Goal: Task Accomplishment & Management: Use online tool/utility

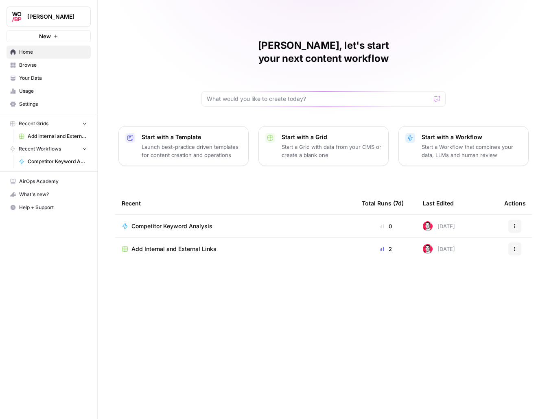
click at [52, 163] on span "Competitor Keyword Analysis" at bounding box center [57, 161] width 59 height 7
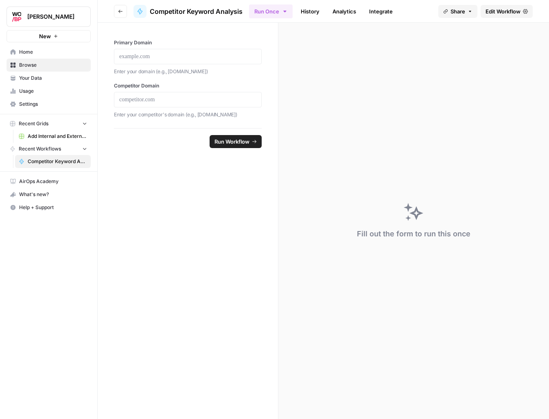
click at [133, 48] on div "Primary Domain Enter your domain (e.g., [DOMAIN_NAME])" at bounding box center [188, 57] width 148 height 37
click at [146, 54] on p at bounding box center [187, 56] width 137 height 8
click at [246, 147] on button "Run Workflow" at bounding box center [236, 141] width 52 height 13
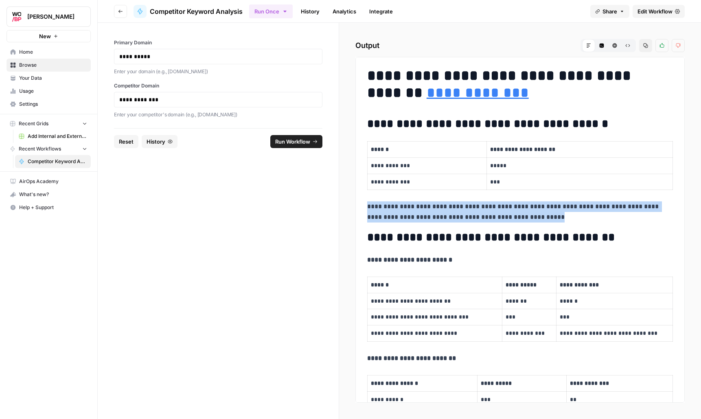
drag, startPoint x: 513, startPoint y: 221, endPoint x: 344, endPoint y: 208, distance: 169.8
click at [344, 208] on div "**********" at bounding box center [520, 221] width 362 height 396
copy p "**********"
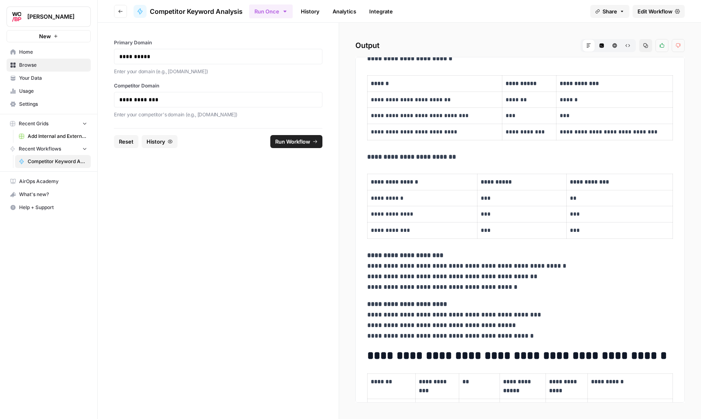
scroll to position [203, 0]
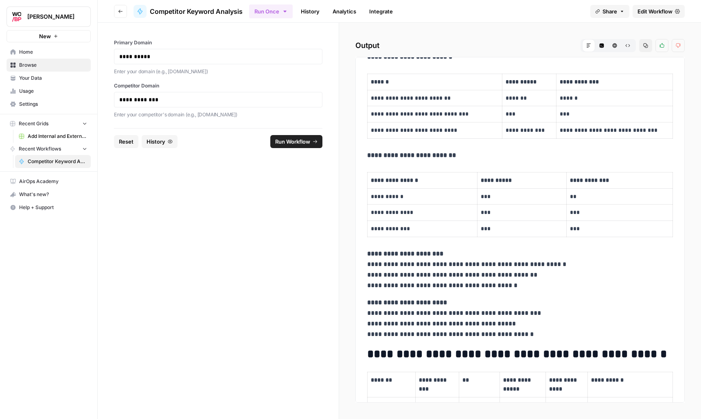
click at [527, 334] on p "**********" at bounding box center [520, 318] width 306 height 42
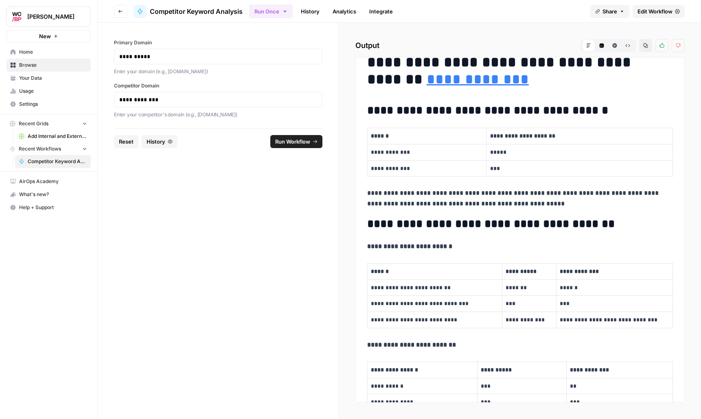
scroll to position [0, 0]
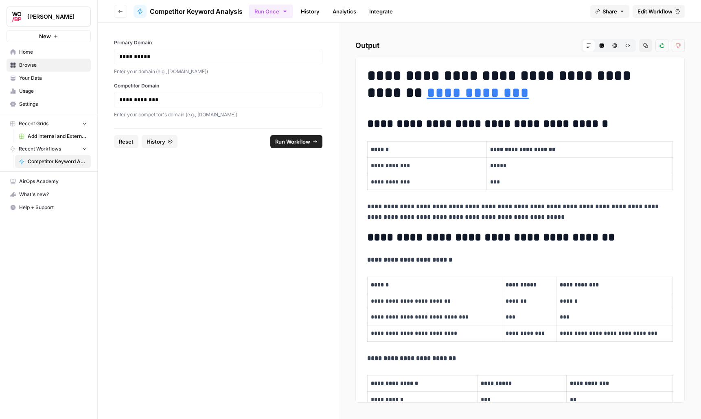
click at [548, 46] on icon "button" at bounding box center [645, 45] width 5 height 5
drag, startPoint x: 288, startPoint y: 177, endPoint x: 210, endPoint y: 163, distance: 79.3
click at [288, 177] on form "**********" at bounding box center [218, 221] width 241 height 396
click at [548, 9] on span "Edit Workflow" at bounding box center [654, 11] width 35 height 8
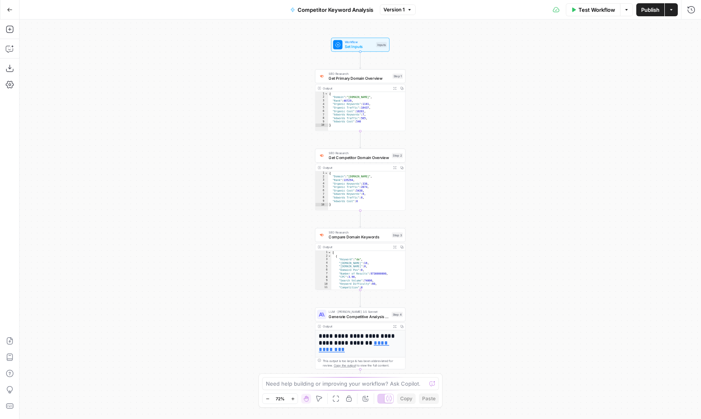
click at [304, 388] on div "Need help building or improving your workflow? Ask Copilot." at bounding box center [350, 383] width 177 height 13
type textarea "at the end of the analysis add another"
click at [362, 308] on div "Copy step Delete step Add Note Test" at bounding box center [374, 303] width 59 height 11
click at [361, 306] on icon "button" at bounding box center [360, 303] width 4 height 4
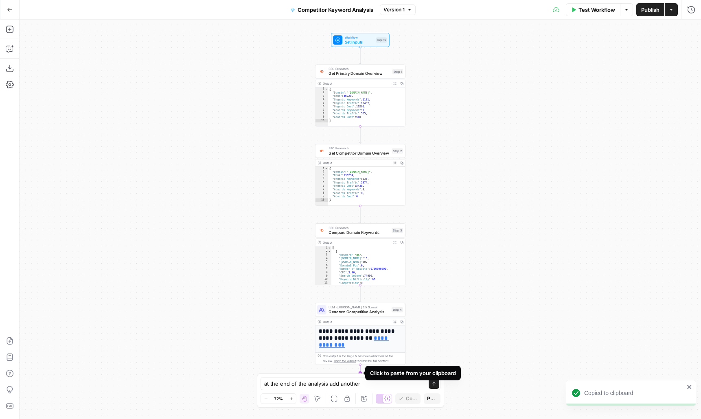
click at [360, 369] on icon "Edge from step_4 to end" at bounding box center [360, 373] width 2 height 17
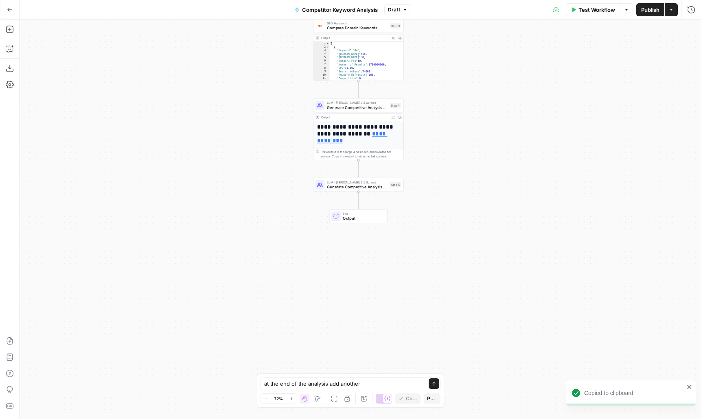
click at [344, 186] on span "Generate Competitive Analysis Report" at bounding box center [357, 187] width 61 height 6
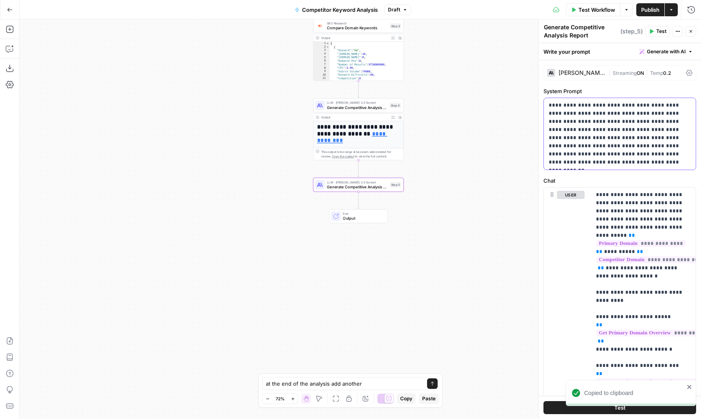
drag, startPoint x: 588, startPoint y: 149, endPoint x: 592, endPoint y: 148, distance: 4.8
click at [548, 149] on p "**********" at bounding box center [619, 133] width 142 height 65
click at [548, 163] on p "**********" at bounding box center [619, 133] width 142 height 65
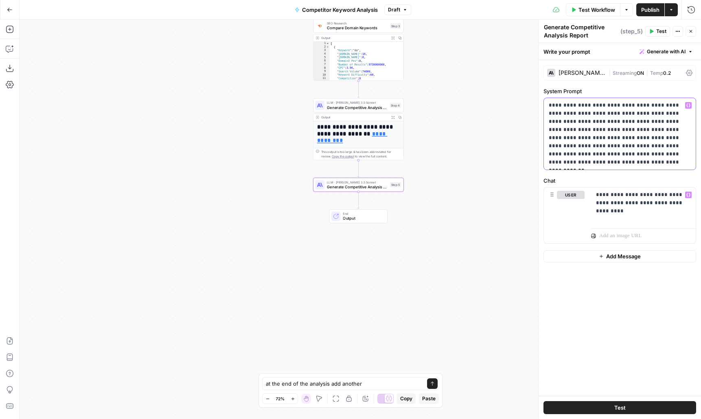
drag, startPoint x: 629, startPoint y: 164, endPoint x: 477, endPoint y: 147, distance: 152.7
click at [548, 164] on p "**********" at bounding box center [619, 133] width 142 height 65
drag, startPoint x: 550, startPoint y: 107, endPoint x: 639, endPoint y: 167, distance: 107.4
click at [548, 167] on div "**********" at bounding box center [620, 134] width 152 height 72
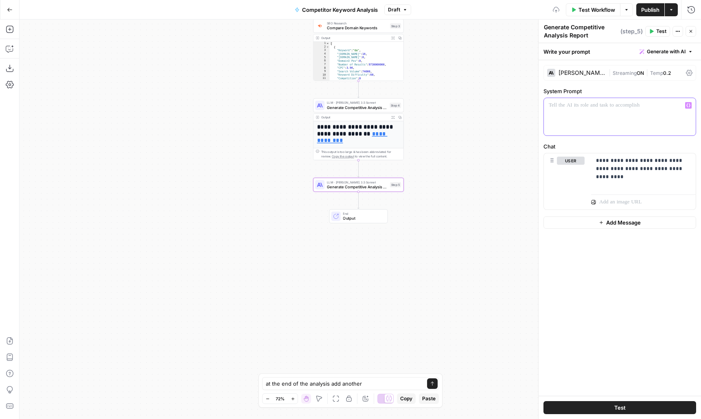
click at [548, 107] on button "Variables Menu" at bounding box center [688, 105] width 7 height 7
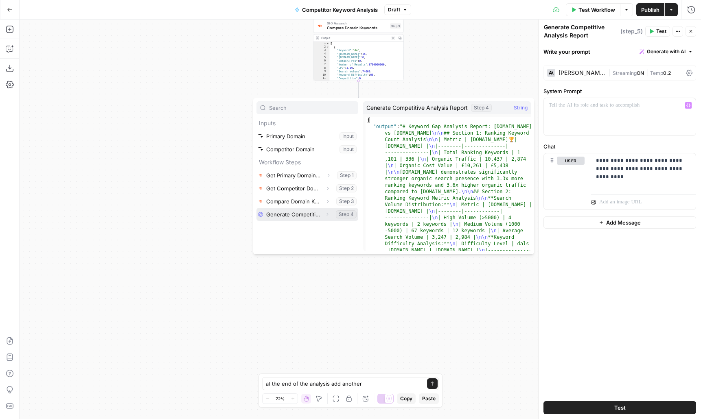
click at [295, 217] on button "Select variable Generate Competitive Analysis Report" at bounding box center [307, 214] width 102 height 13
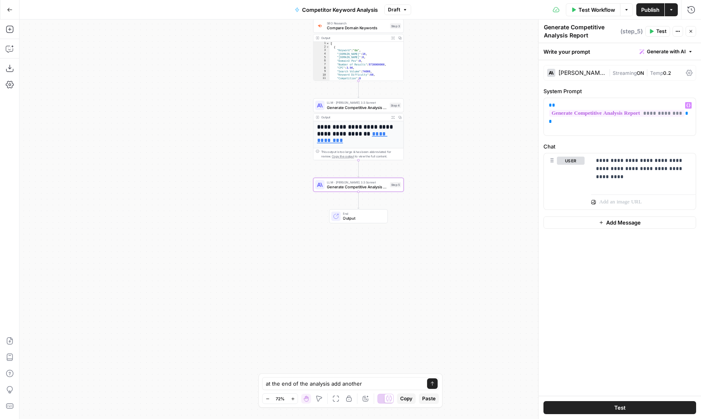
click at [548, 411] on span "Test" at bounding box center [619, 408] width 11 height 8
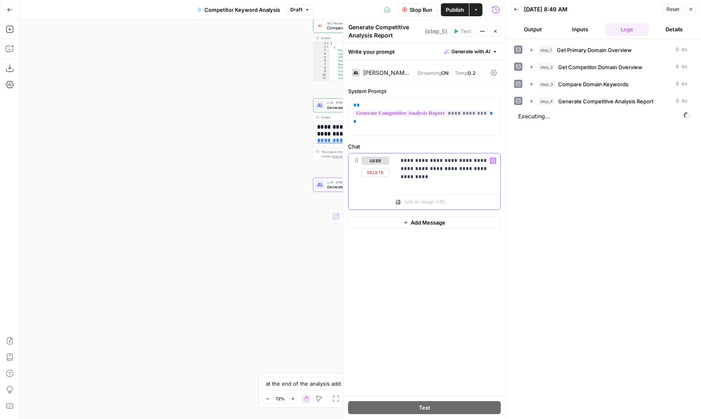
click at [480, 162] on p "**********" at bounding box center [447, 165] width 95 height 16
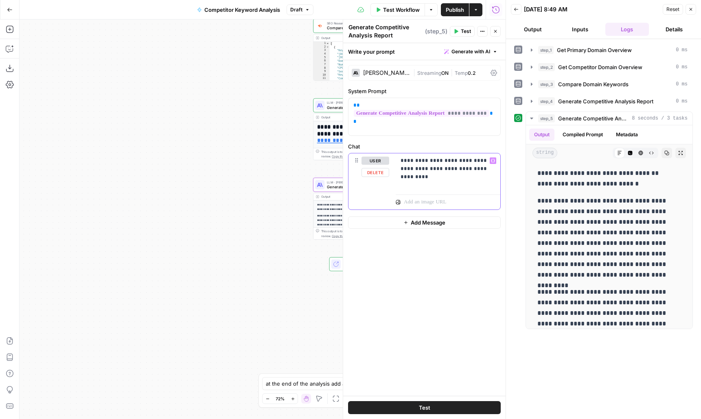
drag, startPoint x: 430, startPoint y: 170, endPoint x: 437, endPoint y: 170, distance: 6.9
click at [436, 170] on p "**********" at bounding box center [447, 165] width 95 height 16
drag, startPoint x: 437, startPoint y: 170, endPoint x: 483, endPoint y: 162, distance: 45.9
click at [483, 162] on p "**********" at bounding box center [447, 165] width 95 height 16
click at [459, 33] on button "Test" at bounding box center [462, 31] width 25 height 11
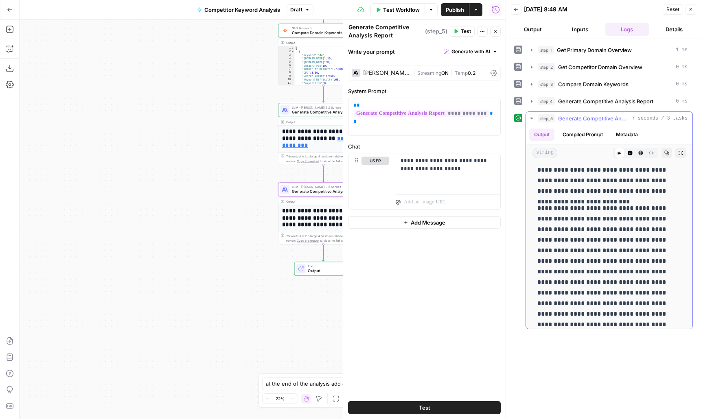
scroll to position [310, 0]
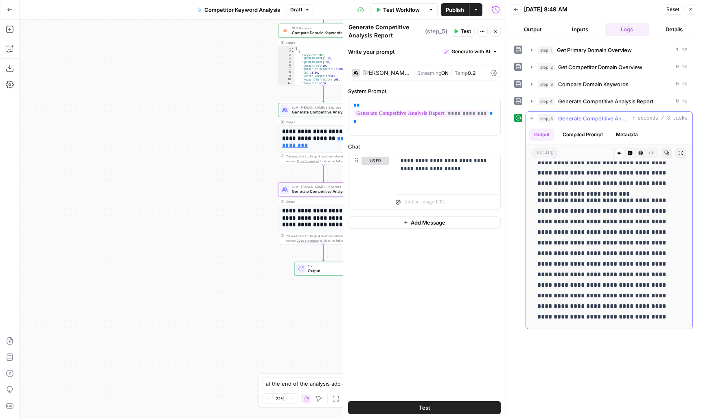
click at [548, 152] on icon "button" at bounding box center [666, 153] width 5 height 5
click at [421, 128] on div "**********" at bounding box center [424, 116] width 152 height 37
click at [444, 172] on p "**********" at bounding box center [447, 165] width 95 height 16
drag, startPoint x: 439, startPoint y: 196, endPoint x: 389, endPoint y: 189, distance: 50.5
click at [389, 189] on div "**********" at bounding box center [424, 186] width 152 height 66
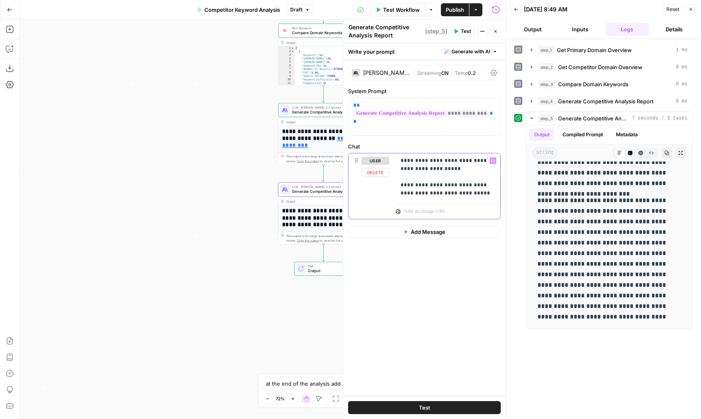
copy p "**********"
click at [321, 141] on div "http://word360.co.uk Open in a new tab" at bounding box center [355, 133] width 156 height 15
click at [338, 147] on h1 "**********" at bounding box center [323, 138] width 83 height 21
click at [310, 157] on div "This output is too large & has been abbreviated for review. Copy the output to …" at bounding box center [326, 158] width 80 height 9
click at [494, 30] on icon "button" at bounding box center [495, 31] width 5 height 5
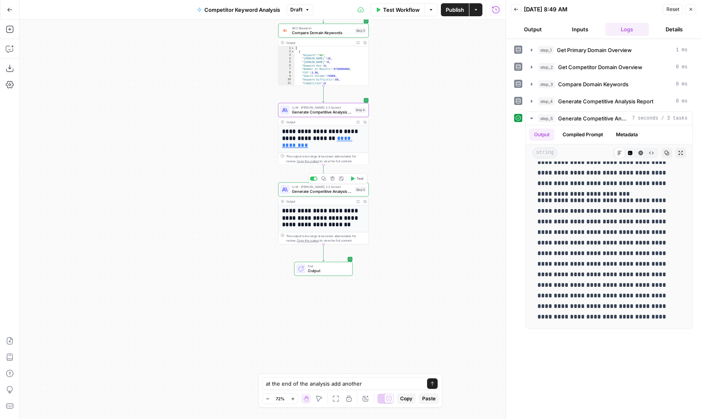
click at [346, 193] on span "Generate Competitive Analysis Report" at bounding box center [322, 191] width 61 height 6
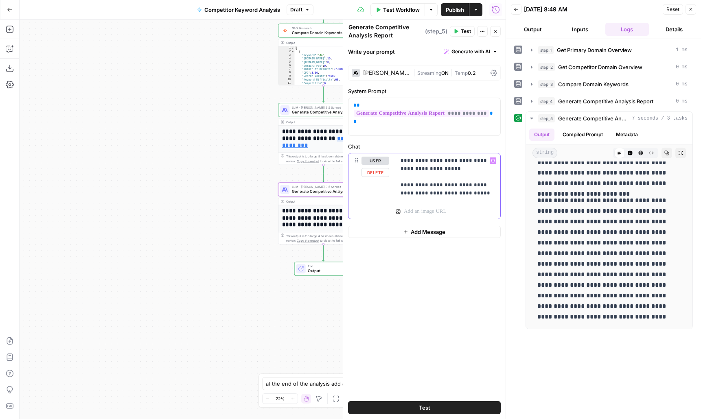
click at [482, 184] on p "**********" at bounding box center [447, 177] width 95 height 41
click at [372, 146] on label "Chat" at bounding box center [424, 146] width 153 height 8
click at [312, 212] on h1 "**********" at bounding box center [323, 218] width 83 height 21
click at [323, 236] on div "This output is too large & has been abbreviated for review. Copy the output to …" at bounding box center [326, 238] width 80 height 9
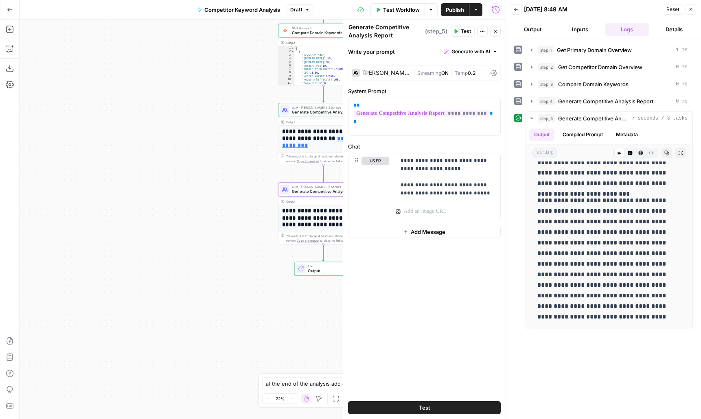
click at [323, 236] on div "This output is too large & has been abbreviated for review. Copy the output to …" at bounding box center [326, 238] width 80 height 9
click at [320, 190] on span "Generate Competitive Analysis Report" at bounding box center [322, 191] width 61 height 6
click at [321, 268] on span "Output" at bounding box center [328, 270] width 40 height 6
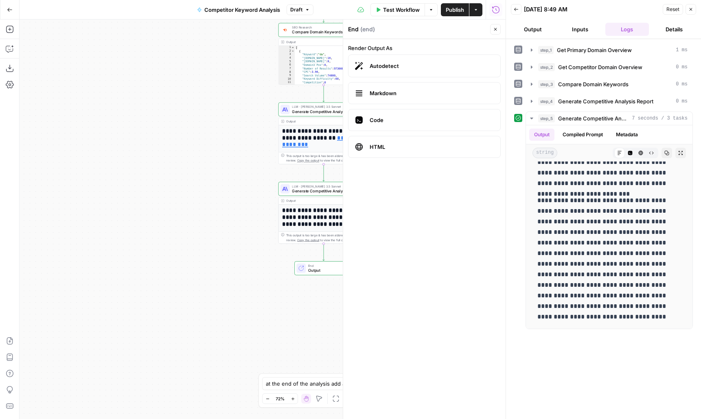
click at [321, 108] on div "LLM · Claude 3.5 Sonnet Generate Competitive Analysis Report" at bounding box center [322, 110] width 61 height 10
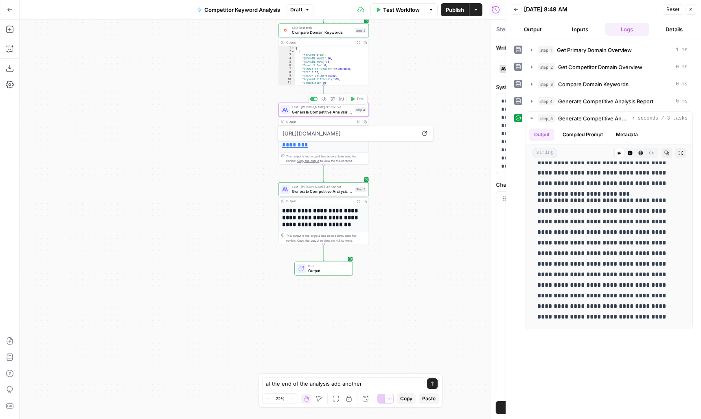
click at [321, 108] on span "LLM · Claude 3.5 Sonnet" at bounding box center [322, 107] width 61 height 4
type textarea "Generate Competitive Analysis Report"
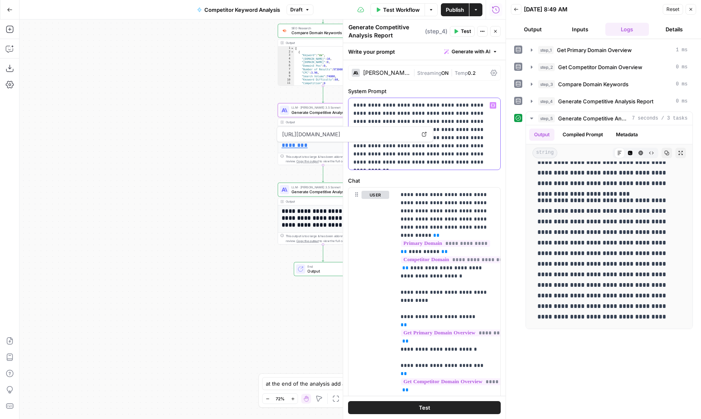
click at [429, 162] on p "**********" at bounding box center [424, 133] width 142 height 65
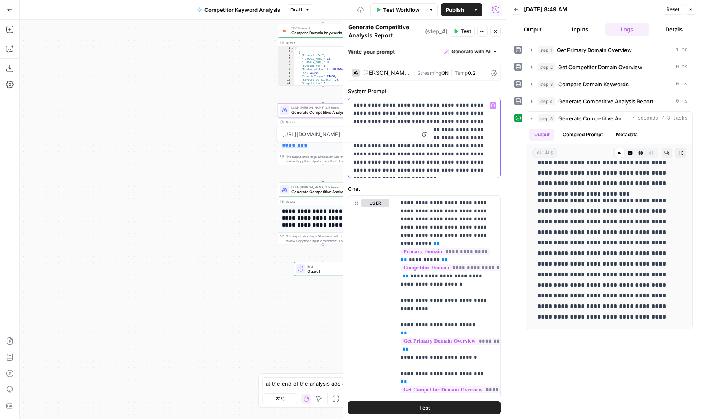
click at [447, 155] on p "**********" at bounding box center [424, 137] width 142 height 73
click at [439, 149] on p "**********" at bounding box center [424, 137] width 142 height 73
click at [431, 146] on p "**********" at bounding box center [424, 137] width 142 height 73
click at [446, 147] on p "**********" at bounding box center [424, 137] width 142 height 73
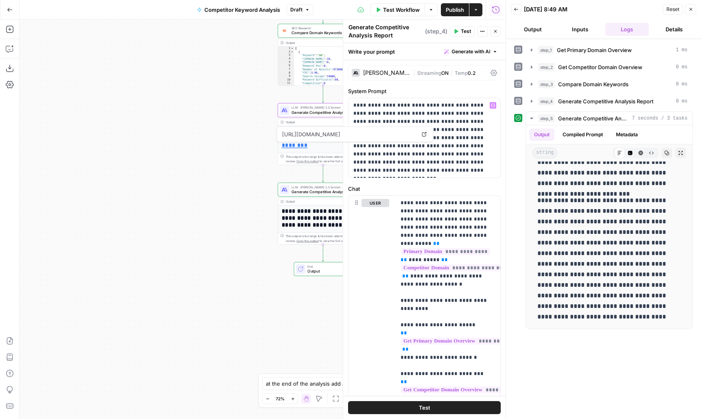
click at [498, 33] on button "Close" at bounding box center [495, 31] width 11 height 11
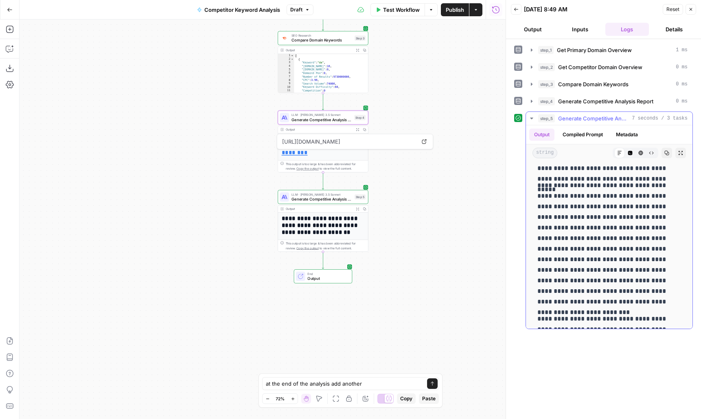
scroll to position [0, 0]
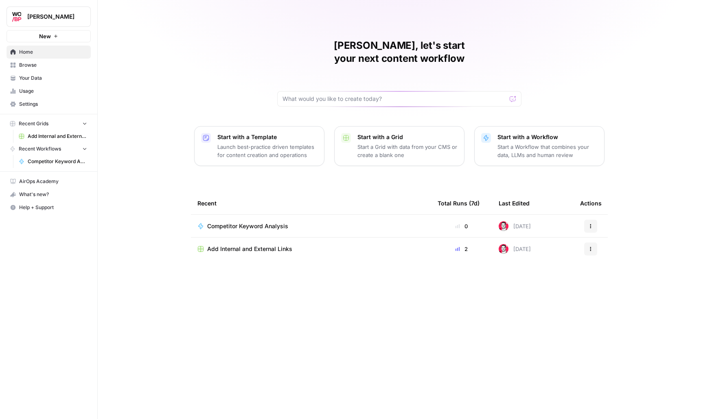
click at [262, 143] on p "Launch best-practice driven templates for content creation and operations" at bounding box center [267, 151] width 100 height 16
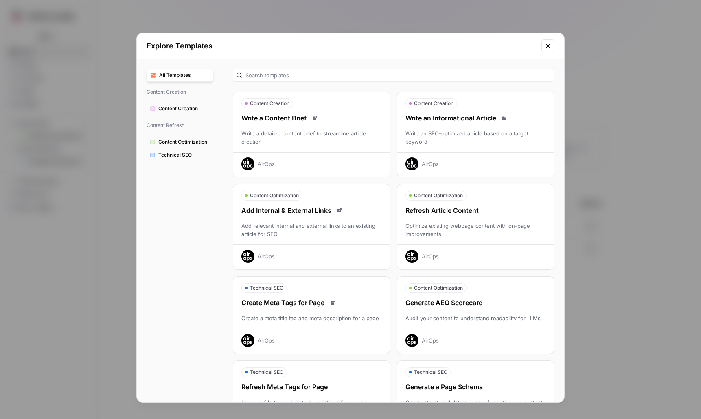
scroll to position [2, 0]
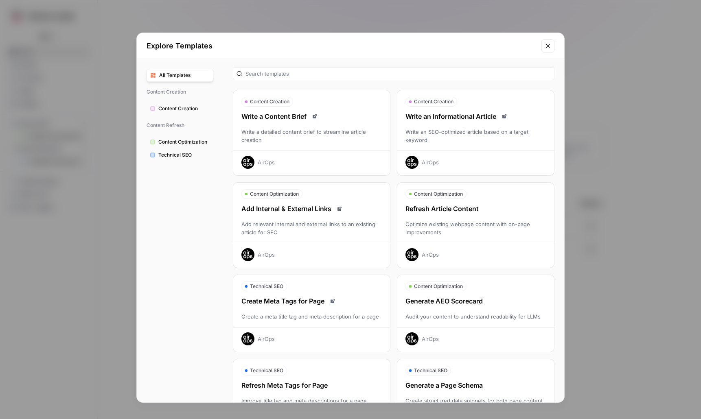
click at [337, 132] on div "Write a detailed content brief to streamline article creation" at bounding box center [311, 136] width 157 height 16
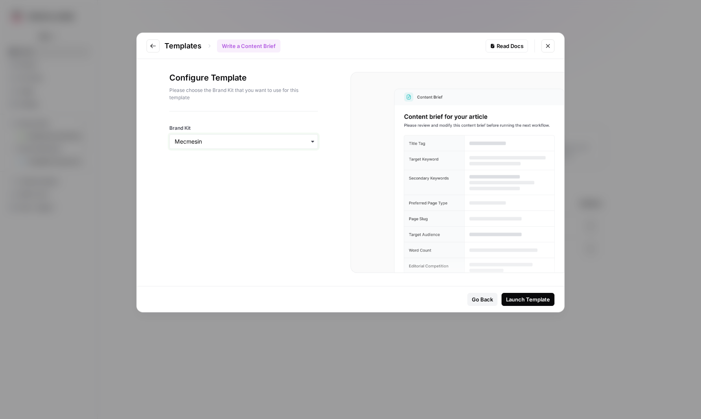
click at [281, 141] on input "Brand Kit" at bounding box center [244, 142] width 138 height 8
drag, startPoint x: 281, startPoint y: 261, endPoint x: 425, endPoint y: 273, distance: 145.0
click at [282, 260] on div "Configure Template Please choose the Brand Kit that you want to use for this te…" at bounding box center [244, 172] width 214 height 227
click at [547, 46] on icon "Close modal" at bounding box center [547, 46] width 7 height 7
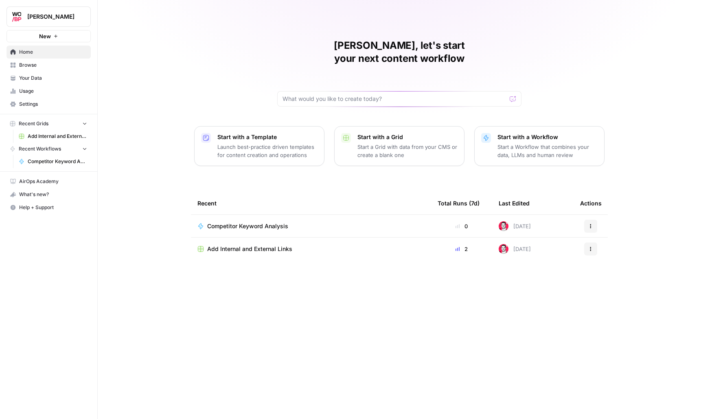
click at [36, 35] on button "New" at bounding box center [49, 36] width 84 height 12
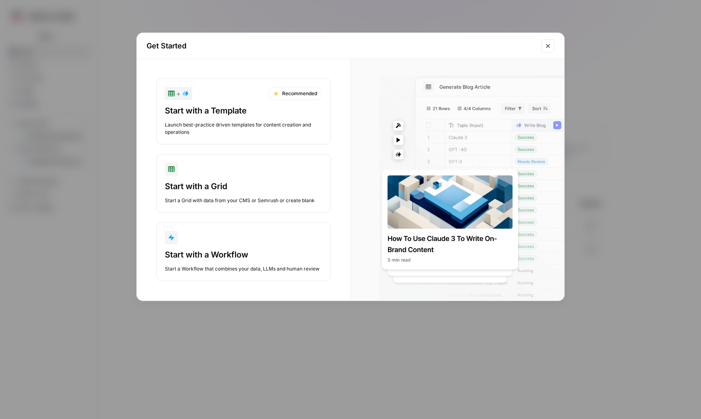
click at [544, 46] on icon "Close modal" at bounding box center [547, 46] width 7 height 7
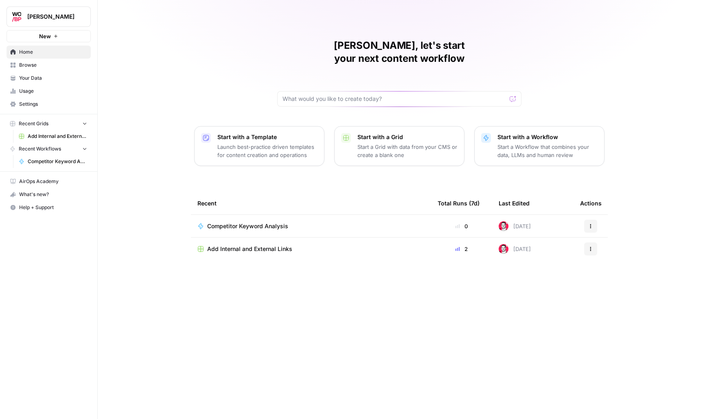
click at [22, 89] on span "Usage" at bounding box center [53, 90] width 68 height 7
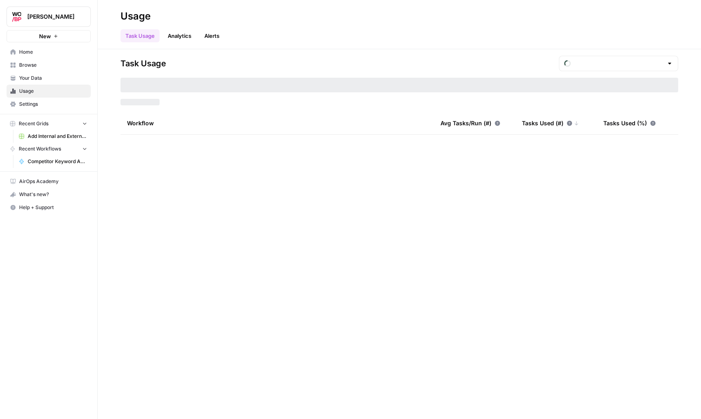
type input "August Included Tasks"
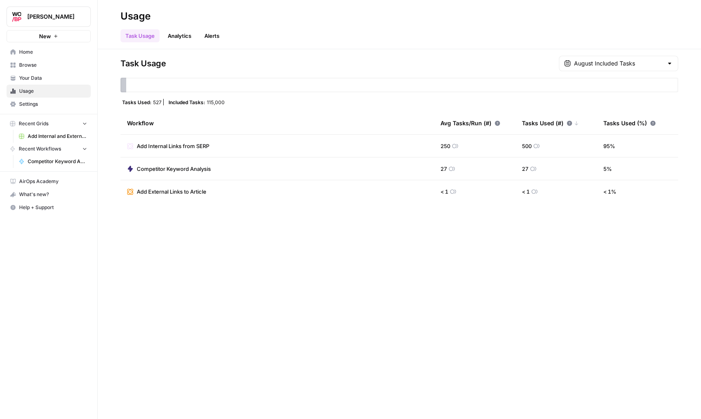
click at [33, 79] on span "Your Data" at bounding box center [53, 77] width 68 height 7
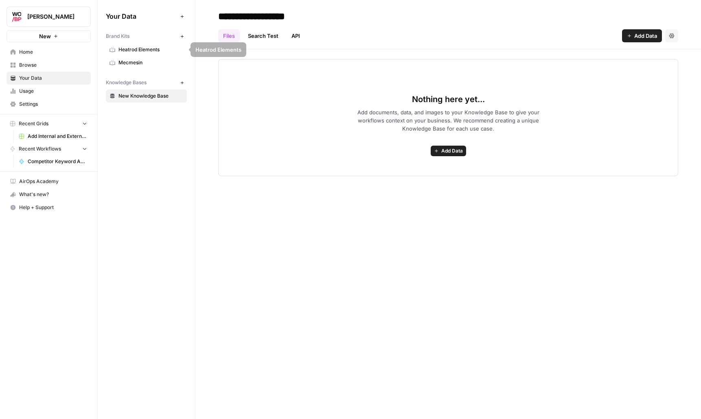
drag, startPoint x: 176, startPoint y: 35, endPoint x: 182, endPoint y: 37, distance: 6.4
click at [179, 36] on div "Brand Kits New" at bounding box center [146, 36] width 81 height 14
click at [182, 37] on icon "button" at bounding box center [182, 36] width 4 height 4
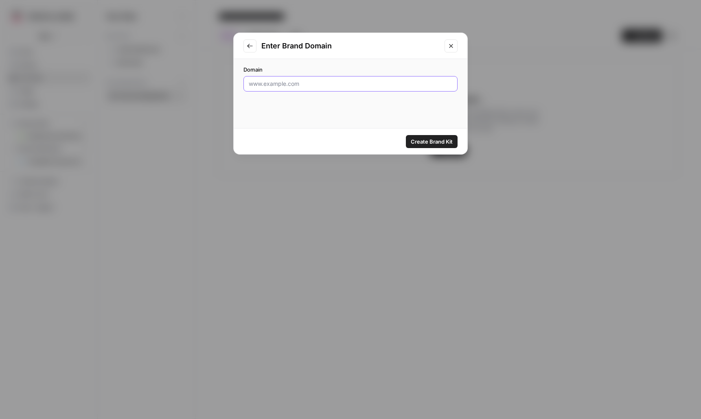
click at [279, 82] on input "Domain" at bounding box center [350, 84] width 203 height 8
type input "fireangel.co.uk"
click at [433, 148] on div "Create Brand Kit" at bounding box center [351, 142] width 234 height 26
click at [435, 144] on span "Create Brand Kit" at bounding box center [432, 142] width 42 height 8
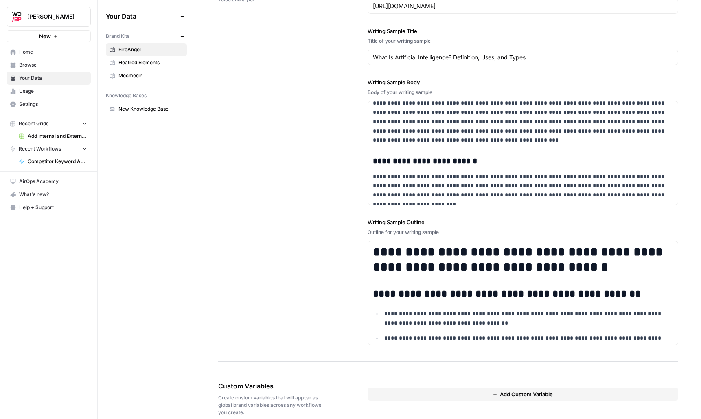
scroll to position [951, 0]
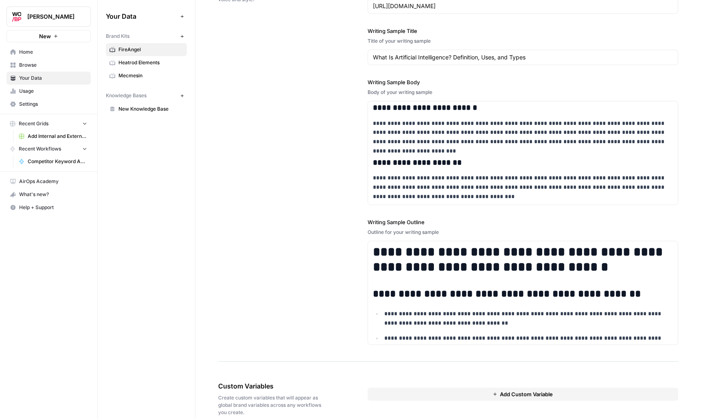
click at [321, 163] on div "**********" at bounding box center [448, 160] width 460 height 402
click at [39, 51] on span "Home" at bounding box center [53, 51] width 68 height 7
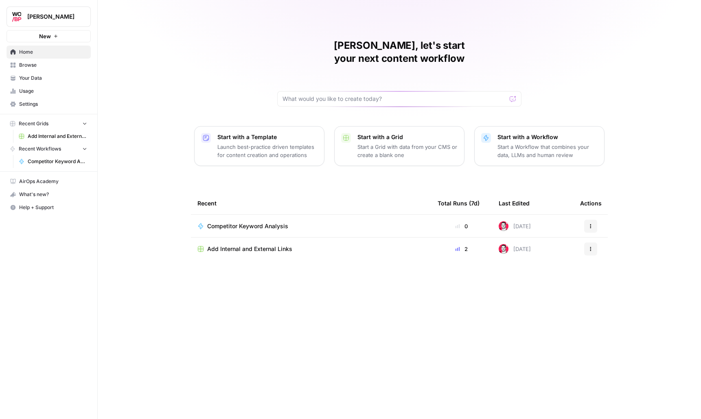
click at [216, 132] on button "Start with a Template Launch best-practice driven templates for content creatio…" at bounding box center [259, 146] width 130 height 40
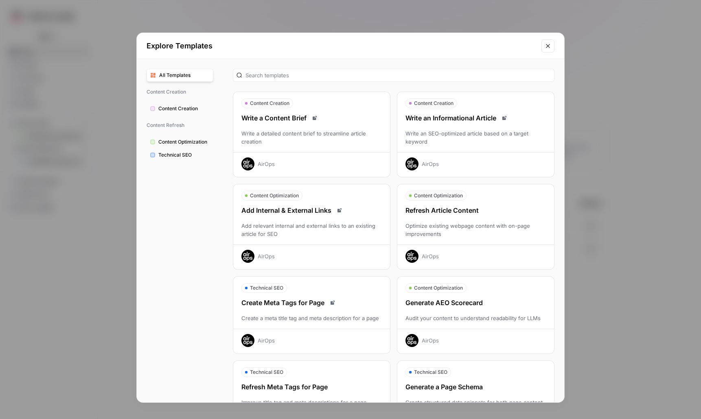
click at [283, 137] on div "Write a detailed content brief to streamline article creation" at bounding box center [311, 137] width 157 height 16
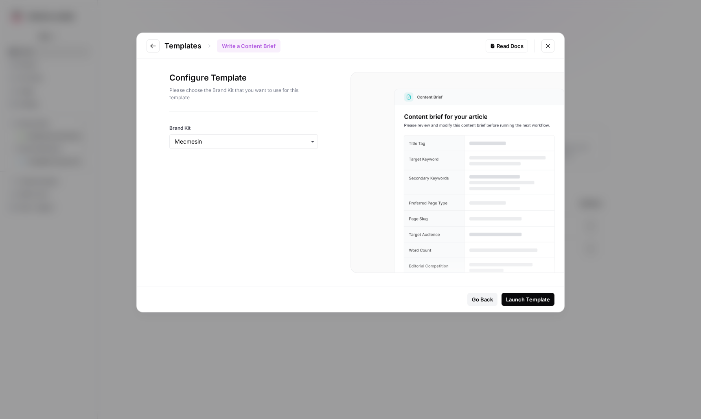
drag, startPoint x: 208, startPoint y: 151, endPoint x: 208, endPoint y: 146, distance: 4.5
click at [208, 147] on div "Configure Template Please choose the Brand Kit that you want to use for this te…" at bounding box center [244, 172] width 214 height 227
click at [208, 146] on div "button" at bounding box center [243, 141] width 149 height 15
click at [197, 177] on div "FireAngel" at bounding box center [244, 178] width 148 height 15
click at [542, 297] on div "Launch Template" at bounding box center [528, 299] width 44 height 8
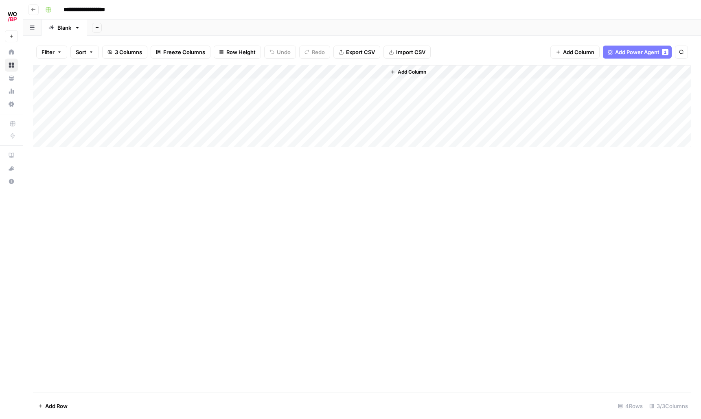
click at [116, 85] on div "Add Column" at bounding box center [362, 106] width 658 height 82
drag, startPoint x: 126, startPoint y: 99, endPoint x: 22, endPoint y: 161, distance: 121.1
click at [126, 99] on div "Add Column" at bounding box center [362, 106] width 658 height 82
click at [114, 91] on div "Add Column" at bounding box center [362, 106] width 658 height 82
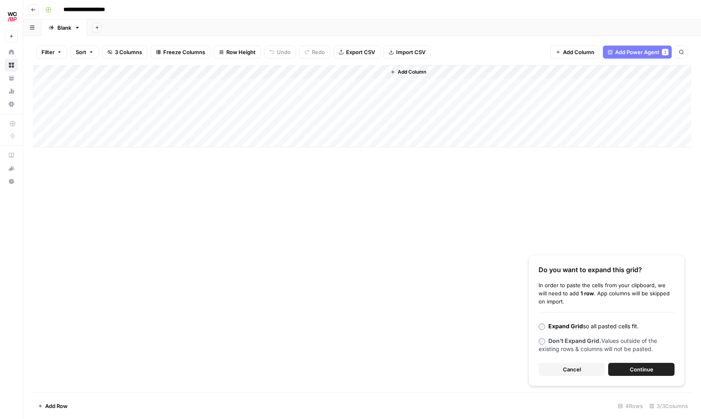
click at [633, 366] on span "Continue" at bounding box center [641, 369] width 24 height 8
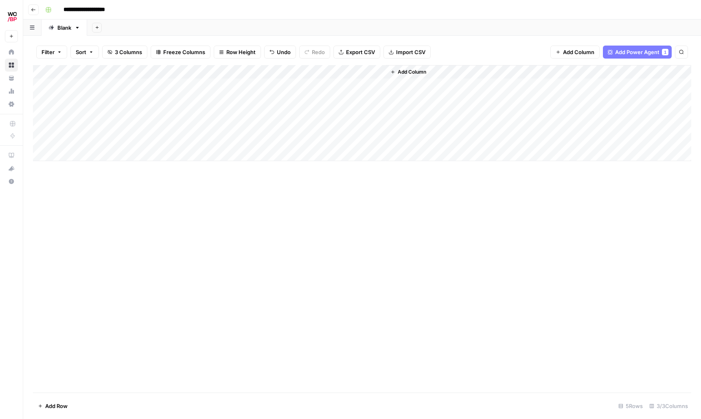
drag, startPoint x: 208, startPoint y: 141, endPoint x: 210, endPoint y: 146, distance: 4.9
click at [211, 146] on div "Add Column" at bounding box center [362, 113] width 658 height 96
click at [289, 196] on div "Add Column" at bounding box center [362, 229] width 658 height 328
click at [268, 73] on div "Add Column" at bounding box center [362, 113] width 658 height 96
click at [289, 91] on span "All Rows" at bounding box center [294, 91] width 51 height 8
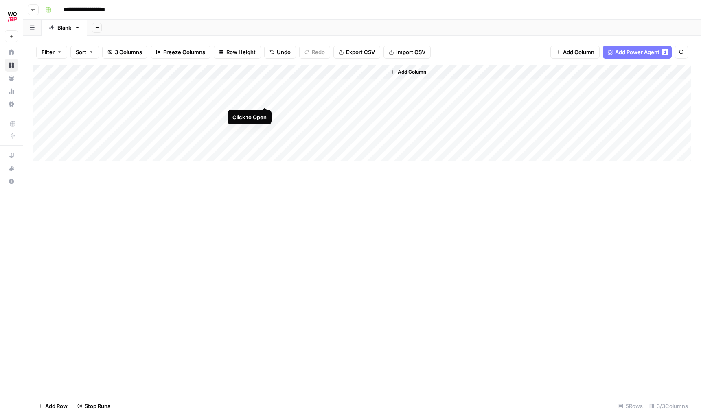
click at [265, 99] on div "Add Column" at bounding box center [362, 113] width 658 height 96
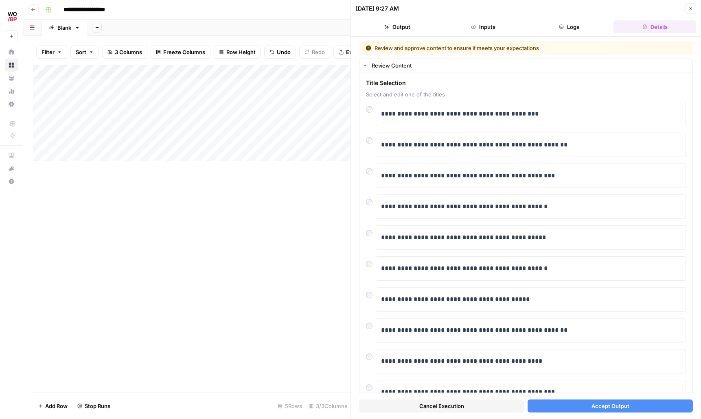
click at [85, 98] on div "Add Column" at bounding box center [191, 113] width 317 height 96
click at [86, 98] on div "Add Column" at bounding box center [191, 113] width 317 height 96
click at [452, 110] on p "**********" at bounding box center [530, 114] width 299 height 11
click at [593, 404] on span "Accept Output" at bounding box center [610, 406] width 38 height 8
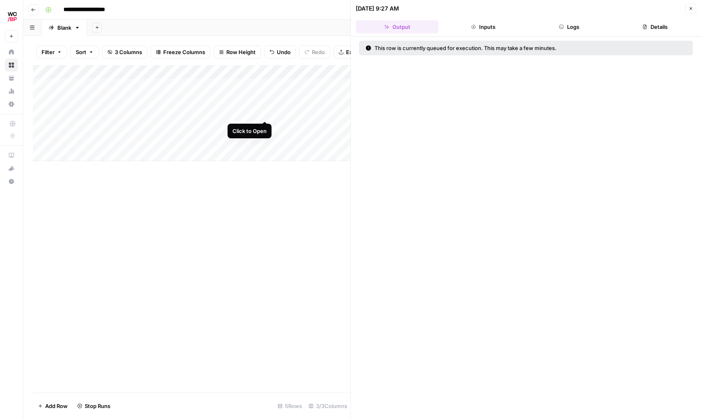
click at [265, 113] on div "Add Column" at bounding box center [191, 113] width 317 height 96
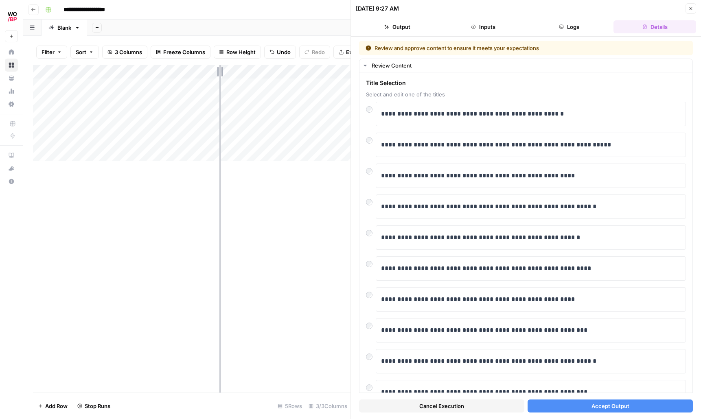
drag, startPoint x: 151, startPoint y: 68, endPoint x: 219, endPoint y: 71, distance: 68.4
click at [219, 71] on div "Add Column" at bounding box center [191, 113] width 317 height 96
drag, startPoint x: 220, startPoint y: 71, endPoint x: 295, endPoint y: 74, distance: 75.3
click at [295, 74] on div "Add Column" at bounding box center [191, 113] width 317 height 96
click at [607, 405] on span "Accept Output" at bounding box center [610, 406] width 38 height 8
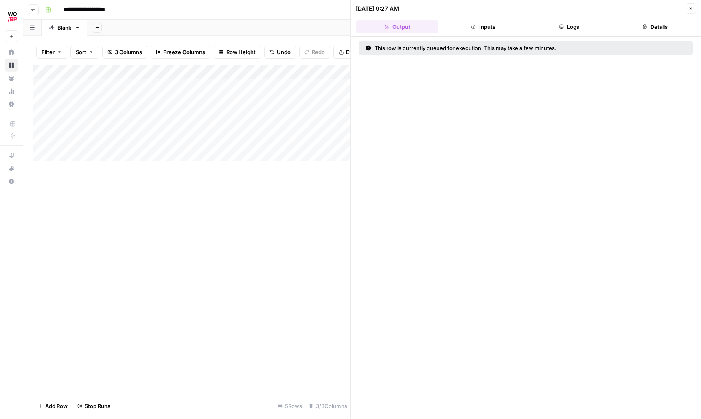
click at [324, 127] on div "Add Column" at bounding box center [191, 113] width 317 height 96
click at [319, 177] on div "Add Column" at bounding box center [191, 229] width 317 height 328
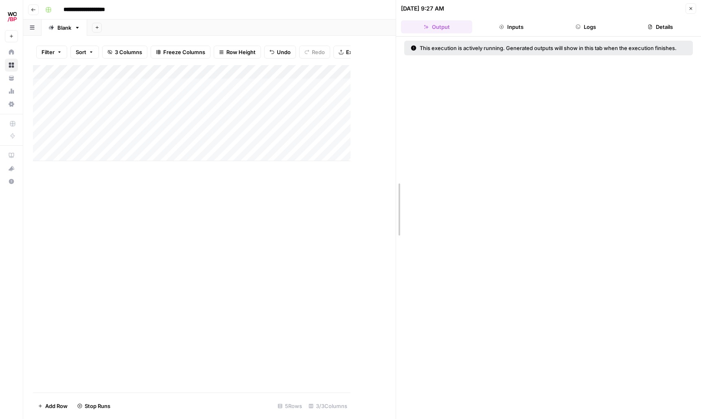
drag, startPoint x: 353, startPoint y: 49, endPoint x: 453, endPoint y: 62, distance: 100.9
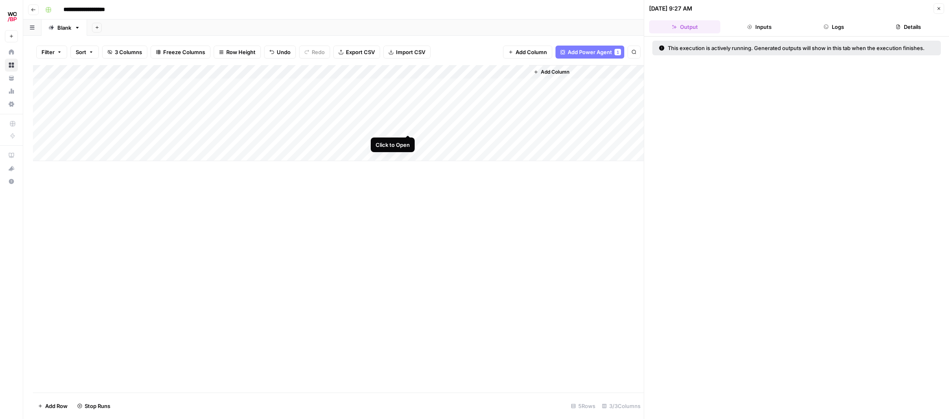
click at [407, 127] on div "Add Column" at bounding box center [338, 113] width 611 height 96
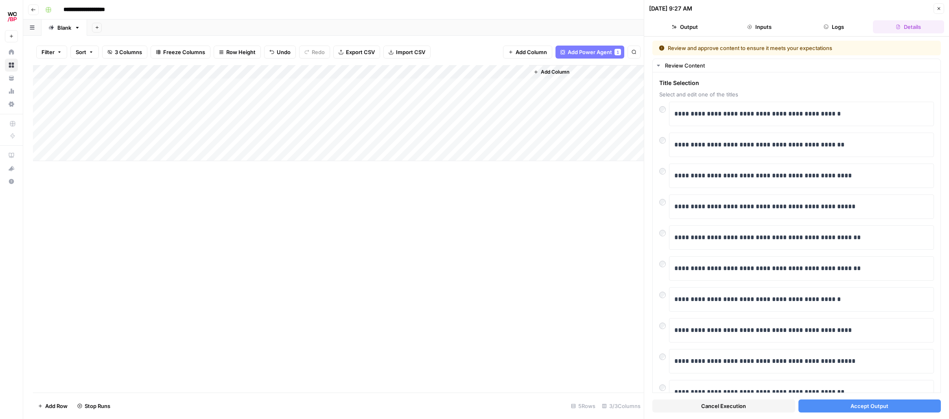
click at [700, 408] on span "Accept Output" at bounding box center [869, 406] width 38 height 8
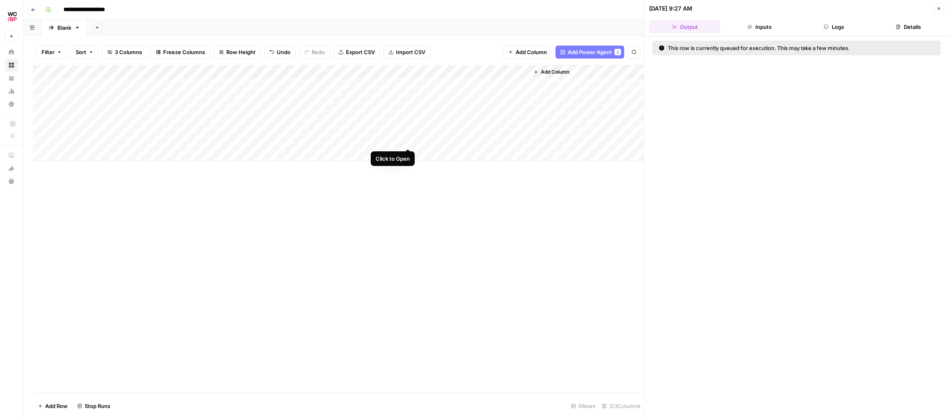
click at [406, 139] on div "Add Column" at bounding box center [338, 113] width 611 height 96
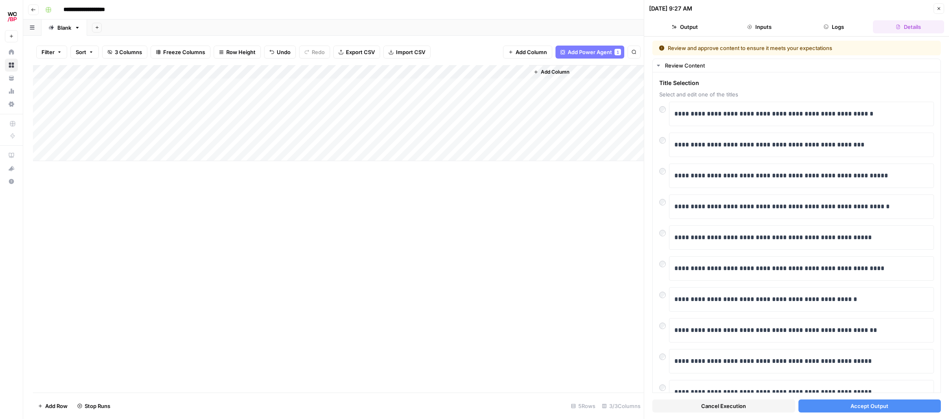
click at [221, 136] on div "Add Column" at bounding box center [338, 113] width 611 height 96
click at [210, 142] on div "Add Column" at bounding box center [338, 113] width 611 height 96
click at [210, 142] on textarea "**********" at bounding box center [171, 140] width 250 height 11
click at [214, 142] on textarea "**********" at bounding box center [171, 140] width 250 height 11
drag, startPoint x: 159, startPoint y: 142, endPoint x: 210, endPoint y: 147, distance: 51.6
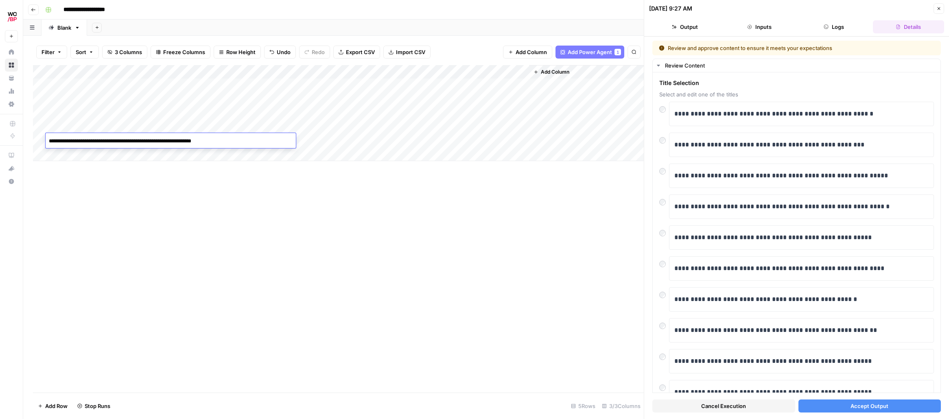
click at [159, 142] on textarea "**********" at bounding box center [171, 140] width 250 height 11
click at [173, 142] on textarea "**********" at bounding box center [171, 140] width 250 height 11
click at [170, 142] on textarea "**********" at bounding box center [171, 140] width 250 height 11
type textarea "**********"
click at [293, 186] on div "Add Column" at bounding box center [338, 229] width 611 height 328
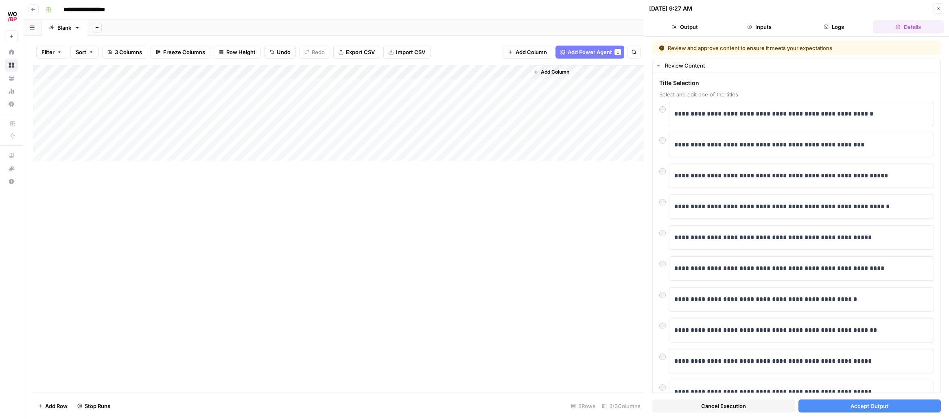
click at [398, 142] on div "Add Column" at bounding box center [338, 113] width 611 height 96
click at [700, 410] on span "Cancel Execution" at bounding box center [723, 406] width 45 height 8
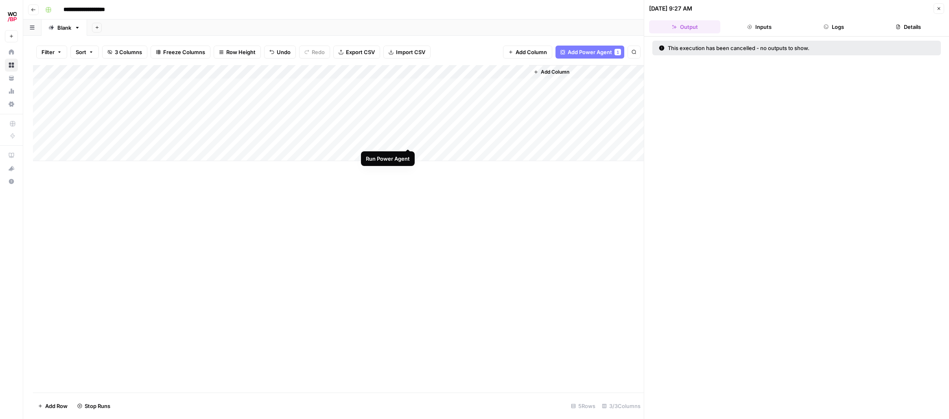
click at [411, 141] on div "Add Column" at bounding box center [338, 113] width 611 height 96
click at [70, 12] on input "**********" at bounding box center [91, 9] width 63 height 13
drag, startPoint x: 63, startPoint y: 10, endPoint x: 87, endPoint y: 13, distance: 23.5
click at [77, 9] on input "**********" at bounding box center [91, 9] width 63 height 13
type input "**********"
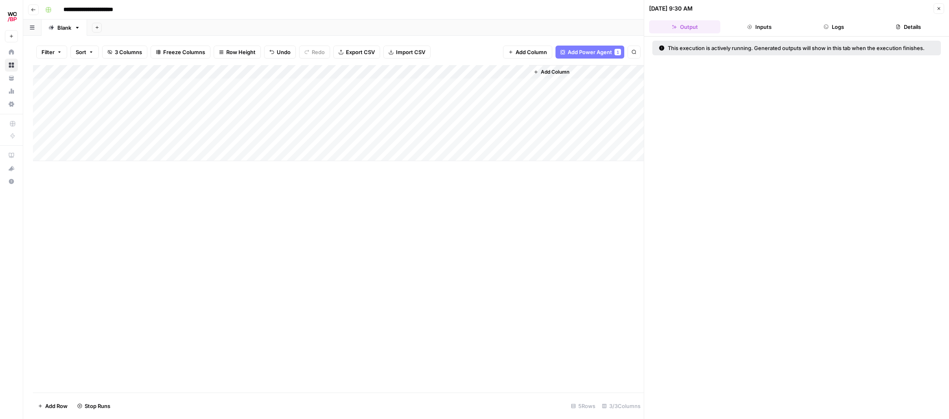
drag, startPoint x: 271, startPoint y: 193, endPoint x: 258, endPoint y: 184, distance: 16.4
click at [271, 193] on div "Add Column" at bounding box center [338, 229] width 611 height 328
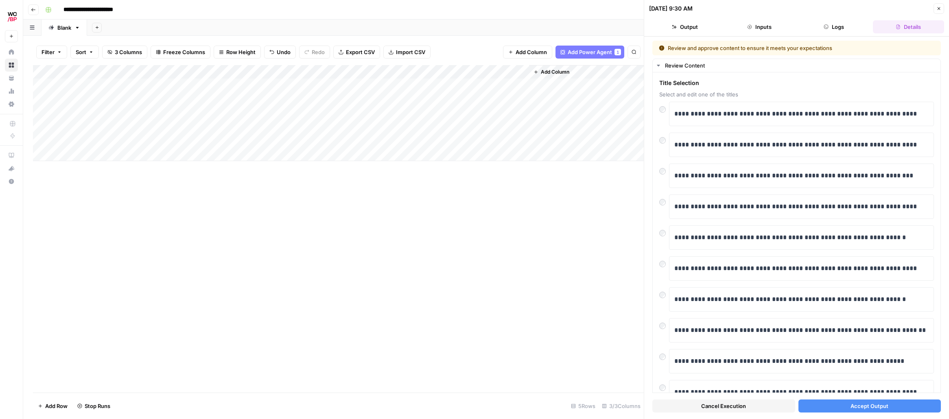
click at [700, 406] on span "Accept Output" at bounding box center [869, 406] width 38 height 8
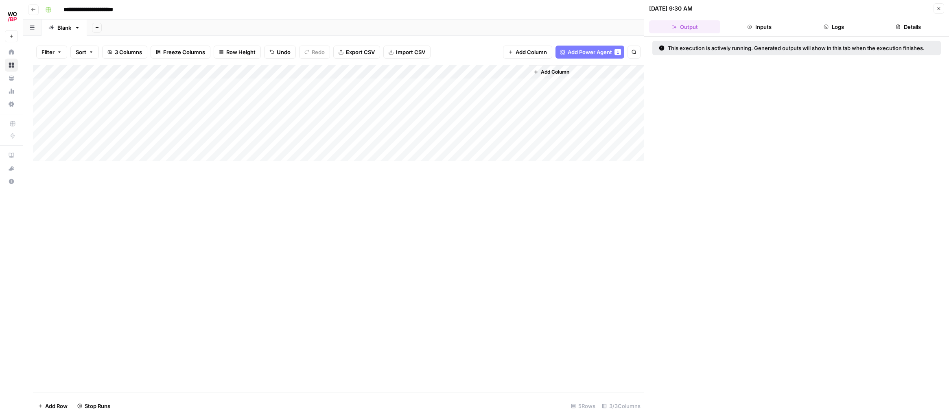
click at [700, 9] on button "Close" at bounding box center [938, 8] width 11 height 11
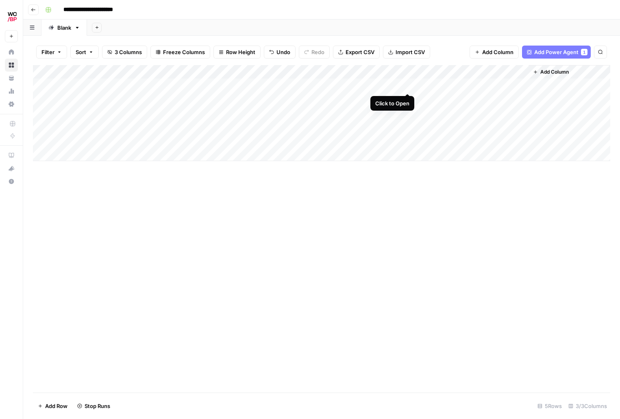
click at [411, 85] on div "Add Column" at bounding box center [322, 113] width 578 height 96
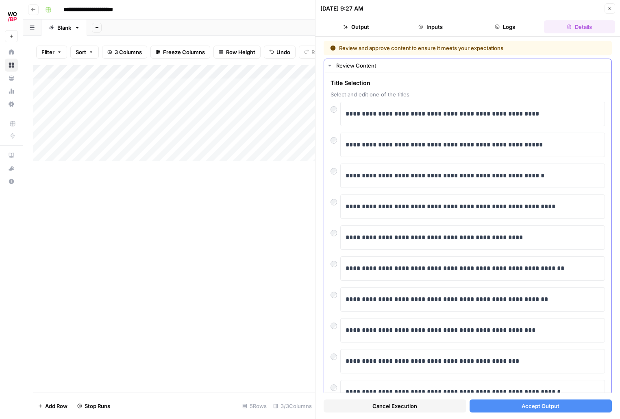
scroll to position [0, 0]
click at [559, 407] on span "Accept Output" at bounding box center [541, 406] width 38 height 8
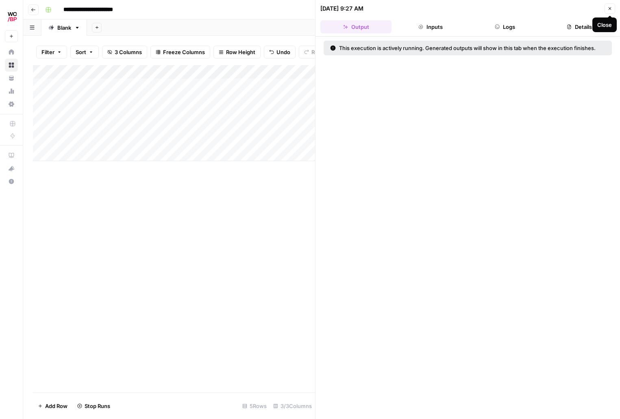
click at [613, 10] on button "Close" at bounding box center [610, 8] width 11 height 11
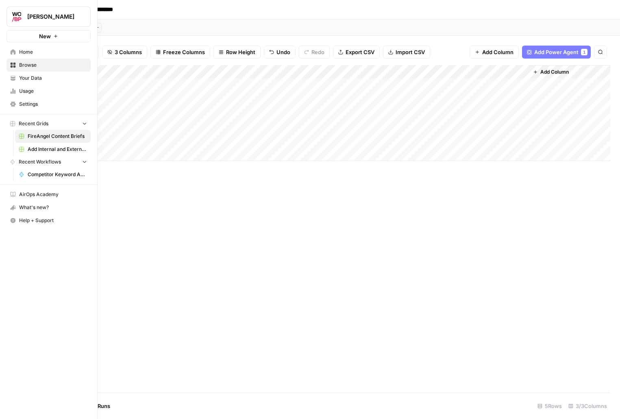
click at [35, 90] on span "Usage" at bounding box center [53, 90] width 68 height 7
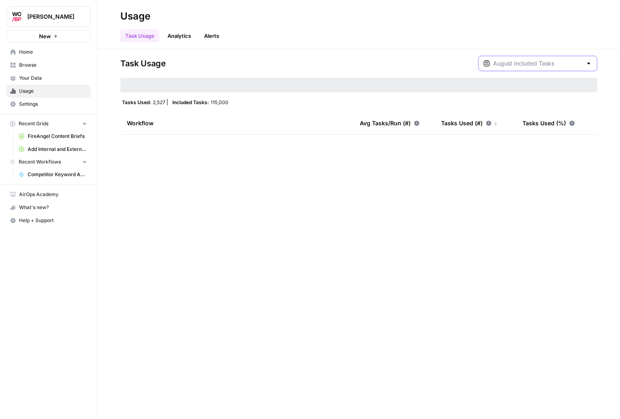
click at [537, 66] on input "text" at bounding box center [538, 63] width 89 height 8
click at [535, 85] on span "August Included Tasks" at bounding box center [543, 84] width 73 height 8
type input "August Included Tasks"
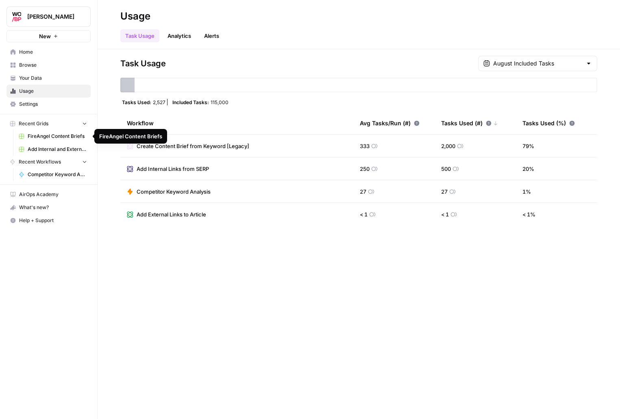
click at [54, 135] on span "FireAngel Content Briefs" at bounding box center [57, 136] width 59 height 7
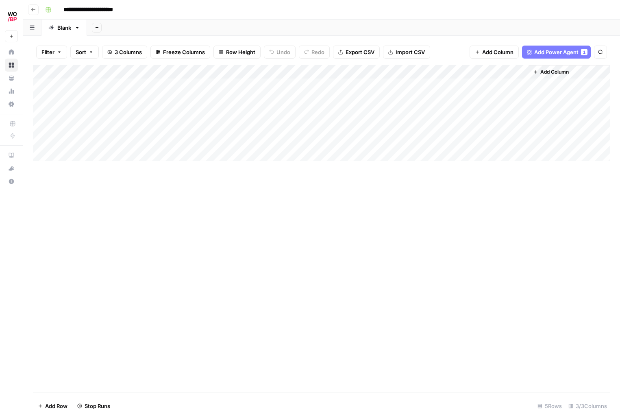
click at [548, 55] on span "Add Power Agent" at bounding box center [557, 52] width 44 height 8
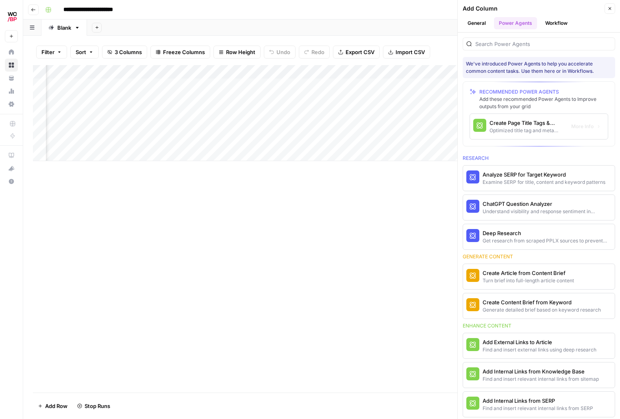
scroll to position [0, 81]
drag, startPoint x: 376, startPoint y: 196, endPoint x: 379, endPoint y: 183, distance: 12.8
click at [376, 196] on div "Add Column" at bounding box center [322, 229] width 578 height 328
click at [438, 97] on div "Add Column" at bounding box center [322, 113] width 578 height 96
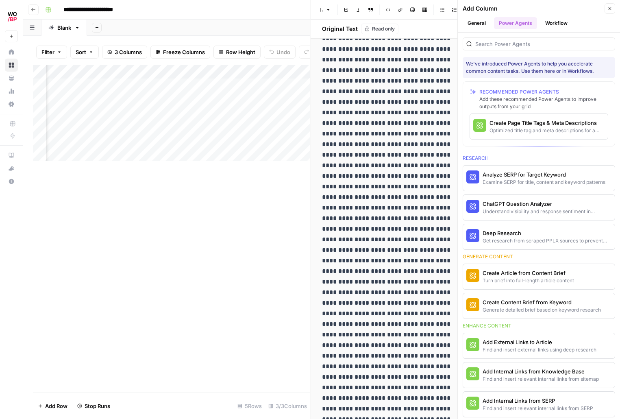
scroll to position [2019, 0]
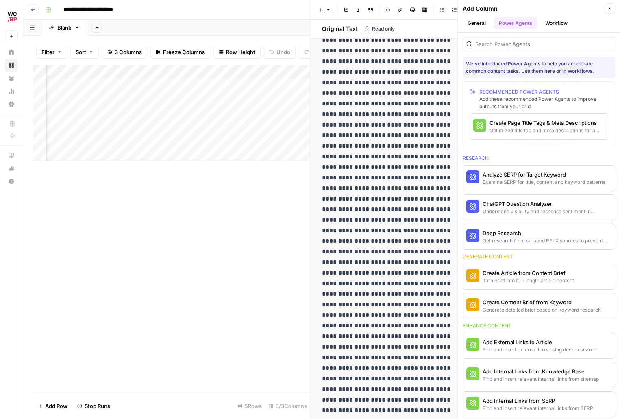
click at [286, 201] on div "Add Column" at bounding box center [171, 229] width 277 height 328
click at [613, 10] on button "Close" at bounding box center [610, 8] width 11 height 11
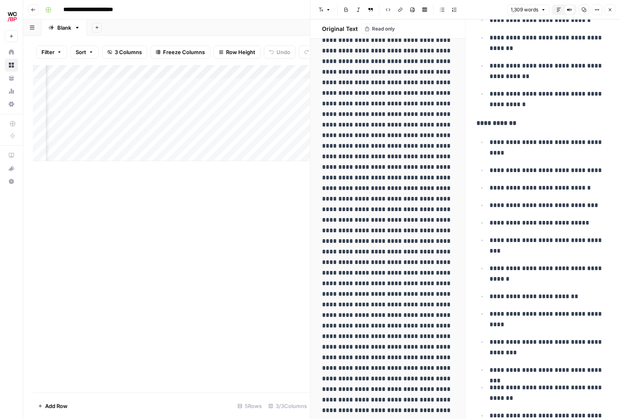
scroll to position [0, 0]
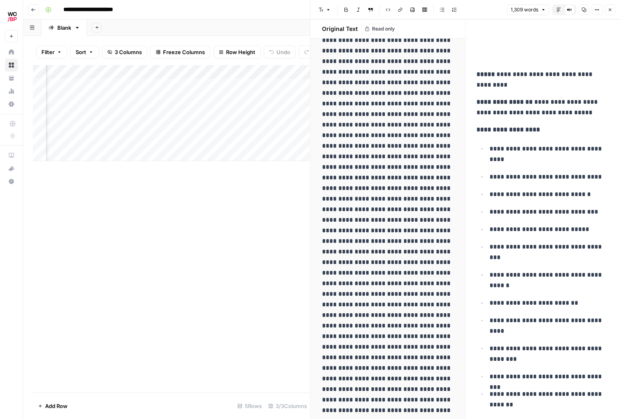
click at [609, 9] on icon "button" at bounding box center [610, 10] width 3 height 3
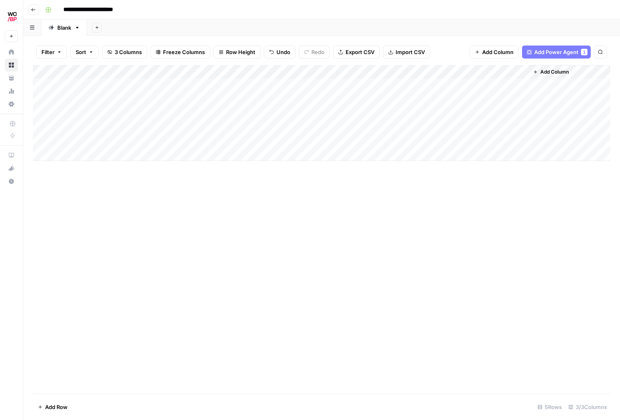
drag, startPoint x: 498, startPoint y: 227, endPoint x: 136, endPoint y: 68, distance: 395.5
click at [496, 222] on div "Add Column" at bounding box center [322, 229] width 578 height 329
click at [398, 71] on div "Add Column" at bounding box center [322, 113] width 578 height 96
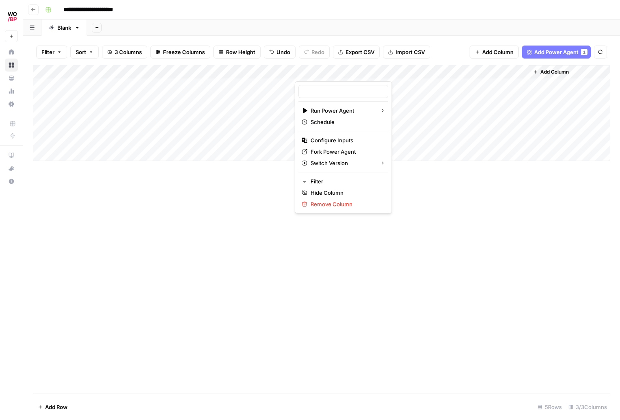
type input "Create Content Brief from Keyword"
click at [325, 140] on span "Configure Inputs" at bounding box center [346, 140] width 71 height 8
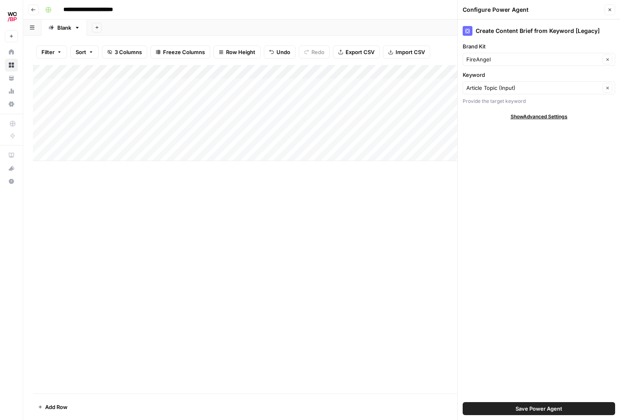
click at [612, 11] on icon "button" at bounding box center [610, 9] width 5 height 5
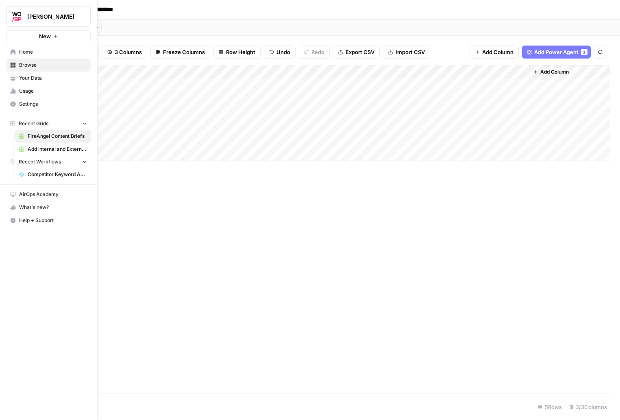
click at [16, 57] on link "Home" at bounding box center [49, 52] width 84 height 13
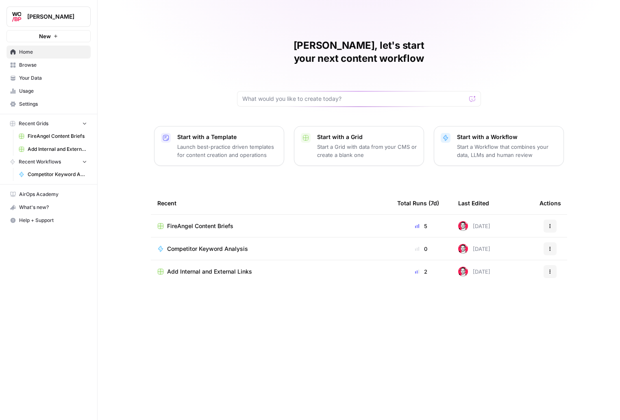
click at [38, 39] on button "New" at bounding box center [49, 36] width 84 height 12
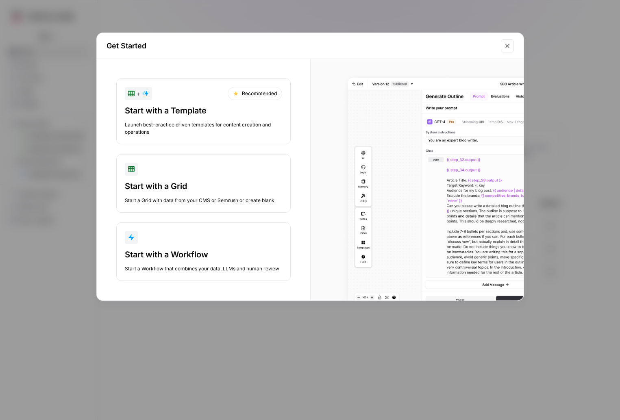
click at [188, 238] on div "button" at bounding box center [203, 237] width 157 height 13
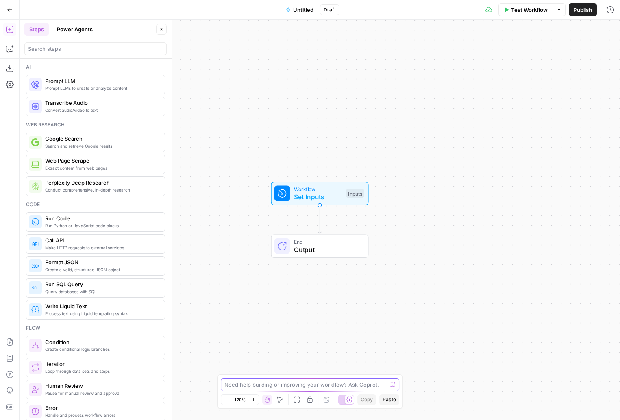
click at [280, 386] on textarea at bounding box center [306, 385] width 163 height 8
drag, startPoint x: 327, startPoint y: 385, endPoint x: 304, endPoint y: 386, distance: 23.2
click at [304, 386] on textarea "I want to be able to provide you an article topic" at bounding box center [302, 385] width 155 height 8
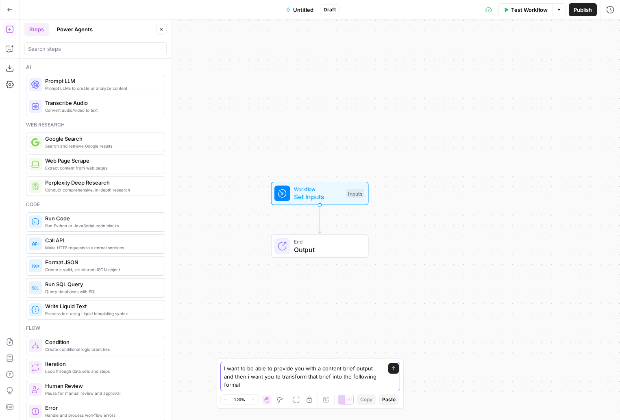
drag, startPoint x: 260, startPoint y: 383, endPoint x: 245, endPoint y: 382, distance: 15.1
click at [260, 383] on textarea "I want to be able to provide you with a content brief output and then i want yo…" at bounding box center [302, 377] width 156 height 24
paste textarea "Funnel / Category Topic Type - Blog post, guide, article Word Count Objective T…"
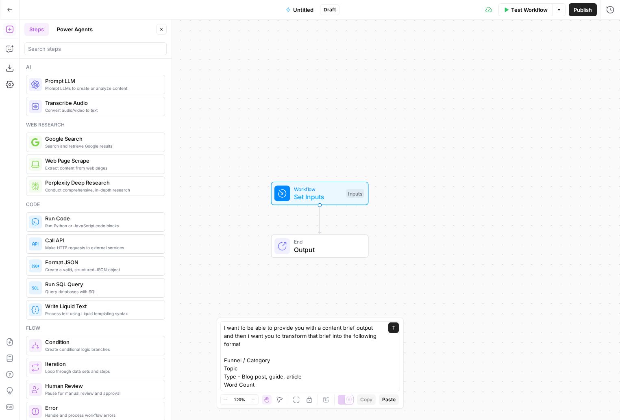
scroll to position [41, 0]
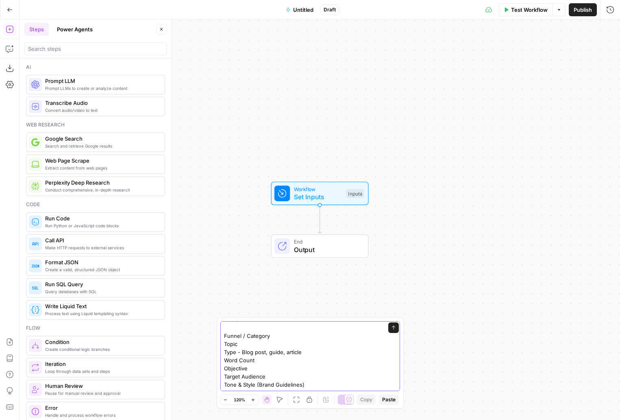
click at [236, 376] on textarea "I want to be able to provide you with a content brief output and then i want yo…" at bounding box center [302, 344] width 156 height 90
paste textarea "Recommended URL String Focus Keyword Suggestions - To be included in H1, H2s & …"
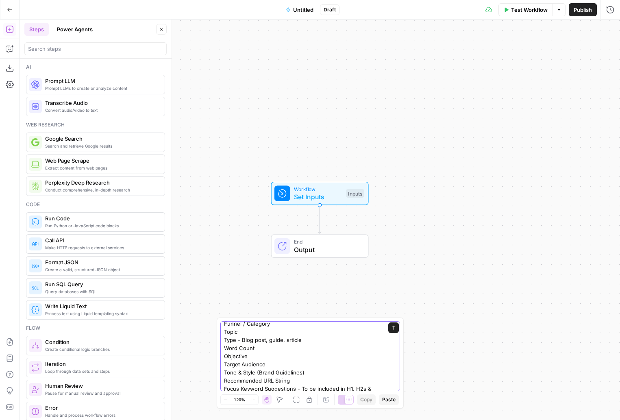
scroll to position [0, 0]
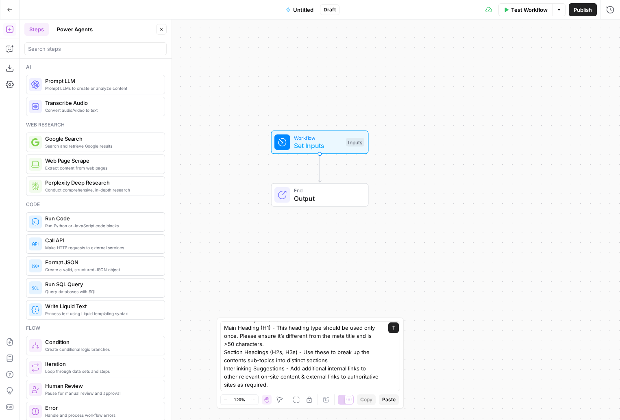
scroll to position [212, 0]
click at [231, 351] on textarea "I want to be able to provide you with a content brief output and then i want yo…" at bounding box center [302, 271] width 156 height 236
paste textarea "Recommended URL String Focus Keyword Suggestions - To be included in H1, H2s & …"
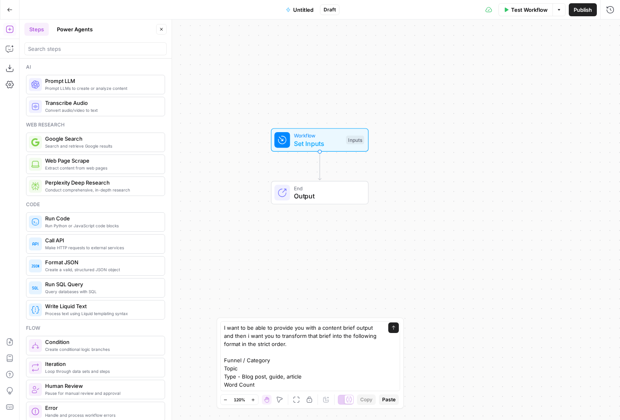
scroll to position [220, 0]
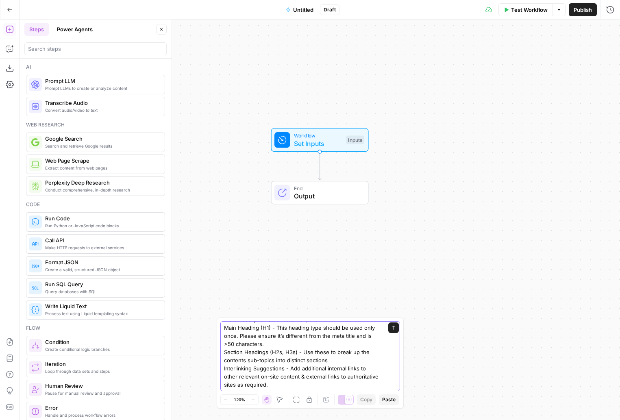
paste textarea "Recommended URL String Focus Keyword Suggestions - To be included in H1, H2s & …"
paste textarea "ARTICLE STRUCTURE - The content sections suggested below are based on pre-brief…"
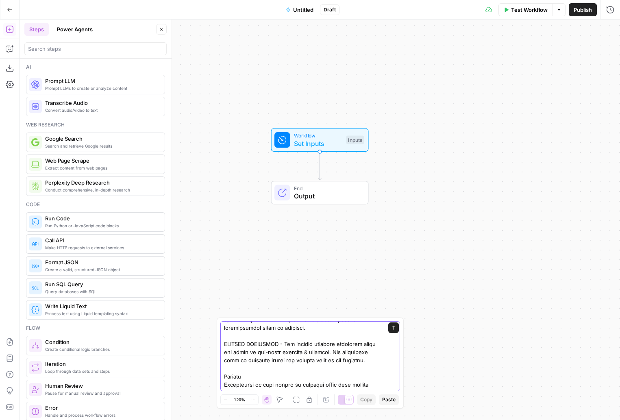
type textarea "I want to be able to provide you with a content brief output and then i want yo…"
click at [450, 306] on div "Workflow Set Inputs Inputs End Output" at bounding box center [320, 220] width 601 height 401
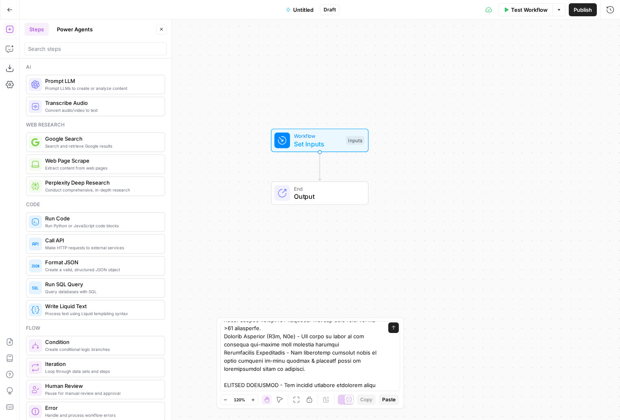
scroll to position [193, 0]
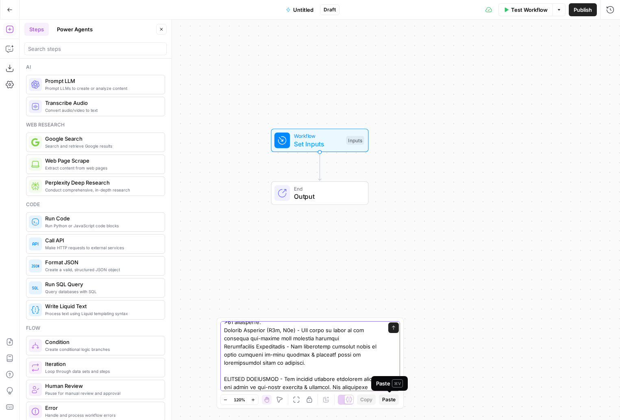
click at [360, 387] on textarea at bounding box center [302, 277] width 156 height 293
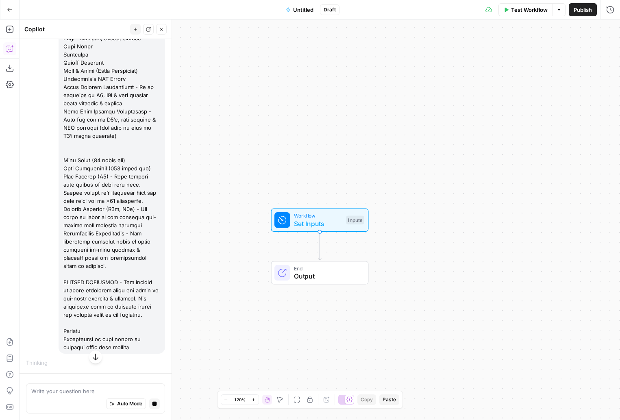
scroll to position [0, 0]
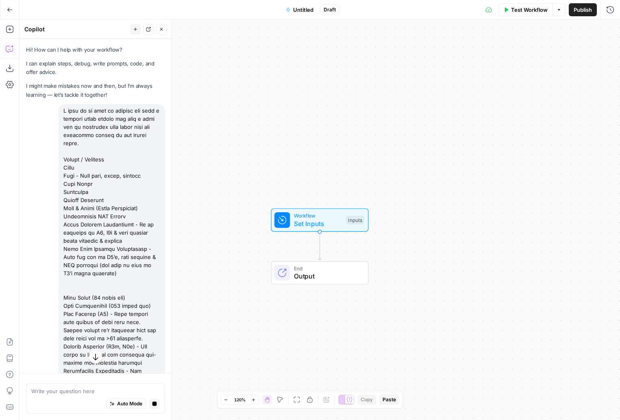
click at [309, 10] on span "Untitled" at bounding box center [303, 10] width 20 height 8
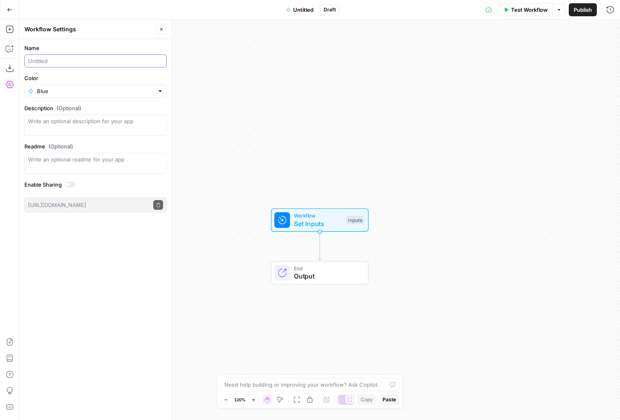
click at [83, 58] on input "Name" at bounding box center [95, 61] width 135 height 8
type input "Content Brief Formatting"
click at [109, 311] on div "Name Content Brief Formatting Color Blue Description (Optional) Readme (Optiona…" at bounding box center [96, 229] width 152 height 381
click at [322, 385] on textarea at bounding box center [306, 385] width 163 height 8
click at [8, 51] on icon "button" at bounding box center [10, 49] width 8 height 8
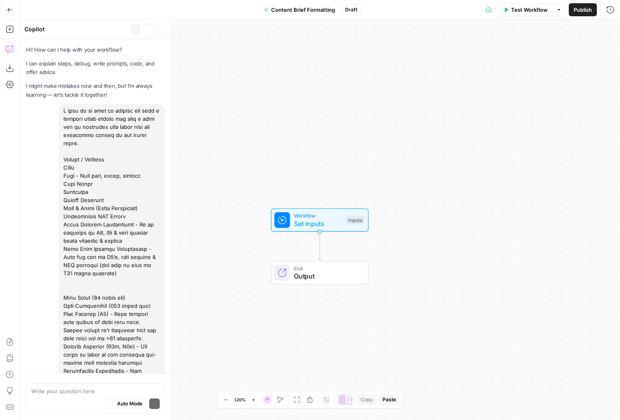
scroll to position [680, 0]
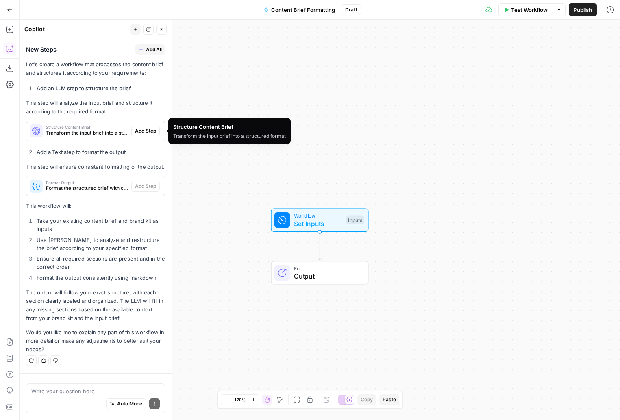
click at [110, 137] on span "Transform the input brief into a structured format" at bounding box center [87, 132] width 82 height 7
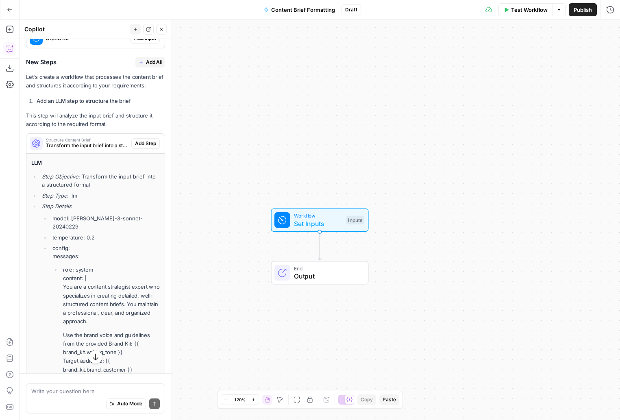
scroll to position [651, 0]
click at [147, 155] on div "Structure Content Brief Transform the input brief into a structured format Add …" at bounding box center [95, 145] width 138 height 20
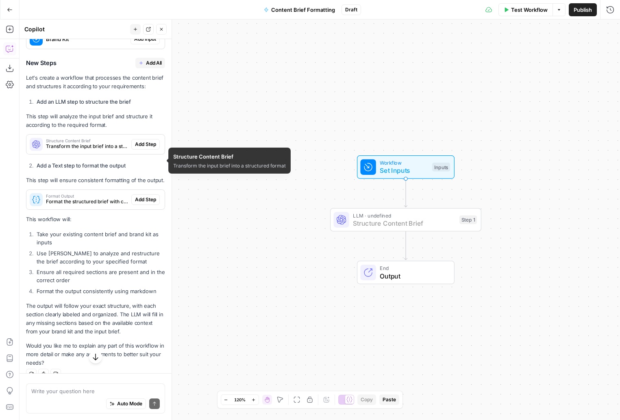
click at [138, 148] on span "Add Step" at bounding box center [145, 144] width 21 height 7
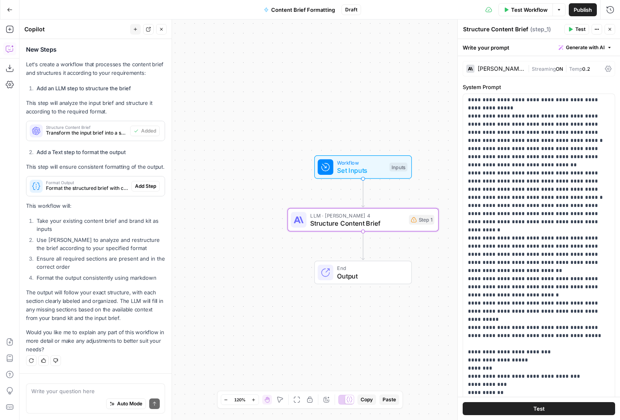
scroll to position [326, 0]
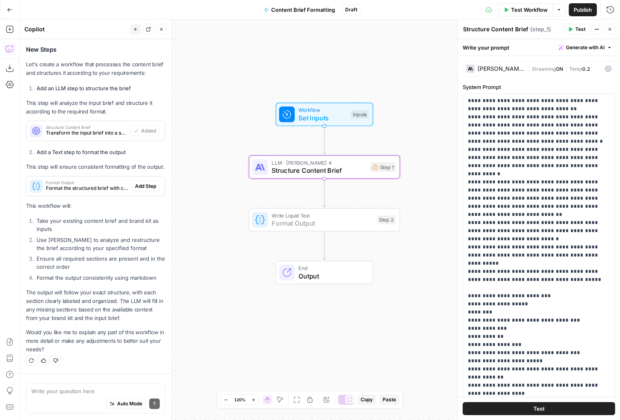
click at [148, 188] on span "Add Step" at bounding box center [145, 186] width 21 height 7
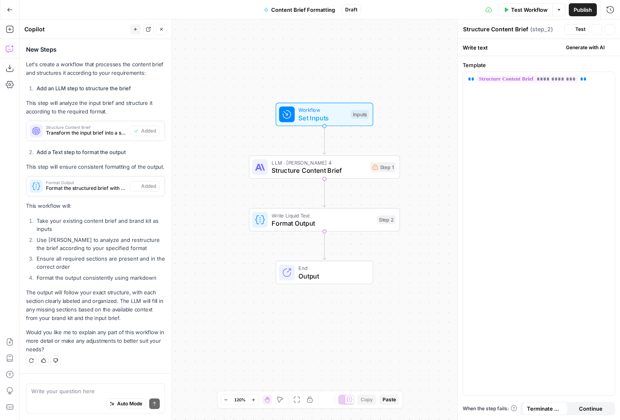
type textarea "Format Output"
click at [319, 113] on span "Set Inputs" at bounding box center [323, 118] width 48 height 10
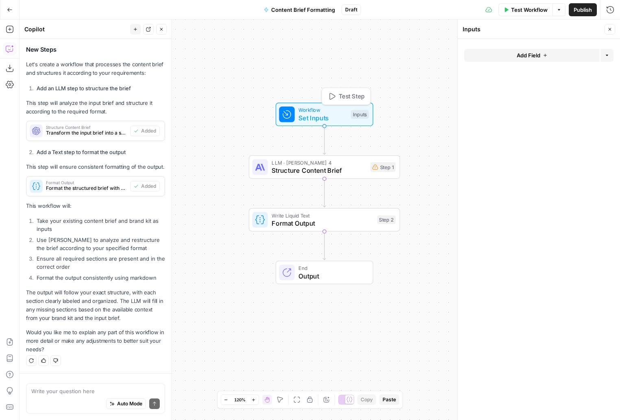
click at [523, 52] on span "Add Field" at bounding box center [529, 55] width 24 height 8
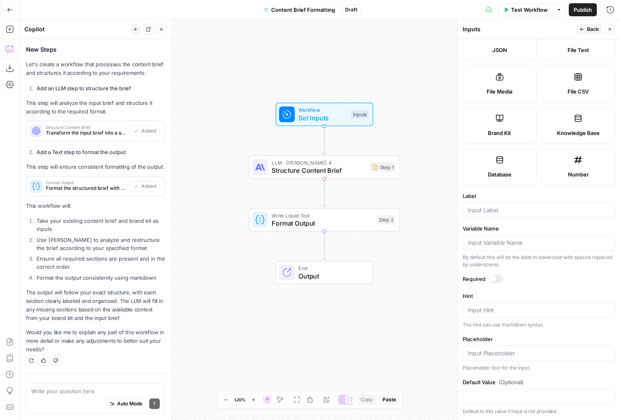
scroll to position [0, 0]
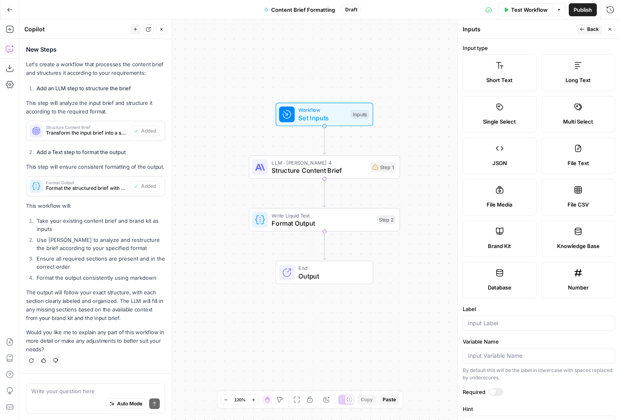
drag, startPoint x: 335, startPoint y: 74, endPoint x: 270, endPoint y: 11, distance: 90.9
click at [334, 73] on div "Workflow Set Inputs Inputs LLM · Claude Sonnet 4 Structure Content Brief Step 1…" at bounding box center [320, 220] width 601 height 401
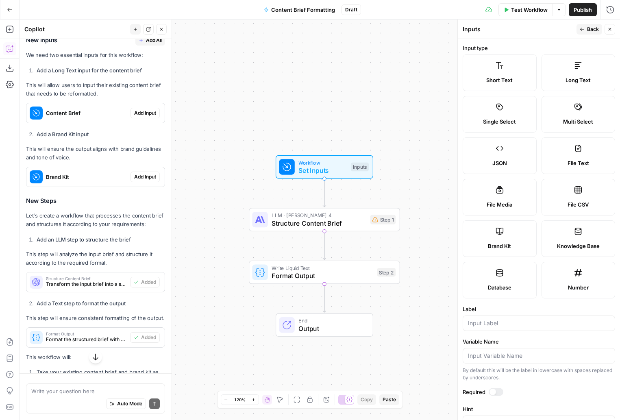
scroll to position [693, 0]
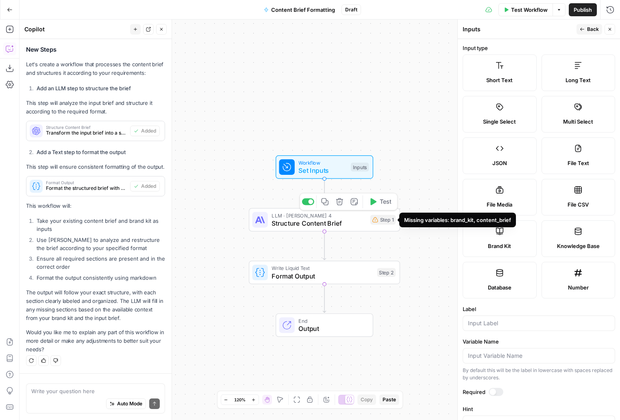
click at [389, 223] on div "Step 1" at bounding box center [383, 220] width 25 height 10
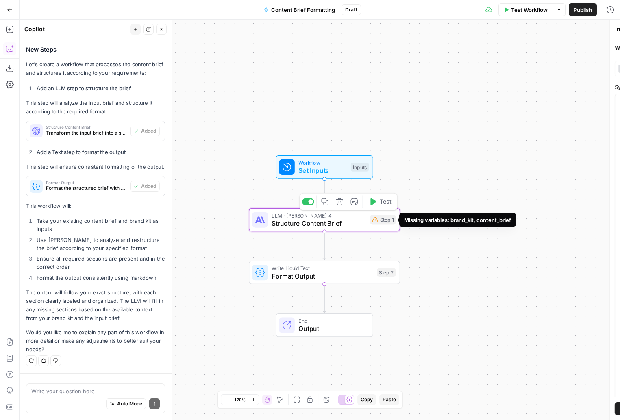
type textarea "Structure Content Brief"
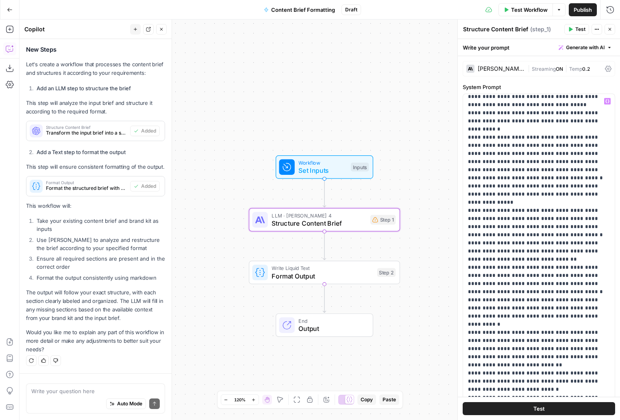
scroll to position [326, 0]
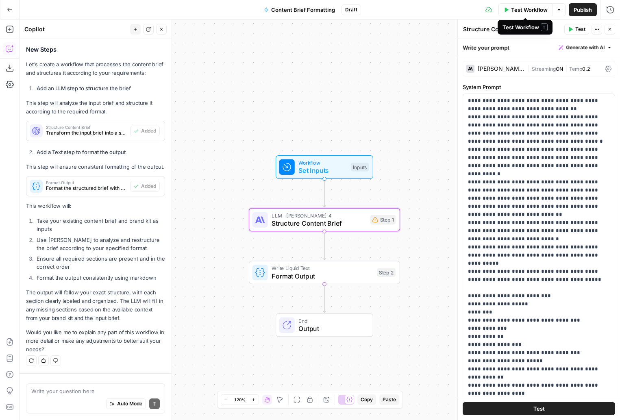
click at [575, 13] on span "Publish" at bounding box center [583, 10] width 18 height 8
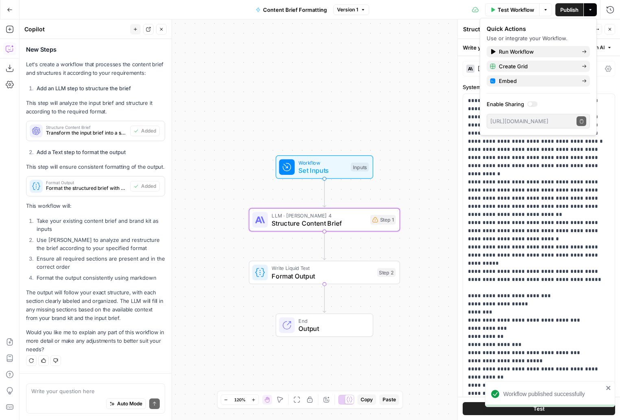
drag, startPoint x: 316, startPoint y: 170, endPoint x: 280, endPoint y: 29, distance: 146.1
click at [316, 170] on span "Set Inputs" at bounding box center [323, 171] width 48 height 10
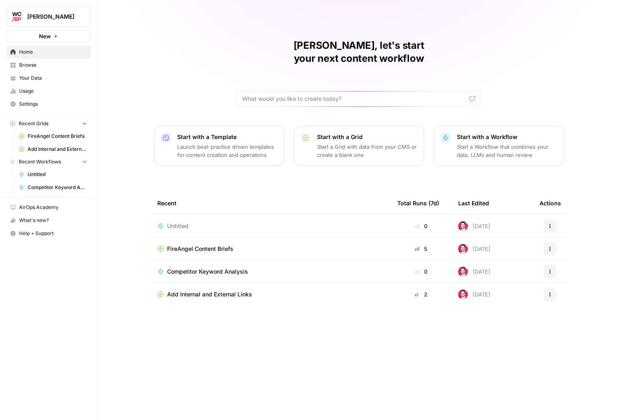
click at [208, 245] on span "FireAngel Content Briefs" at bounding box center [200, 249] width 66 height 8
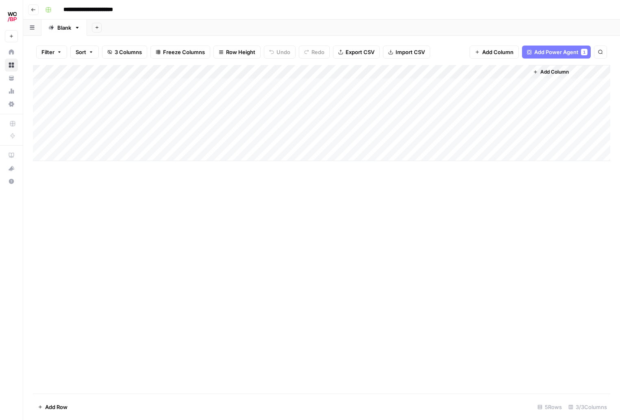
drag, startPoint x: 52, startPoint y: 64, endPoint x: 132, endPoint y: 71, distance: 79.6
click at [123, 74] on div "Filter Sort 3 Columns Freeze Columns Row Height Undo Redo Export CSV Import CSV…" at bounding box center [321, 228] width 597 height 384
click at [543, 68] on span "Add Column" at bounding box center [555, 71] width 28 height 7
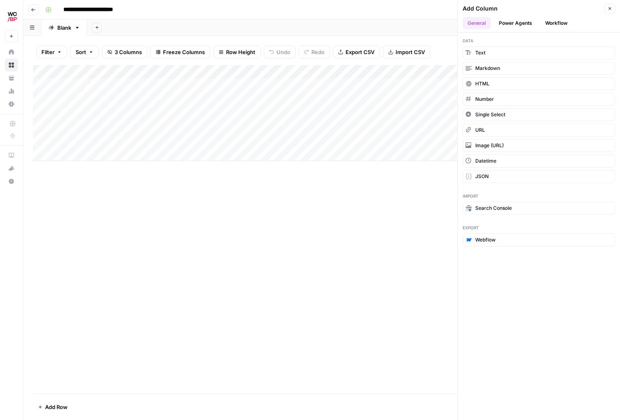
click at [513, 19] on button "Power Agents" at bounding box center [515, 23] width 43 height 12
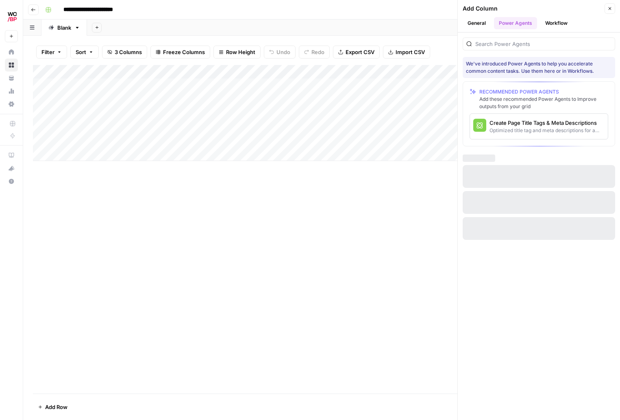
click at [557, 20] on button "Workflow" at bounding box center [557, 23] width 32 height 12
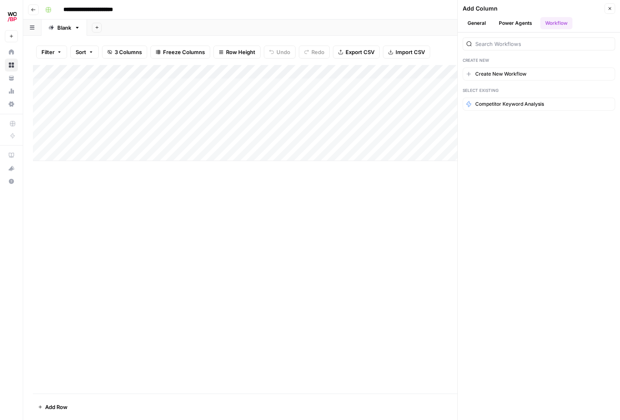
click at [505, 31] on header "Add Column Close General Power Agents Workflow" at bounding box center [539, 16] width 162 height 33
click at [513, 26] on button "Power Agents" at bounding box center [515, 23] width 43 height 12
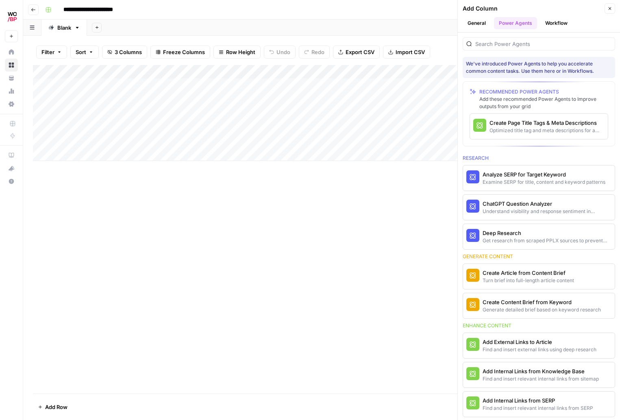
click at [614, 8] on button "Close" at bounding box center [610, 8] width 11 height 11
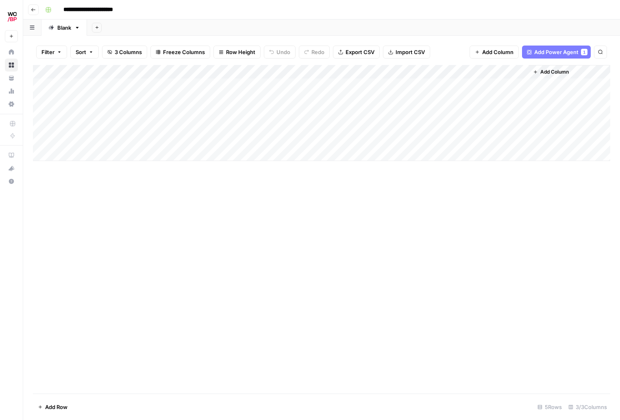
click at [467, 73] on div "Add Column" at bounding box center [322, 113] width 578 height 96
click at [517, 192] on div "Add Column" at bounding box center [322, 229] width 578 height 329
click at [557, 68] on span "Add Column" at bounding box center [555, 71] width 28 height 7
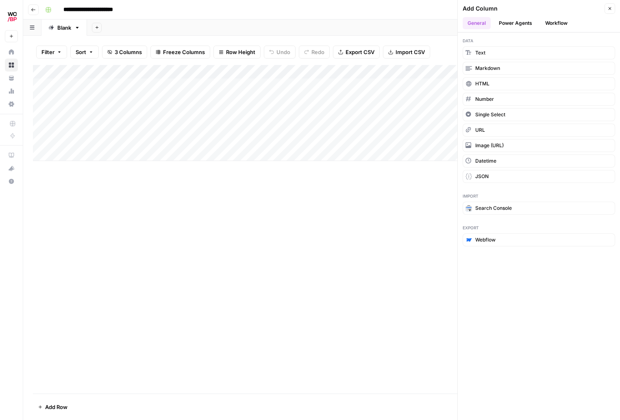
click at [555, 20] on button "Workflow" at bounding box center [557, 23] width 32 height 12
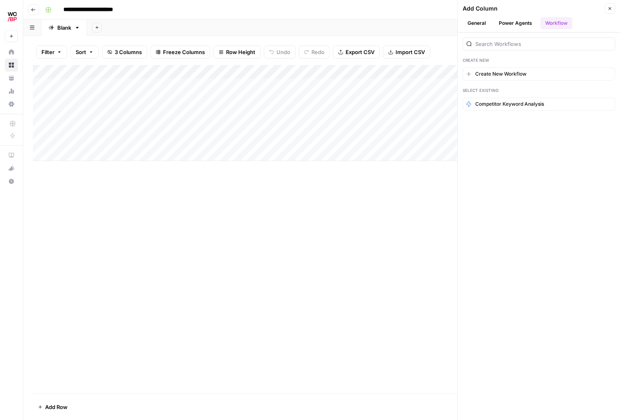
click at [614, 9] on button "Close" at bounding box center [610, 8] width 11 height 11
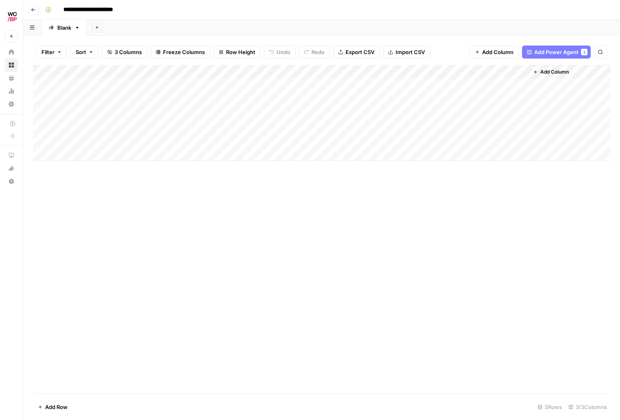
click at [546, 51] on span "Add Power Agent" at bounding box center [557, 52] width 44 height 8
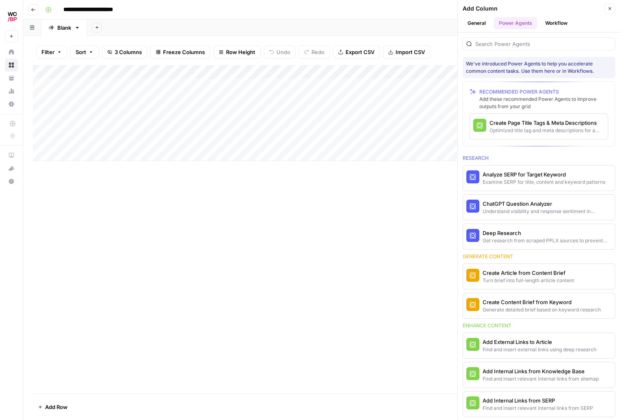
click at [555, 26] on button "Workflow" at bounding box center [557, 23] width 32 height 12
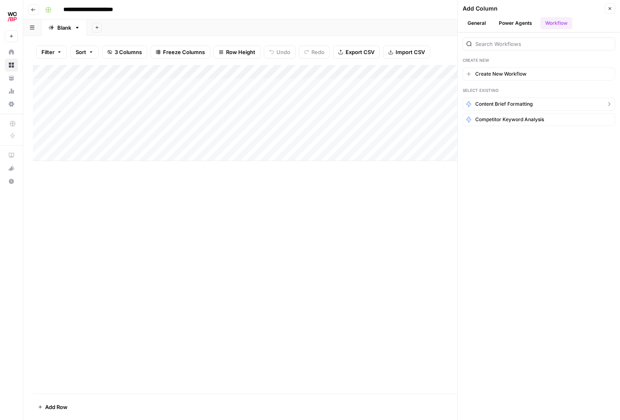
click at [518, 103] on span "Content Brief Formatting" at bounding box center [504, 103] width 57 height 7
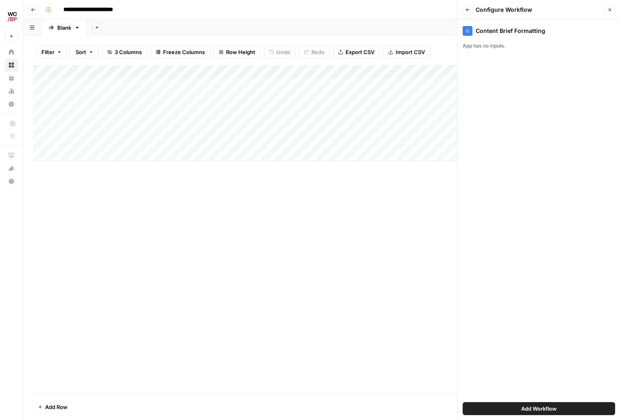
click at [533, 408] on span "Add Workflow" at bounding box center [539, 409] width 35 height 8
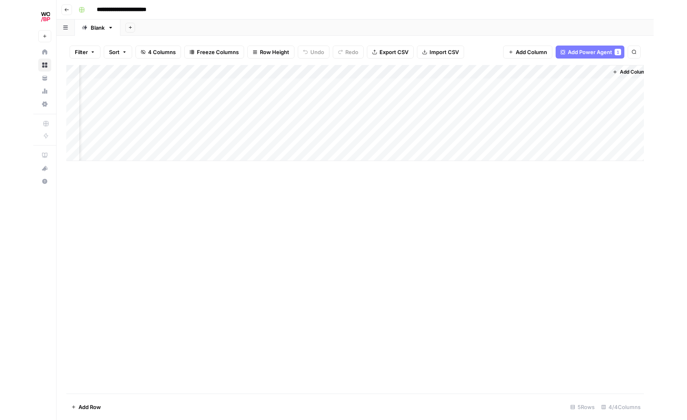
scroll to position [0, 37]
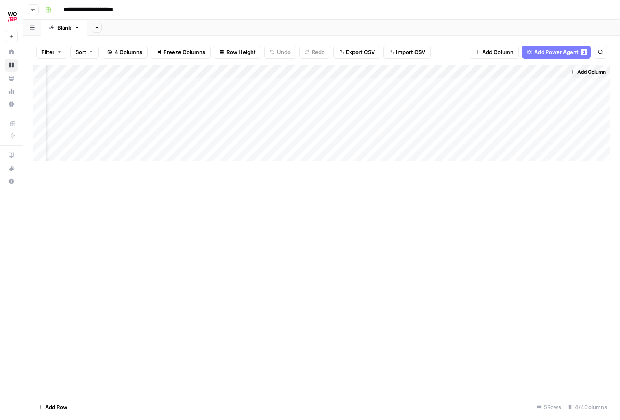
click at [434, 71] on div "Add Column" at bounding box center [322, 113] width 578 height 96
click at [527, 73] on div "Add Column" at bounding box center [322, 113] width 578 height 96
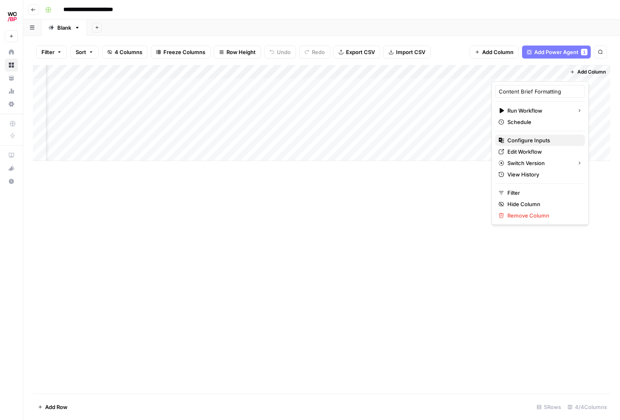
click at [518, 142] on span "Configure Inputs" at bounding box center [543, 140] width 71 height 8
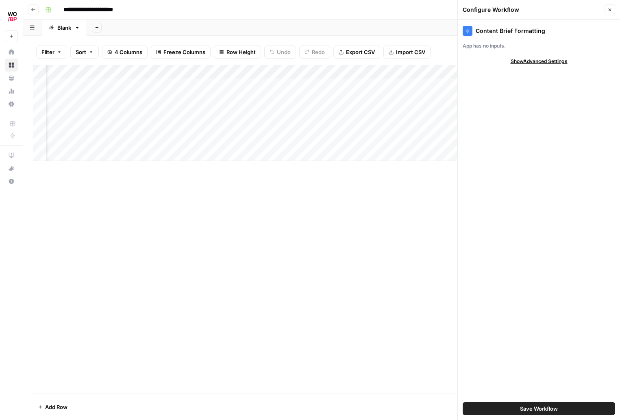
click at [529, 59] on span "Show Advanced Settings" at bounding box center [539, 61] width 57 height 7
drag, startPoint x: 481, startPoint y: 94, endPoint x: 486, endPoint y: 90, distance: 6.0
click at [481, 94] on div "Content Brief Formatting App has no inputs. Hide Advanced Settings Version Defa…" at bounding box center [539, 220] width 162 height 401
click at [513, 48] on div "App has no inputs." at bounding box center [539, 45] width 153 height 7
click at [495, 47] on div "App has no inputs." at bounding box center [539, 45] width 153 height 7
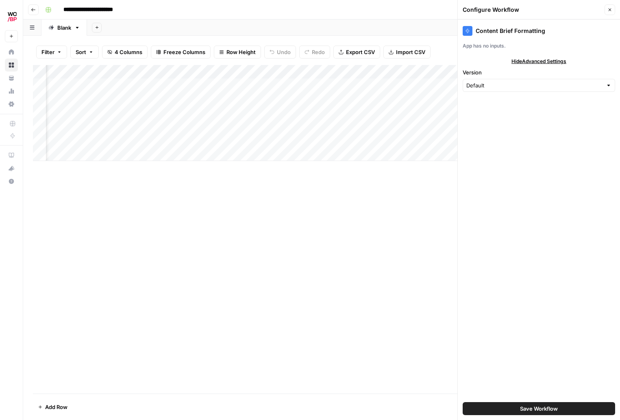
click at [612, 10] on span "Close" at bounding box center [612, 10] width 0 height 0
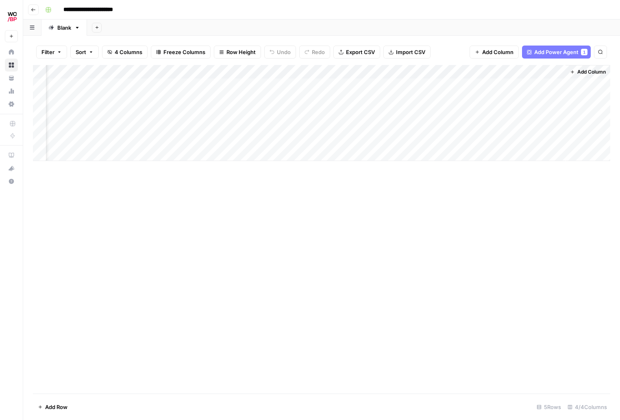
click at [416, 68] on div "Add Column" at bounding box center [322, 113] width 578 height 96
click at [418, 88] on input "Content Brief (Output)" at bounding box center [427, 91] width 83 height 8
click at [486, 70] on div "Add Column" at bounding box center [322, 113] width 578 height 96
drag, startPoint x: 503, startPoint y: 191, endPoint x: 507, endPoint y: 170, distance: 20.8
click at [502, 190] on div "Add Column" at bounding box center [322, 229] width 578 height 329
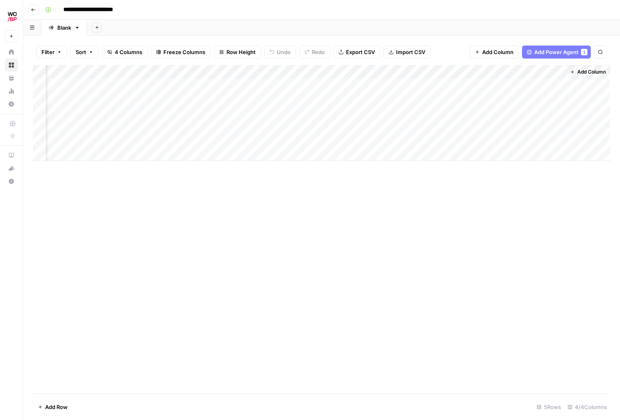
click at [533, 71] on div "Add Column" at bounding box center [322, 113] width 578 height 96
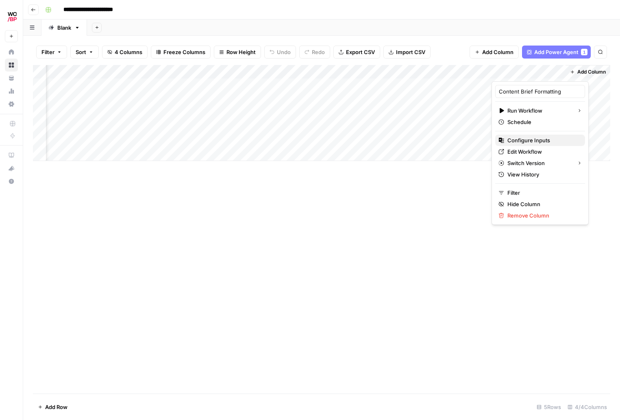
click at [508, 140] on span "Configure Inputs" at bounding box center [543, 140] width 71 height 8
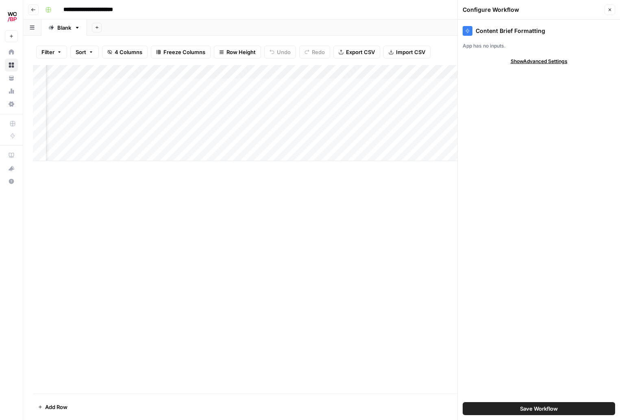
click at [524, 58] on span "Show Advanced Settings" at bounding box center [539, 61] width 57 height 7
click at [518, 85] on input "Version" at bounding box center [535, 85] width 136 height 8
type input "Default"
drag, startPoint x: 536, startPoint y: 209, endPoint x: 582, endPoint y: 17, distance: 197.5
click at [537, 203] on div "Content Brief Formatting App has no inputs. Hide Advanced Settings Version Defa…" at bounding box center [539, 220] width 162 height 401
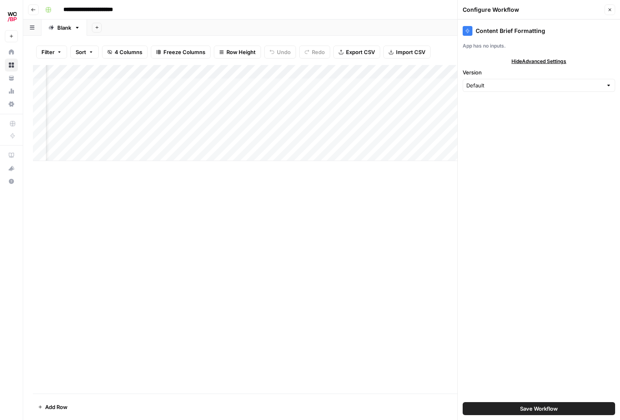
click at [610, 11] on icon "button" at bounding box center [610, 9] width 5 height 5
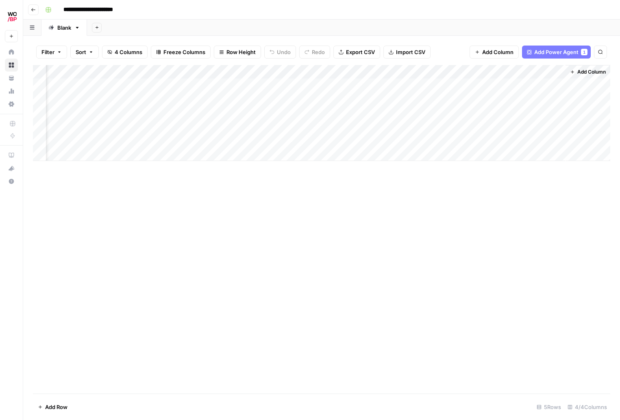
click at [484, 71] on div "Add Column" at bounding box center [322, 113] width 578 height 96
click at [348, 78] on div "Add Column" at bounding box center [322, 113] width 578 height 96
drag, startPoint x: 411, startPoint y: 185, endPoint x: 480, endPoint y: 92, distance: 116.0
click at [411, 184] on div "Add Column" at bounding box center [322, 229] width 578 height 329
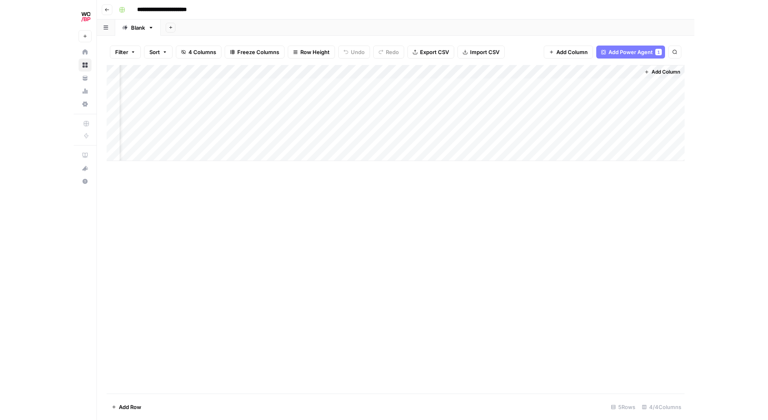
scroll to position [0, 0]
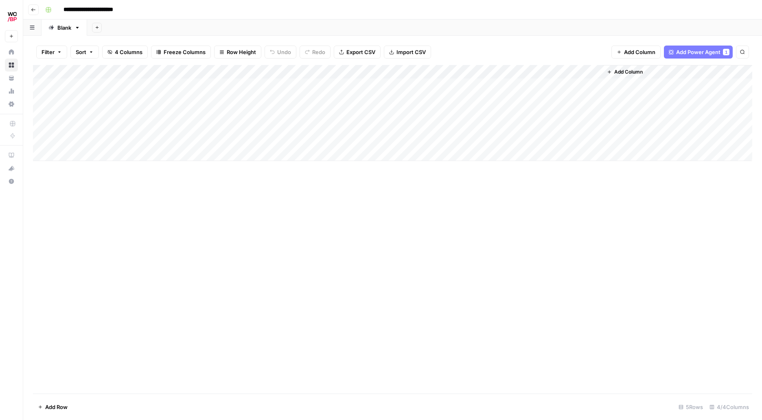
click at [584, 72] on div "Add Column" at bounding box center [392, 113] width 719 height 96
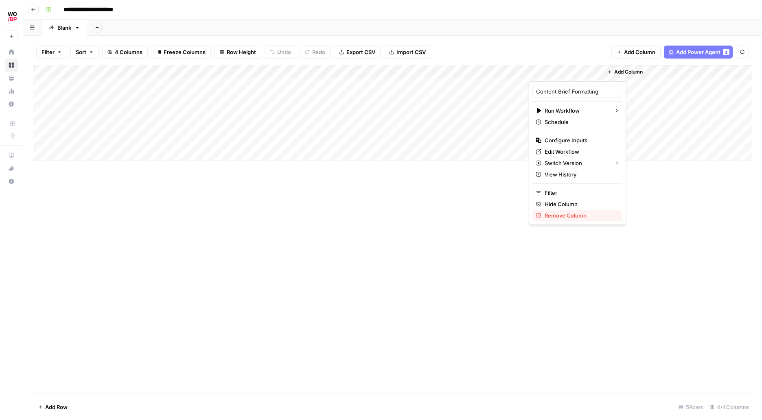
click at [559, 216] on span "Remove Column" at bounding box center [579, 216] width 71 height 8
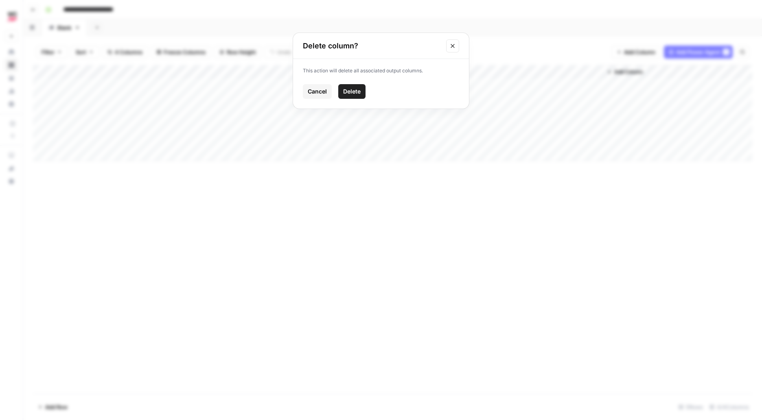
click at [453, 43] on icon "Close modal" at bounding box center [452, 46] width 7 height 7
click at [585, 74] on div "Add Column" at bounding box center [392, 113] width 719 height 96
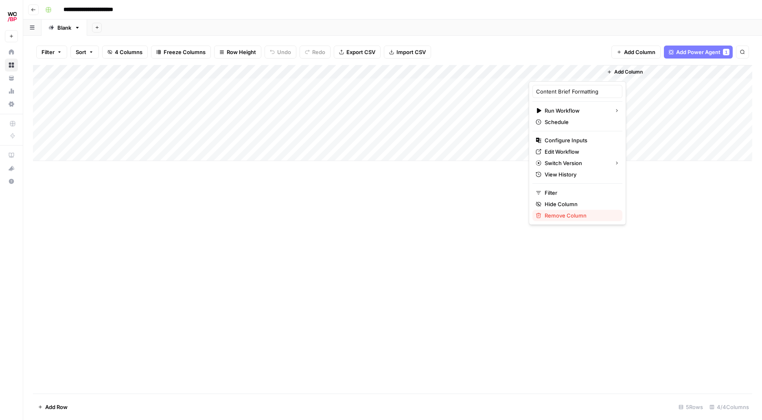
click at [549, 216] on span "Remove Column" at bounding box center [579, 216] width 71 height 8
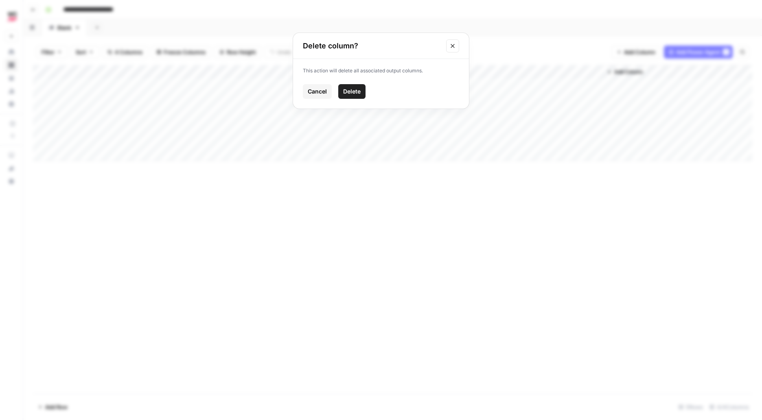
click at [346, 90] on span "Delete" at bounding box center [351, 91] width 17 height 8
click at [554, 74] on span "Add Column" at bounding box center [555, 71] width 28 height 7
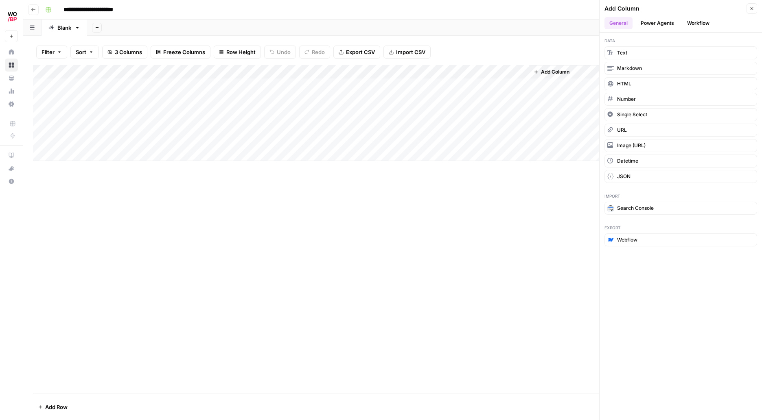
click at [620, 21] on button "Workflow" at bounding box center [698, 23] width 32 height 12
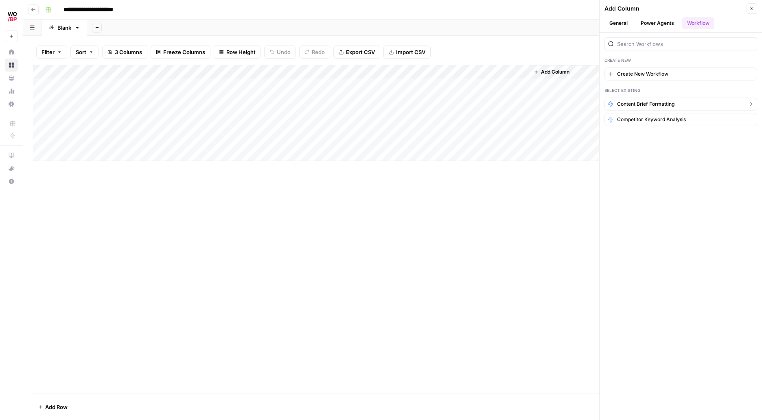
click at [620, 102] on span "Content Brief Formatting" at bounding box center [645, 103] width 57 height 7
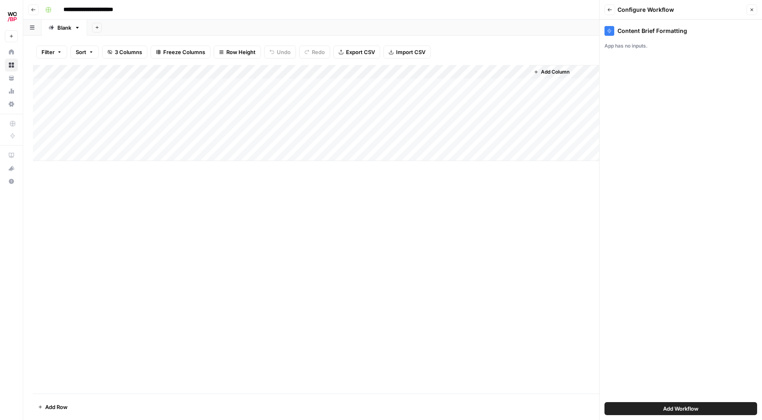
click at [436, 257] on div "Add Column" at bounding box center [392, 229] width 719 height 329
click at [620, 12] on button "Close" at bounding box center [751, 9] width 11 height 11
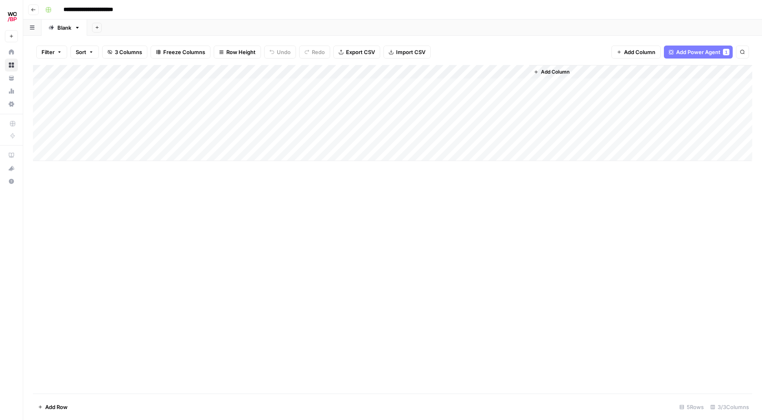
click at [563, 72] on span "Add Column" at bounding box center [555, 71] width 28 height 7
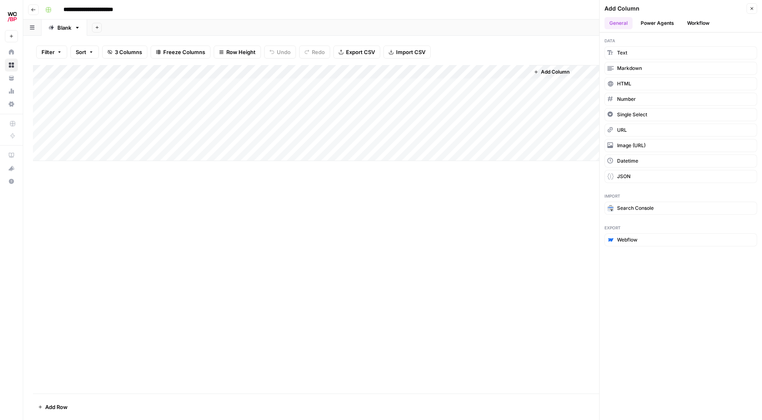
click at [620, 19] on button "Workflow" at bounding box center [698, 23] width 32 height 12
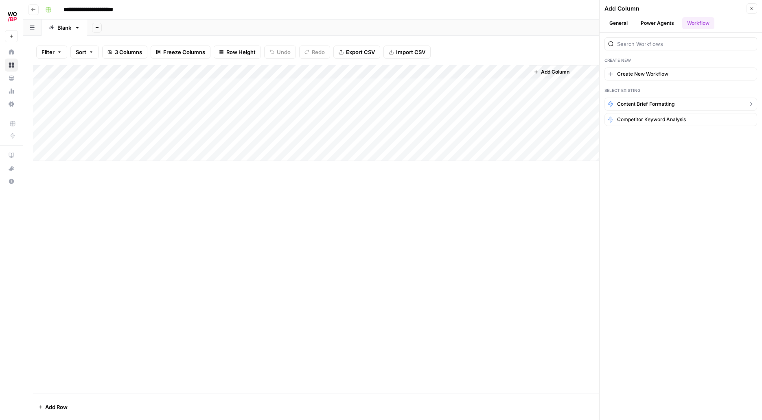
click at [620, 106] on span "Content Brief Formatting" at bounding box center [645, 103] width 57 height 7
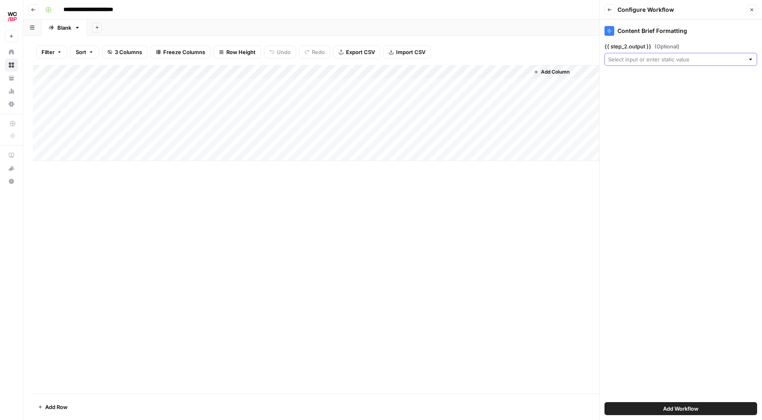
click at [620, 57] on input "{{ step_2.output }} (Optional)" at bounding box center [676, 59] width 136 height 8
click at [620, 115] on span "Content Brief (Output)" at bounding box center [678, 115] width 135 height 8
type input "Content Brief (Output)"
click at [620, 410] on button "Add Workflow" at bounding box center [680, 408] width 153 height 13
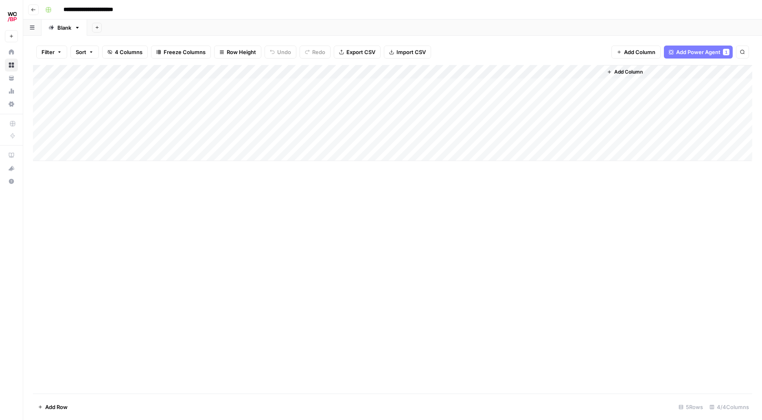
click at [597, 72] on div "Add Column" at bounding box center [392, 113] width 719 height 96
click at [611, 93] on span "All Rows" at bounding box center [623, 91] width 51 height 8
click at [620, 84] on div "Add Column" at bounding box center [392, 113] width 719 height 96
click at [620, 84] on body "**********" at bounding box center [381, 210] width 762 height 420
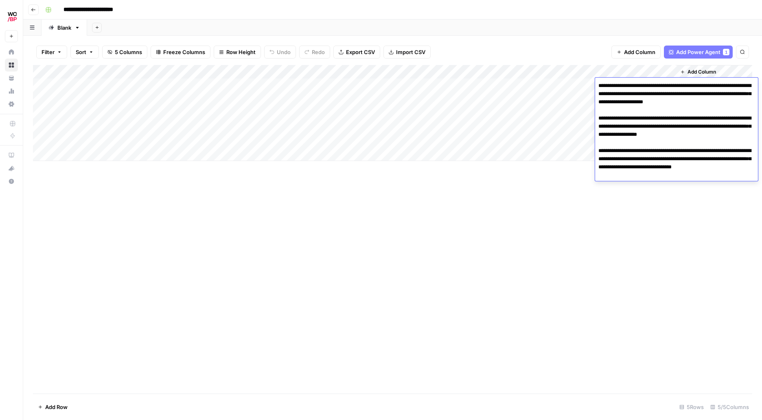
drag, startPoint x: 603, startPoint y: 86, endPoint x: 709, endPoint y: 150, distance: 124.3
click at [620, 172] on textarea "**********" at bounding box center [676, 126] width 163 height 93
click at [620, 140] on textarea "**********" at bounding box center [676, 126] width 163 height 93
drag, startPoint x: 614, startPoint y: 209, endPoint x: 563, endPoint y: 132, distance: 92.6
click at [614, 209] on div "Add Column" at bounding box center [392, 229] width 719 height 329
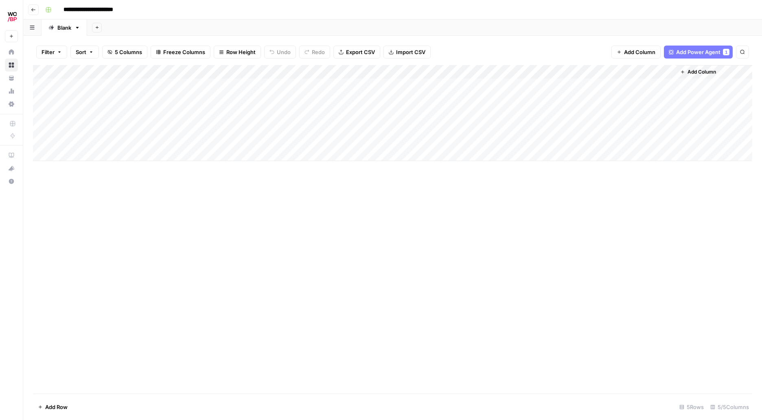
click at [585, 71] on div "Add Column" at bounding box center [392, 113] width 719 height 96
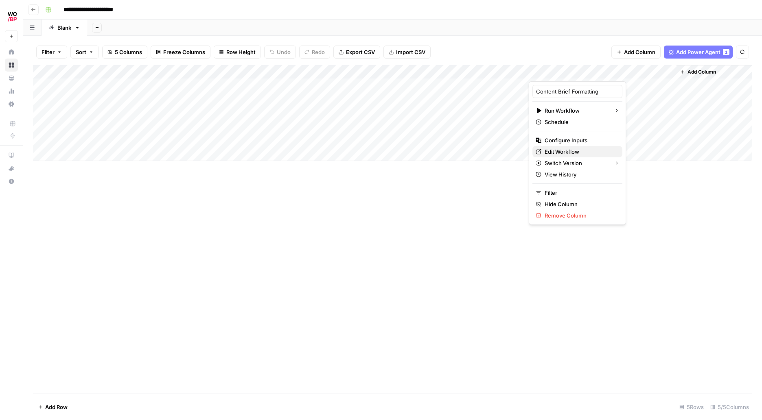
drag, startPoint x: 564, startPoint y: 124, endPoint x: 577, endPoint y: 153, distance: 31.1
click at [577, 153] on div "Content Brief Formatting Run Workflow Schedule Configure Inputs Edit Workflow S…" at bounding box center [577, 153] width 97 height 144
click at [577, 153] on span "Edit Workflow" at bounding box center [579, 152] width 71 height 8
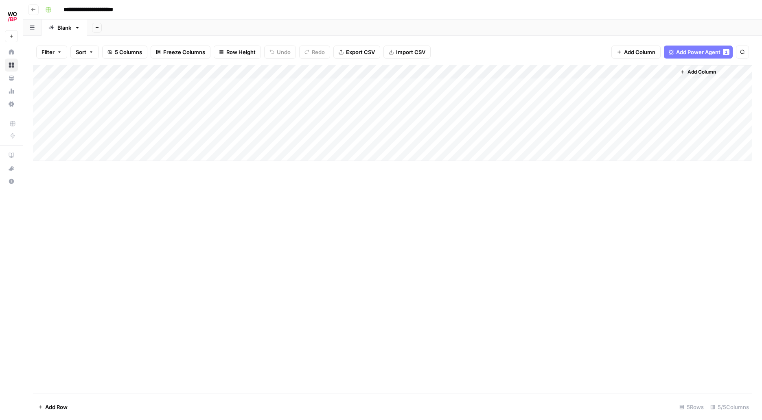
click at [620, 73] on div "Add Column" at bounding box center [392, 113] width 719 height 96
click at [572, 73] on div "Add Column" at bounding box center [392, 113] width 719 height 96
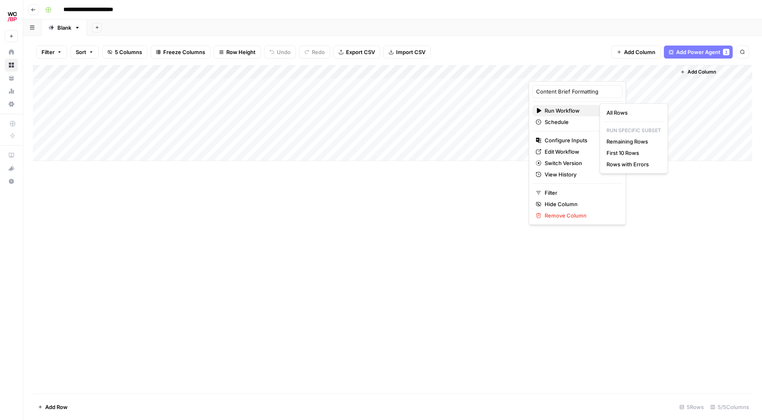
click at [564, 112] on span "Run Workflow" at bounding box center [575, 111] width 63 height 8
click at [620, 113] on span "All Rows" at bounding box center [631, 113] width 51 height 8
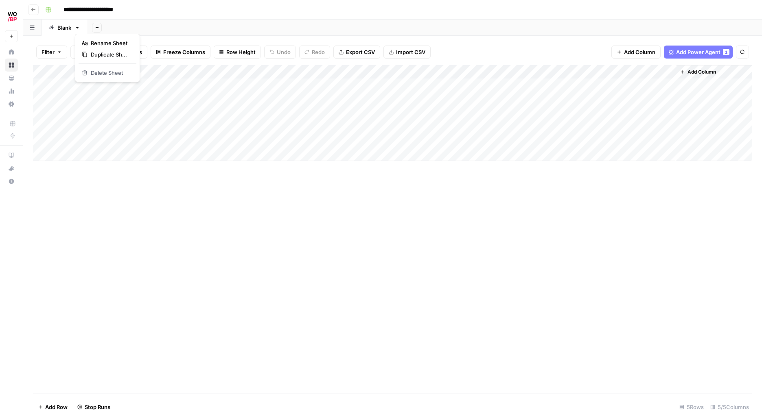
click at [77, 28] on icon "button" at bounding box center [77, 28] width 6 height 6
click at [57, 55] on button "Filter" at bounding box center [51, 52] width 31 height 13
click at [205, 192] on div "Add Column" at bounding box center [392, 229] width 719 height 329
click at [620, 56] on span "Add Power Agent" at bounding box center [704, 52] width 44 height 8
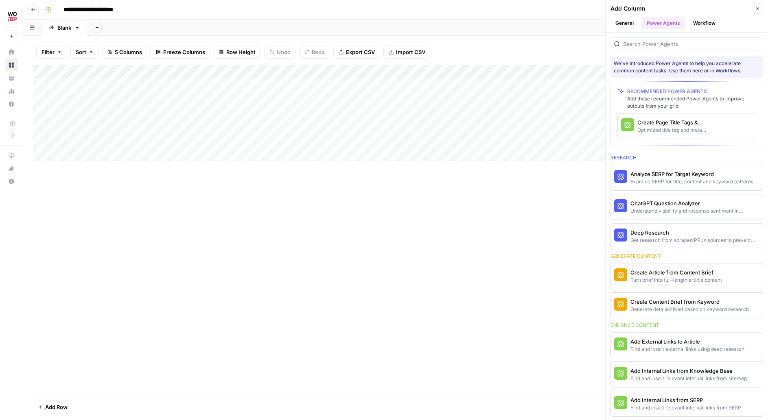
scroll to position [1, 0]
drag, startPoint x: 531, startPoint y: 218, endPoint x: 535, endPoint y: 194, distance: 24.3
click at [531, 218] on div "Add Column" at bounding box center [395, 229] width 725 height 329
drag, startPoint x: 548, startPoint y: 161, endPoint x: 566, endPoint y: 148, distance: 21.8
click at [548, 161] on div "Add Column" at bounding box center [395, 113] width 725 height 96
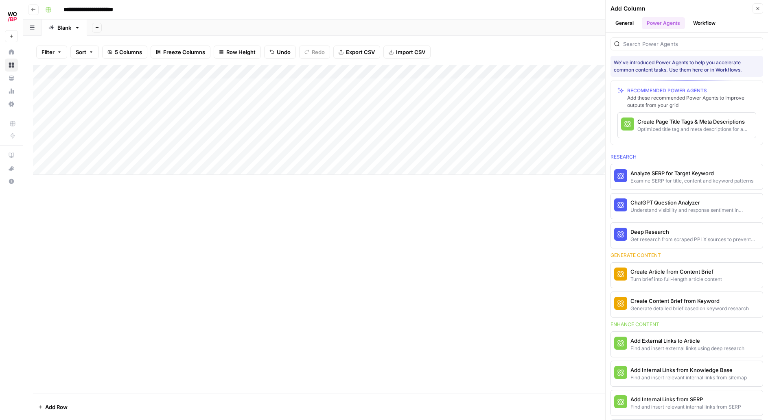
scroll to position [0, 80]
click at [603, 72] on icon "button" at bounding box center [602, 72] width 5 height 5
click at [620, 9] on icon "button" at bounding box center [757, 8] width 5 height 5
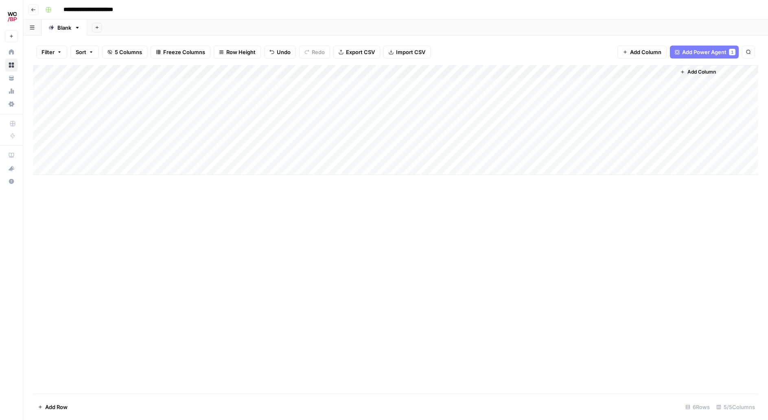
click at [620, 72] on button "Add Column" at bounding box center [698, 72] width 42 height 11
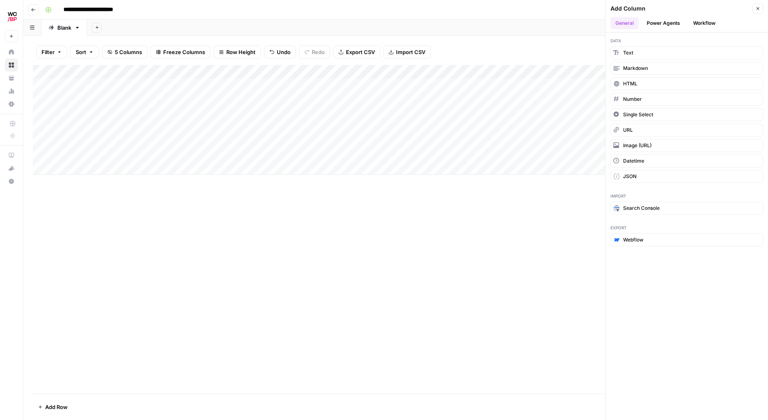
click at [620, 27] on button "Power Agents" at bounding box center [663, 23] width 43 height 12
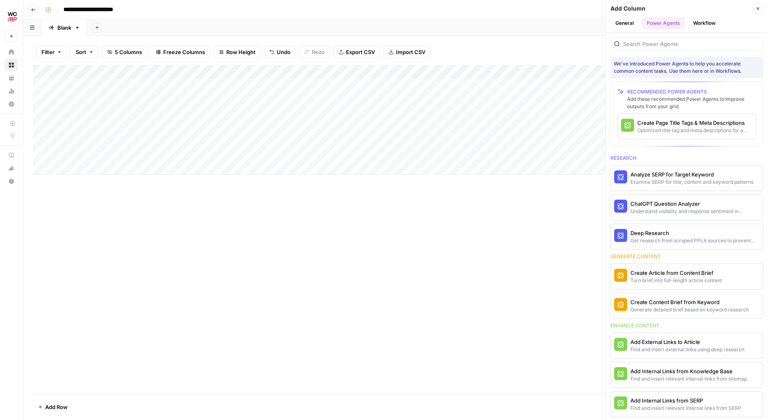
scroll to position [0, 7]
click at [620, 121] on div "Create Page Title Tags & Meta Descriptions" at bounding box center [673, 123] width 72 height 8
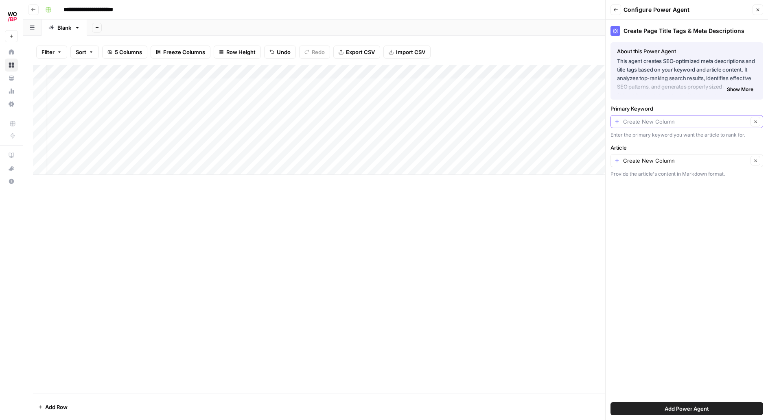
click at [620, 124] on input "Primary Keyword" at bounding box center [685, 122] width 125 height 8
click at [620, 178] on span "Content Brief (Output)" at bounding box center [684, 178] width 135 height 8
type input "Content Brief (Output)"
click at [620, 162] on input "Article" at bounding box center [685, 161] width 125 height 8
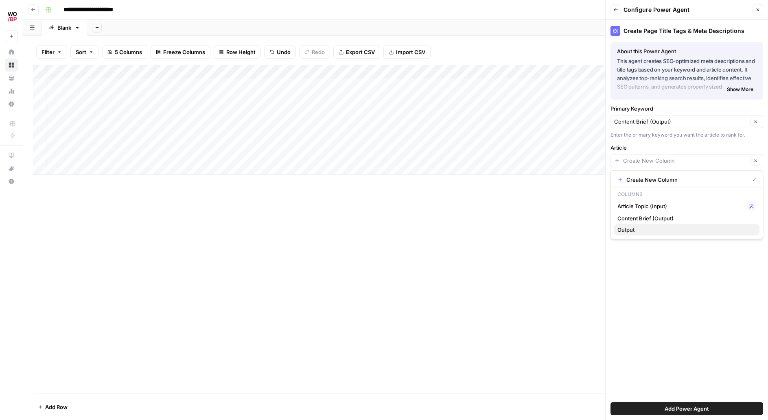
click at [620, 232] on span "Output" at bounding box center [684, 230] width 135 height 8
type input "Output"
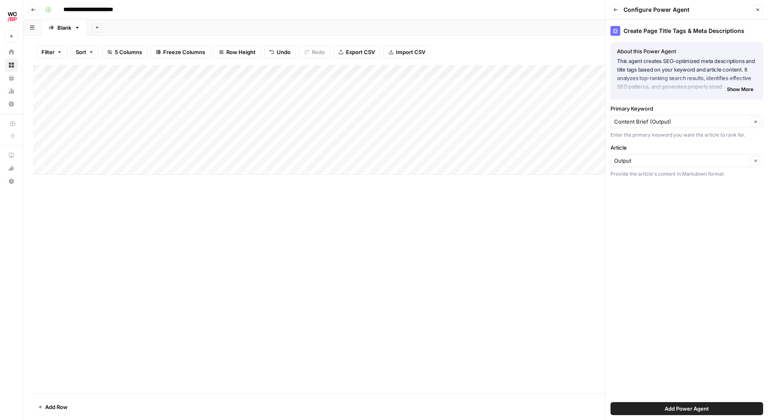
click at [547, 228] on div "Add Column" at bounding box center [395, 229] width 725 height 329
click at [620, 13] on button "Close" at bounding box center [757, 9] width 11 height 11
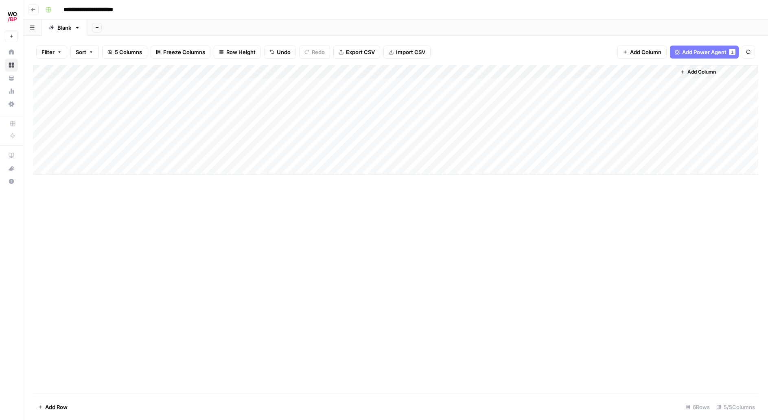
click at [620, 71] on div "Add Column" at bounding box center [395, 120] width 725 height 110
drag, startPoint x: 627, startPoint y: 90, endPoint x: 638, endPoint y: 95, distance: 11.8
click at [620, 90] on input "Output" at bounding box center [650, 91] width 83 height 8
drag, startPoint x: 633, startPoint y: 94, endPoint x: 599, endPoint y: 93, distance: 34.2
click at [599, 93] on body "**********" at bounding box center [384, 210] width 768 height 420
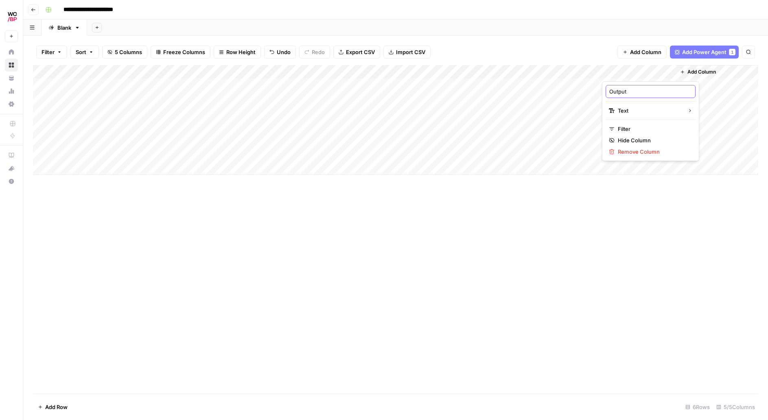
drag, startPoint x: 631, startPoint y: 92, endPoint x: 609, endPoint y: 91, distance: 22.0
click at [609, 91] on input "Output" at bounding box center [650, 91] width 83 height 8
type input "Tidied Brief"
click at [620, 183] on div "Add Column" at bounding box center [395, 229] width 725 height 329
click at [620, 72] on span "Add Column" at bounding box center [701, 71] width 28 height 7
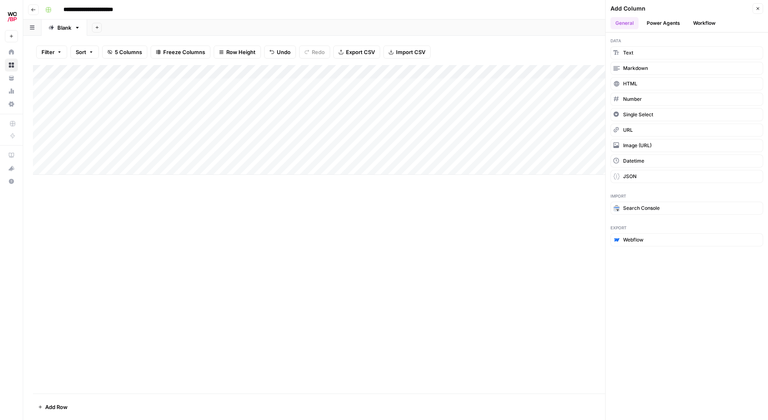
click at [620, 22] on button "Workflow" at bounding box center [704, 23] width 32 height 12
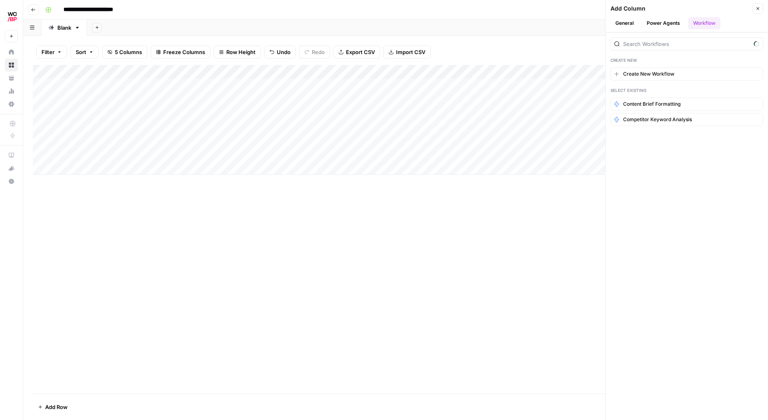
click at [620, 22] on button "Power Agents" at bounding box center [663, 23] width 43 height 12
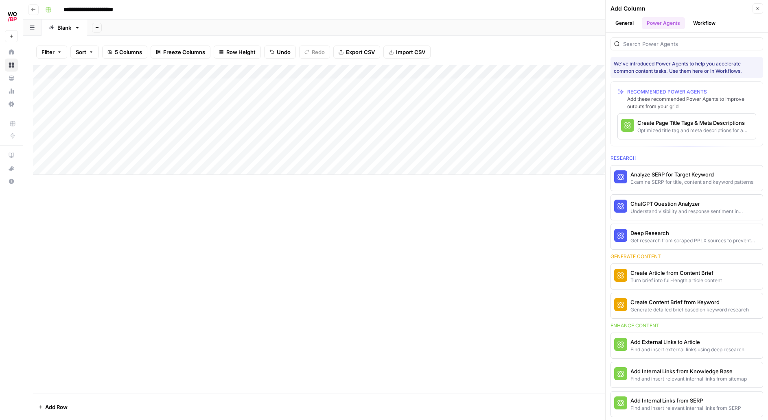
scroll to position [0, 7]
click at [494, 245] on div "Add Column" at bounding box center [395, 229] width 725 height 329
click at [620, 10] on button "Close" at bounding box center [757, 8] width 11 height 11
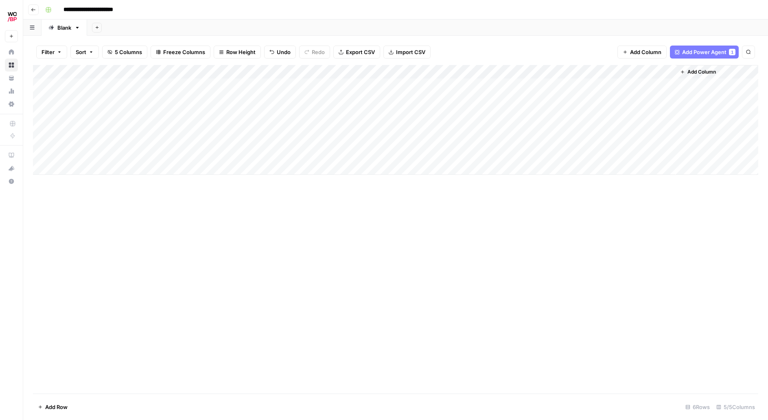
click at [620, 86] on div "Add Column" at bounding box center [395, 120] width 725 height 110
click at [620, 85] on div "Add Column" at bounding box center [395, 120] width 725 height 110
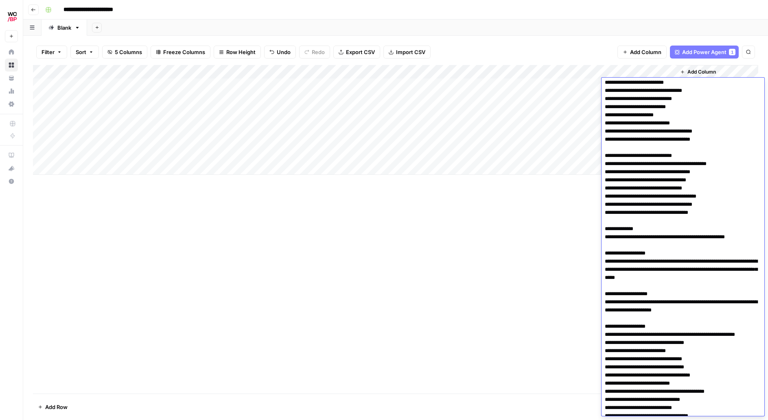
scroll to position [272, 0]
drag, startPoint x: 760, startPoint y: 271, endPoint x: 601, endPoint y: 272, distance: 159.1
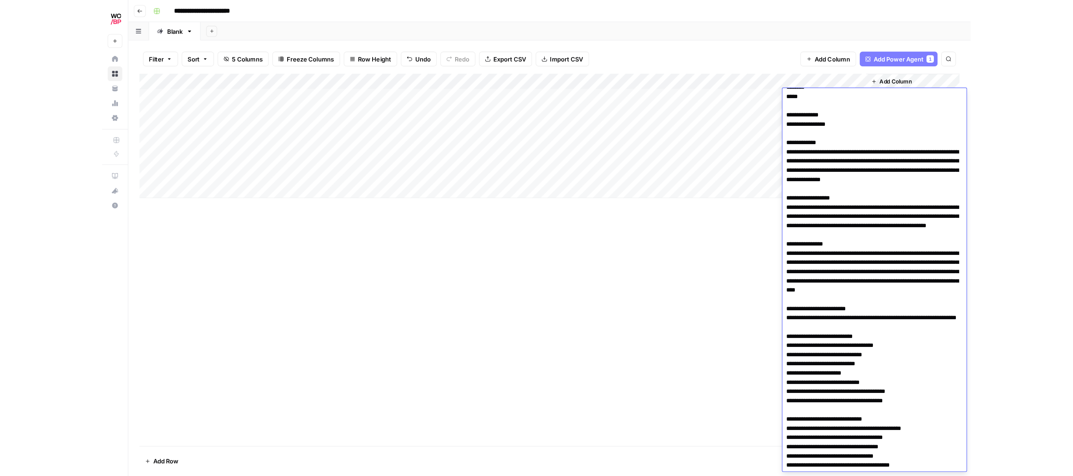
scroll to position [0, 0]
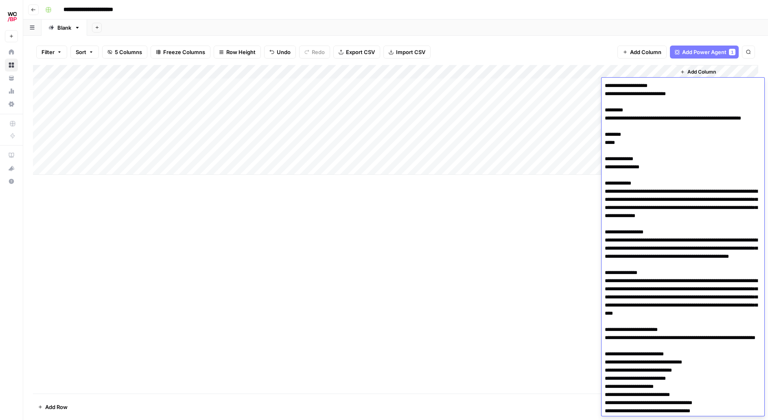
drag, startPoint x: 684, startPoint y: 94, endPoint x: 601, endPoint y: 91, distance: 83.9
click at [601, 91] on body "**********" at bounding box center [384, 210] width 768 height 420
drag, startPoint x: 642, startPoint y: 128, endPoint x: 601, endPoint y: 120, distance: 41.7
drag, startPoint x: 622, startPoint y: 151, endPoint x: 599, endPoint y: 151, distance: 22.4
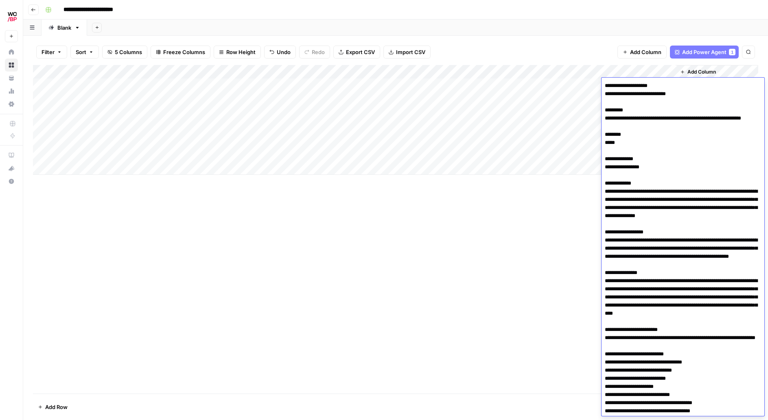
drag, startPoint x: 631, startPoint y: 175, endPoint x: 609, endPoint y: 177, distance: 21.7
drag, startPoint x: 761, startPoint y: 225, endPoint x: 605, endPoint y: 203, distance: 158.2
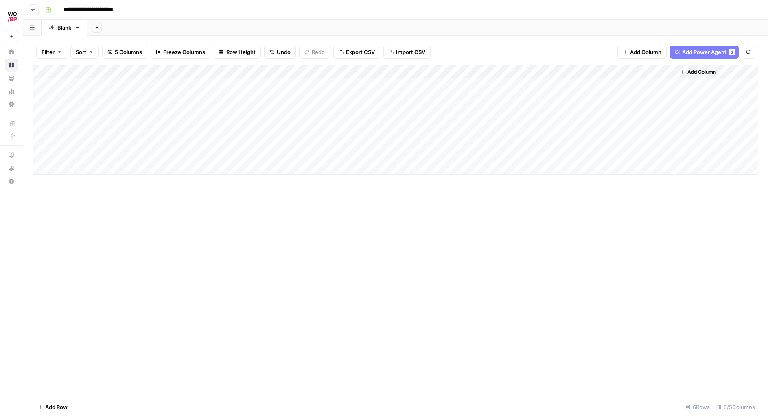
drag, startPoint x: 485, startPoint y: 183, endPoint x: 589, endPoint y: 20, distance: 193.7
click at [485, 183] on div "Add Column" at bounding box center [395, 229] width 725 height 329
drag, startPoint x: 581, startPoint y: 46, endPoint x: 589, endPoint y: 17, distance: 29.4
click at [581, 46] on div "Filter Sort 5 Columns Freeze Columns Row Height Undo Redo Export CSV Import CSV…" at bounding box center [395, 52] width 725 height 26
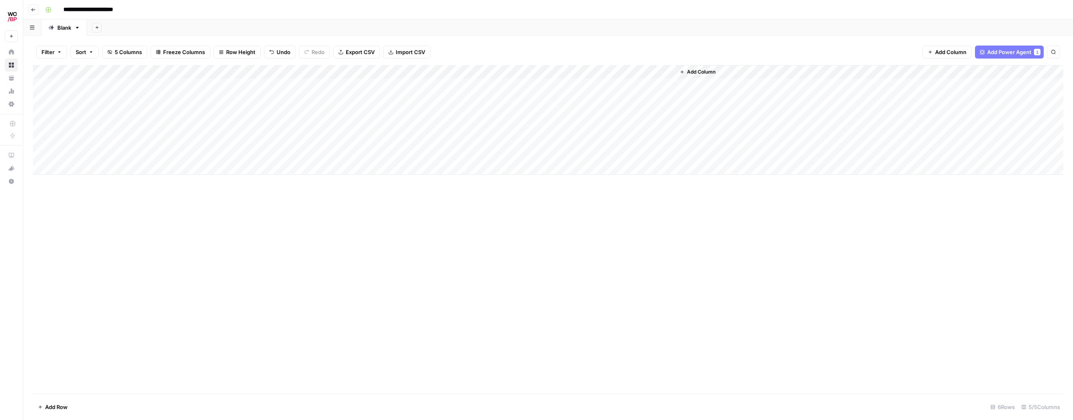
click at [585, 72] on div "Add Column" at bounding box center [548, 120] width 1031 height 110
click at [554, 152] on span "Edit Workflow" at bounding box center [579, 152] width 71 height 8
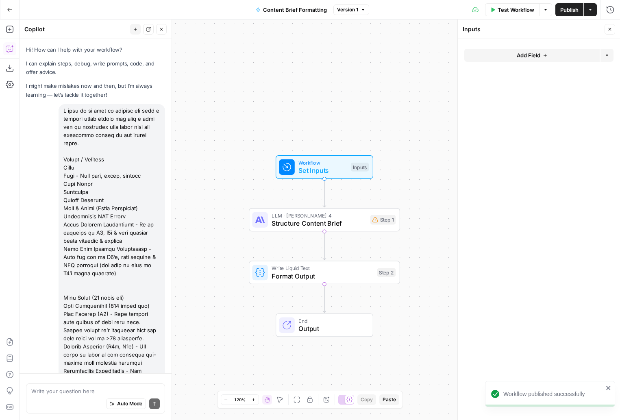
scroll to position [693, 0]
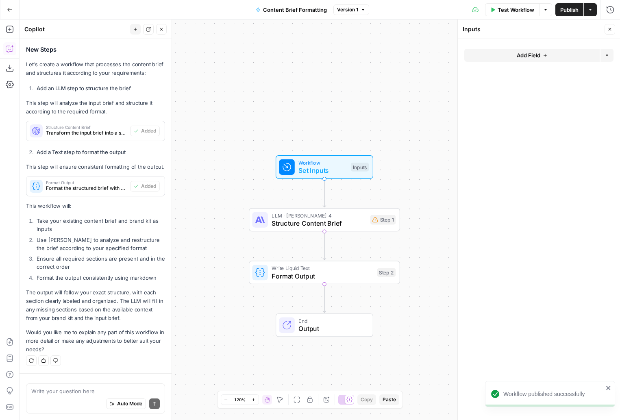
click at [549, 52] on button "Add Field" at bounding box center [532, 55] width 135 height 13
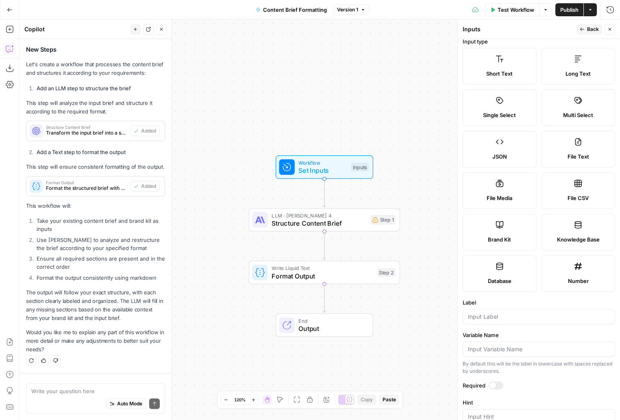
scroll to position [0, 0]
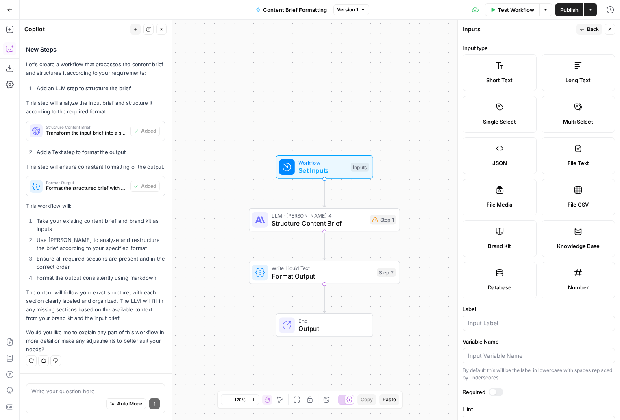
click at [574, 84] on label "Long Text" at bounding box center [579, 73] width 74 height 37
click at [508, 320] on input "Label" at bounding box center [539, 323] width 142 height 8
click at [503, 355] on input "Variable Name" at bounding box center [537, 356] width 139 height 8
type input "{"
type input "c"
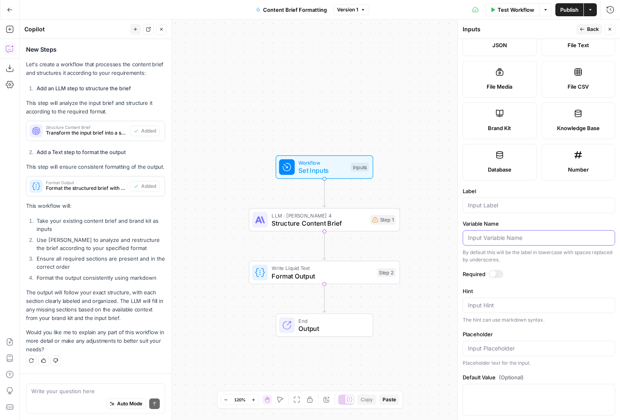
scroll to position [130, 0]
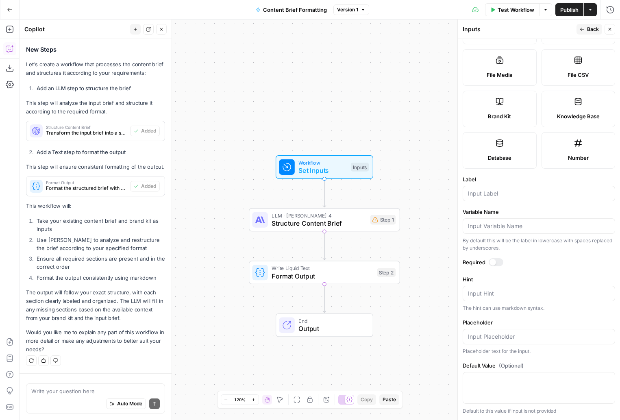
drag, startPoint x: 319, startPoint y: 358, endPoint x: 216, endPoint y: 369, distance: 103.9
click at [318, 358] on div "Workflow Set Inputs Inputs LLM · Claude Sonnet 4 Structure Content Brief Step 1…" at bounding box center [320, 220] width 601 height 401
click at [83, 396] on div "Auto Mode Send" at bounding box center [95, 404] width 129 height 18
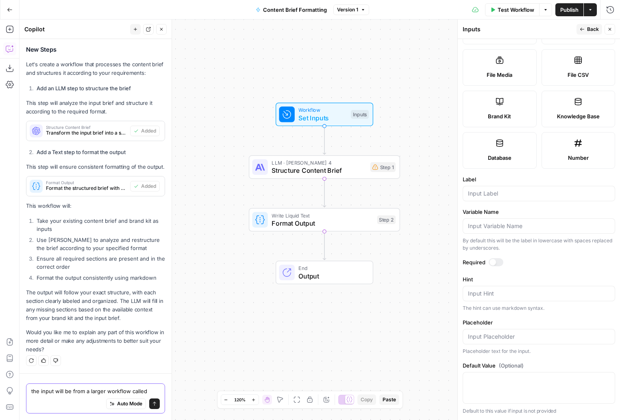
paste textarea "Content Brief (Output)"
type textarea "the input will be from a larger workflow called Content Brief (Output)"
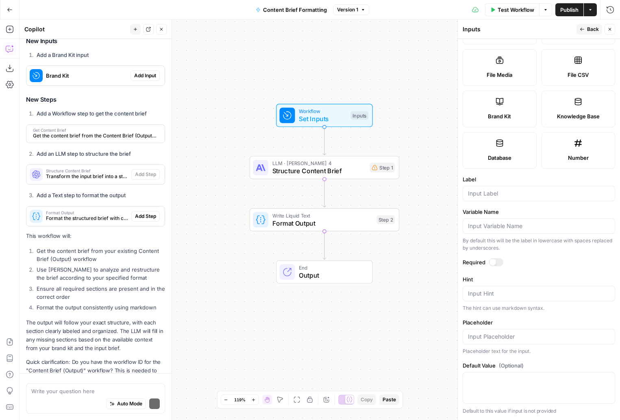
scroll to position [1115, 0]
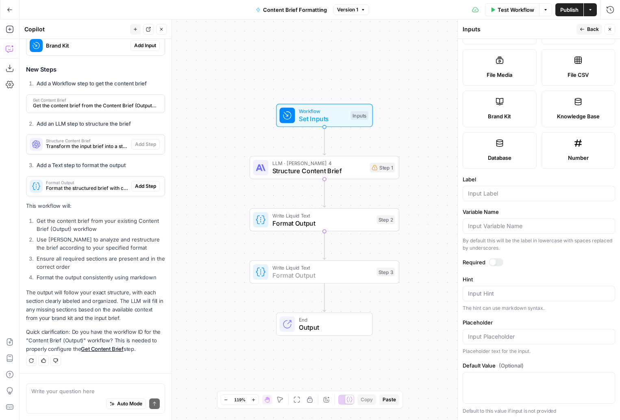
click at [152, 188] on span "Add Step" at bounding box center [145, 186] width 21 height 7
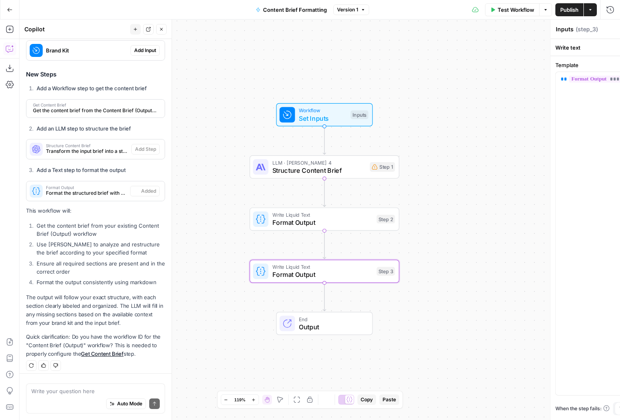
type textarea "Format Output"
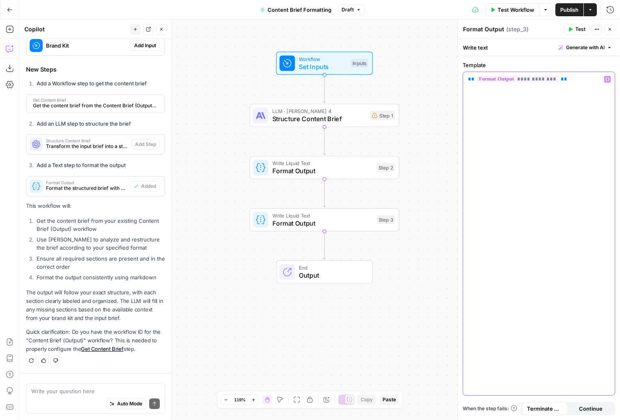
drag, startPoint x: 567, startPoint y: 80, endPoint x: 451, endPoint y: 77, distance: 116.0
click at [451, 77] on body "Wilson Cooke New Home Browse Your Data Usage Settings Recent Grids FireAngel Co…" at bounding box center [310, 210] width 620 height 420
click at [328, 59] on span "Workflow" at bounding box center [323, 59] width 48 height 8
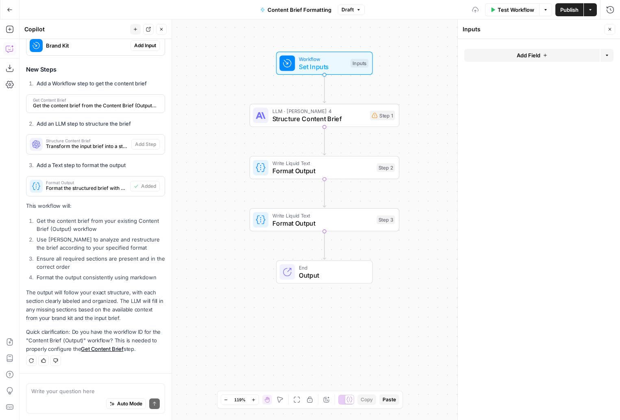
click at [561, 60] on button "Add Field" at bounding box center [532, 55] width 135 height 13
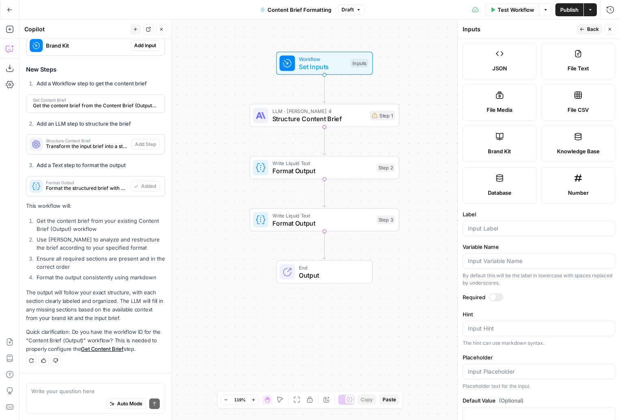
scroll to position [96, 0]
click at [497, 225] on input "Label" at bounding box center [539, 227] width 142 height 8
paste input "{{ step_2.output }}"
type input "{{ step_2.output }}"
click at [533, 288] on form "Input type Short Text Long Text Single Select Multi Select JSON File Text File …" at bounding box center [539, 229] width 162 height 381
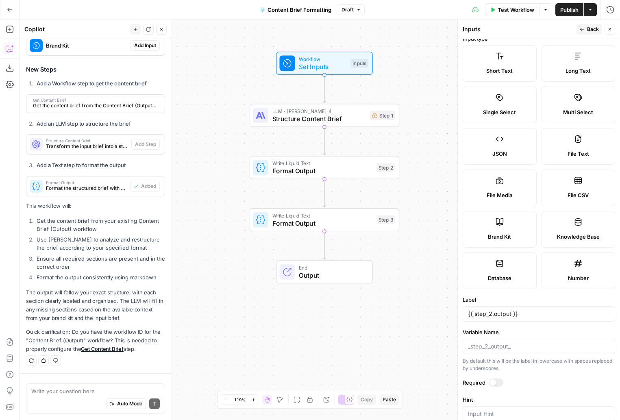
scroll to position [9, 0]
click at [580, 67] on label "Long Text" at bounding box center [579, 64] width 74 height 37
click at [573, 73] on span "Long Text" at bounding box center [578, 72] width 25 height 8
click at [592, 67] on label "Long Text" at bounding box center [579, 64] width 74 height 37
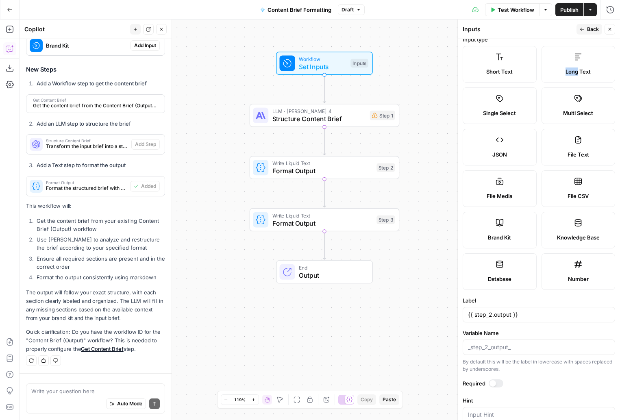
click at [592, 67] on label "Long Text" at bounding box center [579, 64] width 74 height 37
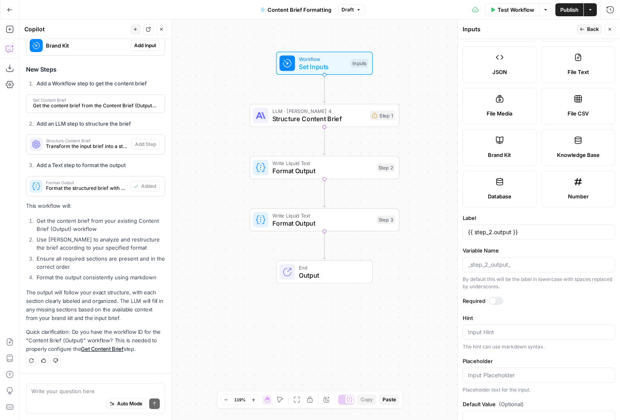
scroll to position [130, 0]
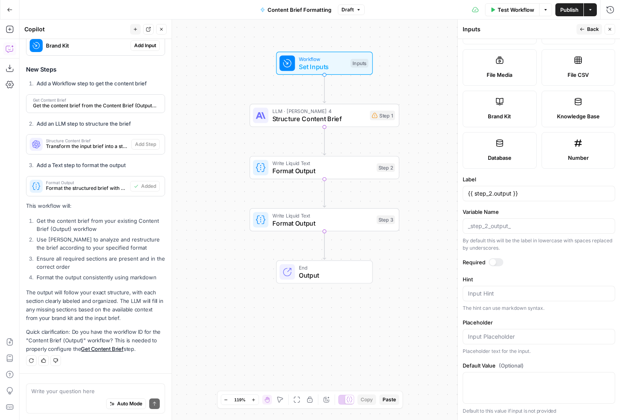
click at [500, 394] on div at bounding box center [539, 388] width 153 height 32
paste textarea "{{ step_2.output }}"
type textarea "{{ step_2.output }}"
click at [551, 363] on label "Default Value (Optional)" at bounding box center [539, 366] width 153 height 8
click at [551, 376] on textarea "{{ step_2.output }}" at bounding box center [539, 380] width 142 height 8
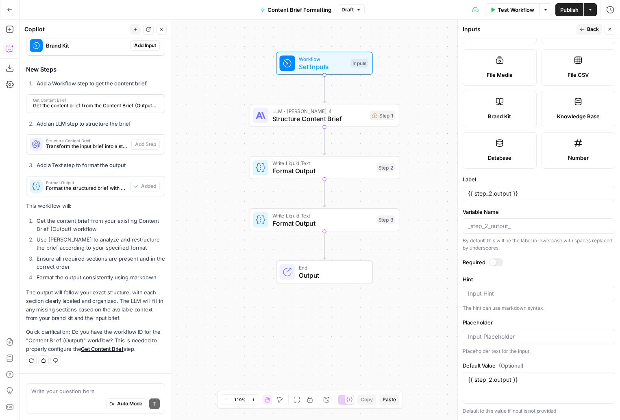
click at [606, 28] on button "Close" at bounding box center [610, 29] width 11 height 11
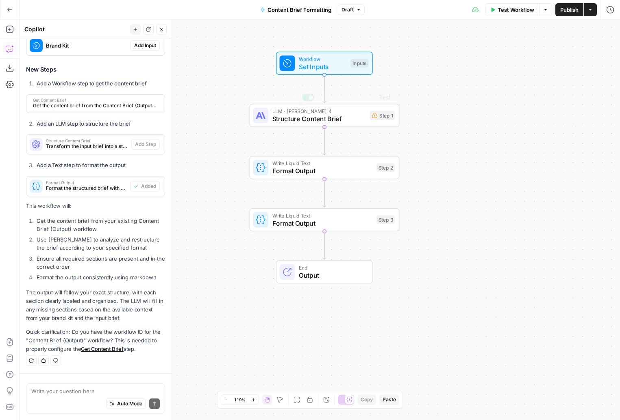
click at [335, 131] on div "Workflow Set Inputs Inputs LLM · Claude Sonnet 4 Structure Content Brief Step 1…" at bounding box center [320, 220] width 601 height 401
click at [340, 124] on div "LLM · Claude Sonnet 4 Structure Content Brief Step 1 Copy step Delete step Add …" at bounding box center [325, 115] width 150 height 23
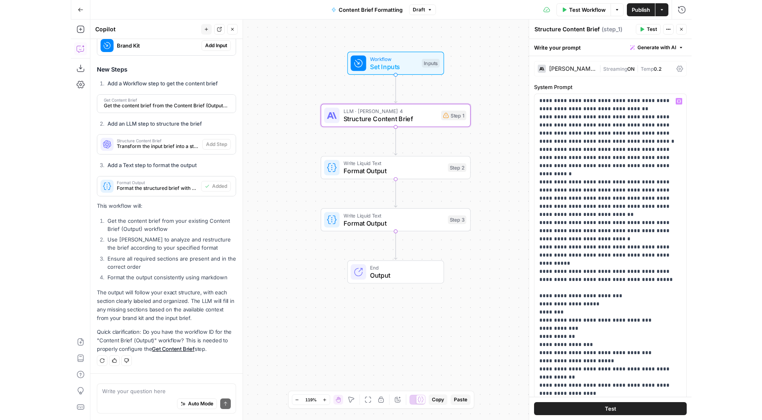
scroll to position [0, 0]
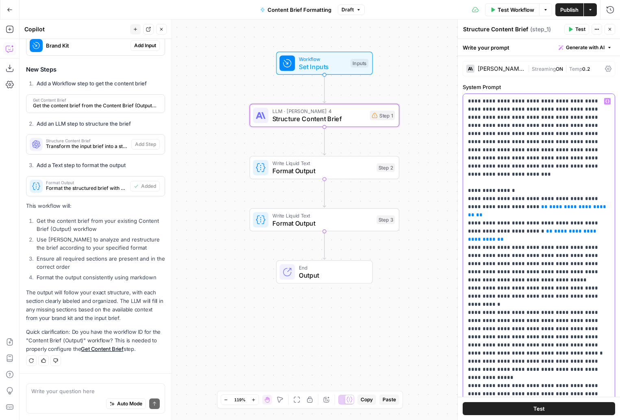
click at [533, 202] on p "**********" at bounding box center [539, 422] width 142 height 651
click at [539, 204] on span "**********" at bounding box center [538, 210] width 140 height 13
click at [483, 212] on span "**" at bounding box center [479, 214] width 7 height 5
drag, startPoint x: 555, startPoint y: 199, endPoint x: 505, endPoint y: 199, distance: 50.0
click at [505, 199] on p "**********" at bounding box center [539, 422] width 142 height 651
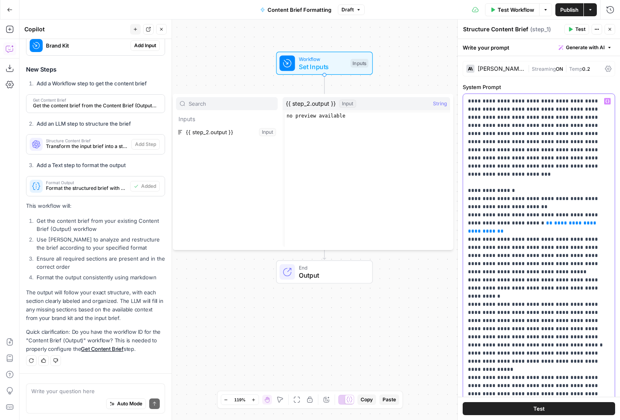
click at [541, 288] on p "**********" at bounding box center [539, 422] width 142 height 651
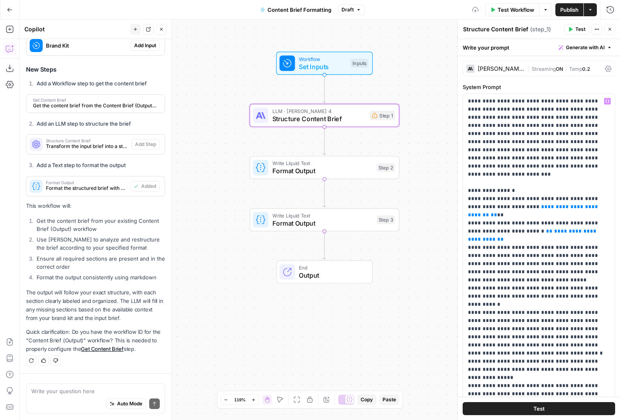
drag, startPoint x: 413, startPoint y: 64, endPoint x: 348, endPoint y: 9, distance: 85.4
click at [413, 64] on div "Workflow Set Inputs Inputs LLM · Claude Sonnet 4 Structure Content Brief Step 1…" at bounding box center [320, 220] width 601 height 401
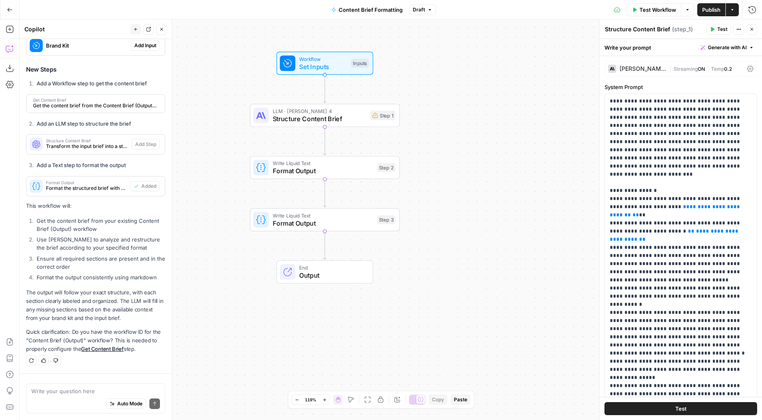
click at [367, 62] on div "Inputs" at bounding box center [360, 63] width 18 height 9
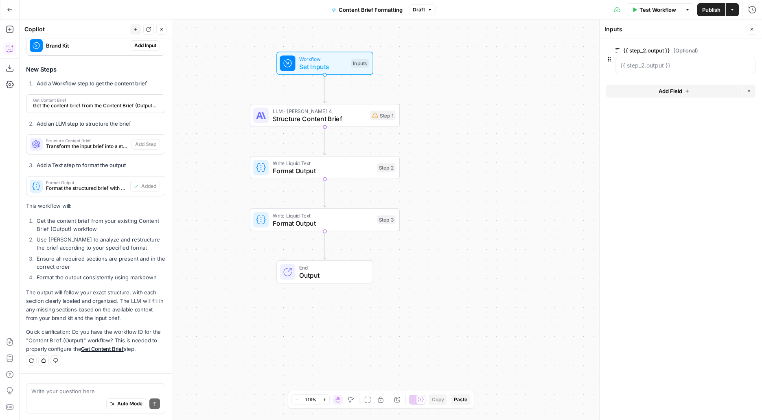
click at [620, 70] on div at bounding box center [685, 65] width 140 height 15
drag, startPoint x: 697, startPoint y: 127, endPoint x: 697, endPoint y: 122, distance: 4.5
click at [620, 126] on form "{{ step_2.output }} (Optional) edit field Delete group Add Field Options" at bounding box center [680, 229] width 162 height 381
click at [620, 6] on span "Publish" at bounding box center [711, 10] width 18 height 8
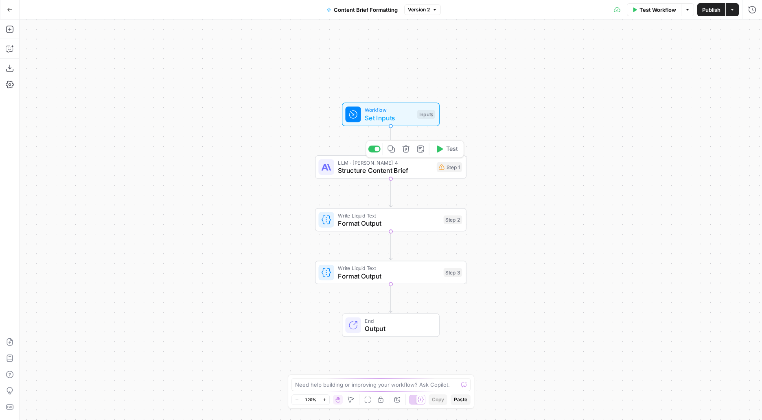
click at [432, 172] on div "LLM · [PERSON_NAME] 4 Structure Content Brief Step 1 Copy step Delete step Add …" at bounding box center [390, 167] width 144 height 17
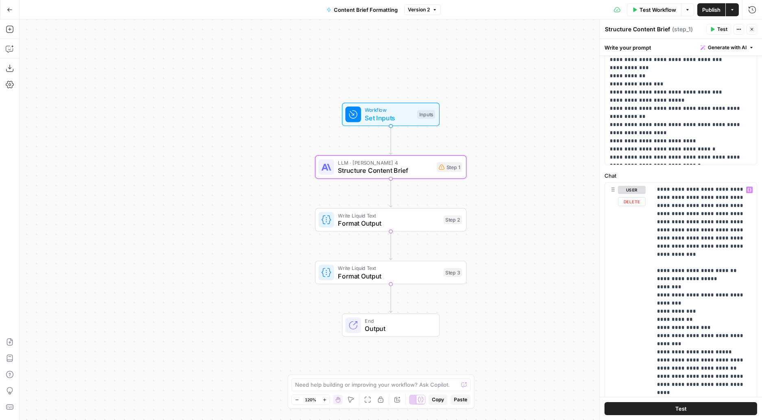
scroll to position [9, 0]
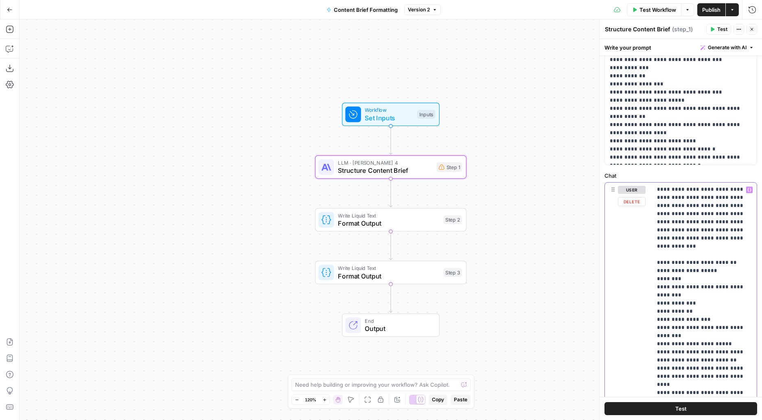
click at [727, 230] on p "**********" at bounding box center [704, 344] width 95 height 334
click at [699, 392] on p "**********" at bounding box center [704, 344] width 95 height 334
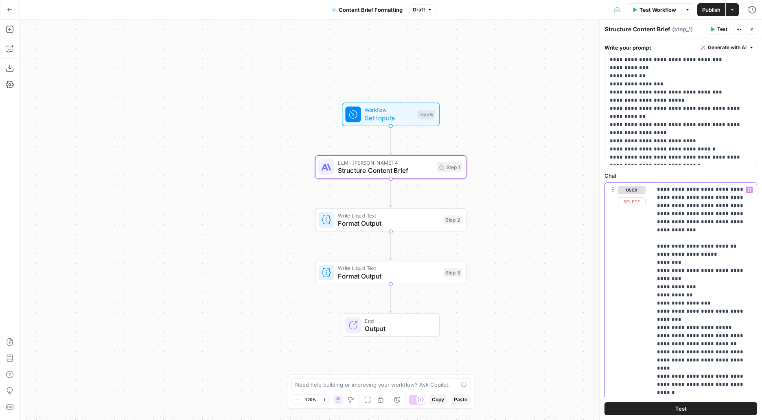
click at [749, 192] on icon "button" at bounding box center [749, 190] width 4 height 4
click at [396, 218] on button "Select variable {{ step_2.output }}" at bounding box center [416, 220] width 102 height 13
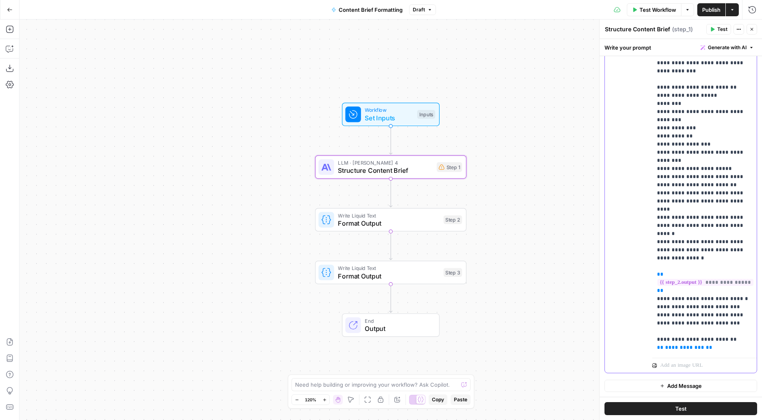
scroll to position [26, 0]
drag, startPoint x: 665, startPoint y: 251, endPoint x: 653, endPoint y: 235, distance: 20.0
click at [653, 235] on div "**********" at bounding box center [704, 190] width 105 height 332
copy p "**********"
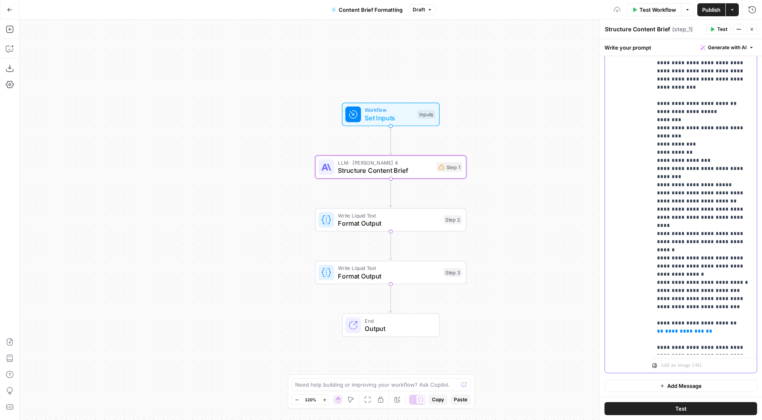
scroll to position [8, 0]
drag, startPoint x: 706, startPoint y: 292, endPoint x: 657, endPoint y: 292, distance: 48.8
click at [657, 292] on p "**********" at bounding box center [704, 186] width 95 height 334
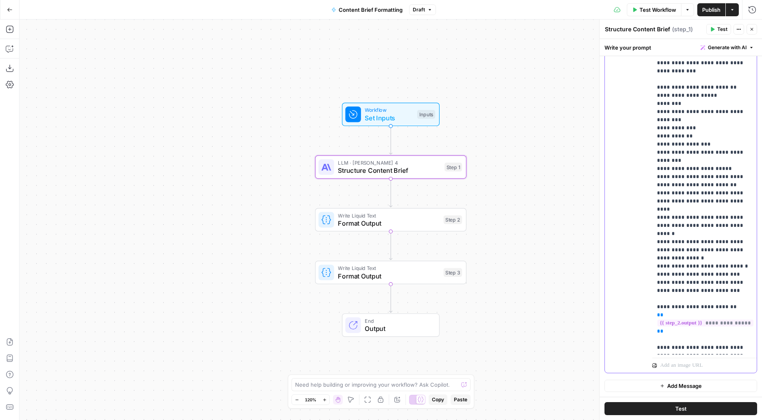
scroll to position [0, 0]
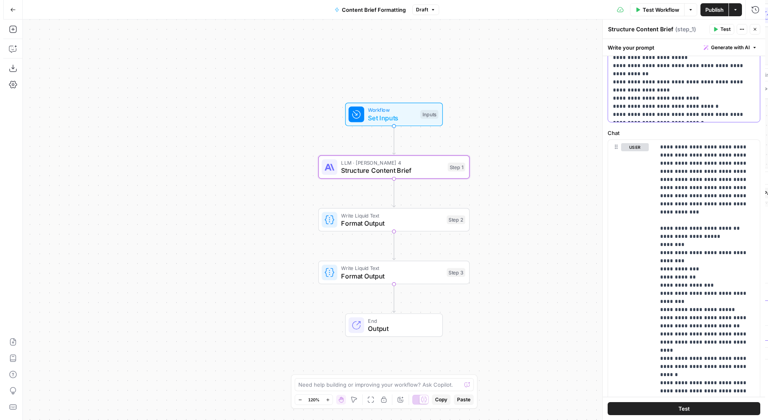
scroll to position [308, 0]
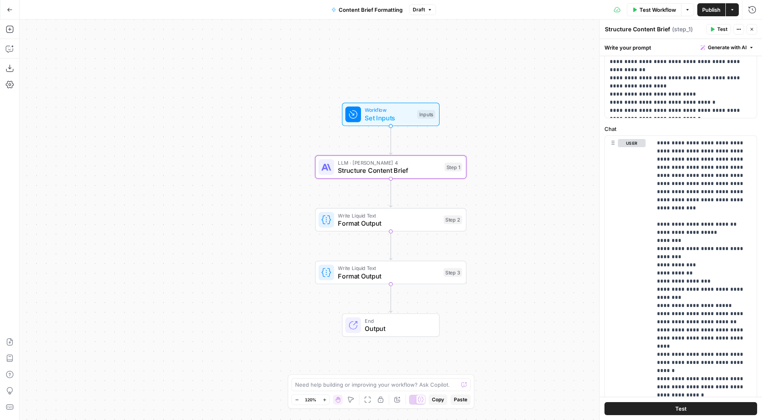
click at [713, 14] on button "Publish" at bounding box center [711, 9] width 28 height 13
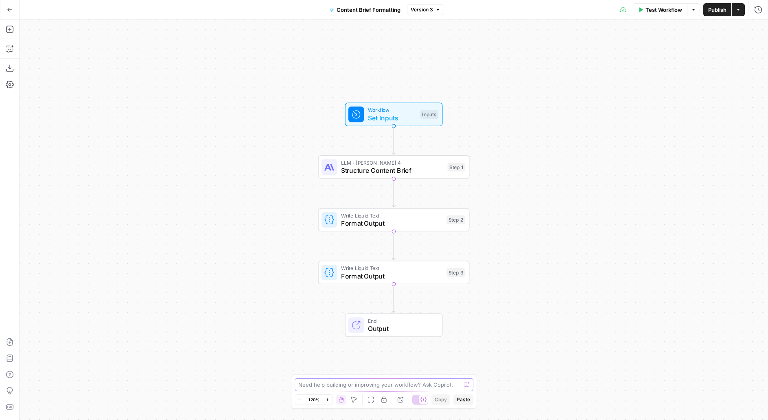
click at [356, 385] on textarea at bounding box center [379, 385] width 163 height 8
type textarea "is there a way i can provide you with a google doc template to then fill in the…"
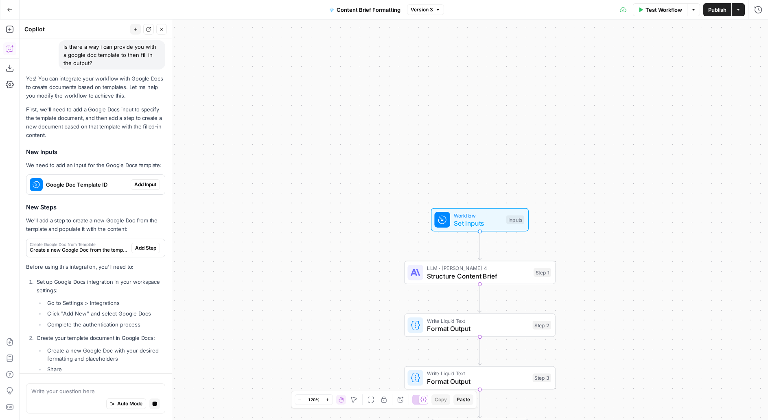
scroll to position [63, 0]
click at [139, 182] on span "Add Input" at bounding box center [145, 184] width 22 height 7
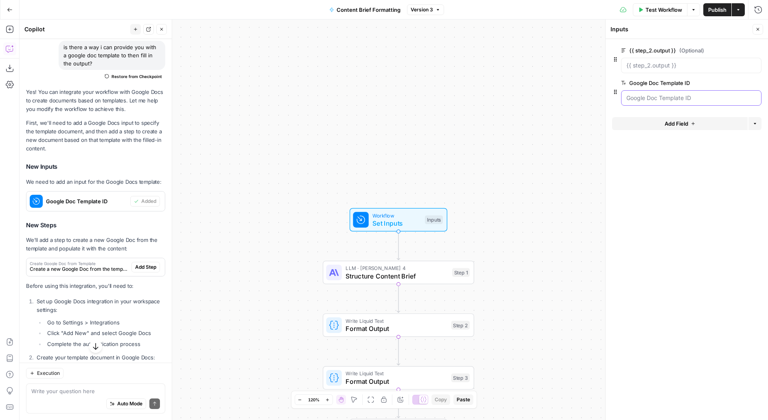
click at [651, 99] on ID "Google Doc Template ID" at bounding box center [691, 98] width 130 height 8
click at [85, 197] on span "Google Doc Template ID" at bounding box center [86, 201] width 81 height 8
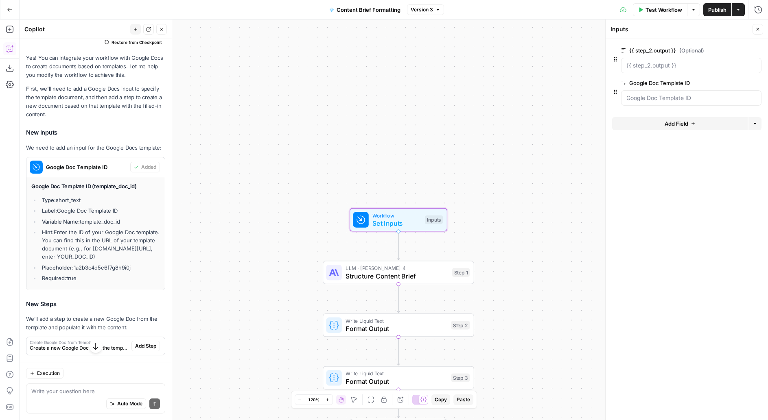
scroll to position [96, 0]
click at [662, 99] on ID "Google Doc Template ID" at bounding box center [691, 98] width 130 height 8
click at [683, 99] on ID "Google Doc Template ID" at bounding box center [691, 98] width 130 height 8
click at [684, 99] on ID "Google Doc Template ID" at bounding box center [691, 98] width 130 height 8
click at [734, 85] on span "edit field" at bounding box center [731, 83] width 18 height 7
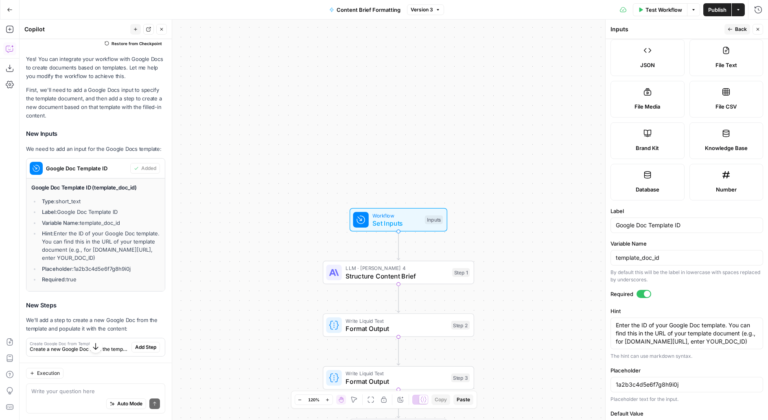
scroll to position [146, 0]
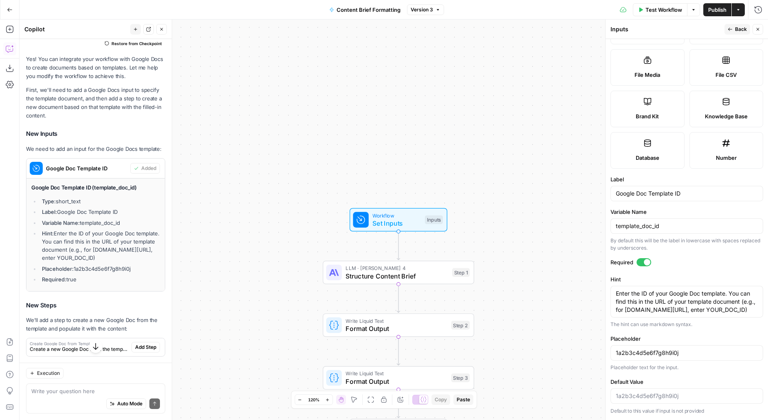
click at [689, 357] on div "1a2b3c4d5e6f7g8h9i0j" at bounding box center [686, 352] width 153 height 15
paste input "SUavSarEgmBNnc3YqqUw7xcqTPWI-1-jP3ljY45zXCc"
type input "1SUavSarEgmBNnc3YqqUw7xcqTPWI-1-jP3ljY45zXCc"
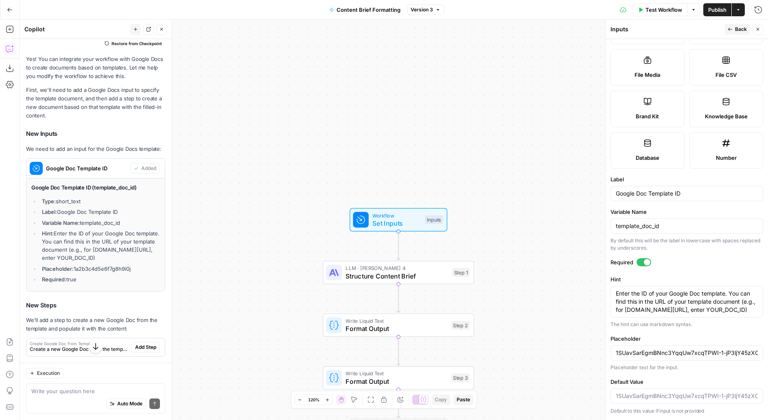
click at [593, 277] on div "Workflow Set Inputs Inputs LLM · [PERSON_NAME] 4 Structure Content Brief Step 1…" at bounding box center [394, 220] width 748 height 401
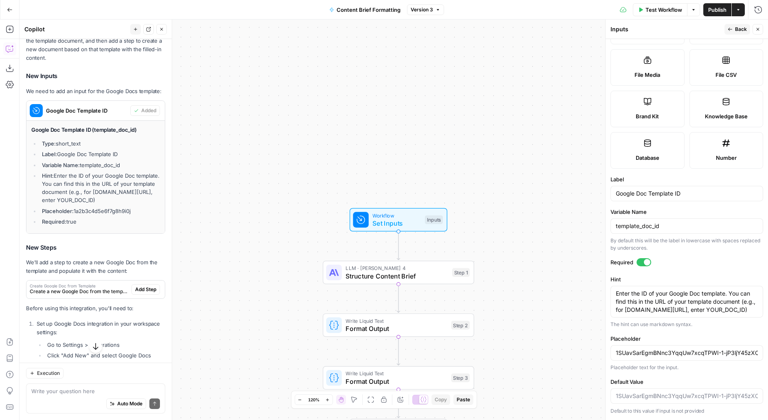
click at [89, 299] on div "Create Google Doc from Template Create a new Google Doc from the template and p…" at bounding box center [78, 290] width 105 height 18
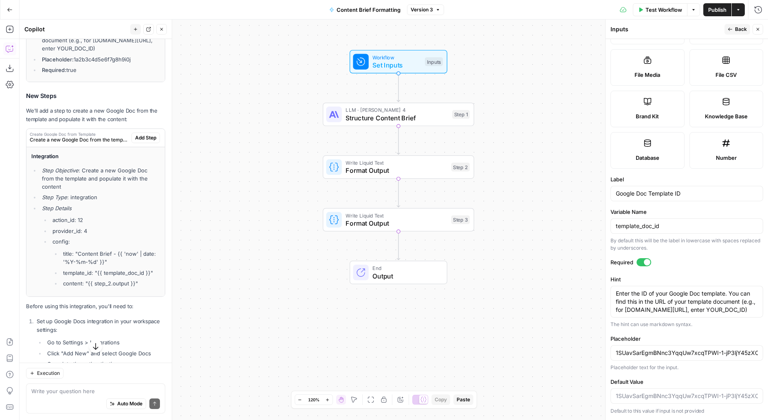
scroll to position [308, 0]
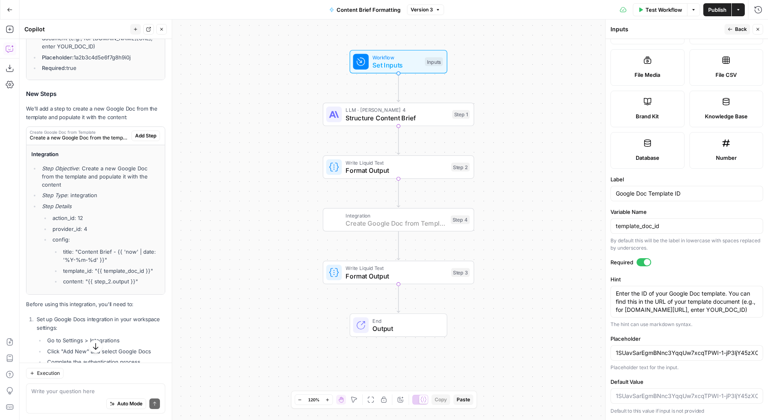
click at [144, 140] on span "Add Step" at bounding box center [145, 135] width 21 height 7
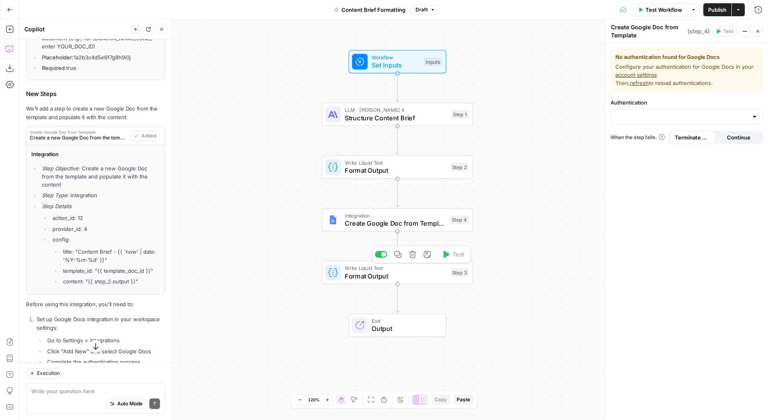
click at [365, 275] on span "Format Output" at bounding box center [396, 276] width 102 height 10
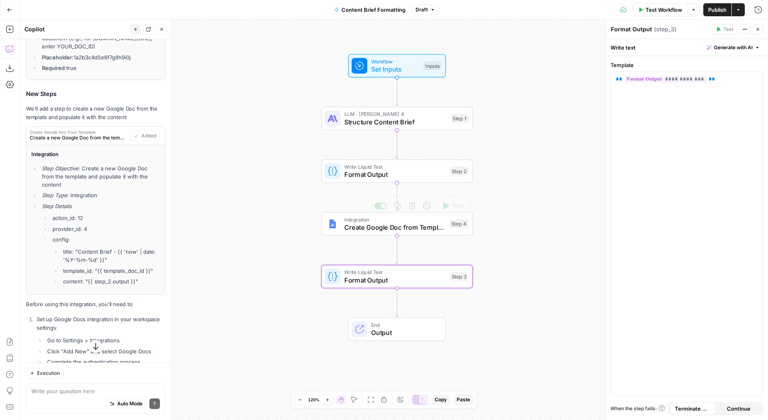
click at [360, 177] on span "Format Output" at bounding box center [395, 175] width 102 height 10
click at [410, 67] on span "Set Inputs" at bounding box center [395, 70] width 48 height 10
click at [676, 12] on span "Test Workflow" at bounding box center [663, 10] width 37 height 8
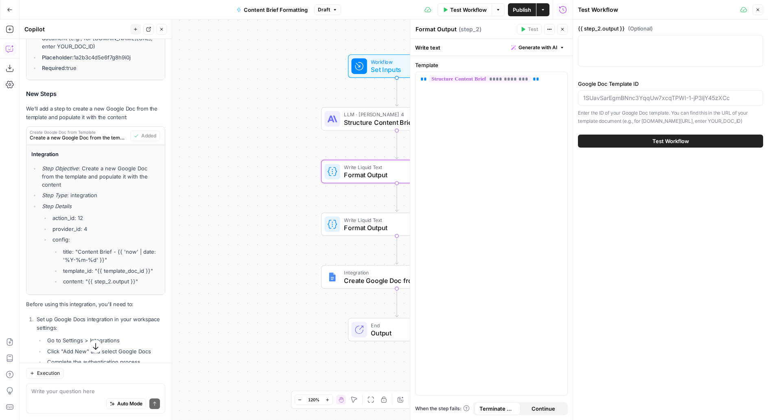
click at [692, 148] on button "Test Workflow" at bounding box center [670, 141] width 185 height 13
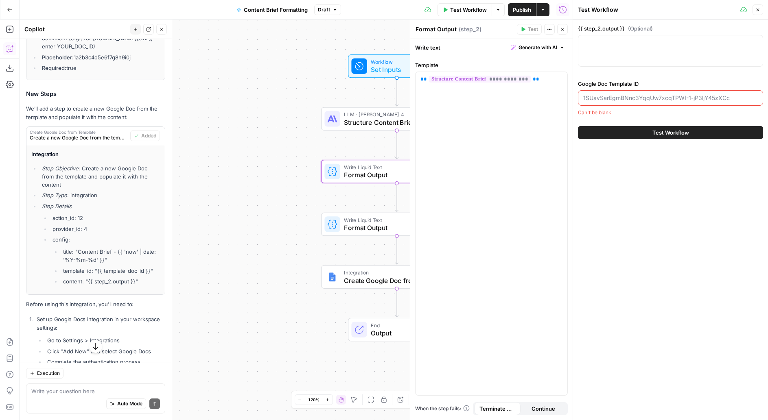
click at [653, 100] on input "Google Doc Template ID" at bounding box center [670, 98] width 175 height 8
paste input "1SUavSarEgmBNnc3YqqUw7xcqTPWI-1-jP3ljY45zXCc"
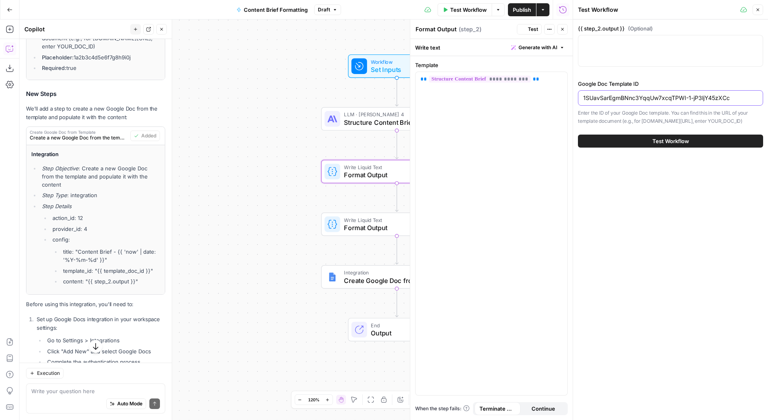
type input "1SUavSarEgmBNnc3YqqUw7xcqTPWI-1-jP3ljY45zXCc"
click at [692, 144] on button "Test Workflow" at bounding box center [670, 141] width 185 height 13
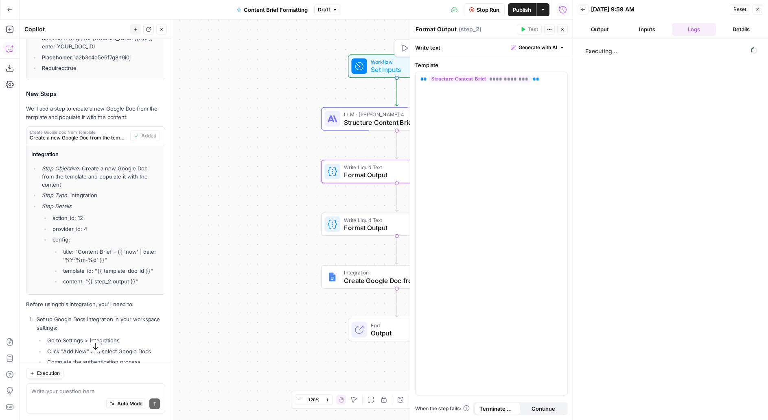
click at [378, 68] on span "Set Inputs" at bounding box center [395, 70] width 48 height 10
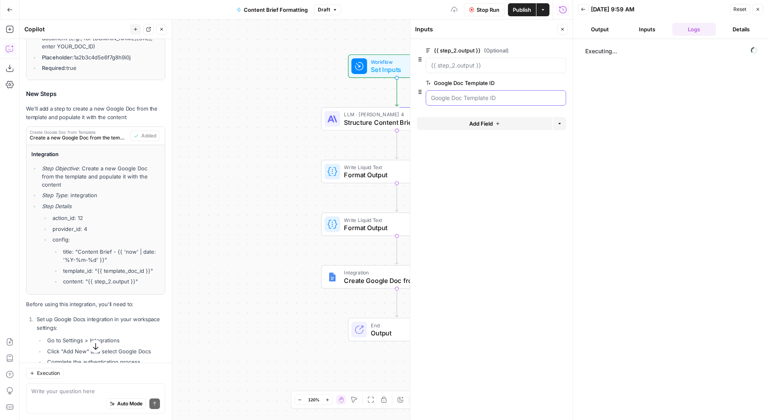
click at [478, 97] on ID "Google Doc Template ID" at bounding box center [496, 98] width 130 height 8
click at [541, 83] on span "edit field" at bounding box center [535, 83] width 18 height 7
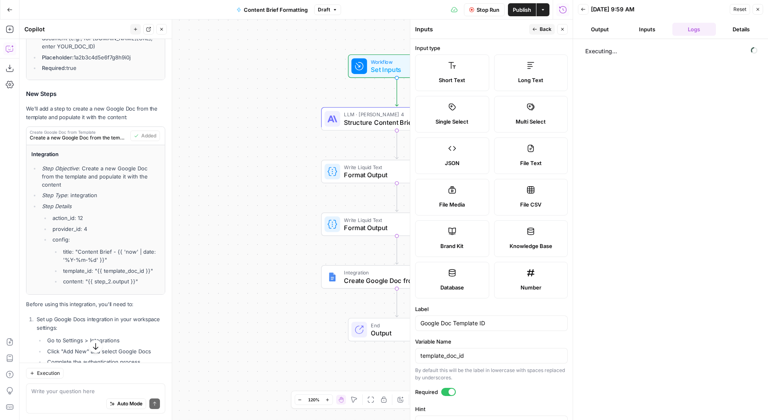
scroll to position [146, 0]
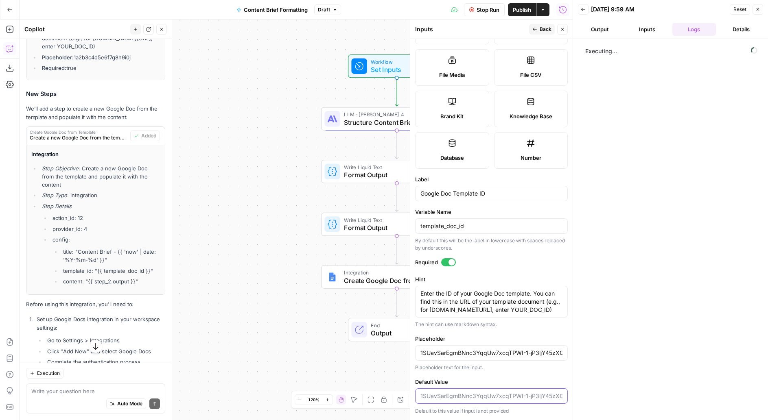
click at [459, 393] on input "Default Value" at bounding box center [491, 396] width 142 height 8
paste input "1SUavSarEgmBNnc3YqqUw7xcqTPWI-1-jP3ljY45zXCc"
type input "1SUavSarEgmBNnc3YqqUw7xcqTPWI-1-jP3ljY45zXCc"
click at [500, 378] on label "Default Value" at bounding box center [491, 382] width 153 height 8
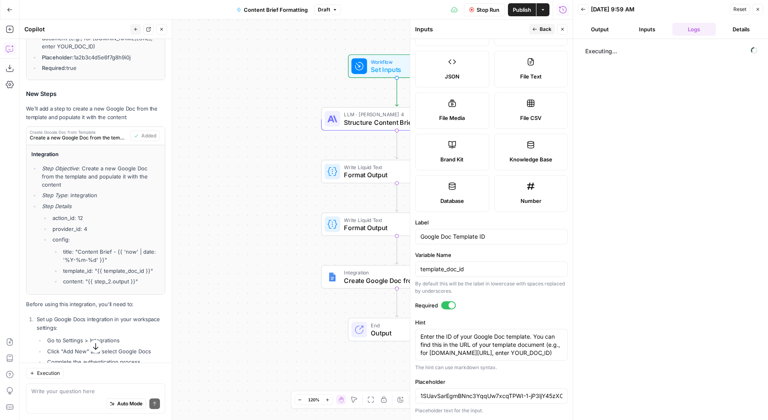
scroll to position [146, 0]
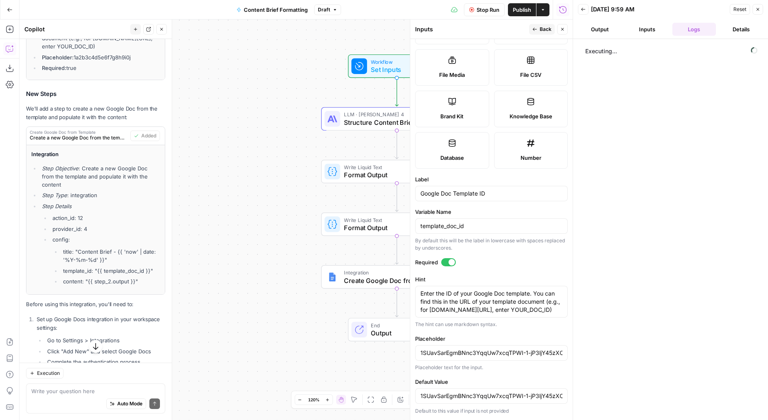
click at [548, 27] on span "Back" at bounding box center [546, 29] width 12 height 7
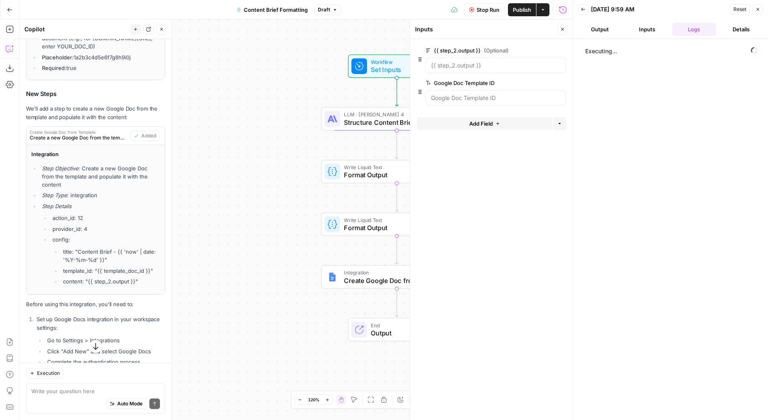
click at [271, 72] on div "Workflow Set Inputs Inputs Test Step LLM · Claude Sonnet 4 Structure Content Br…" at bounding box center [296, 220] width 553 height 401
click at [611, 31] on button "Output" at bounding box center [600, 29] width 44 height 13
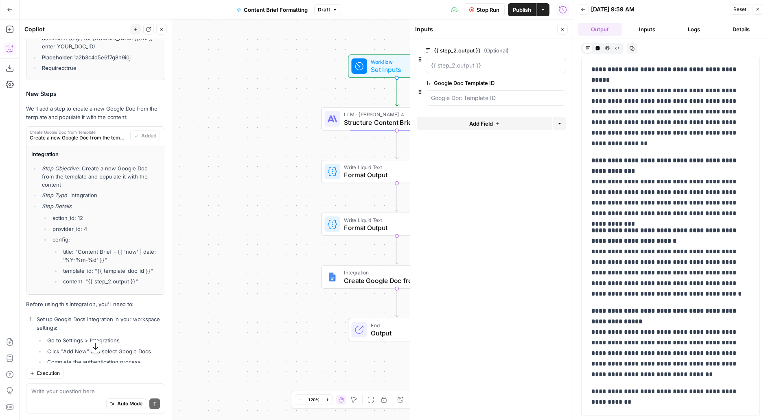
scroll to position [1166, 0]
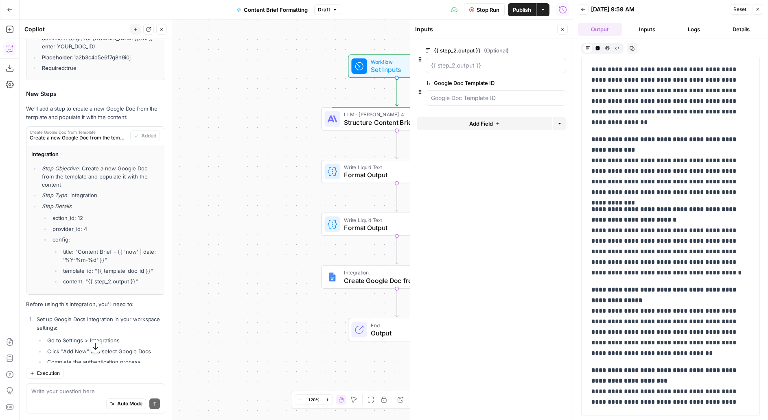
click at [225, 119] on div "Workflow Set Inputs Inputs LLM · Claude Sonnet 4 Structure Content Brief Step 1…" at bounding box center [296, 220] width 553 height 401
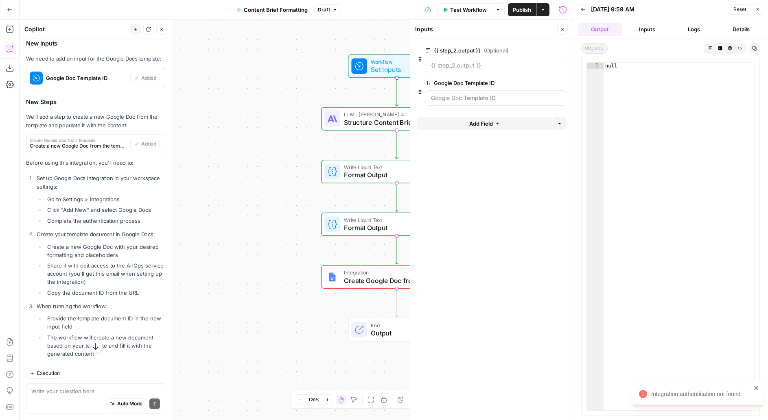
scroll to position [242, 0]
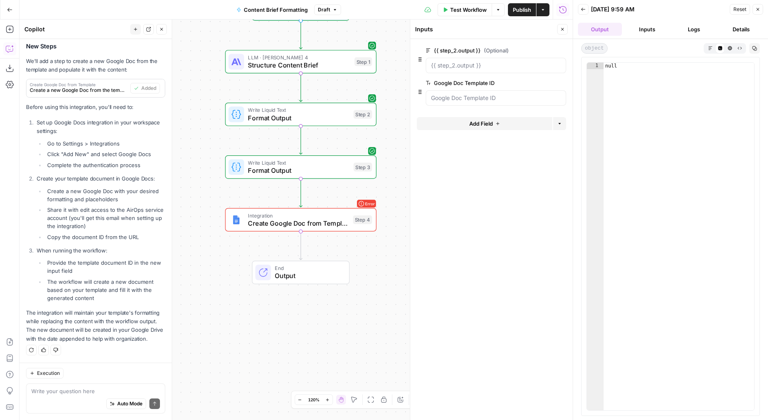
click at [758, 12] on button "Close" at bounding box center [757, 9] width 11 height 11
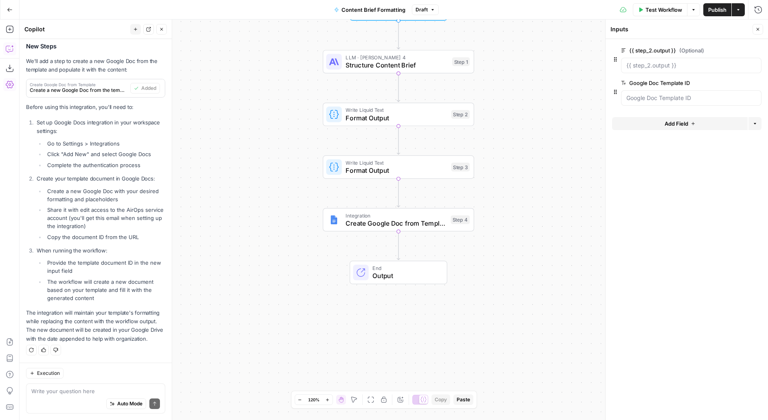
click at [10, 5] on button "Go Back" at bounding box center [9, 9] width 15 height 15
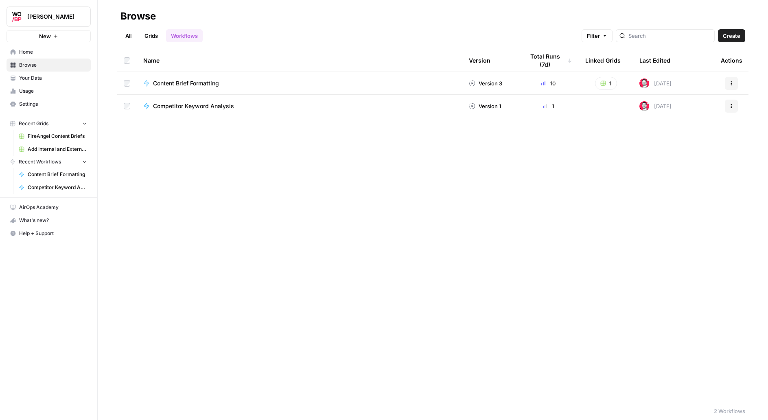
click at [29, 101] on span "Settings" at bounding box center [53, 103] width 68 height 7
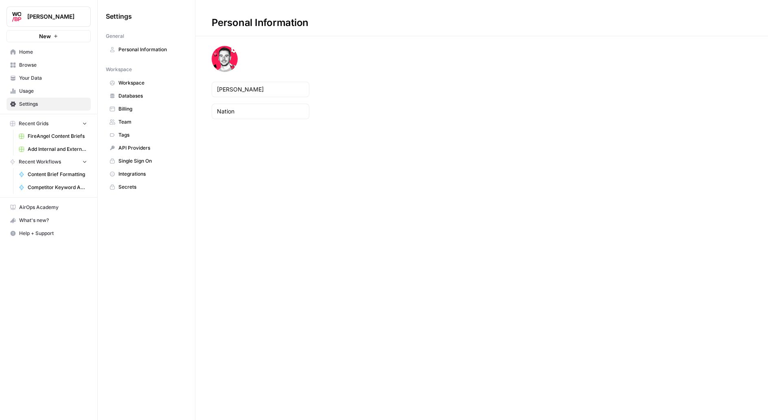
click at [135, 173] on span "Integrations" at bounding box center [150, 173] width 65 height 7
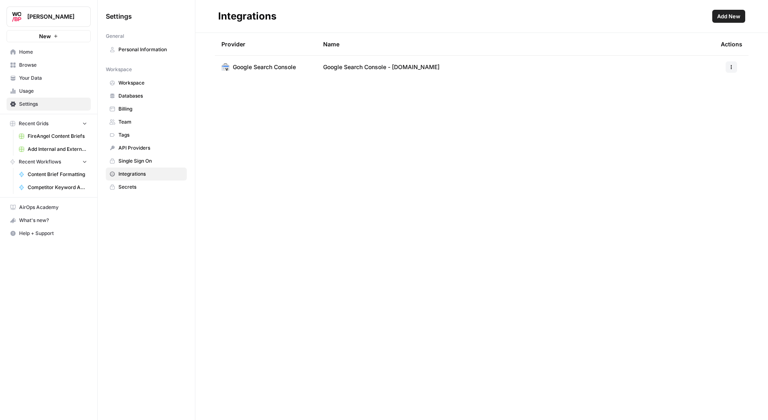
click at [722, 17] on span "Add New" at bounding box center [728, 16] width 23 height 8
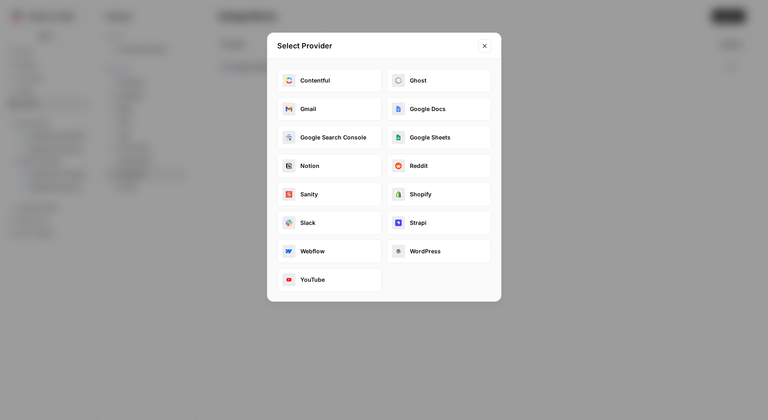
click at [418, 111] on button "Google Docs" at bounding box center [439, 109] width 105 height 24
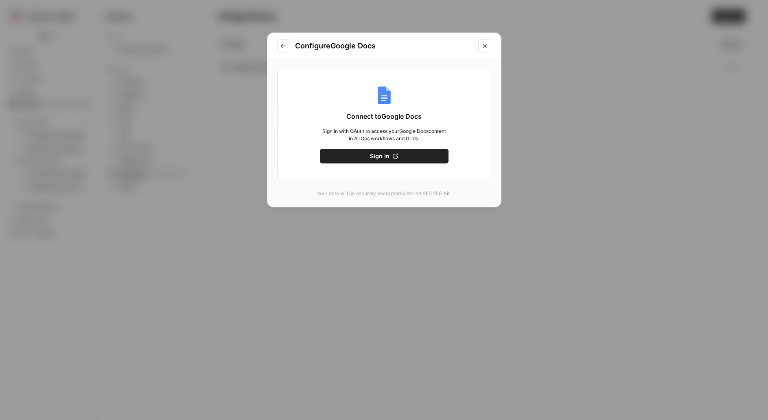
click at [375, 167] on div "Connect to Google Docs Sign in with OAuth to access your Google Docs content in…" at bounding box center [384, 124] width 214 height 111
click at [378, 160] on span "Sign In" at bounding box center [380, 156] width 20 height 8
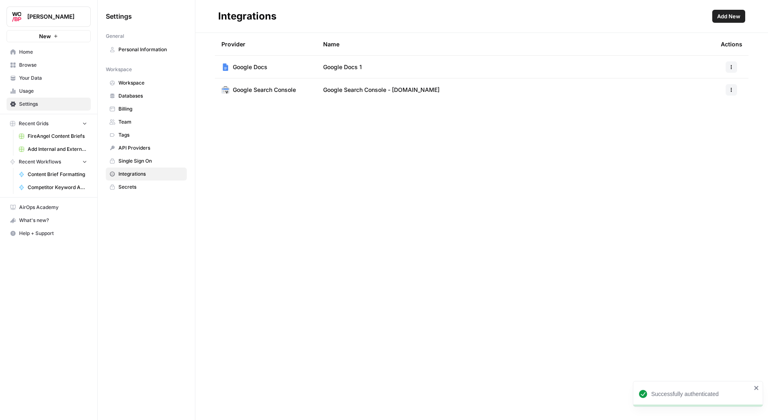
click at [326, 66] on span "Google Docs 1" at bounding box center [342, 67] width 39 height 8
click at [55, 177] on span "Content Brief Formatting" at bounding box center [57, 174] width 59 height 7
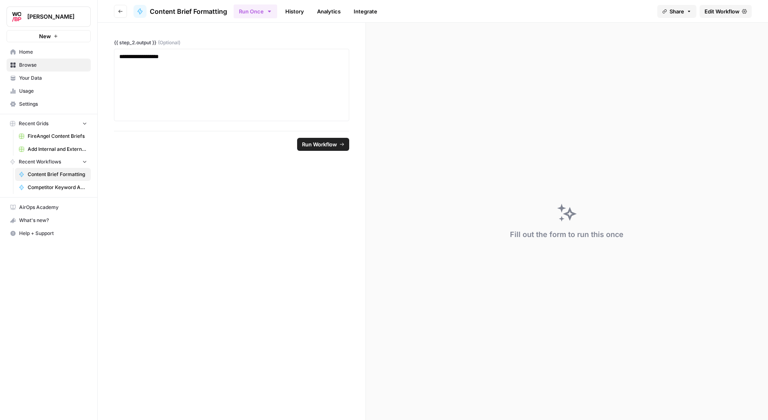
click at [126, 13] on button "Go back" at bounding box center [120, 11] width 13 height 13
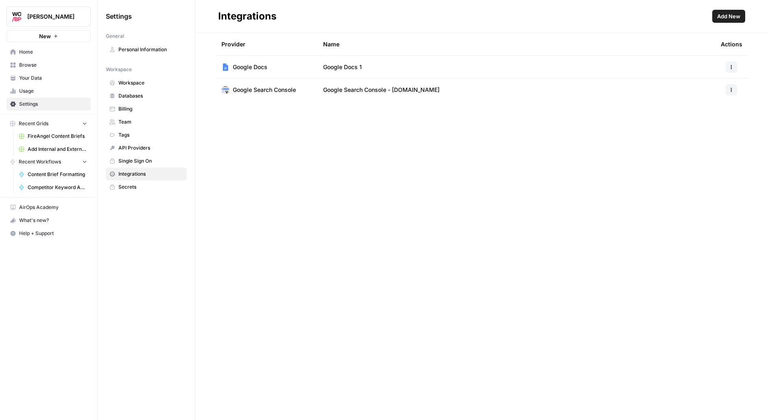
click at [33, 173] on span "Content Brief Formatting" at bounding box center [57, 174] width 59 height 7
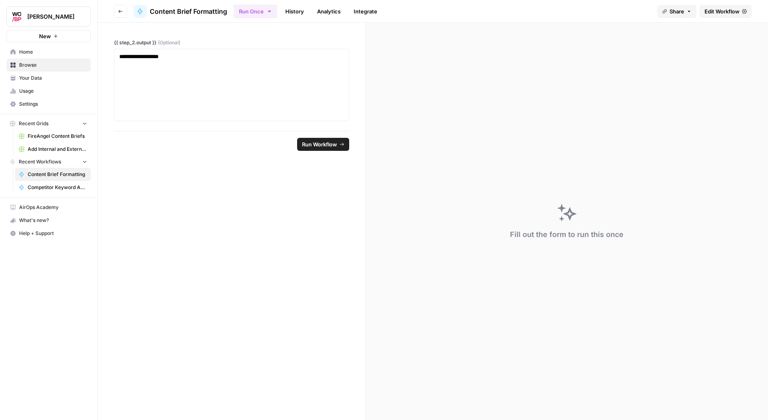
click at [753, 9] on header "Go back Content Brief Formatting Run Once History Analytics Integrate Share Edi…" at bounding box center [433, 11] width 670 height 23
click at [732, 9] on span "Edit Workflow" at bounding box center [721, 11] width 35 height 8
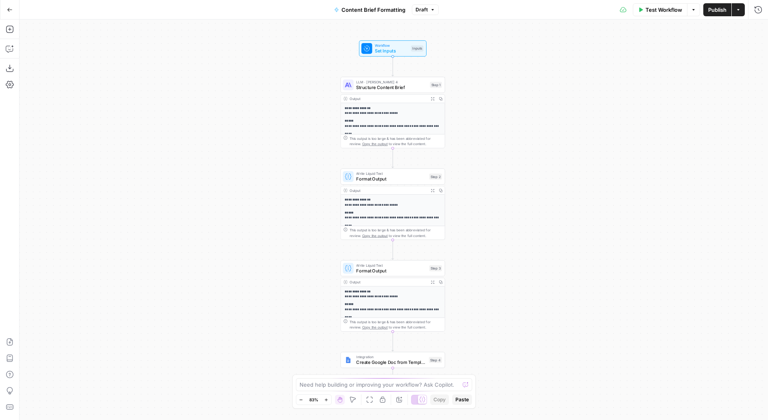
click at [658, 13] on span "Test Workflow" at bounding box center [663, 10] width 37 height 8
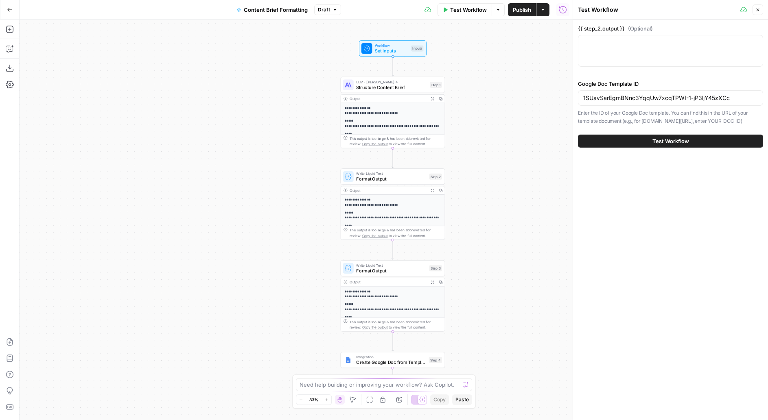
click at [670, 145] on span "Test Workflow" at bounding box center [670, 141] width 37 height 8
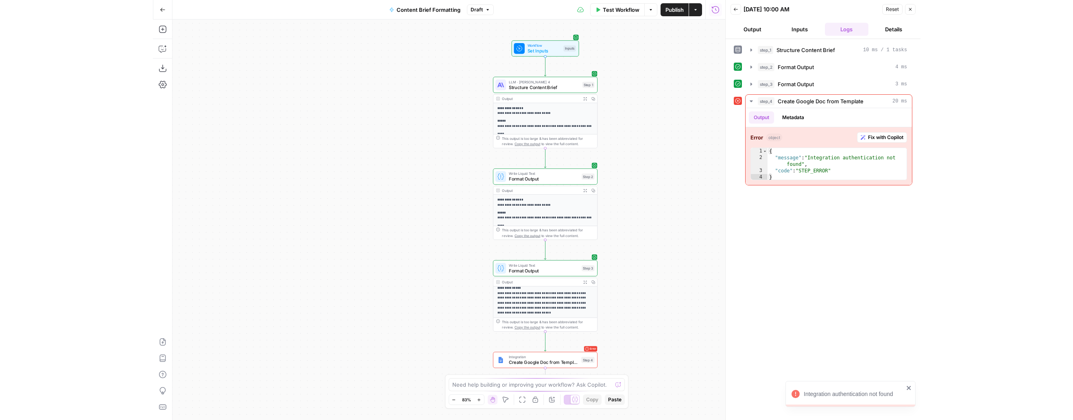
scroll to position [134, 0]
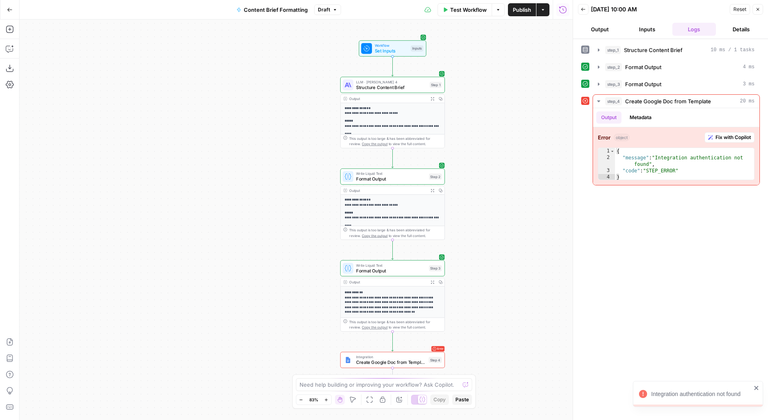
click at [394, 359] on span "Create Google Doc from Template" at bounding box center [391, 362] width 70 height 7
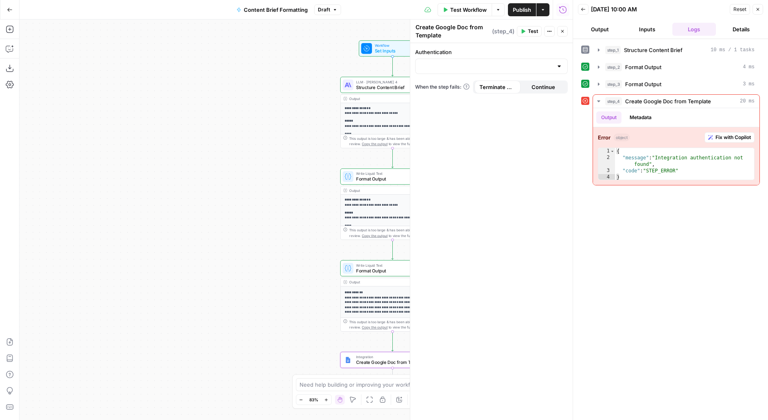
click at [556, 64] on div at bounding box center [559, 66] width 7 height 8
click at [452, 87] on span "Google Docs 1" at bounding box center [489, 87] width 135 height 8
type input "Google Docs 1"
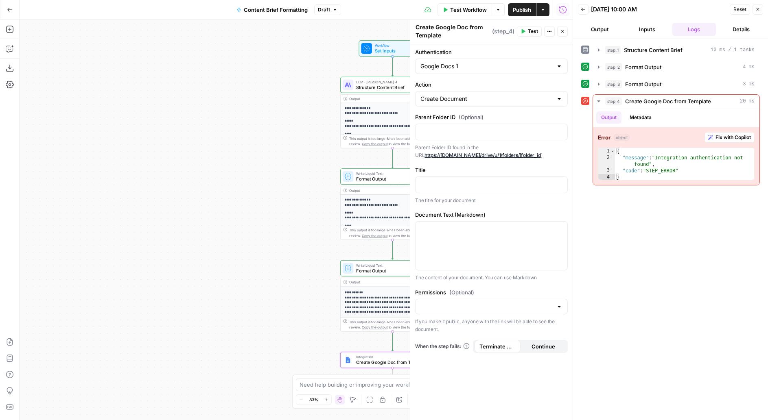
click at [561, 95] on div at bounding box center [559, 99] width 7 height 8
type input "Create Document"
click at [276, 118] on div "**********" at bounding box center [296, 220] width 553 height 401
click at [561, 99] on div at bounding box center [559, 99] width 7 height 8
click at [450, 129] on span "Get Document" at bounding box center [489, 131] width 135 height 8
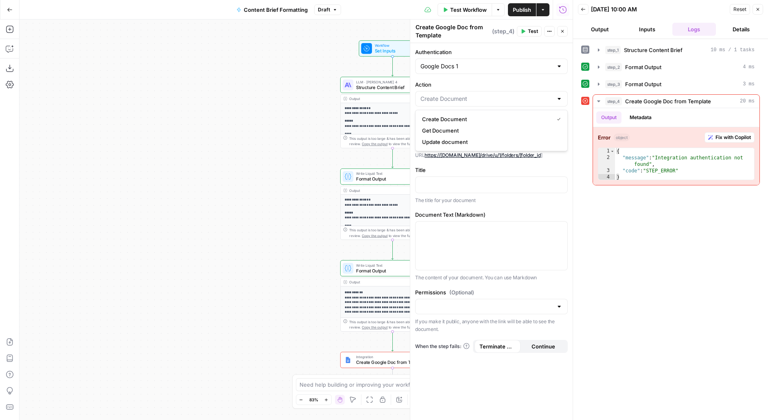
type input "Get Document"
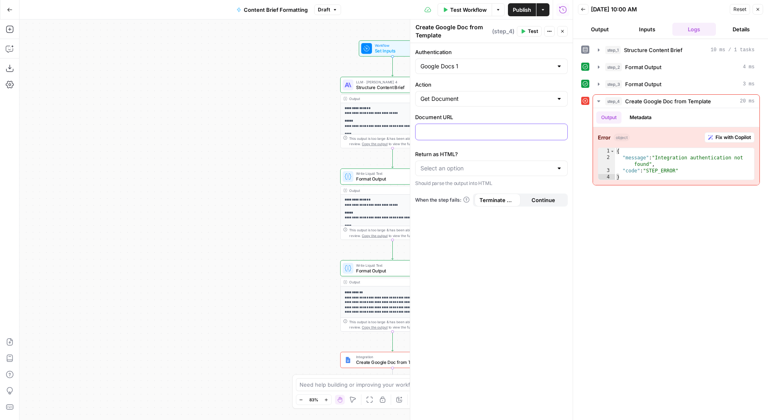
click at [433, 126] on div at bounding box center [491, 132] width 152 height 16
click at [511, 100] on input "Action" at bounding box center [486, 99] width 132 height 8
click at [452, 120] on span "Create Document" at bounding box center [489, 119] width 135 height 8
type input "Create Document"
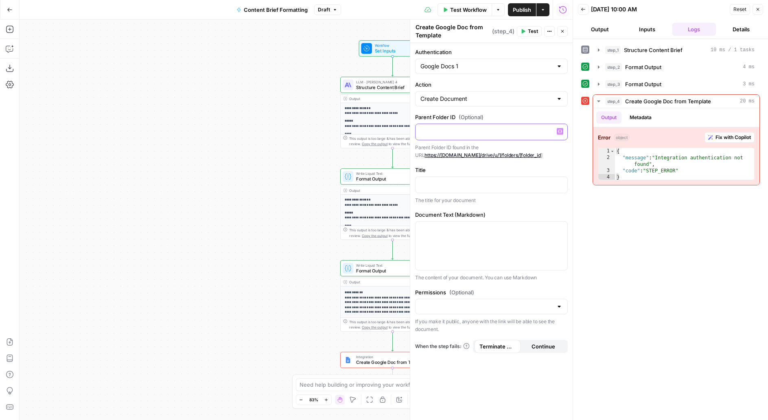
click at [470, 130] on p at bounding box center [491, 131] width 142 height 8
click at [496, 180] on p at bounding box center [491, 184] width 142 height 8
click at [562, 155] on p "Parent Folder ID found in the URL https://drive.google.com/drive/u/1/folders/[f…" at bounding box center [491, 152] width 153 height 16
click at [526, 30] on button "Test" at bounding box center [529, 31] width 25 height 11
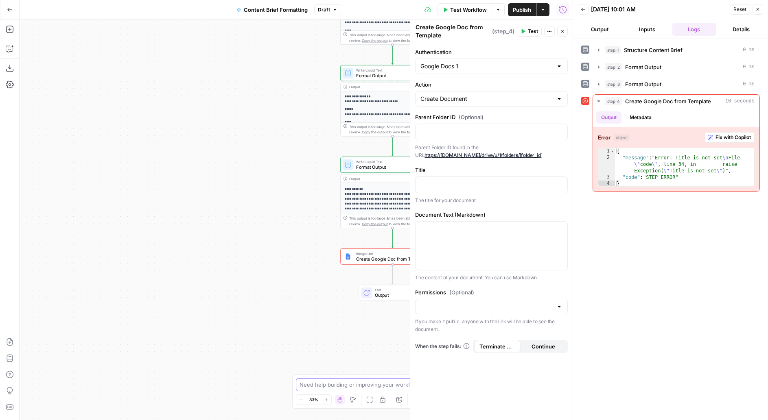
click at [332, 386] on textarea at bounding box center [379, 385] width 160 height 8
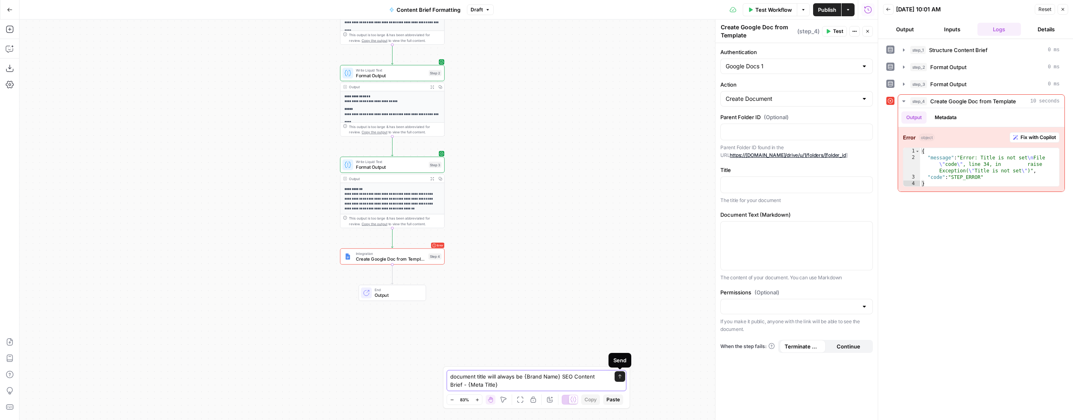
type textarea "document title will always be {Brand Name} SEO Content Brief - {Meta Title}"
click at [620, 376] on icon "submit" at bounding box center [620, 376] width 5 height 5
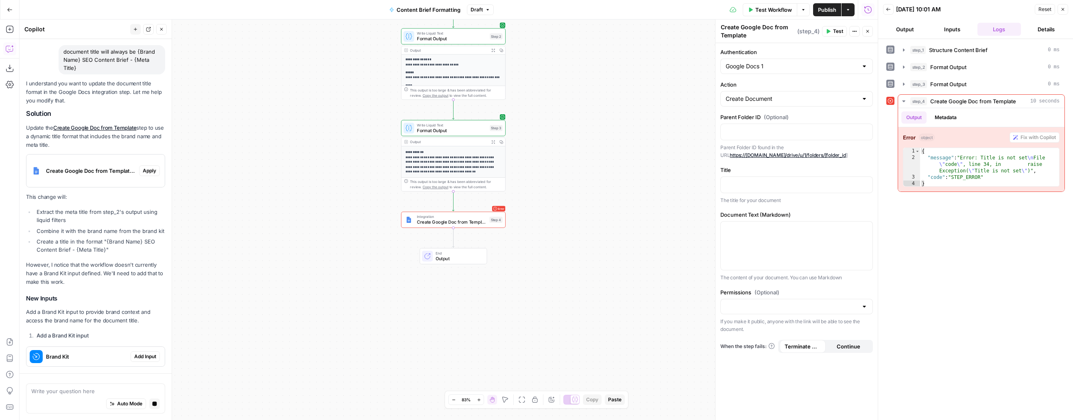
scroll to position [85, 0]
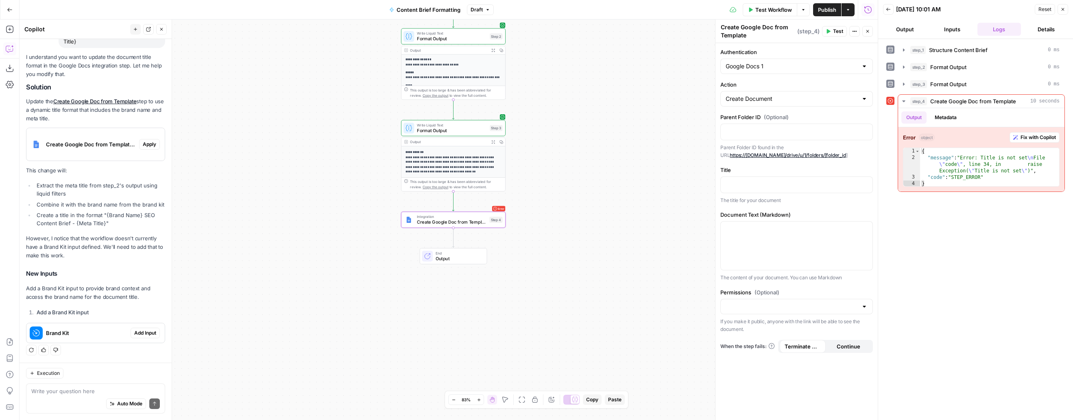
click at [151, 145] on span "Apply" at bounding box center [149, 144] width 13 height 7
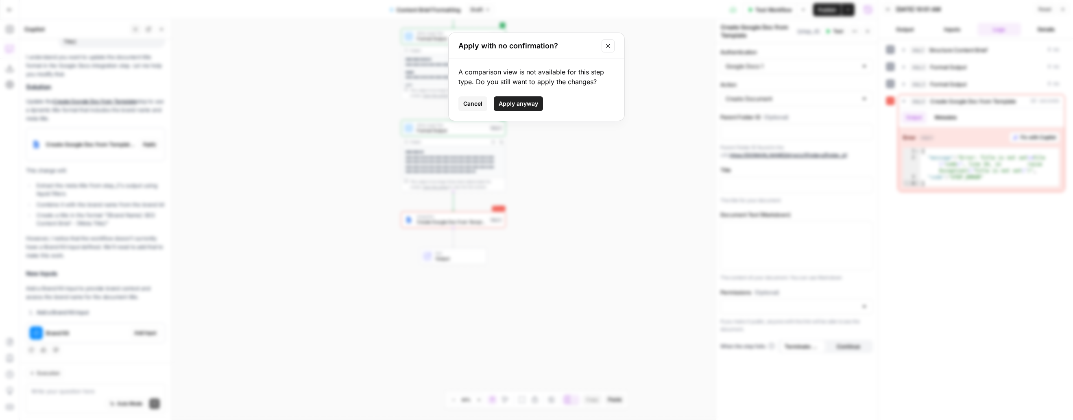
click at [527, 103] on span "Apply anyway" at bounding box center [518, 104] width 39 height 8
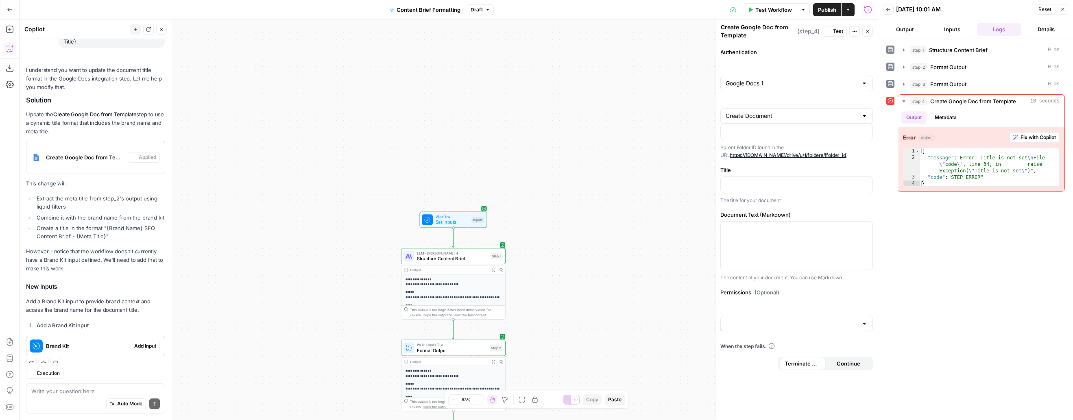
scroll to position [98, 0]
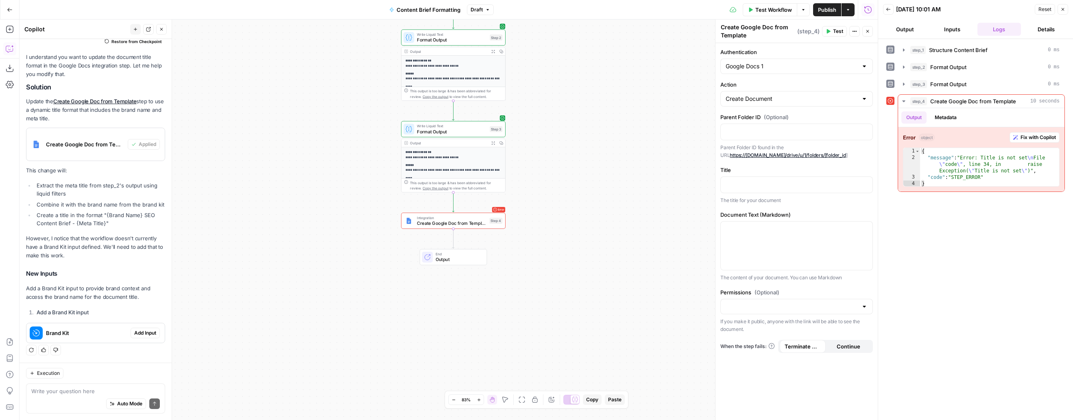
click at [138, 327] on div "Brand Kit Add Input" at bounding box center [95, 333] width 138 height 13
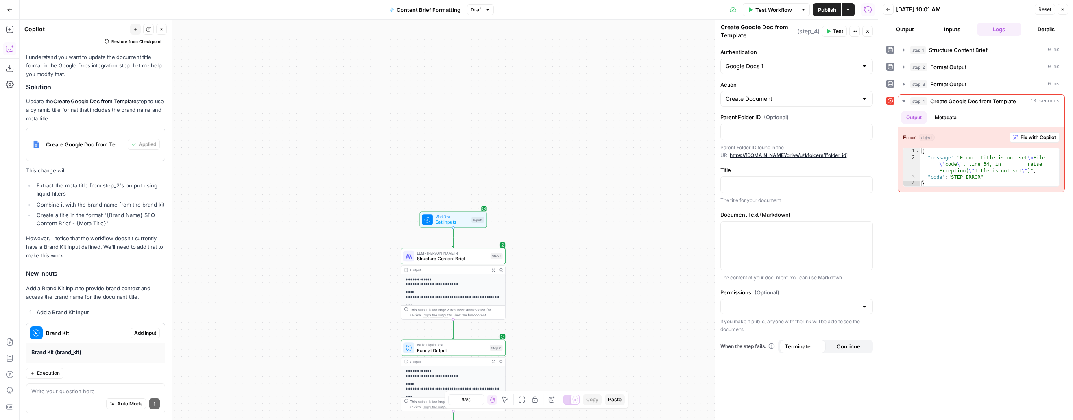
scroll to position [185, 0]
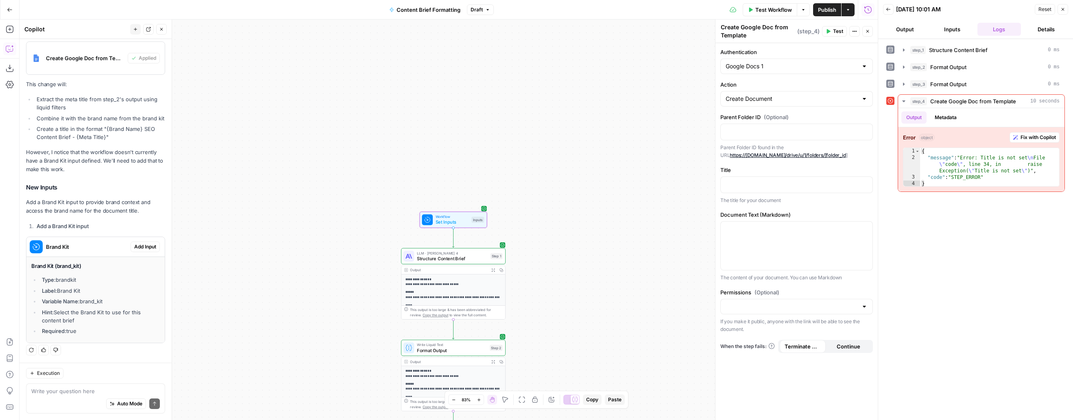
click at [141, 245] on span "Add Input" at bounding box center [145, 246] width 22 height 7
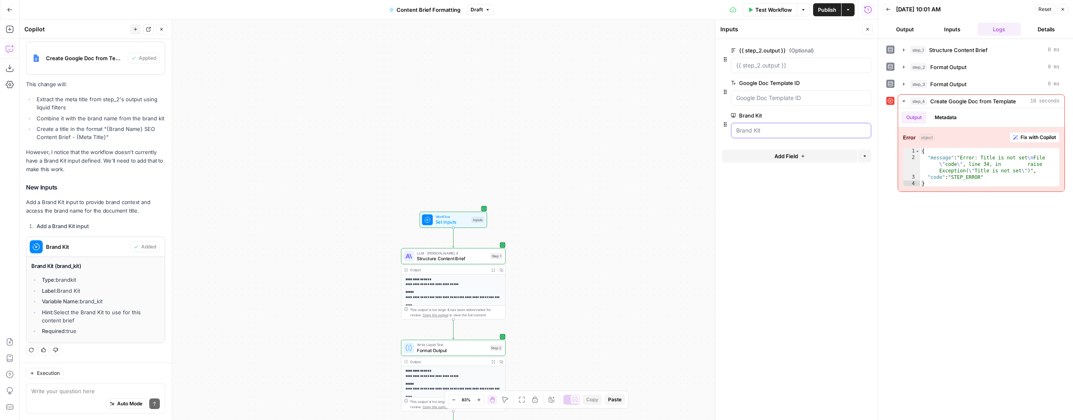
click at [767, 133] on Kit "Brand Kit" at bounding box center [801, 131] width 130 height 8
click at [622, 196] on div "**********" at bounding box center [449, 220] width 858 height 401
click at [765, 4] on button "Test Workflow" at bounding box center [770, 9] width 55 height 13
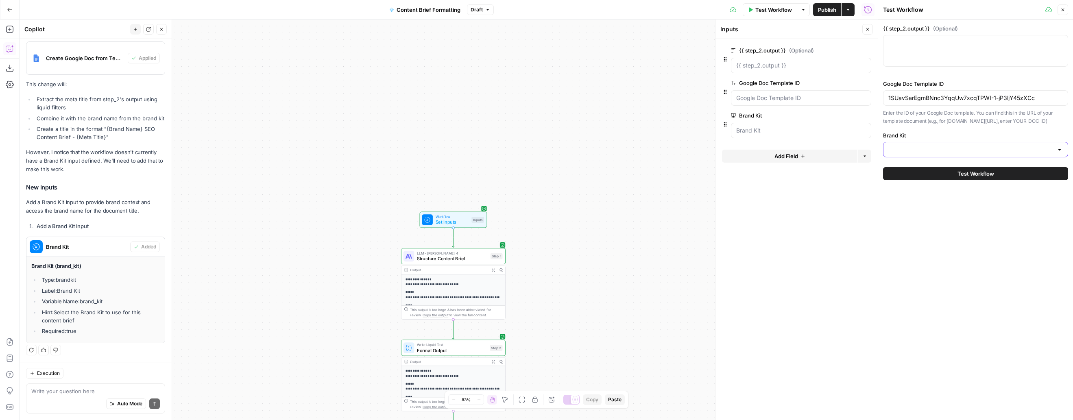
click at [767, 154] on input "Brand Kit" at bounding box center [971, 150] width 165 height 8
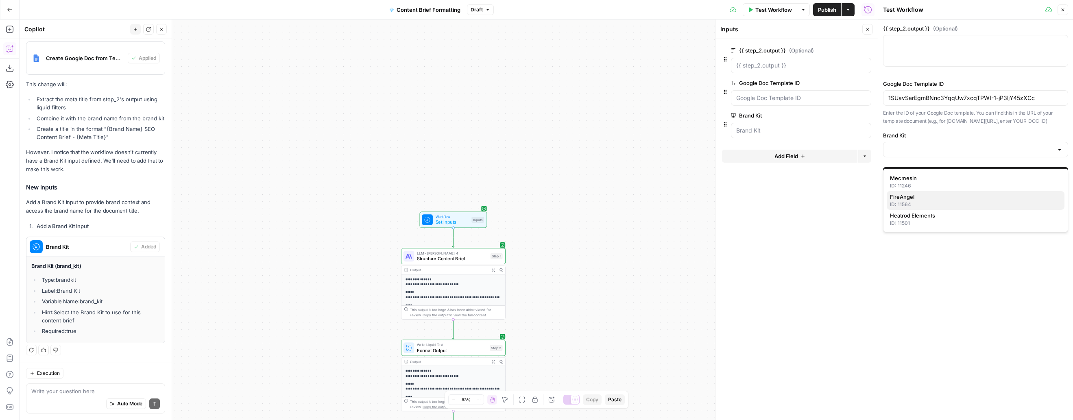
click at [767, 202] on div "ID: 11564" at bounding box center [975, 204] width 171 height 7
type input "FireAngel"
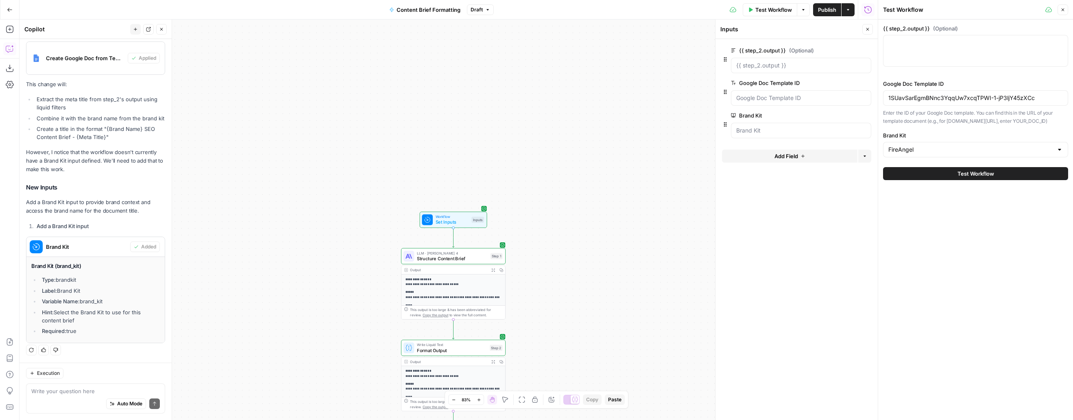
click at [767, 180] on button "Test Workflow" at bounding box center [975, 173] width 185 height 13
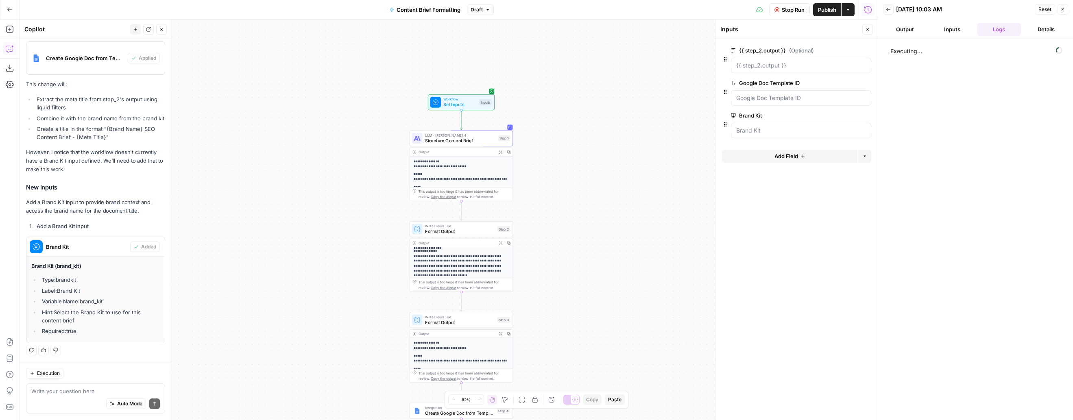
scroll to position [134, 0]
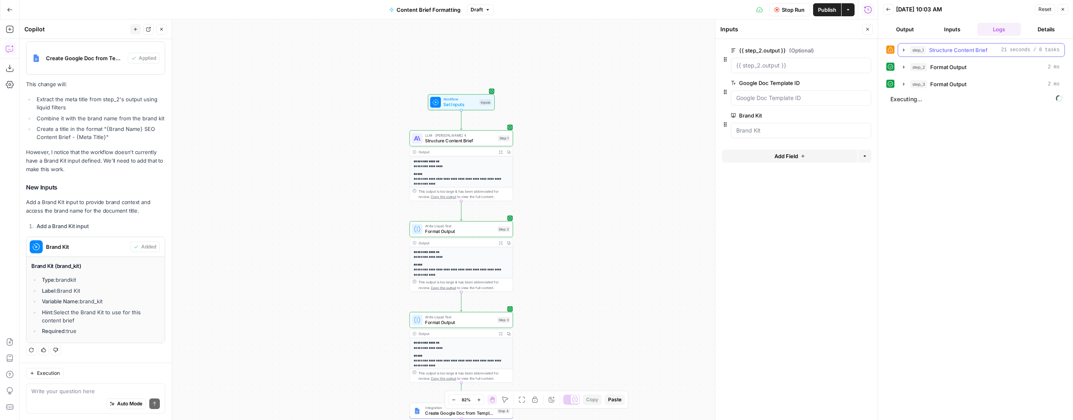
click at [767, 50] on span "Structure Content Brief" at bounding box center [958, 50] width 59 height 8
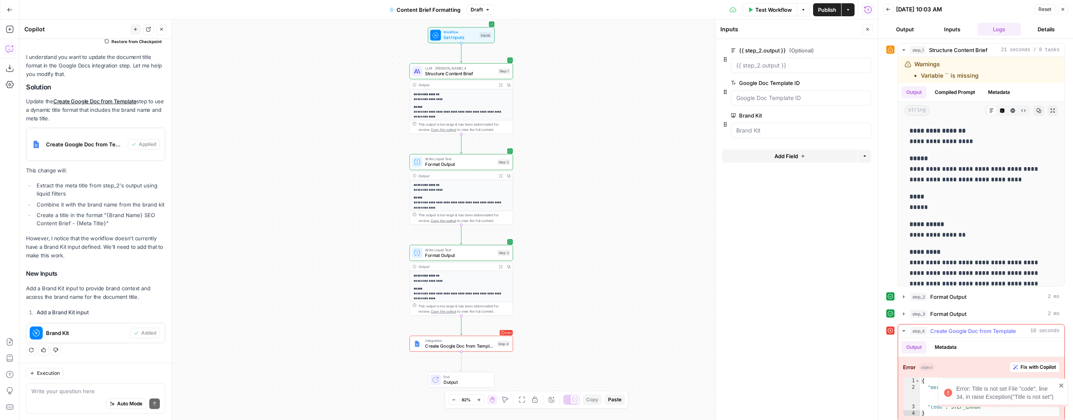
scroll to position [6, 0]
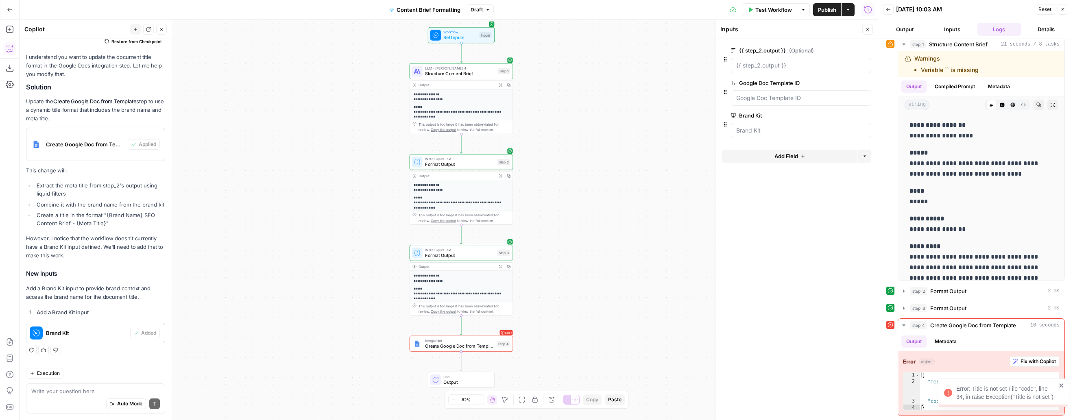
click at [48, 384] on div "Write your question here Auto Mode Send" at bounding box center [95, 399] width 139 height 30
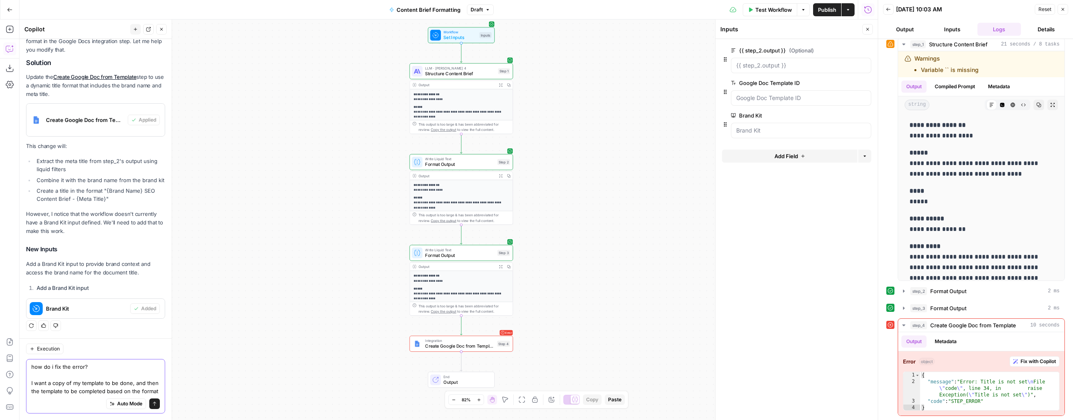
scroll to position [131, 0]
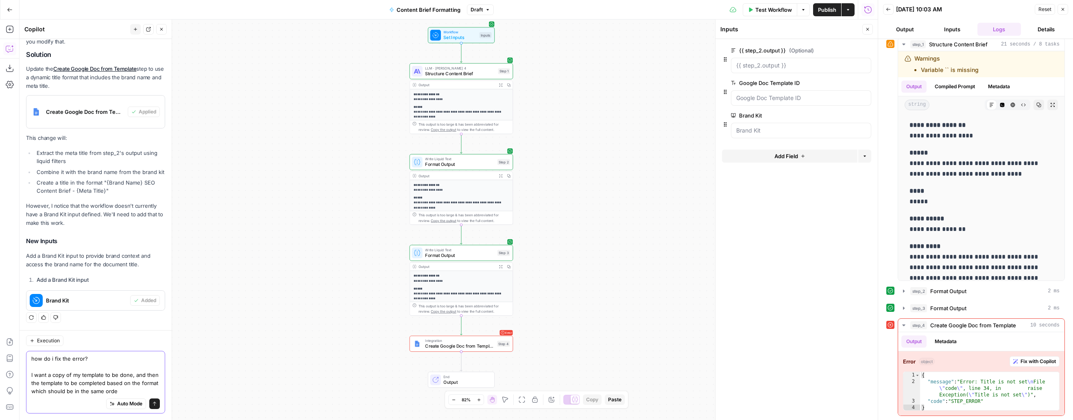
type textarea "how do i fix the error? I want a copy of my template to be done, and then the t…"
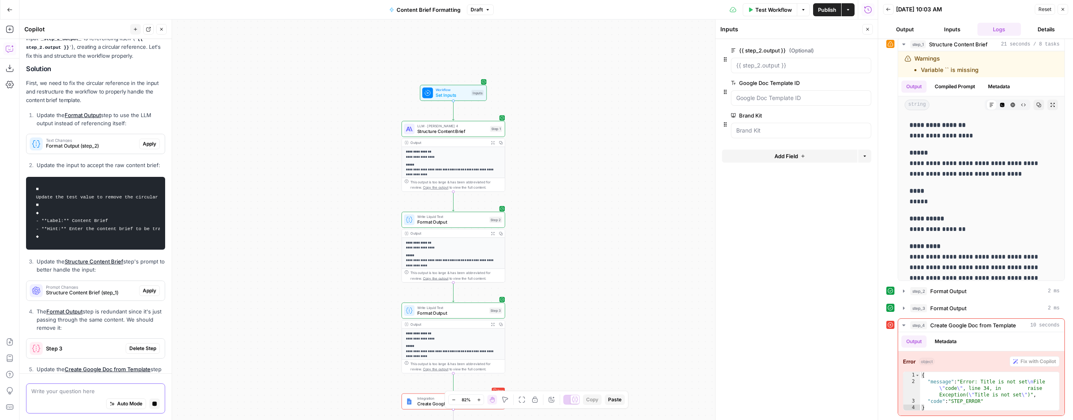
scroll to position [471, 0]
click at [152, 146] on span "Apply" at bounding box center [149, 145] width 13 height 7
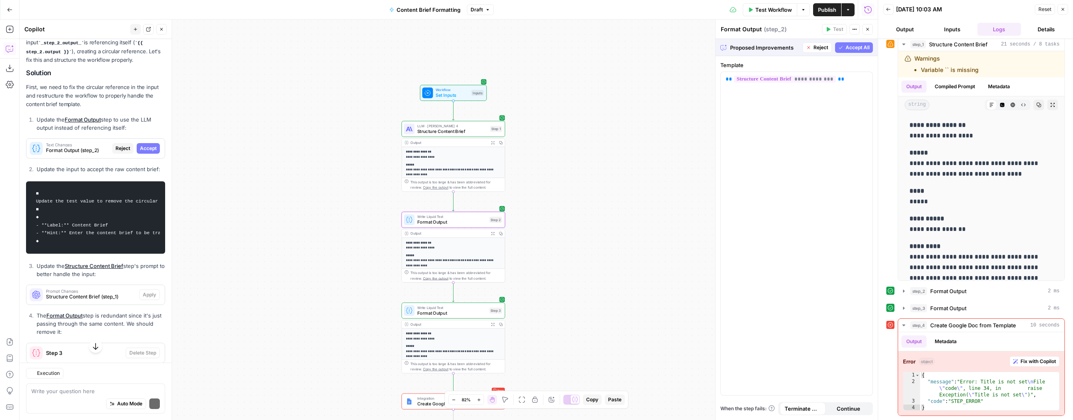
scroll to position [474, 0]
click at [155, 144] on span "Accept" at bounding box center [148, 145] width 17 height 7
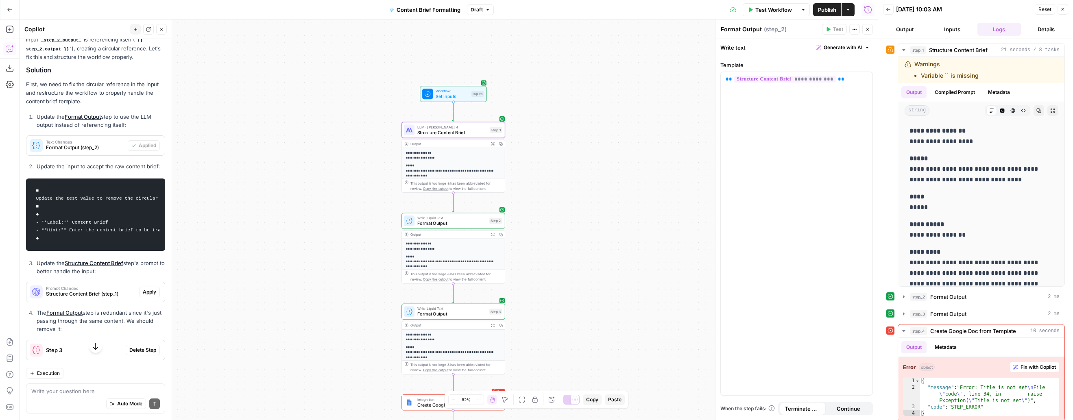
scroll to position [567, 0]
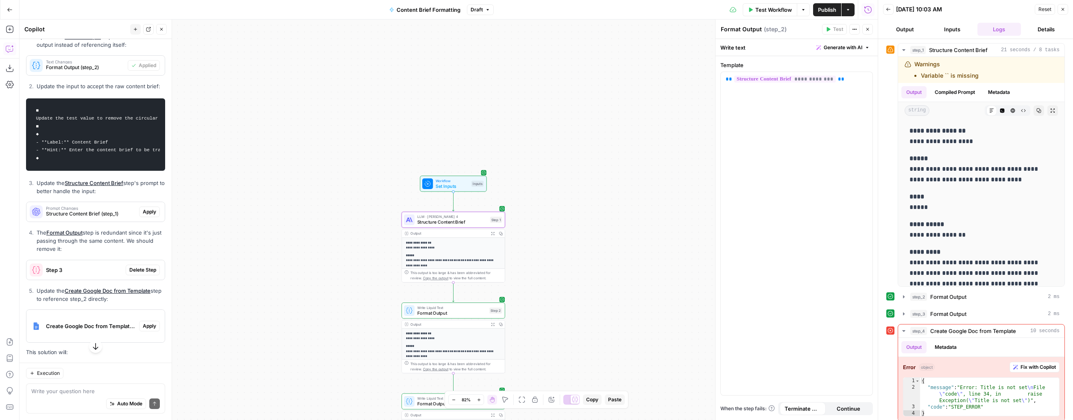
click at [148, 210] on span "Apply" at bounding box center [149, 211] width 13 height 7
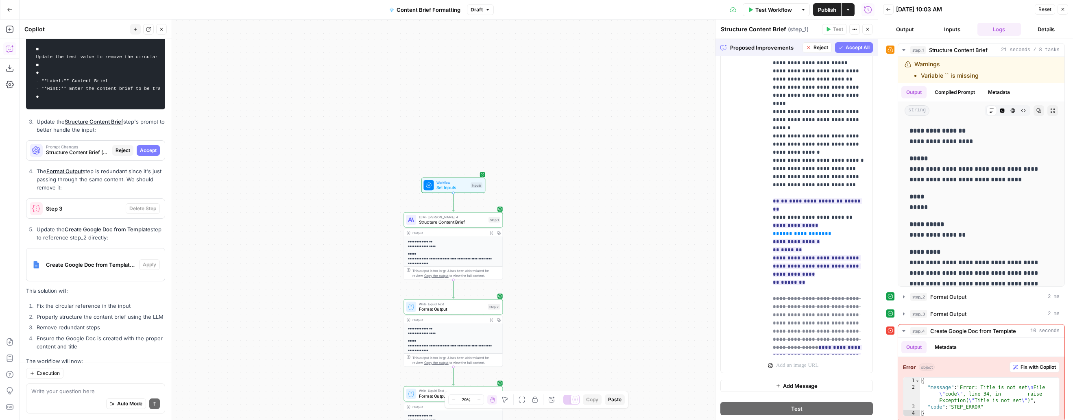
scroll to position [596, 0]
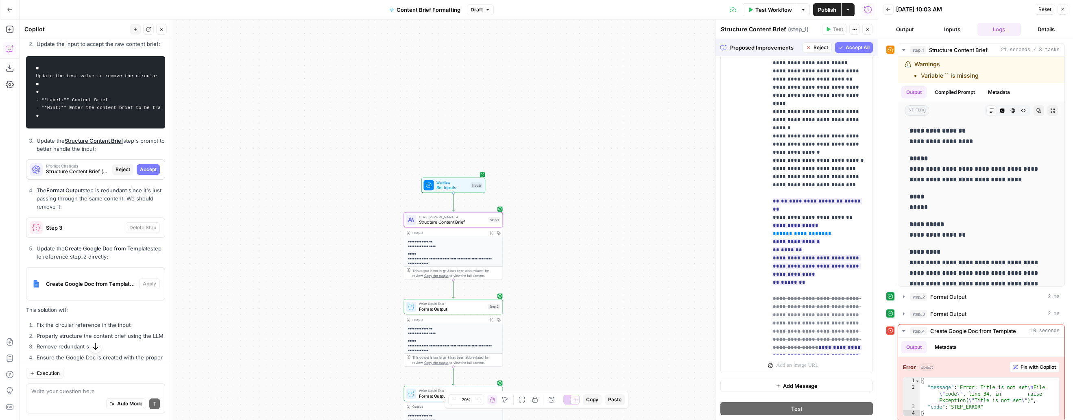
drag, startPoint x: 151, startPoint y: 168, endPoint x: 163, endPoint y: 168, distance: 11.8
click at [151, 168] on span "Accept" at bounding box center [148, 169] width 17 height 7
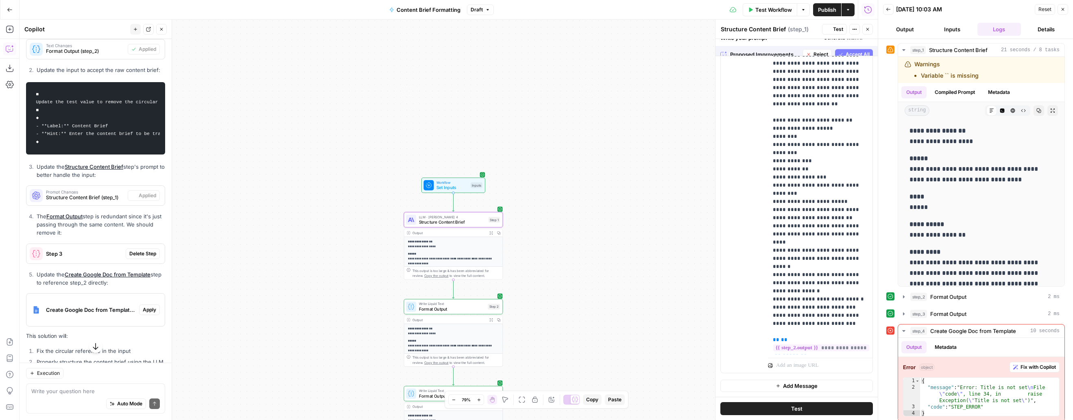
scroll to position [0, 0]
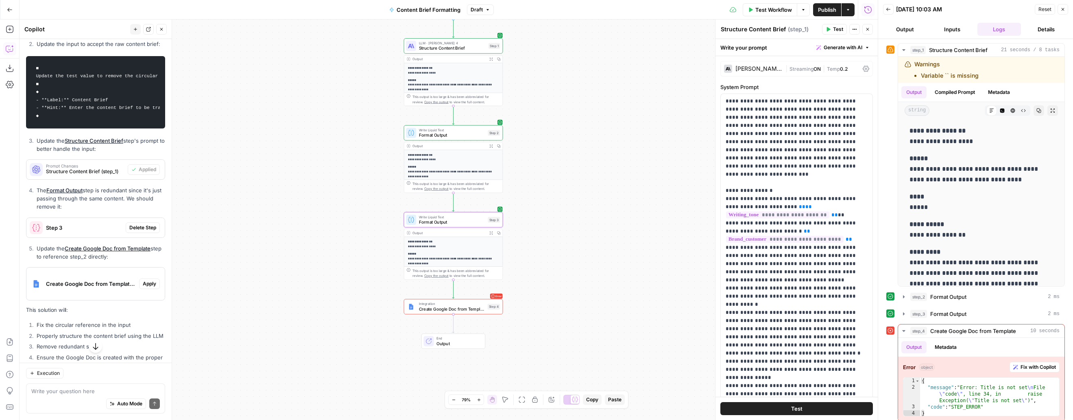
click at [151, 226] on span "Delete Step" at bounding box center [142, 227] width 27 height 7
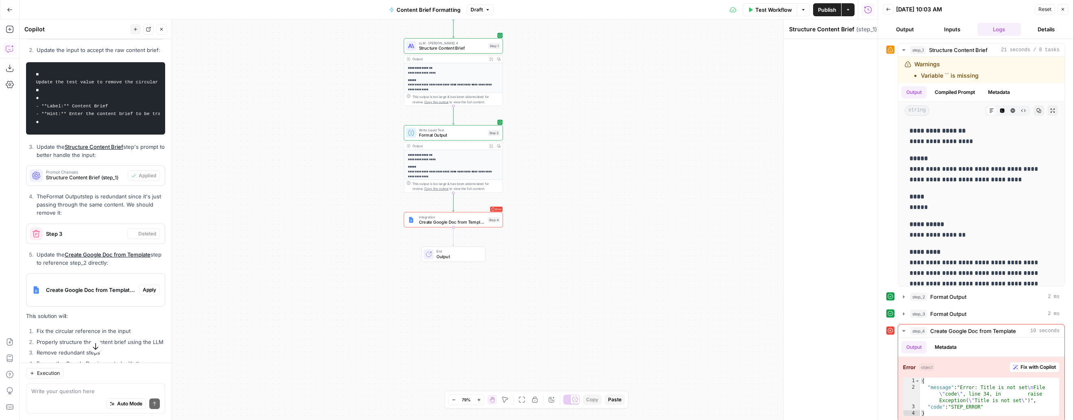
scroll to position [615, 0]
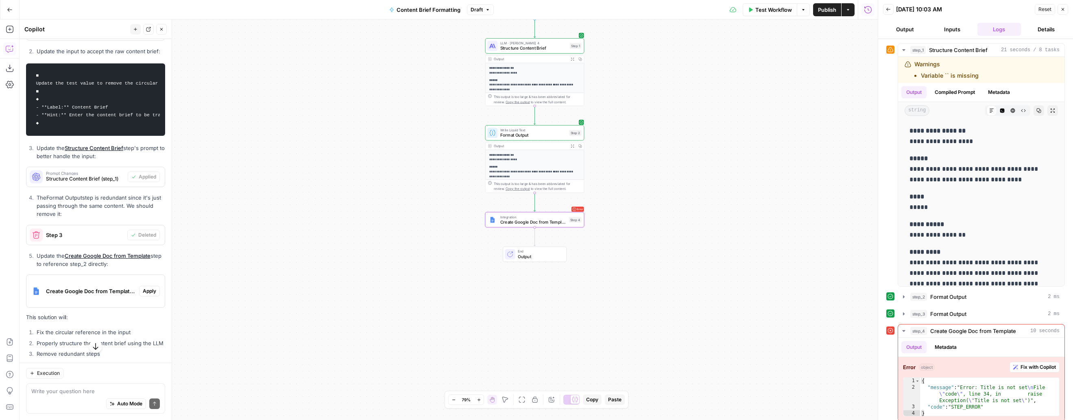
click at [144, 291] on span "Apply" at bounding box center [149, 291] width 13 height 7
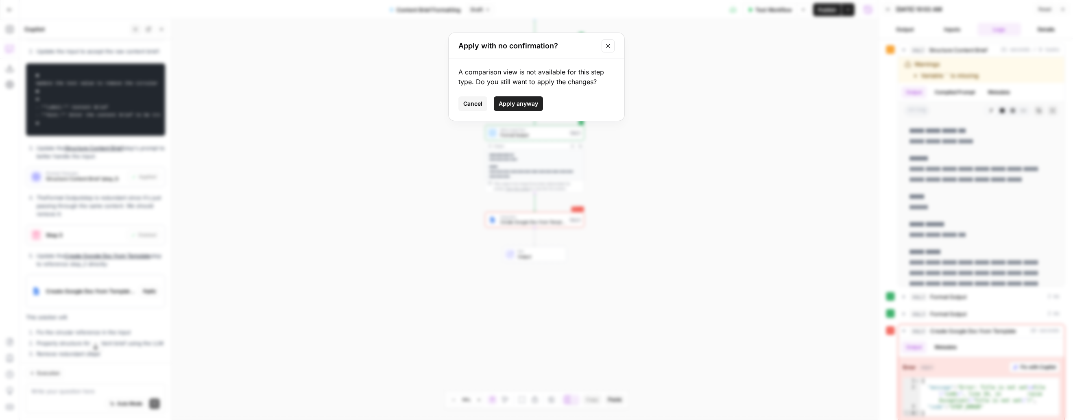
click at [524, 105] on span "Apply anyway" at bounding box center [518, 104] width 39 height 8
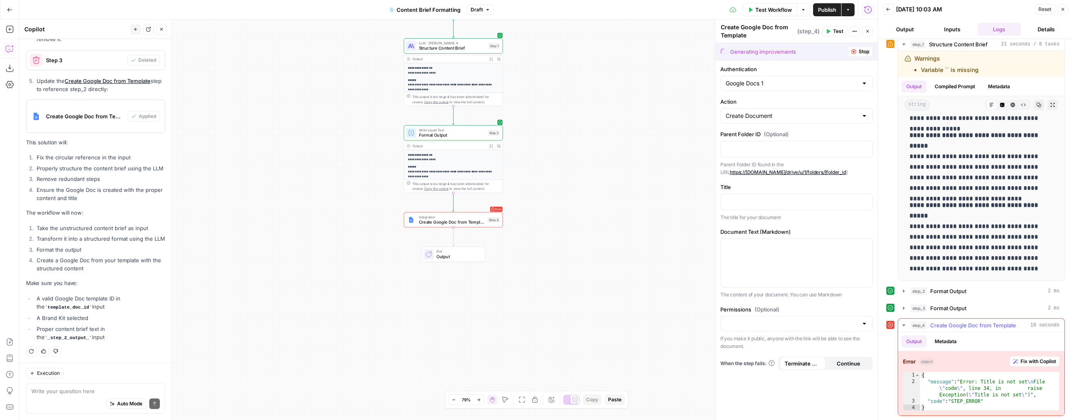
scroll to position [0, 0]
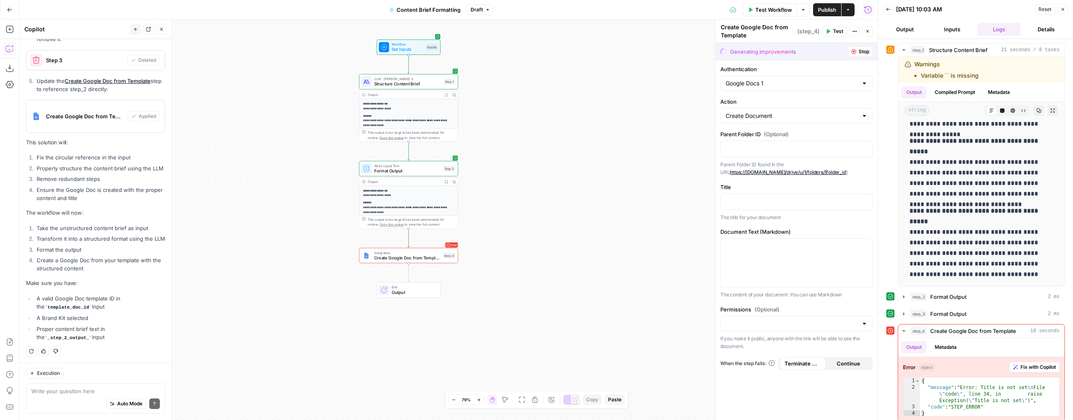
click at [603, 253] on div "**********" at bounding box center [449, 220] width 858 height 401
click at [757, 51] on div "Generating improvements" at bounding box center [763, 52] width 66 height 8
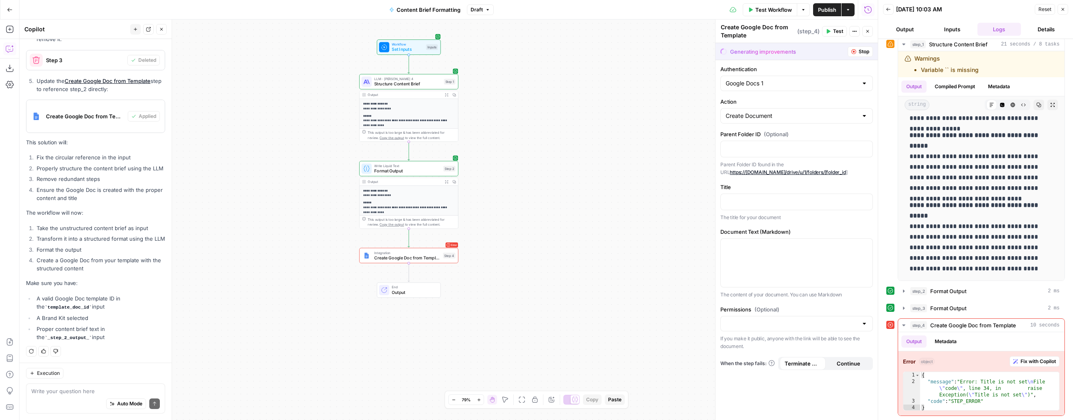
click at [767, 10] on span "Test Workflow" at bounding box center [774, 10] width 37 height 8
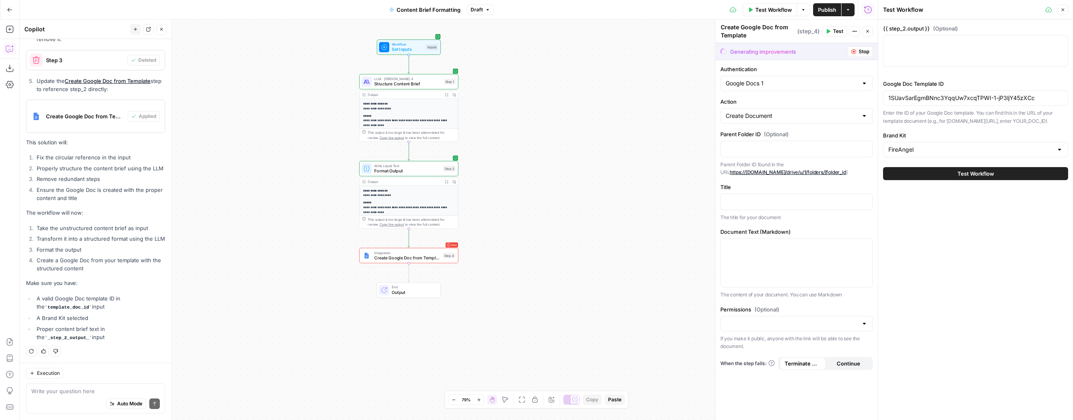
click at [767, 178] on span "Test Workflow" at bounding box center [976, 174] width 37 height 8
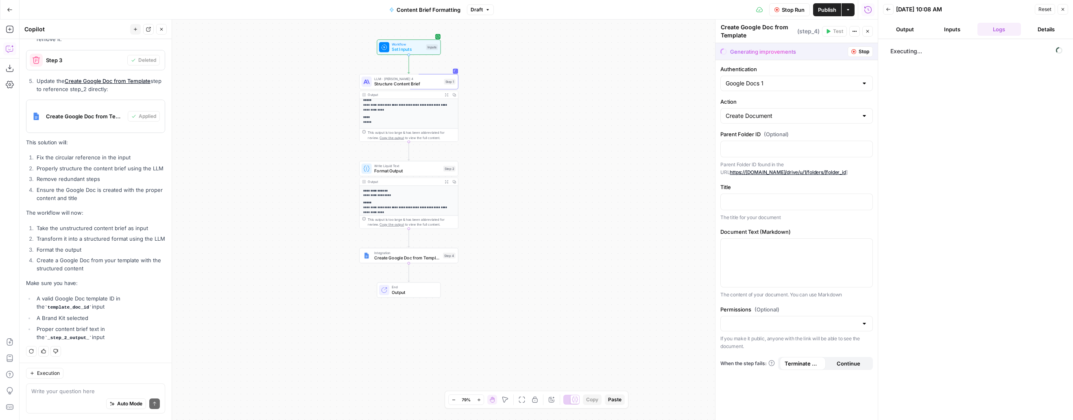
scroll to position [20, 0]
click at [425, 96] on div "Output" at bounding box center [404, 94] width 73 height 5
click at [402, 112] on div "**********" at bounding box center [409, 156] width 98 height 147
click at [387, 261] on span "Create Google Doc from Template" at bounding box center [406, 258] width 66 height 7
click at [414, 172] on span "Format Output" at bounding box center [406, 170] width 66 height 7
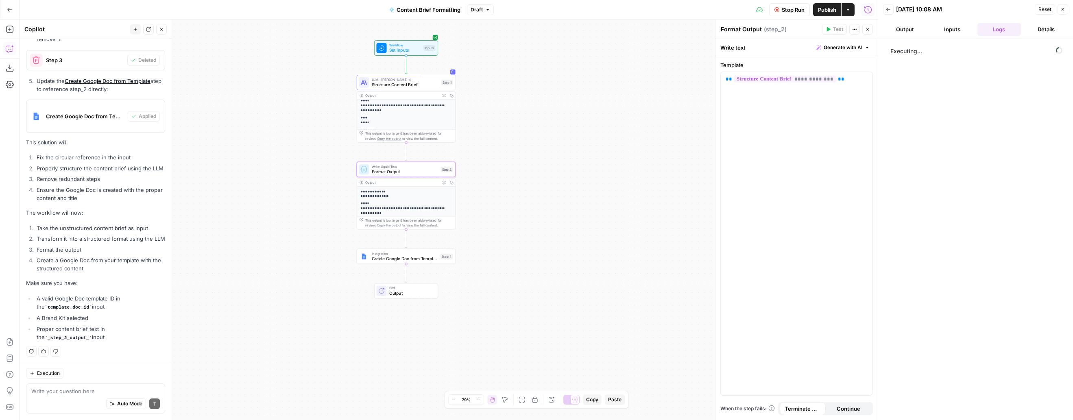
click at [406, 77] on span "LLM · Claude Sonnet 4" at bounding box center [405, 79] width 67 height 5
type textarea "Structure Content Brief"
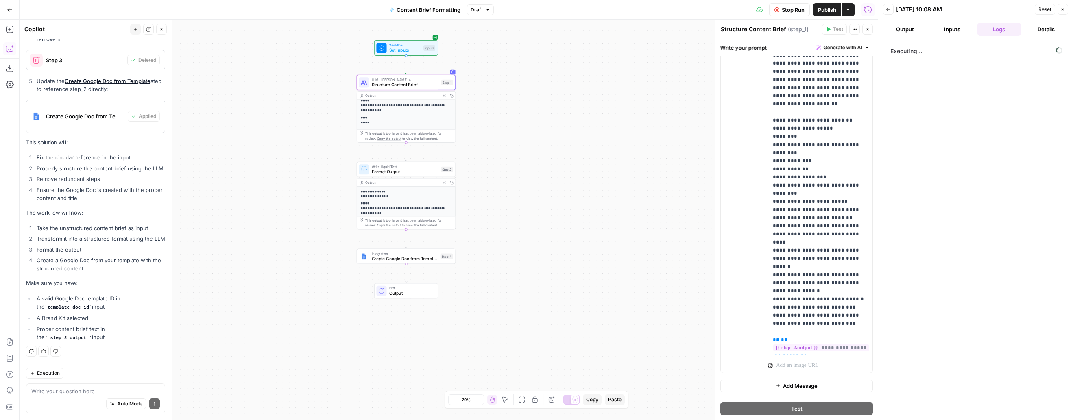
scroll to position [139, 0]
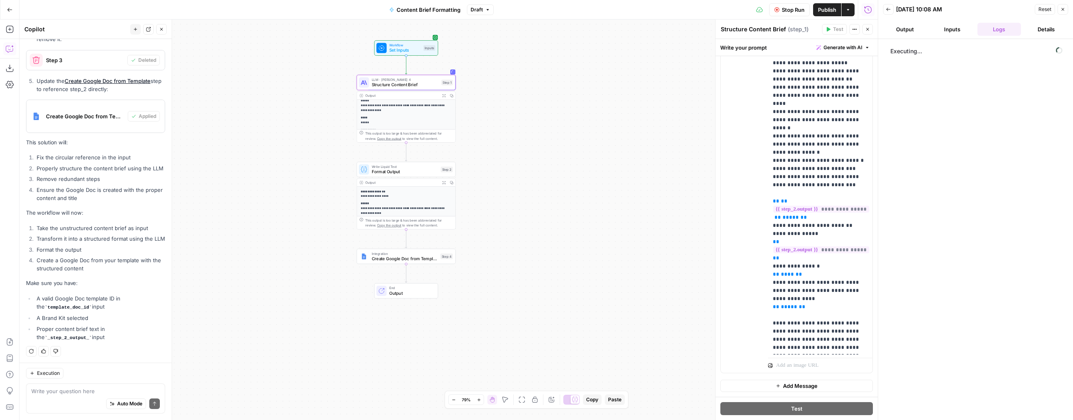
click at [395, 174] on span "Format Output" at bounding box center [405, 171] width 66 height 7
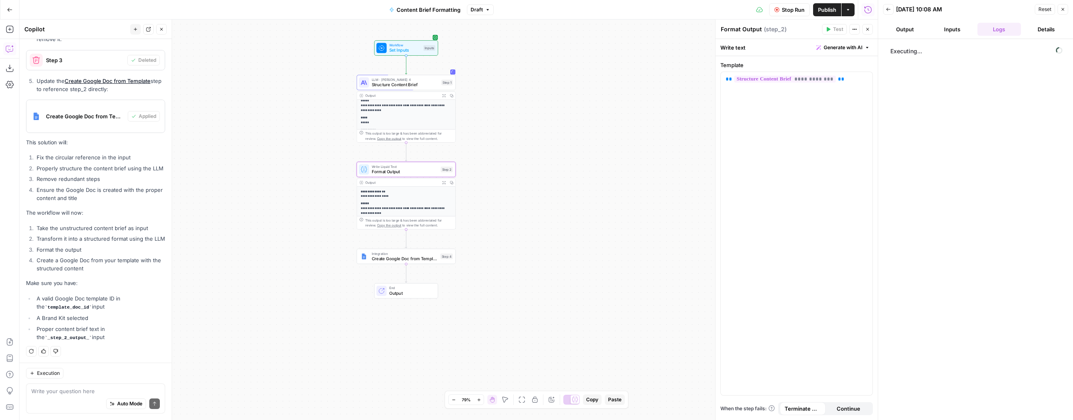
click at [767, 37] on header "Back 08/13/25 at 10:08 AM Reset Close Output Inputs Logs Details" at bounding box center [975, 19] width 195 height 39
click at [767, 32] on button "Inputs" at bounding box center [953, 29] width 44 height 13
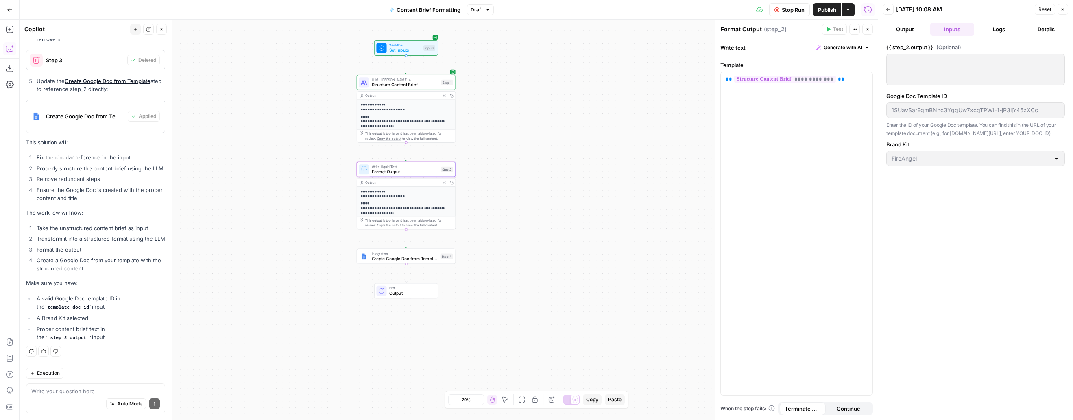
click at [767, 32] on button "Output" at bounding box center [905, 29] width 44 height 13
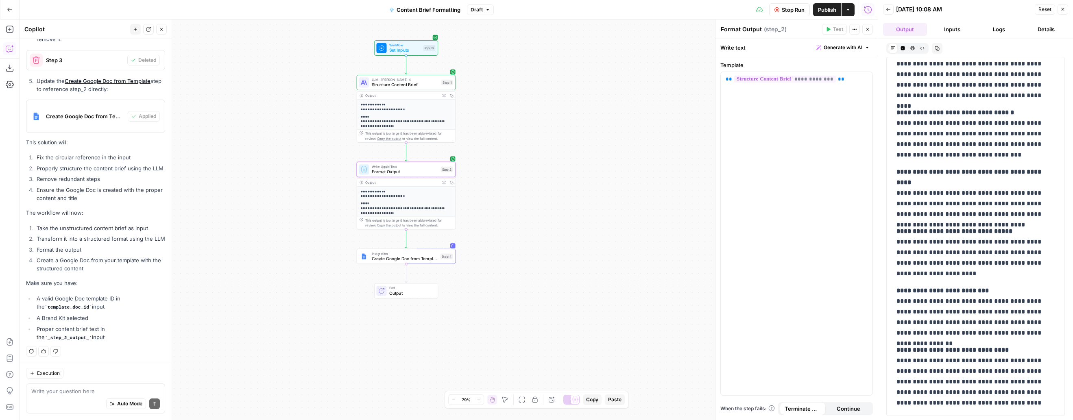
scroll to position [1512, 0]
click at [393, 258] on span "Create Google Doc from Template" at bounding box center [405, 259] width 66 height 7
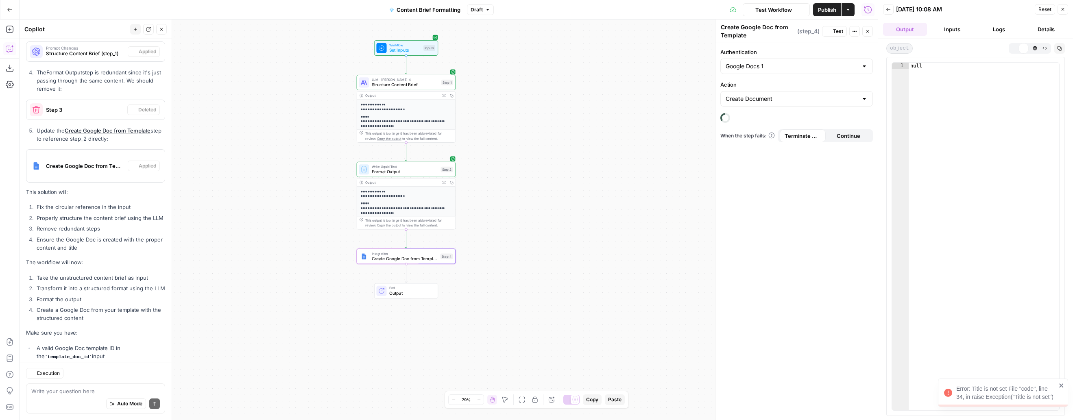
scroll to position [790, 0]
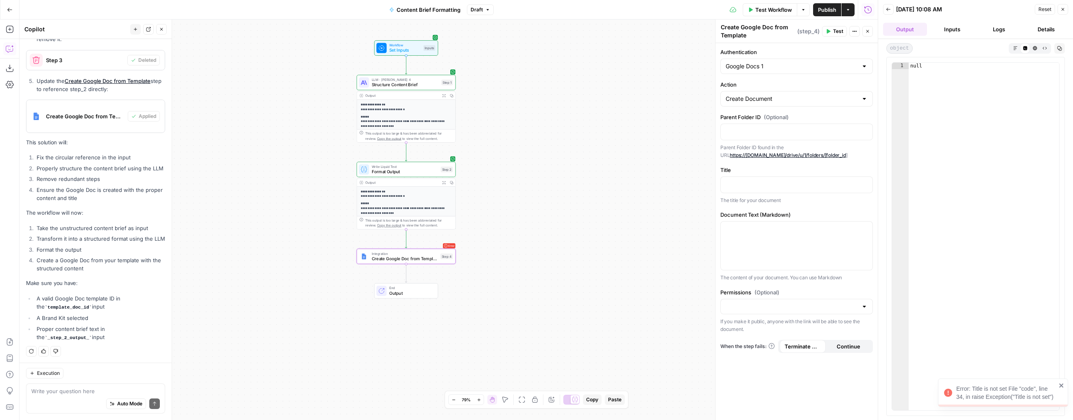
click at [767, 25] on button "Details" at bounding box center [1046, 29] width 44 height 13
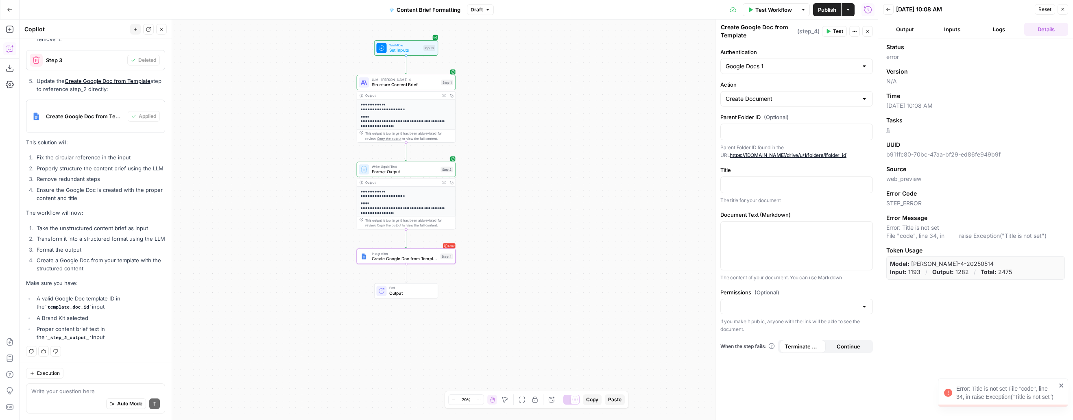
click at [767, 29] on button "Logs" at bounding box center [1000, 29] width 44 height 13
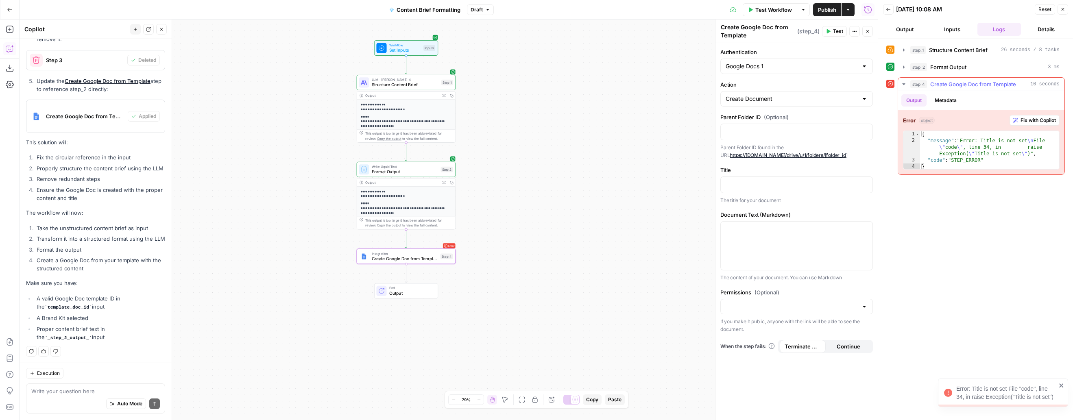
click at [767, 119] on span "Fix with Copilot" at bounding box center [1038, 120] width 35 height 7
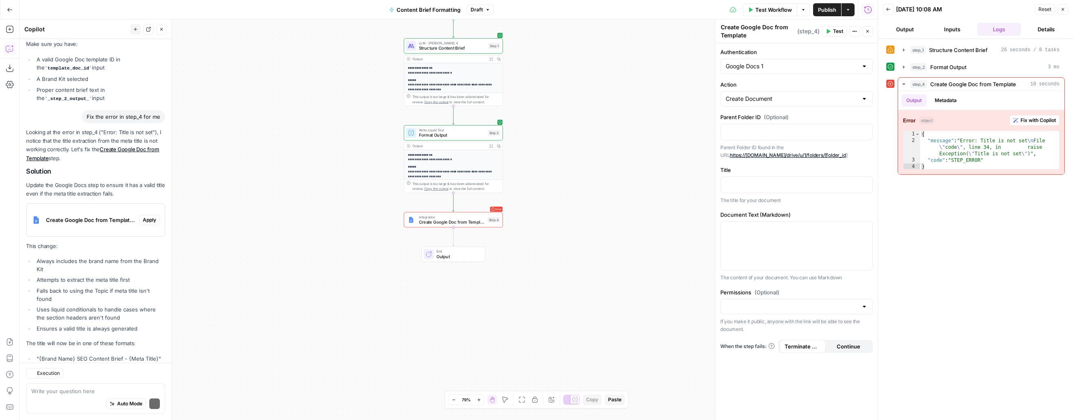
scroll to position [1082, 0]
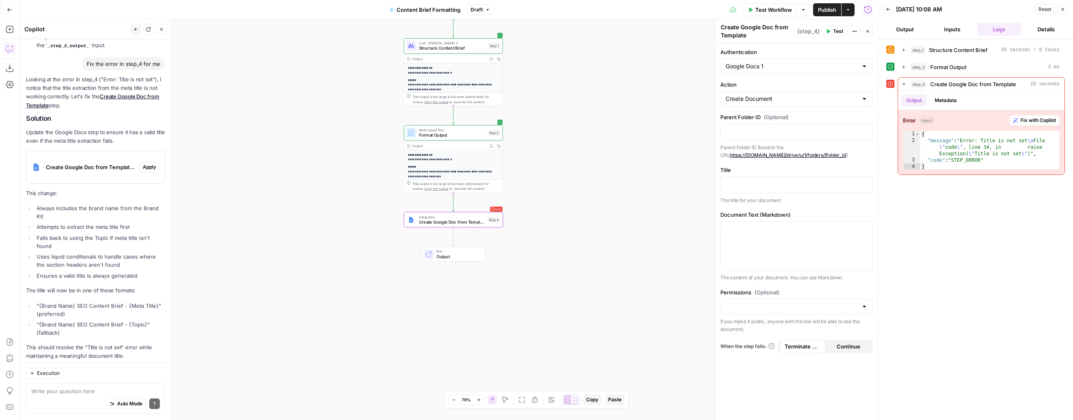
click at [151, 164] on span "Apply" at bounding box center [149, 167] width 13 height 7
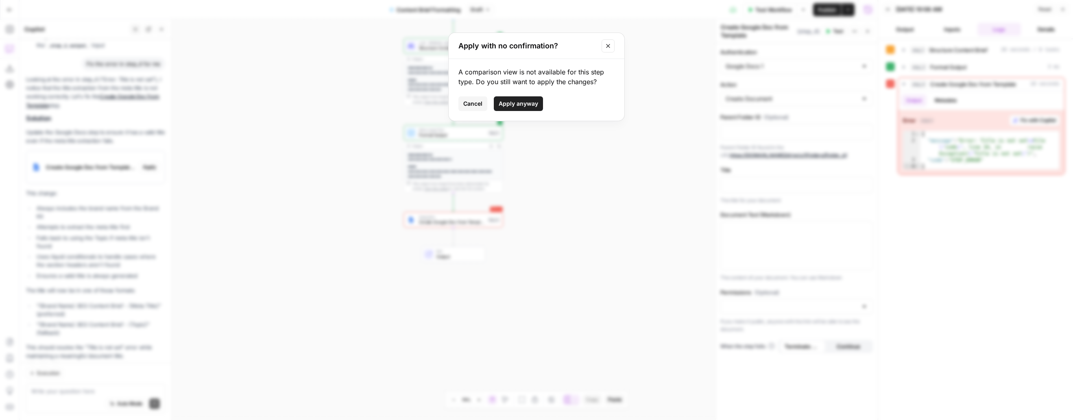
click at [531, 105] on span "Apply anyway" at bounding box center [518, 104] width 39 height 8
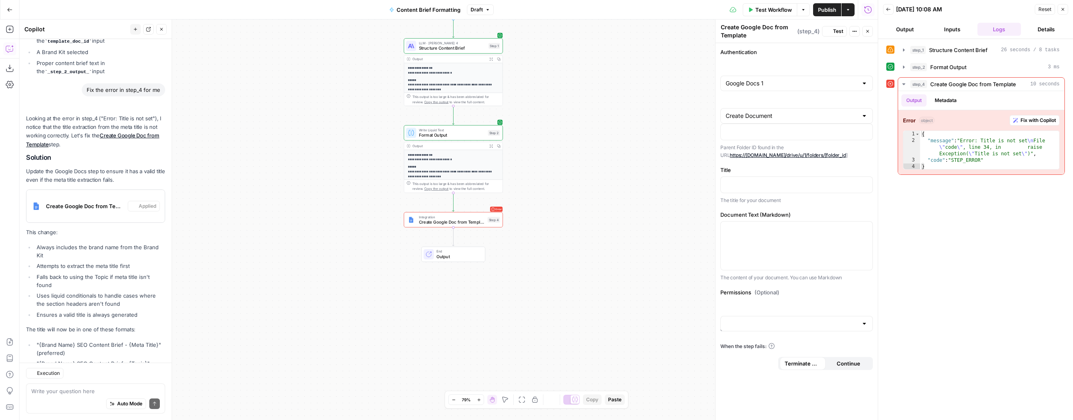
scroll to position [1095, 0]
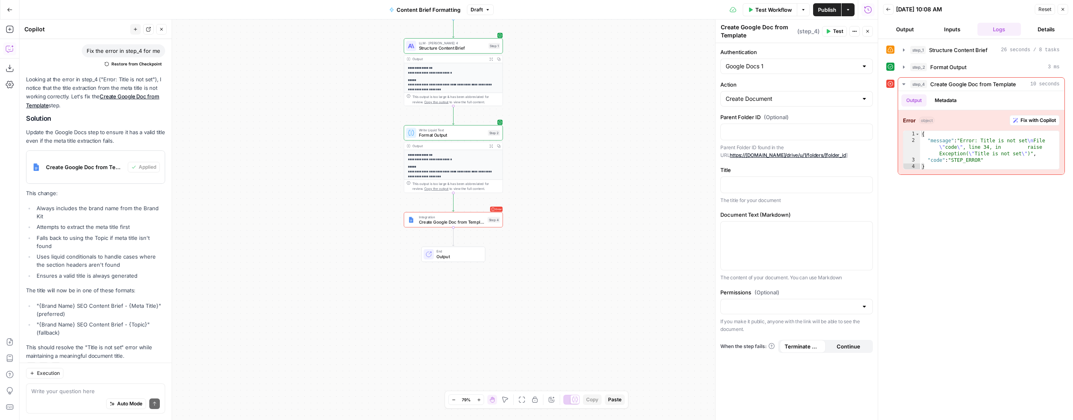
click at [767, 28] on button "Test" at bounding box center [834, 31] width 25 height 11
click at [745, 183] on p at bounding box center [797, 184] width 142 height 8
drag, startPoint x: 48, startPoint y: 295, endPoint x: 60, endPoint y: 337, distance: 44.4
click at [38, 302] on li ""{Brand Name} SEO Content Brief - {Meta Title}" (preferred)" at bounding box center [100, 310] width 131 height 16
drag, startPoint x: 68, startPoint y: 312, endPoint x: 39, endPoint y: 307, distance: 29.3
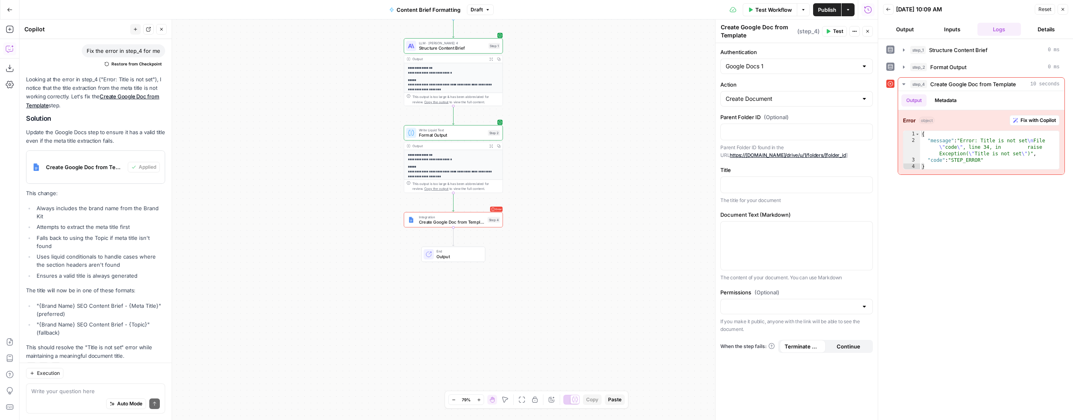
click at [39, 321] on li ""{Brand Name} SEO Content Brief - {Topic}" (fallback)" at bounding box center [100, 329] width 131 height 16
click at [74, 321] on li ""{Brand Name} SEO Content Brief - {Topic}" (fallback)" at bounding box center [100, 329] width 131 height 16
click at [767, 126] on div at bounding box center [797, 132] width 152 height 16
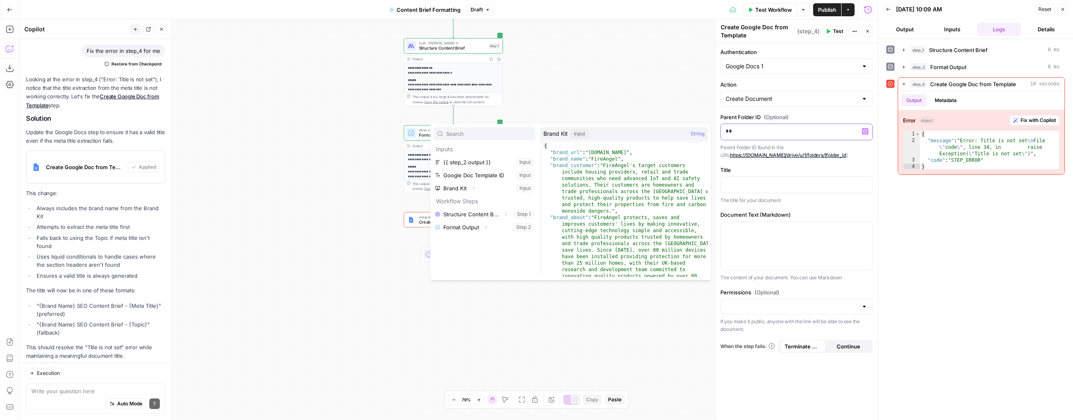
click at [759, 133] on p "**" at bounding box center [797, 131] width 142 height 8
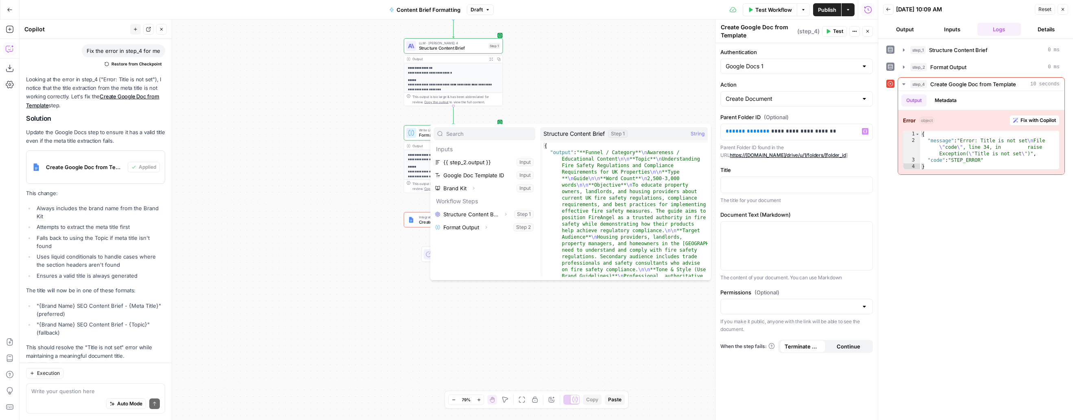
click at [767, 112] on div "**********" at bounding box center [797, 231] width 162 height 377
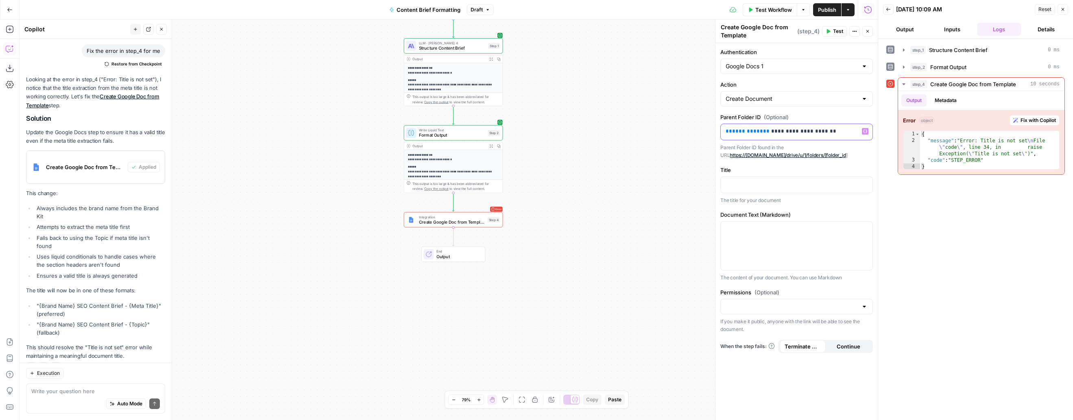
drag, startPoint x: 819, startPoint y: 132, endPoint x: 712, endPoint y: 131, distance: 107.8
click at [715, 131] on div "**********" at bounding box center [796, 220] width 163 height 401
click at [740, 184] on p at bounding box center [797, 184] width 142 height 8
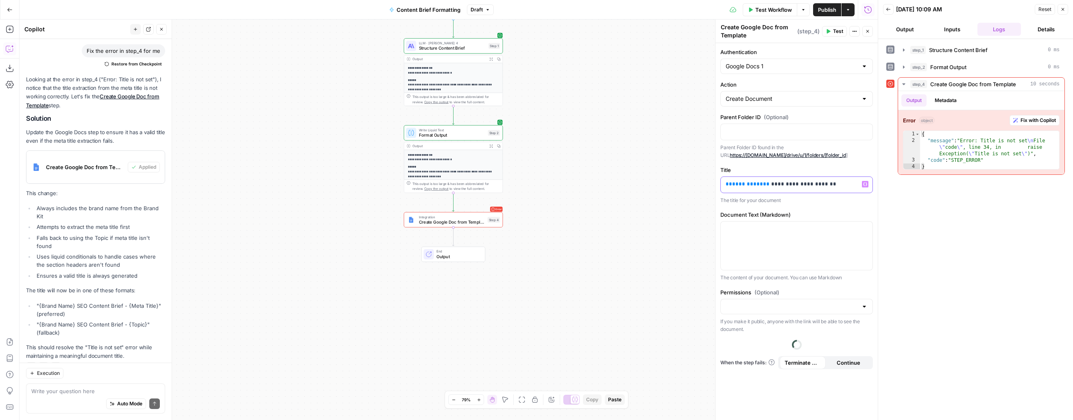
click at [767, 186] on p "**********" at bounding box center [797, 184] width 142 height 8
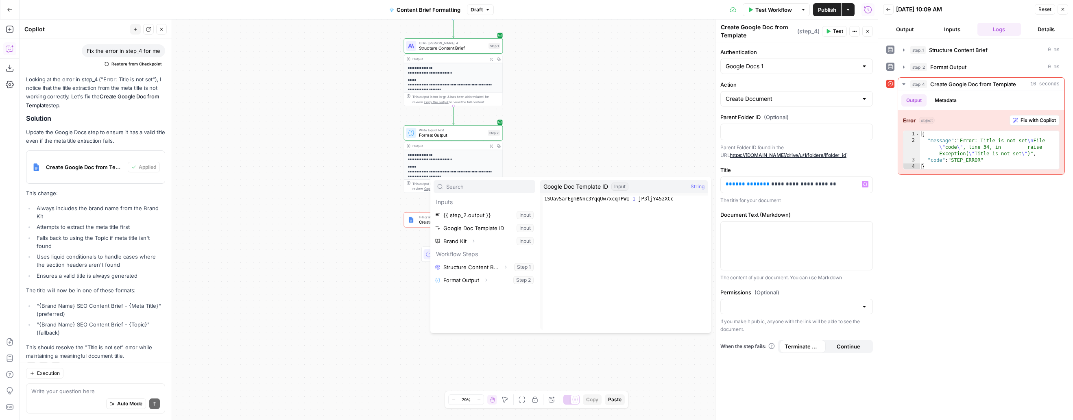
drag, startPoint x: 662, startPoint y: 354, endPoint x: 617, endPoint y: 306, distance: 66.2
click at [662, 354] on div "**********" at bounding box center [449, 220] width 858 height 401
click at [455, 149] on div "Output Expand Output Copy" at bounding box center [453, 147] width 98 height 8
click at [451, 129] on span "Write Liquid Text" at bounding box center [452, 130] width 66 height 5
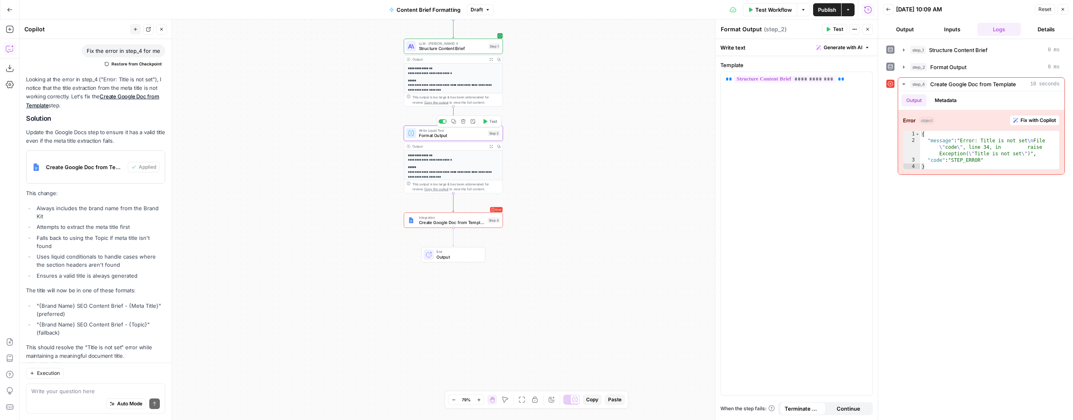
click at [447, 138] on span "Format Output" at bounding box center [452, 135] width 66 height 7
click at [74, 391] on textarea at bounding box center [95, 391] width 129 height 8
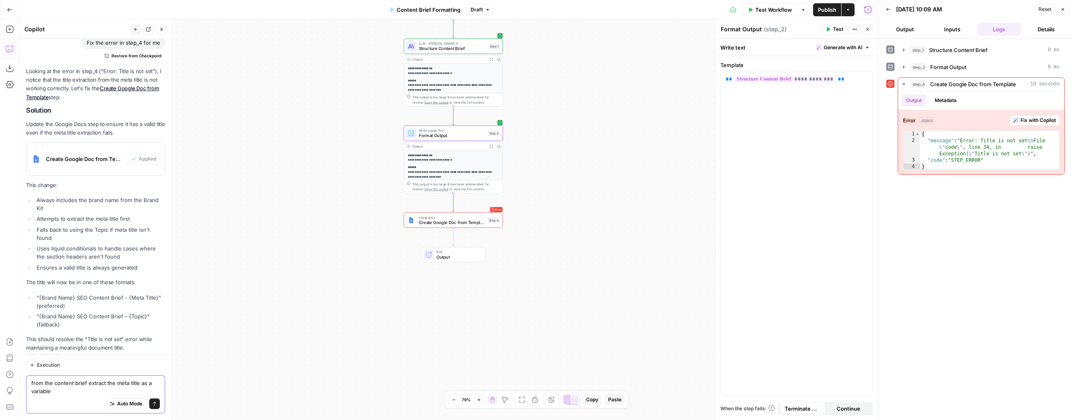
type textarea "from the content brief extract the meta title as a variable"
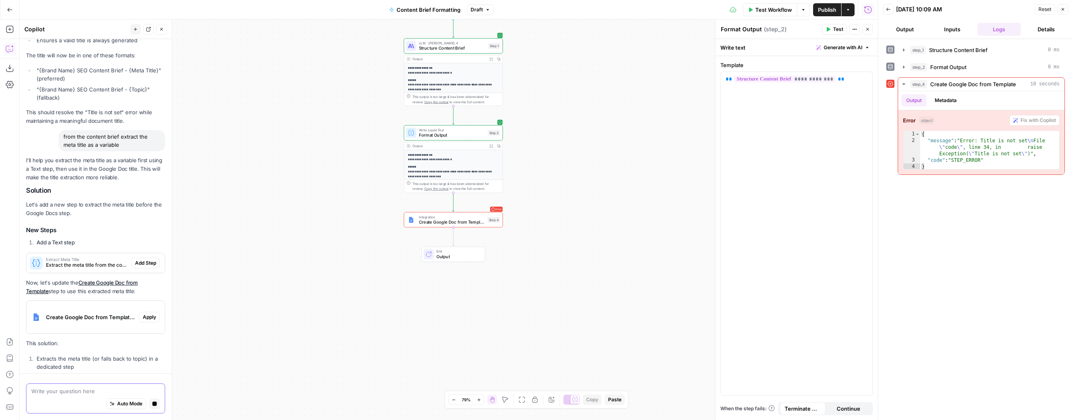
scroll to position [1281, 0]
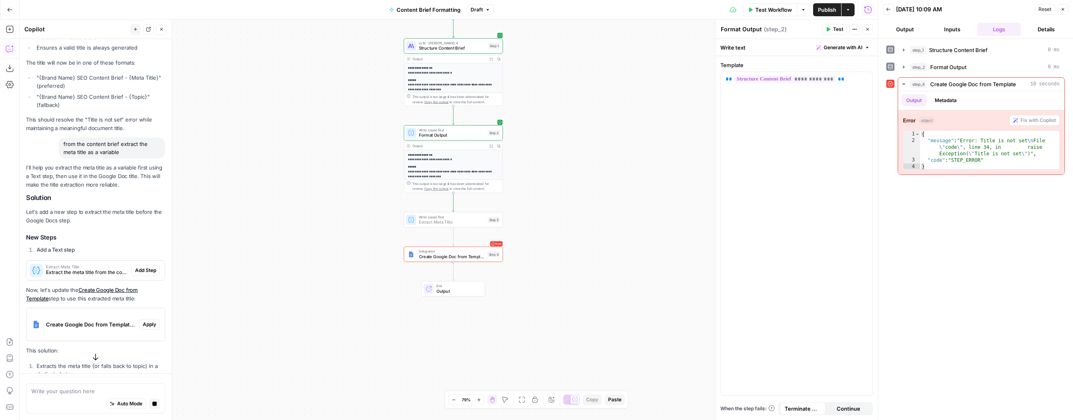
click at [152, 267] on span "Add Step" at bounding box center [145, 270] width 21 height 7
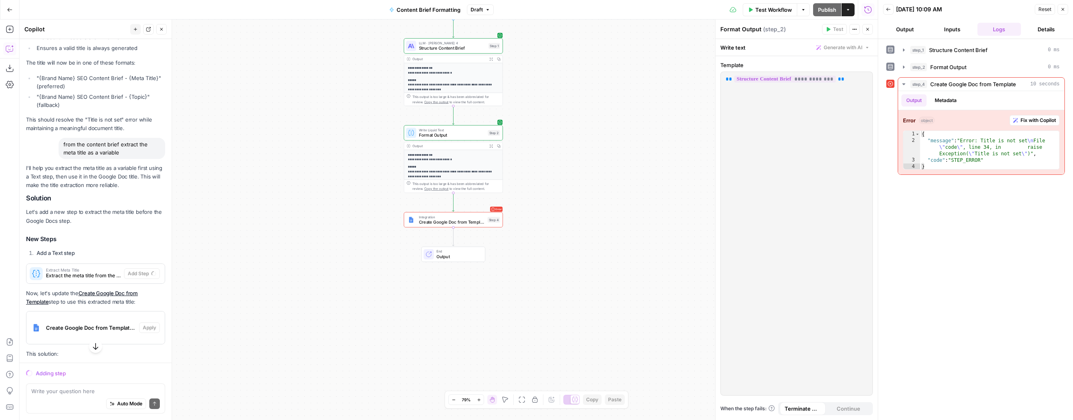
scroll to position [1323, 0]
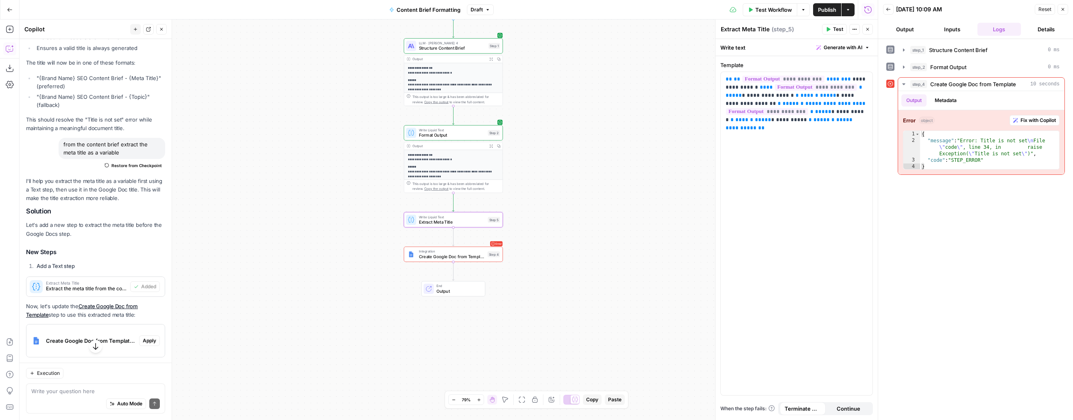
click at [457, 258] on span "Create Google Doc from Template" at bounding box center [452, 256] width 66 height 7
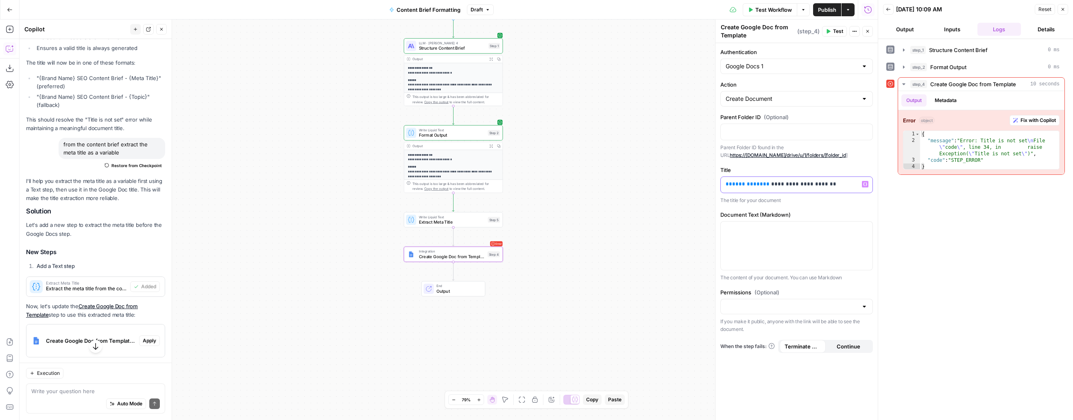
click at [767, 189] on div "**********" at bounding box center [797, 185] width 152 height 16
click at [499, 295] on button "Expand" at bounding box center [494, 293] width 11 height 11
click at [459, 305] on button "Select variable Output" at bounding box center [489, 306] width 94 height 13
click at [767, 315] on input "Permissions (Optional)" at bounding box center [792, 314] width 132 height 8
click at [767, 319] on div "step_1 Structure Content Brief 0 ms step_2 Format Output 0 ms step_4 Create Goo…" at bounding box center [976, 229] width 179 height 373
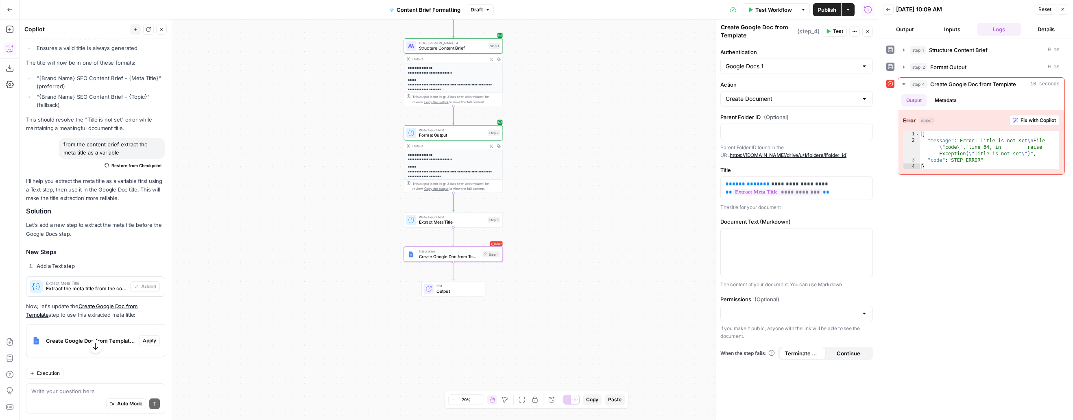
click at [767, 30] on button "Test" at bounding box center [834, 31] width 25 height 11
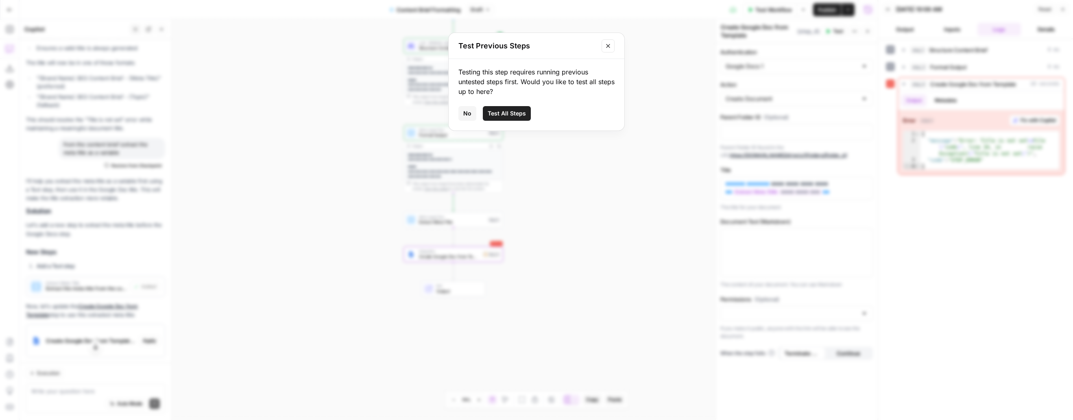
click at [610, 46] on icon "Close modal" at bounding box center [608, 46] width 7 height 7
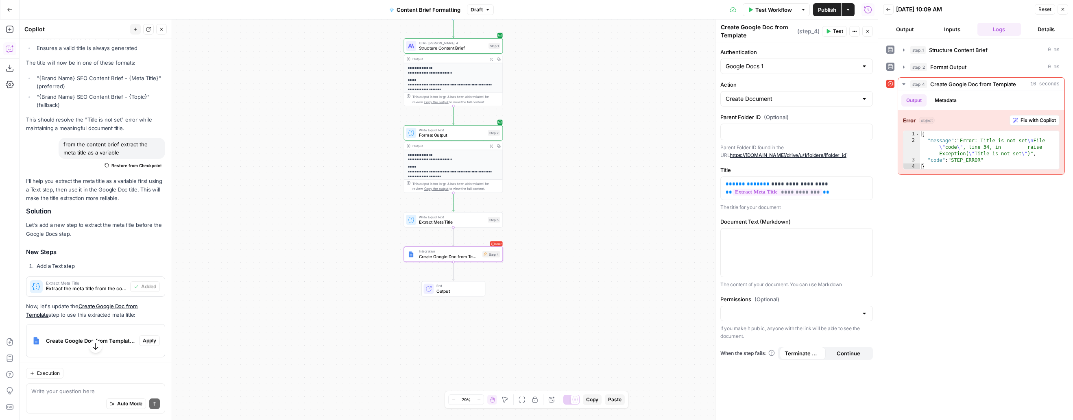
click at [442, 222] on span "Extract Meta Title" at bounding box center [452, 222] width 66 height 7
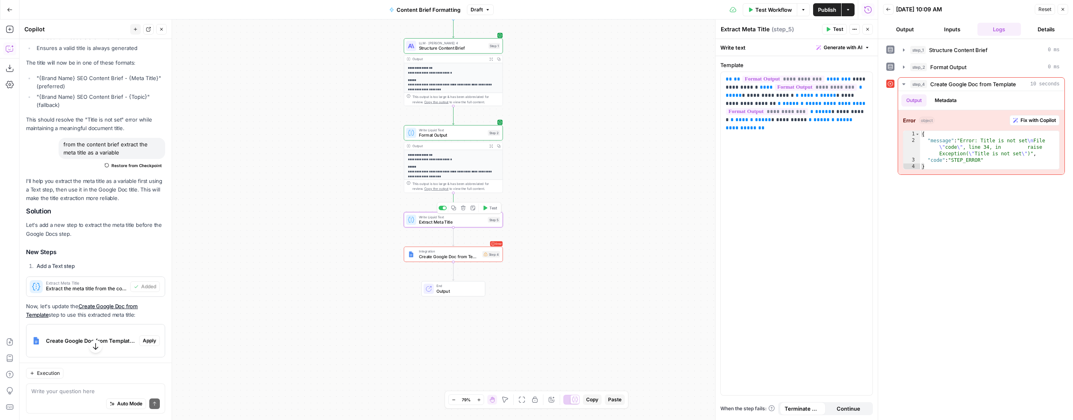
click at [496, 210] on span "Test" at bounding box center [493, 208] width 8 height 6
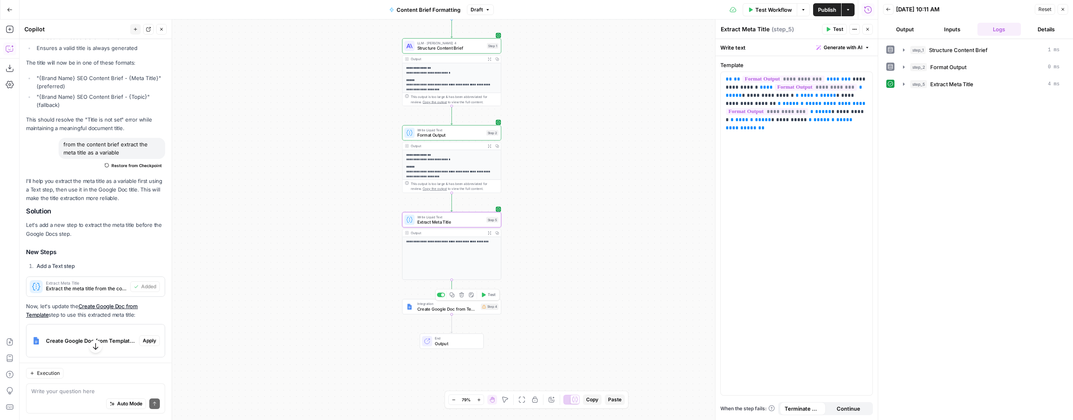
click div "Copy step Delete step Add Note Test"
click span "Test"
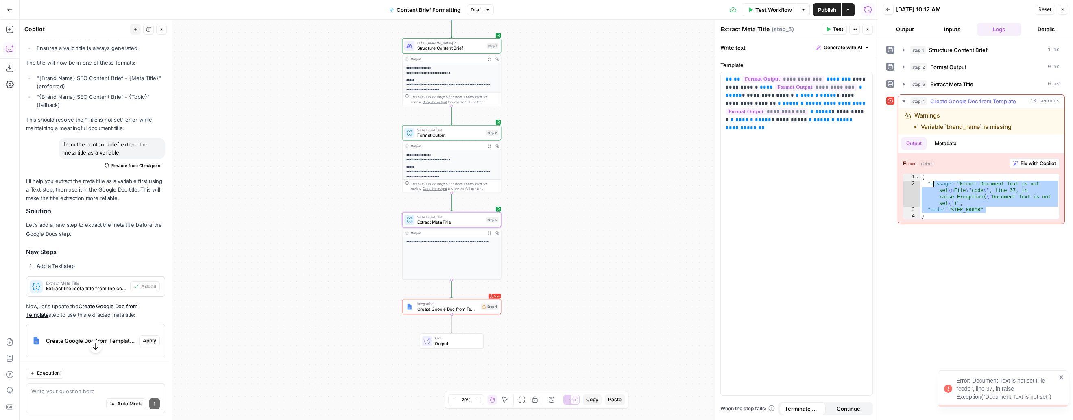
drag, startPoint x: 996, startPoint y: 212, endPoint x: 939, endPoint y: 186, distance: 63.0
click div "{ "message" : "Error: Document Text is not set \n File \" code \" , line 37, in…"
type textarea "**********"
drag, startPoint x: 1045, startPoint y: 164, endPoint x: 794, endPoint y: 158, distance: 251.1
click span "Fix with Copilot"
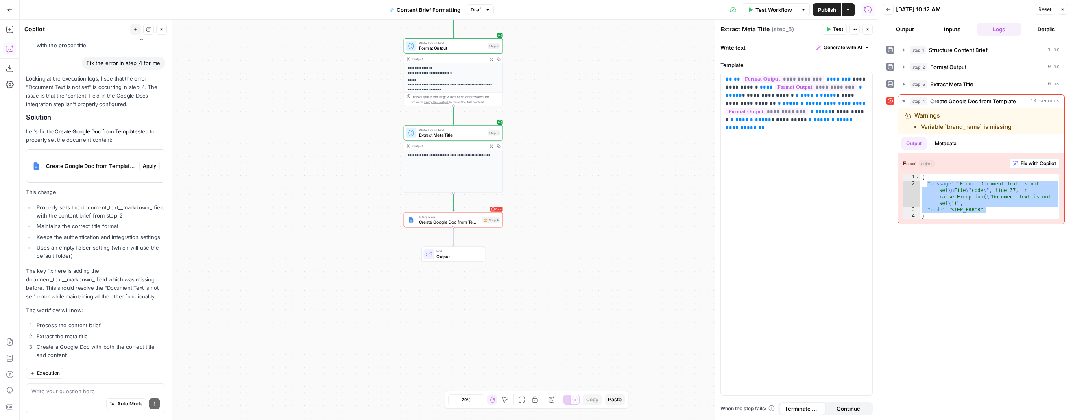
scroll to position [1776, 0]
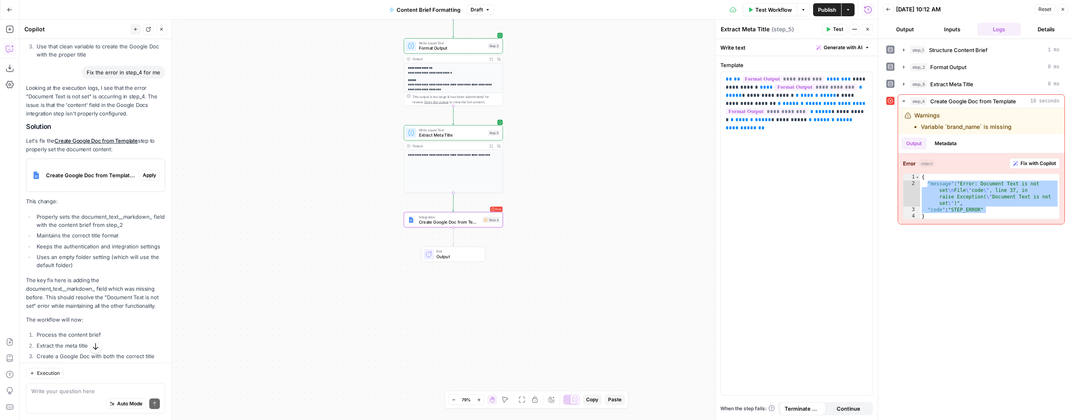
click span "Apply"
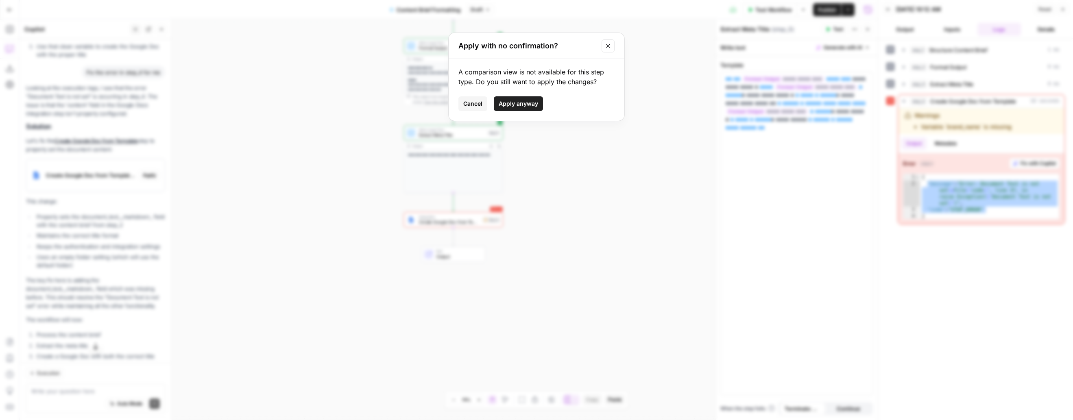
click span "Apply anyway"
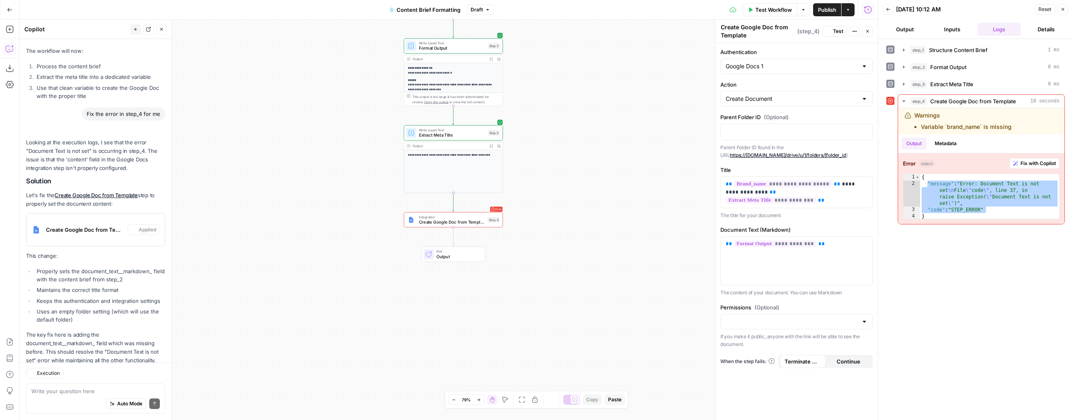
scroll to position [1799, 0]
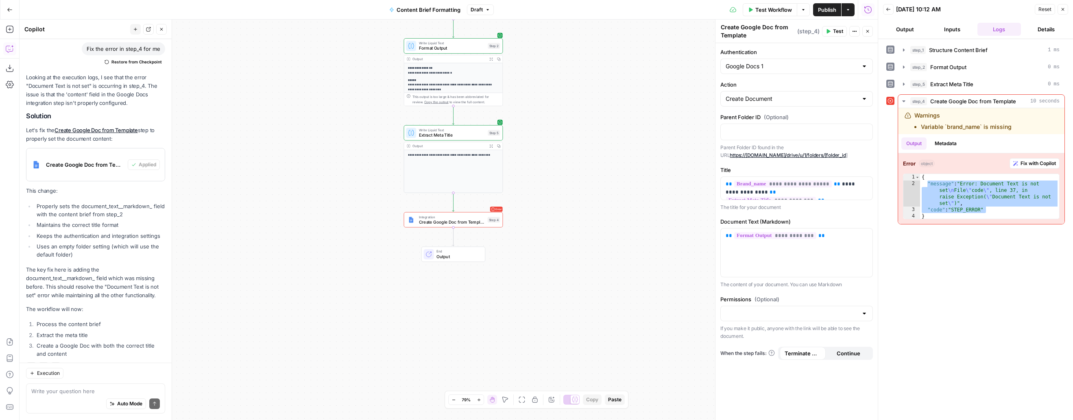
click span "Test"
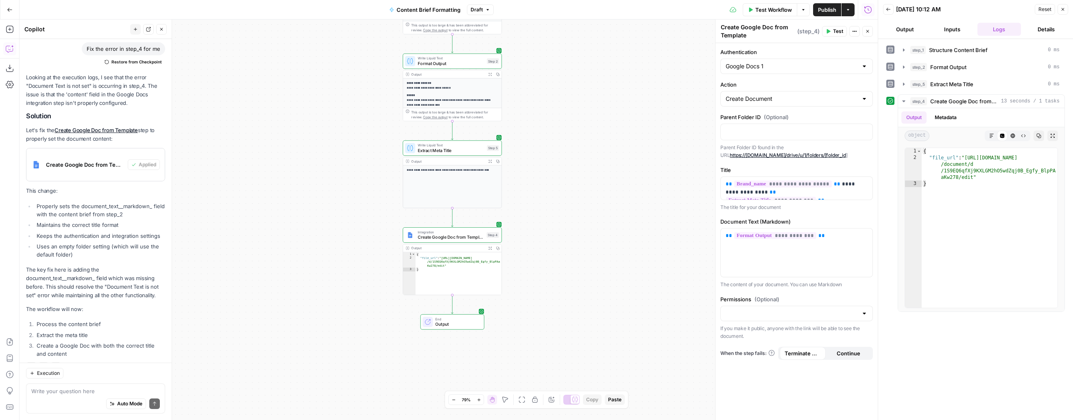
type textarea "**********"
drag, startPoint x: 452, startPoint y: 268, endPoint x: 446, endPoint y: 259, distance: 10.5
click div "{ "file_url" : "https://docs.google.com/document /d/1S9EQ6qfXj9KXLGM2hO5wdZqj0B…"
click div "{ "file_url" : "https://docs.google.com /document/d /1S9EQ6qfXj9KXLGM2hO5wdZqj0…"
drag, startPoint x: 974, startPoint y: 177, endPoint x: 968, endPoint y: 157, distance: 21.0
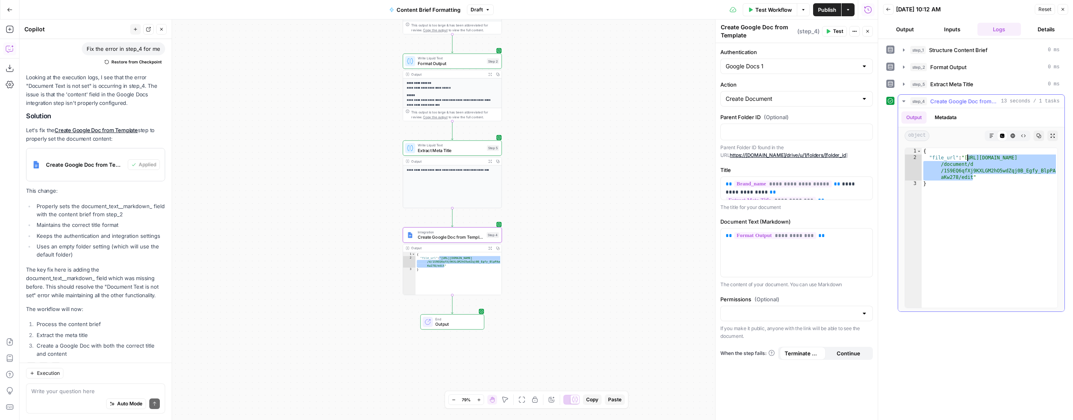
click div "{ "file_url" : "https://docs.google.com /document/d /1S9EQ6qfXj9KXLGM2hO5wdZqj0…"
type textarea "**********"
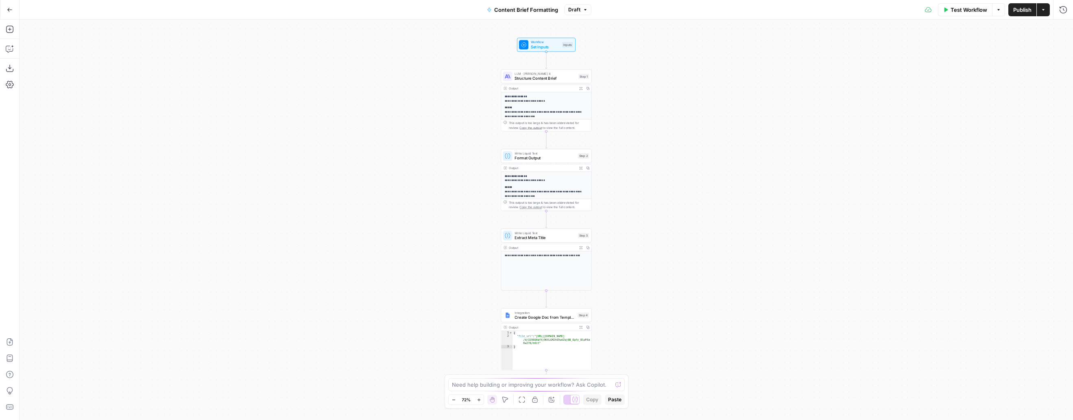
type textarea "**********"
click at [548, 347] on div "{ "file_url" : "[URL][DOMAIN_NAME] /d/1S9EQ6qfXj9KXLGM2hO5wdZqj0B_Egfy_BlpPAa K…" at bounding box center [552, 354] width 79 height 46
click at [545, 181] on p "**********" at bounding box center [546, 178] width 83 height 9
click at [548, 163] on div "**********" at bounding box center [546, 180] width 91 height 62
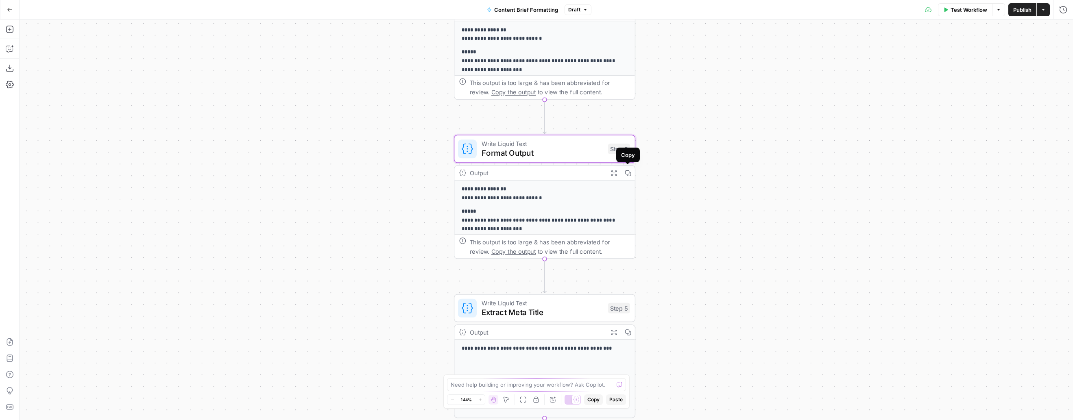
click at [618, 173] on button "Expand Output" at bounding box center [614, 173] width 14 height 14
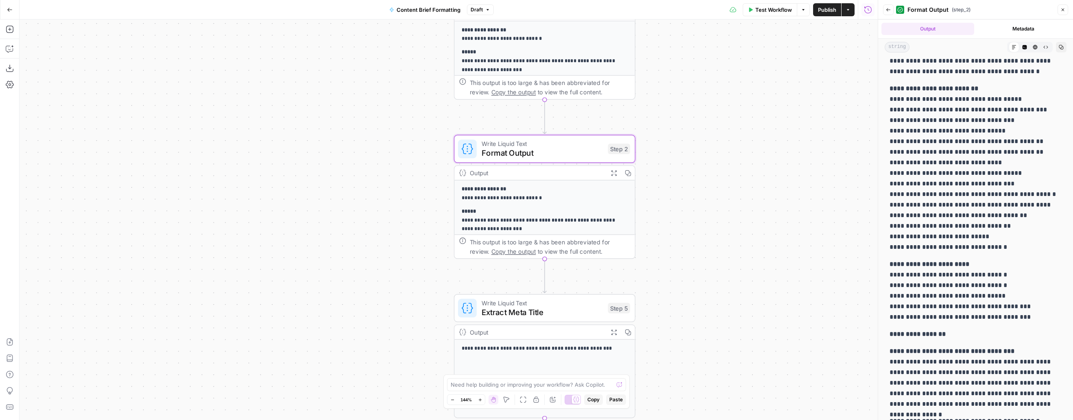
scroll to position [655, 0]
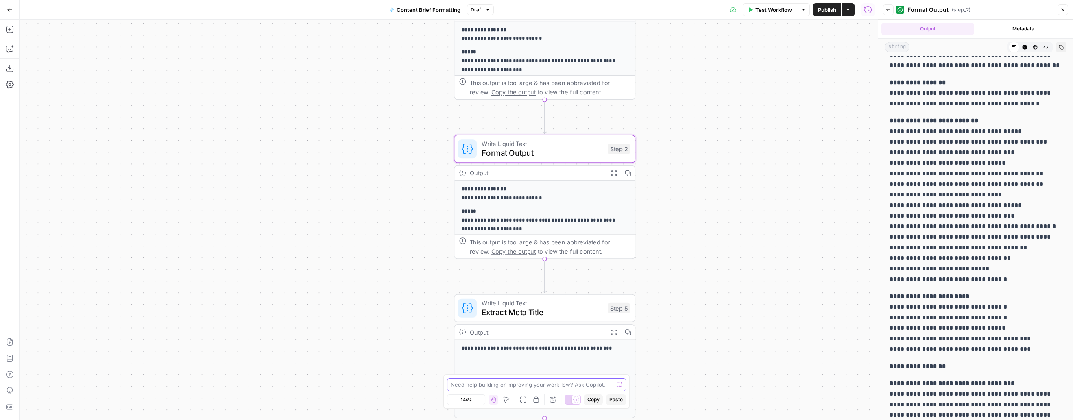
click at [463, 382] on textarea at bounding box center [532, 385] width 163 height 8
type textarea "for the format output, within the section subheadings you should identify which…"
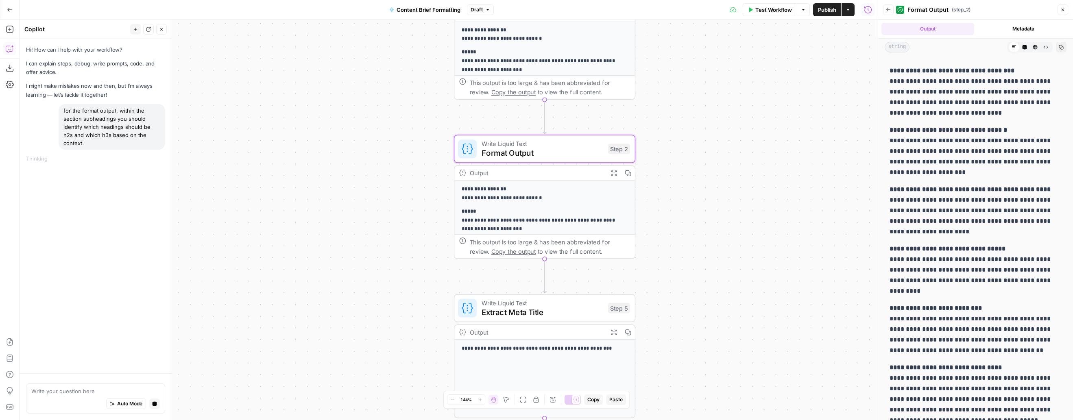
scroll to position [1460, 0]
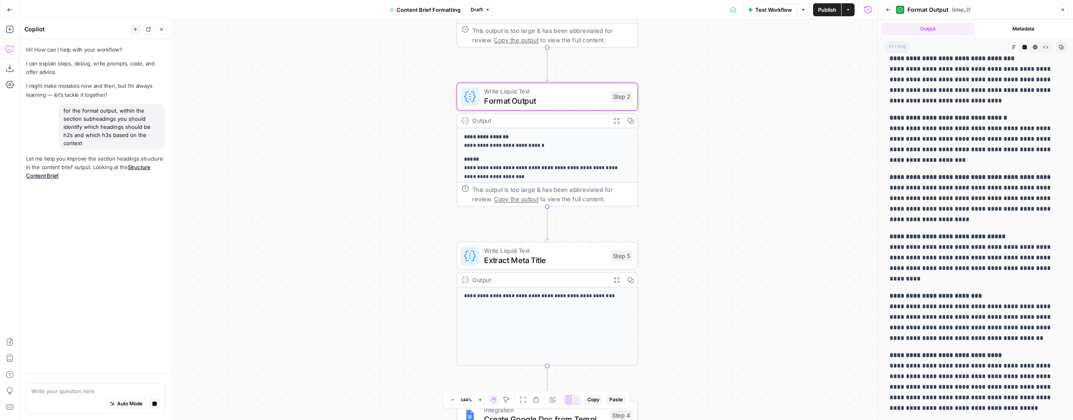
drag, startPoint x: 715, startPoint y: 273, endPoint x: 700, endPoint y: 89, distance: 185.3
click at [700, 88] on div "**********" at bounding box center [449, 220] width 858 height 401
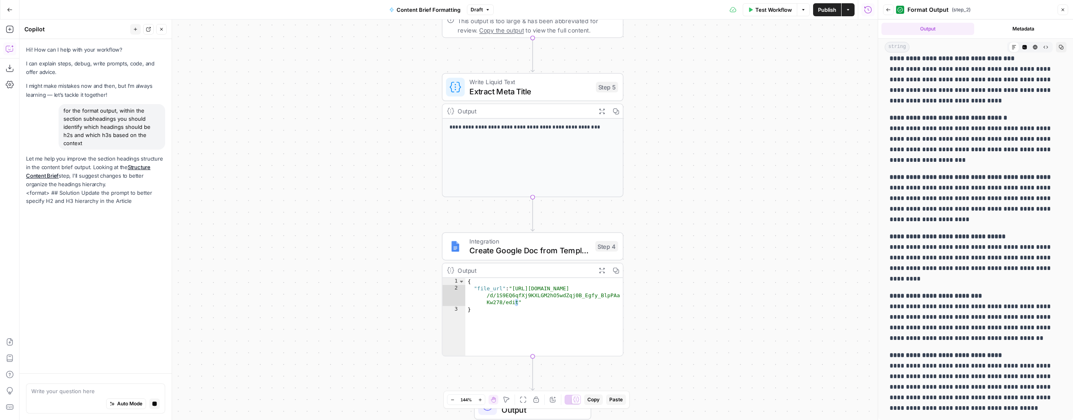
click at [540, 244] on span "Integration" at bounding box center [530, 240] width 121 height 9
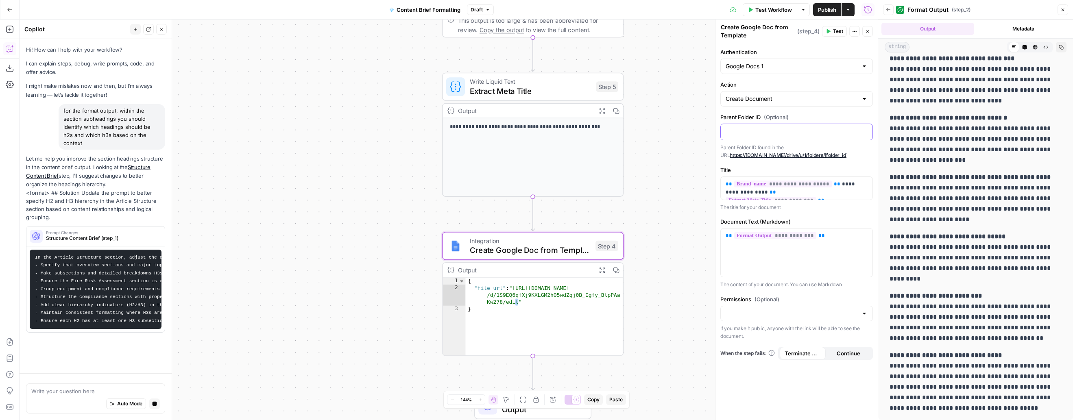
click at [766, 126] on div at bounding box center [797, 132] width 152 height 16
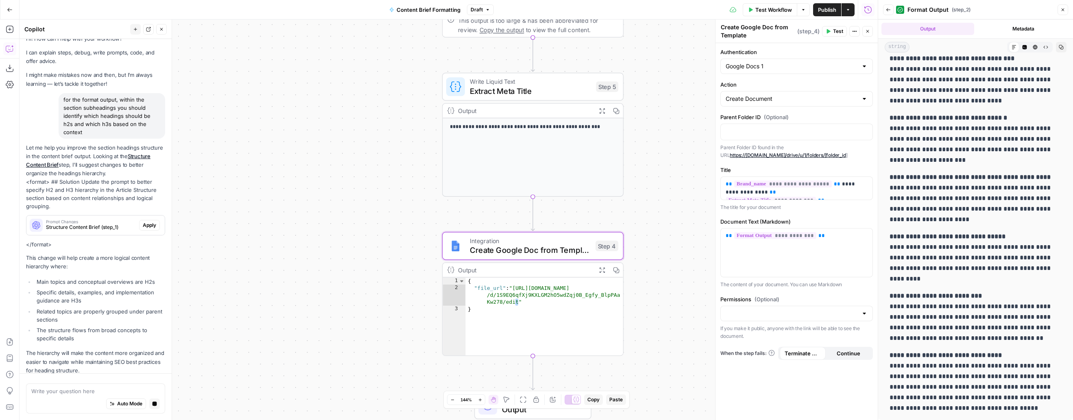
scroll to position [35, 0]
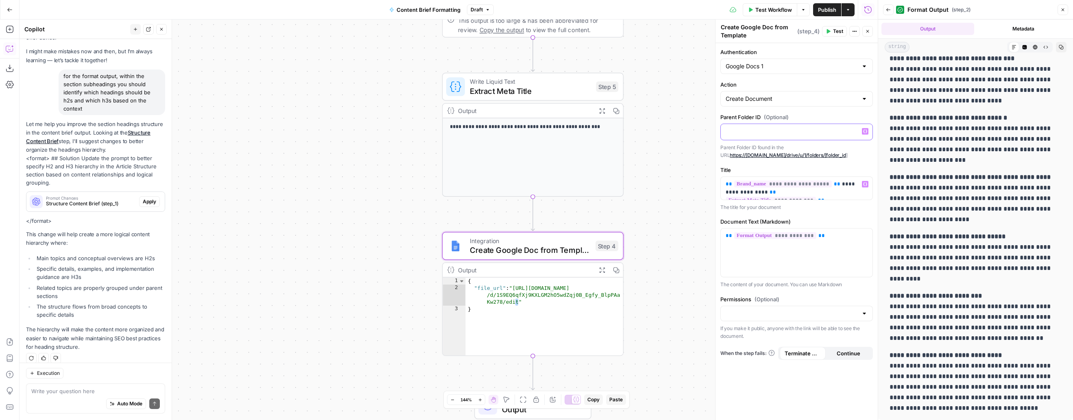
click at [770, 135] on div at bounding box center [797, 132] width 152 height 16
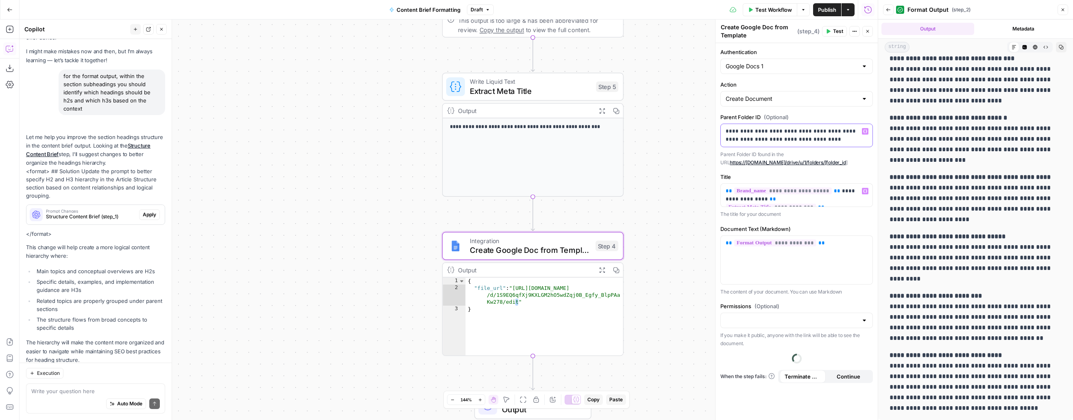
scroll to position [48, 0]
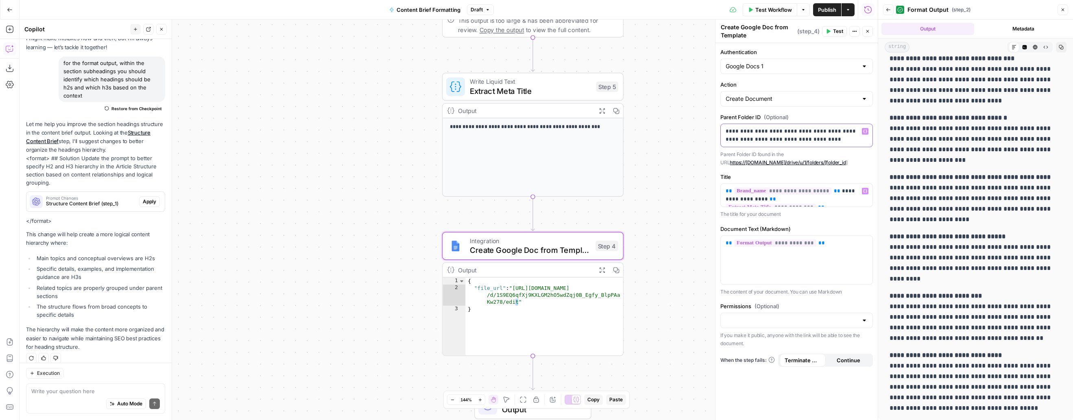
drag, startPoint x: 826, startPoint y: 140, endPoint x: 791, endPoint y: 140, distance: 34.6
click at [791, 140] on p "**********" at bounding box center [797, 135] width 142 height 16
drag, startPoint x: 823, startPoint y: 131, endPoint x: 724, endPoint y: 133, distance: 98.9
click at [724, 133] on div "**********" at bounding box center [797, 135] width 152 height 23
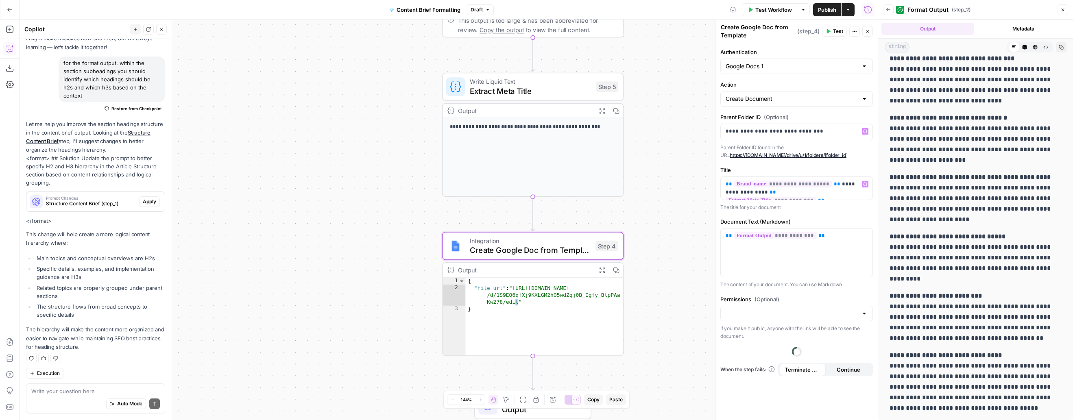
click at [841, 117] on label "Parent Folder ID (Optional)" at bounding box center [797, 117] width 153 height 8
click at [758, 345] on div "**********" at bounding box center [797, 231] width 162 height 377
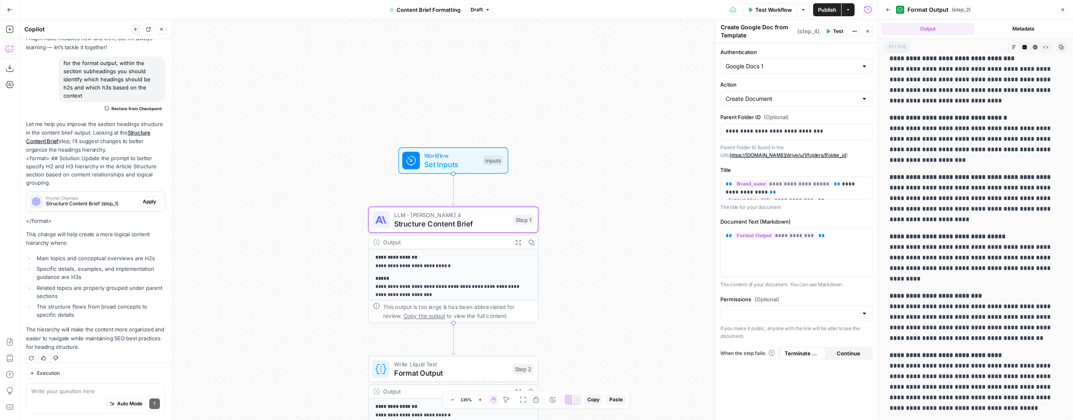
click at [148, 198] on span "Apply" at bounding box center [149, 201] width 13 height 7
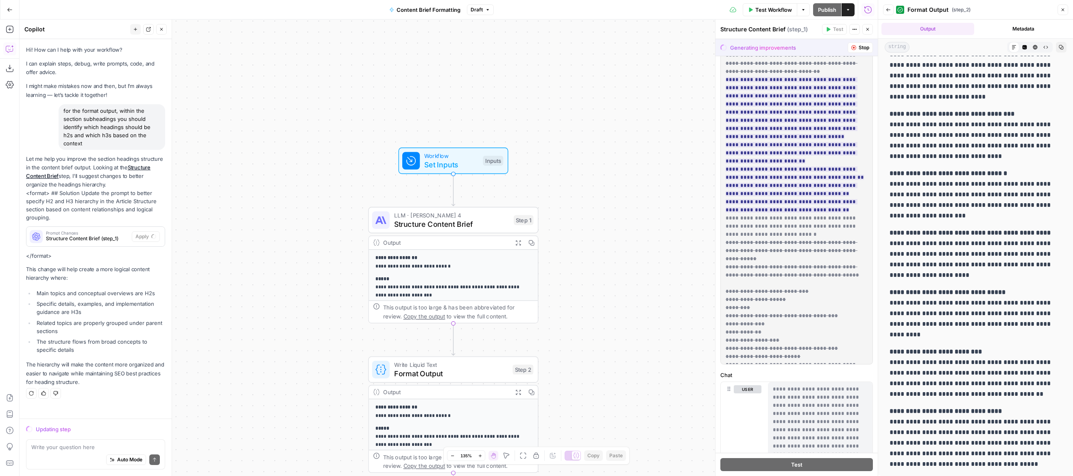
scroll to position [212, 0]
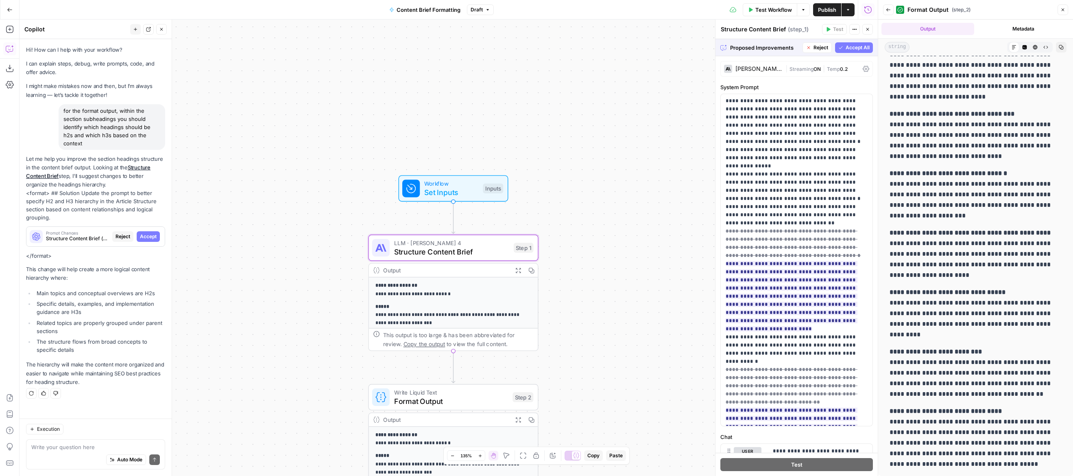
click at [153, 233] on span "Accept" at bounding box center [148, 236] width 17 height 7
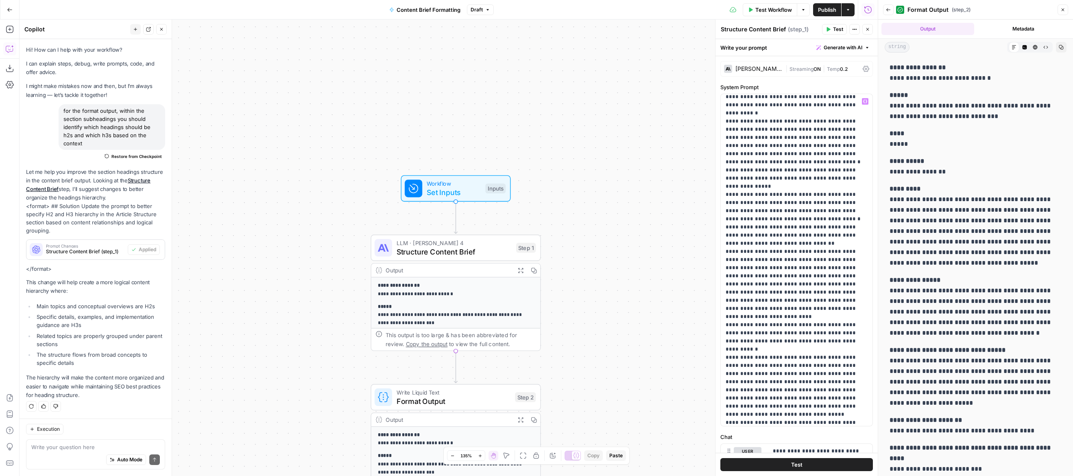
scroll to position [472, 0]
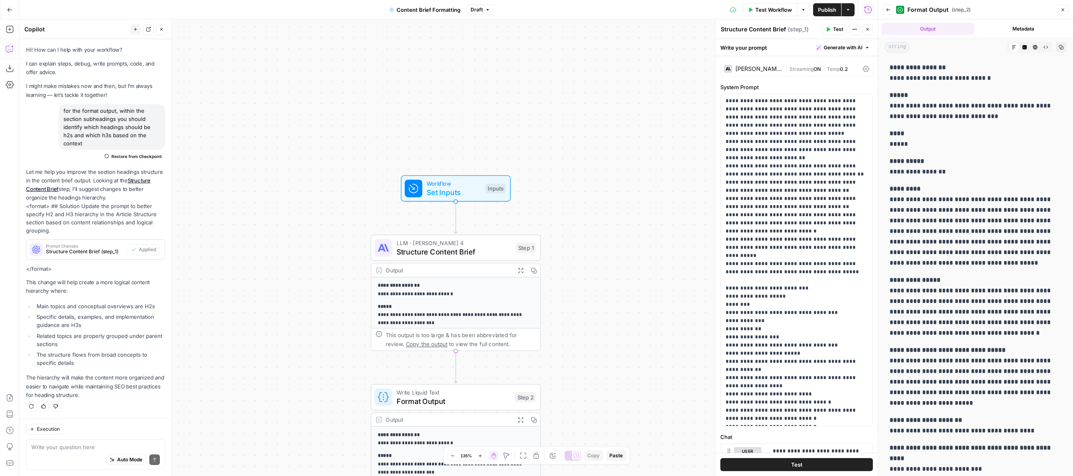
click at [761, 9] on span "Test Workflow" at bounding box center [774, 10] width 37 height 8
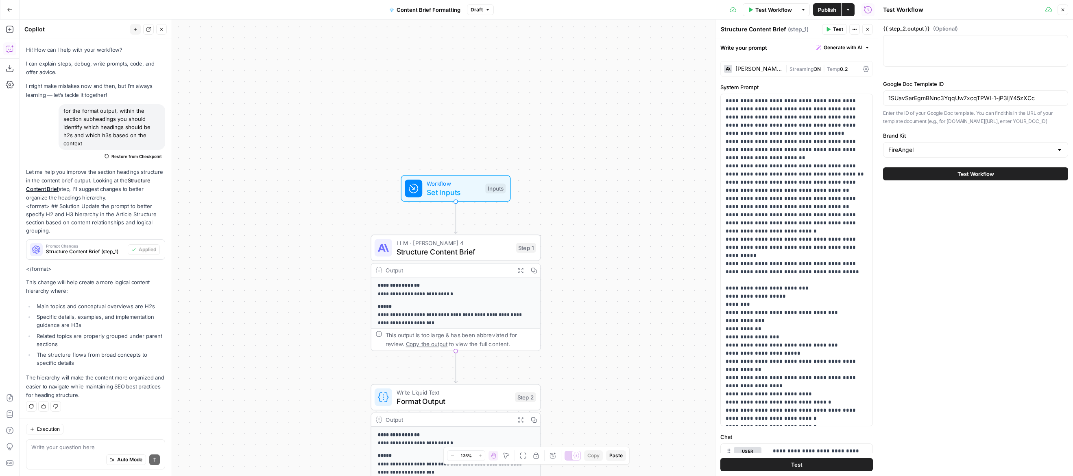
click at [968, 178] on span "Test Workflow" at bounding box center [976, 174] width 37 height 8
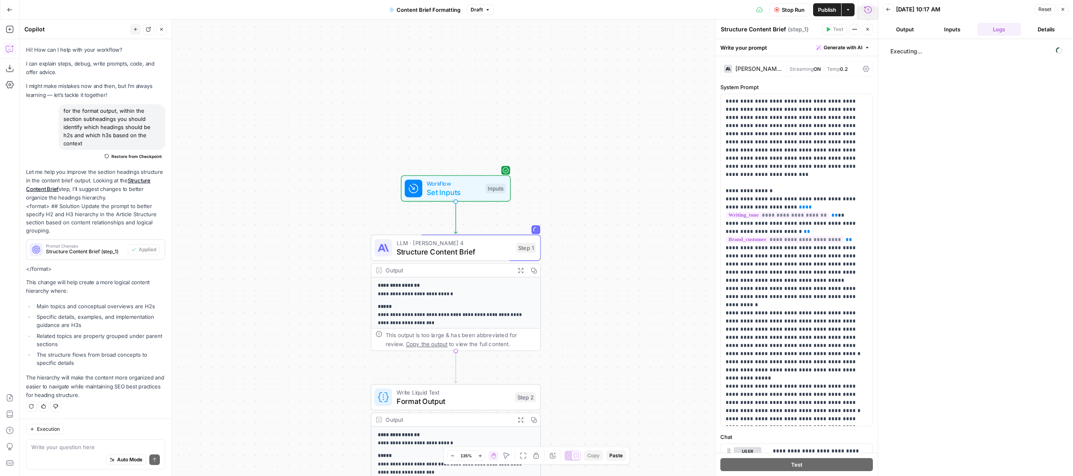
click at [868, 33] on button "Close" at bounding box center [868, 29] width 11 height 11
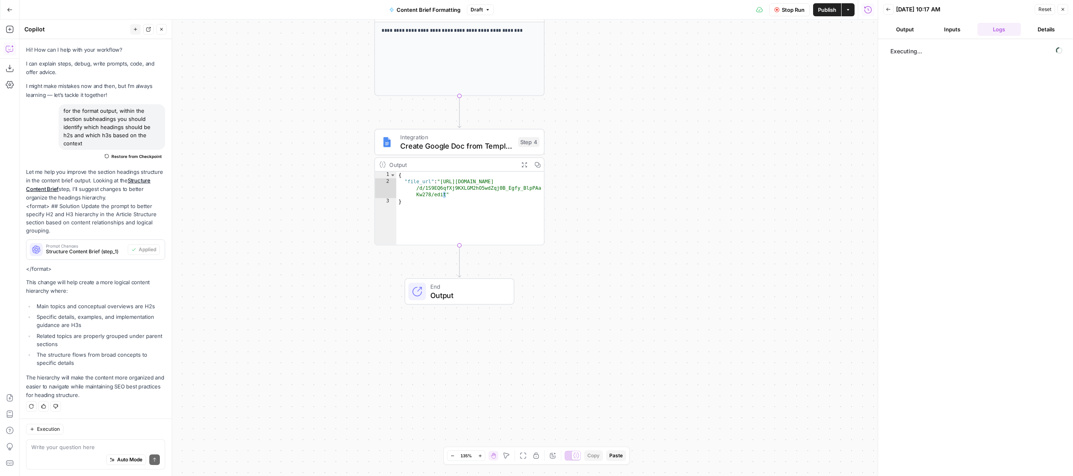
click at [451, 287] on span "End" at bounding box center [467, 286] width 74 height 9
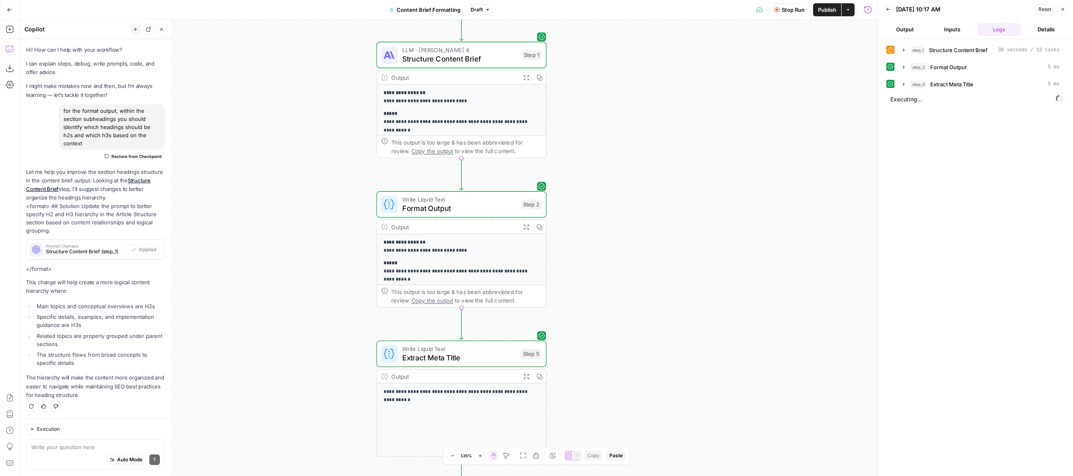
scroll to position [29, 0]
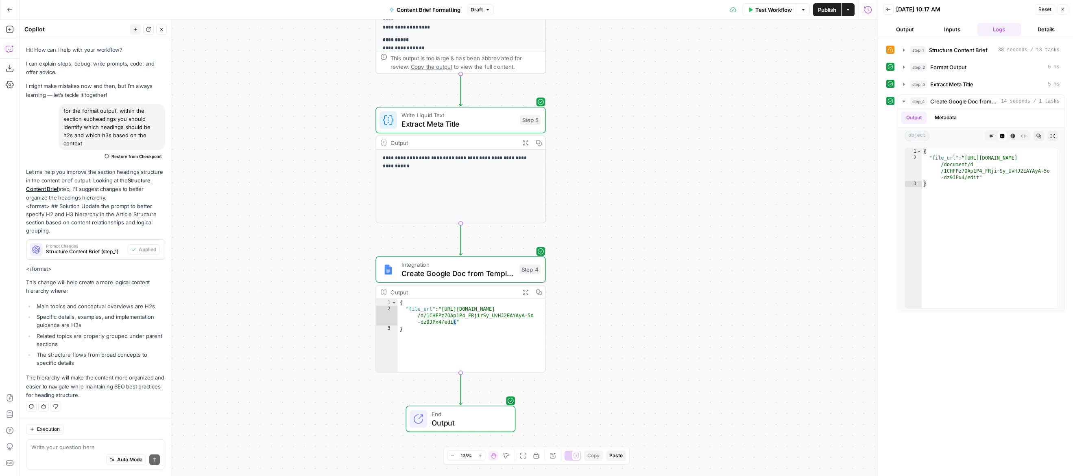
click at [436, 120] on span "Extract Meta Title" at bounding box center [459, 123] width 114 height 11
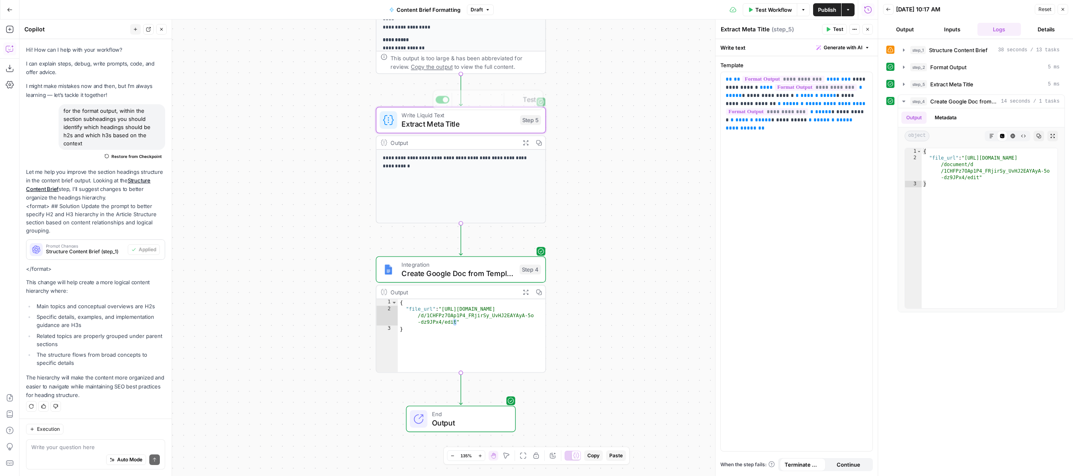
click at [373, 88] on div "**********" at bounding box center [449, 248] width 858 height 456
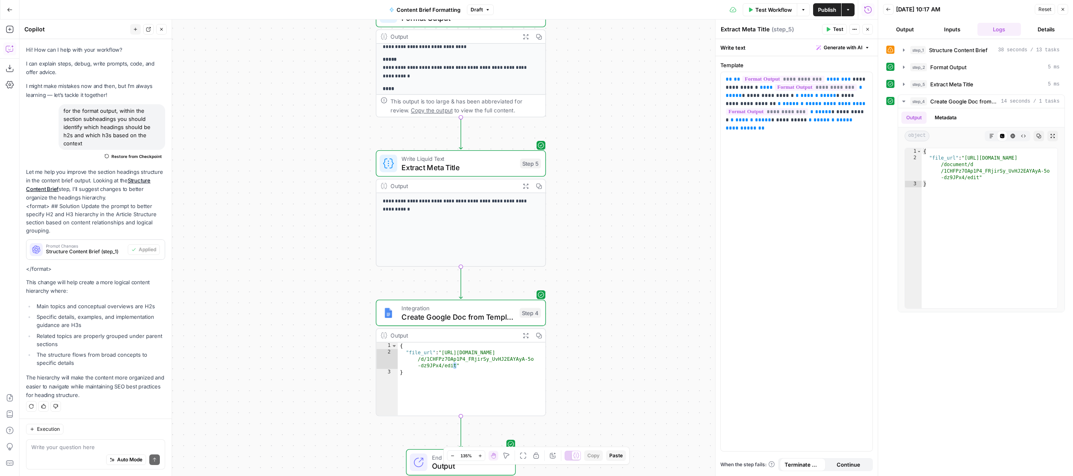
scroll to position [0, 0]
click at [433, 40] on div "Output" at bounding box center [453, 36] width 125 height 9
click at [484, 70] on p "**********" at bounding box center [461, 81] width 156 height 24
click at [485, 72] on p "**********" at bounding box center [461, 81] width 156 height 24
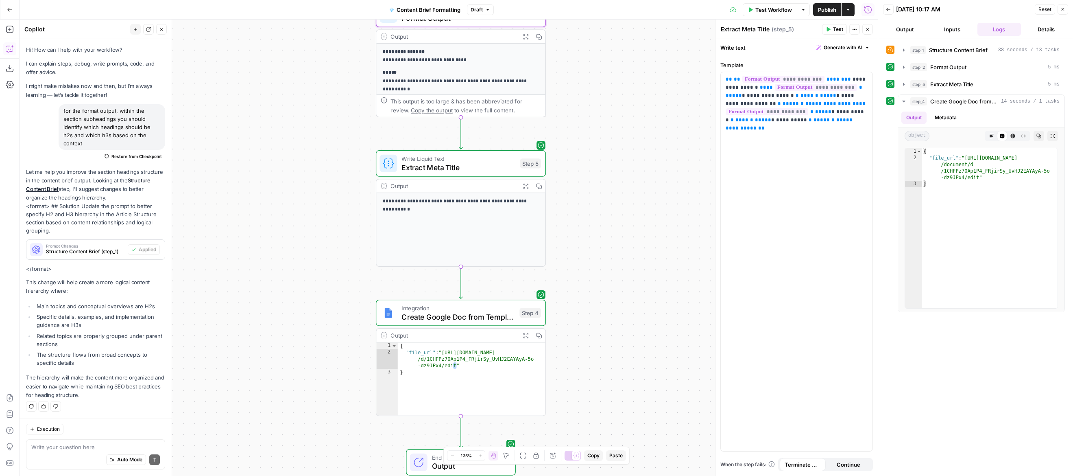
click at [492, 32] on div "Output" at bounding box center [453, 36] width 125 height 9
click at [493, 35] on div "Output" at bounding box center [453, 36] width 125 height 9
click at [524, 38] on icon "button" at bounding box center [525, 36] width 5 height 5
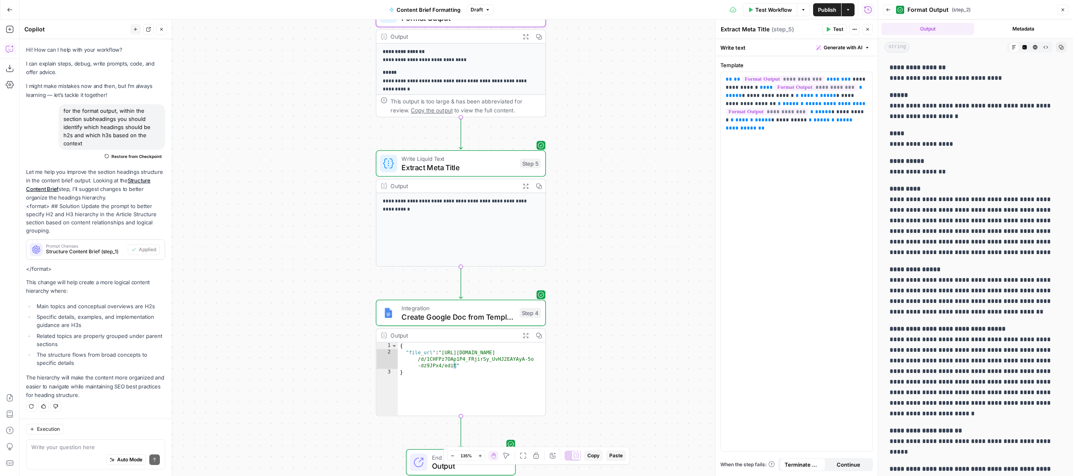
click at [622, 131] on div "**********" at bounding box center [449, 248] width 858 height 456
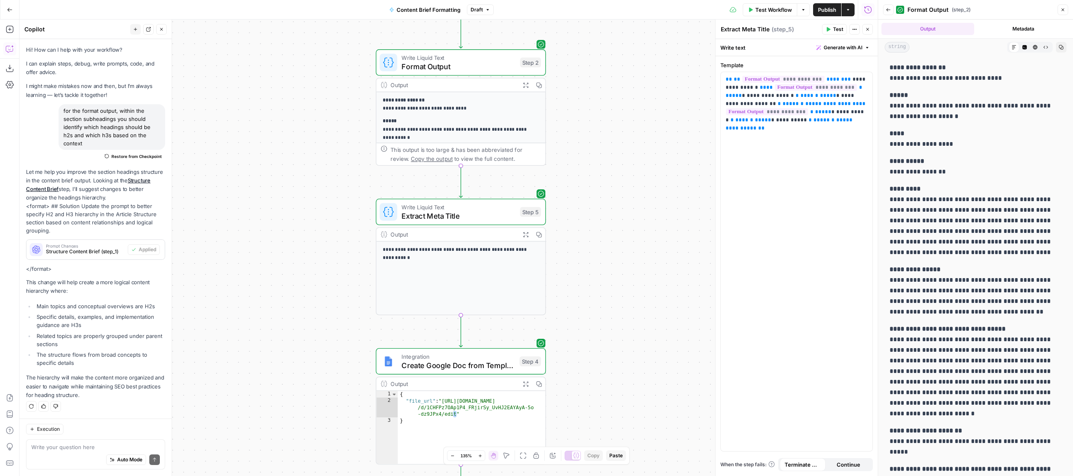
click at [482, 61] on span "Format Output" at bounding box center [459, 66] width 114 height 11
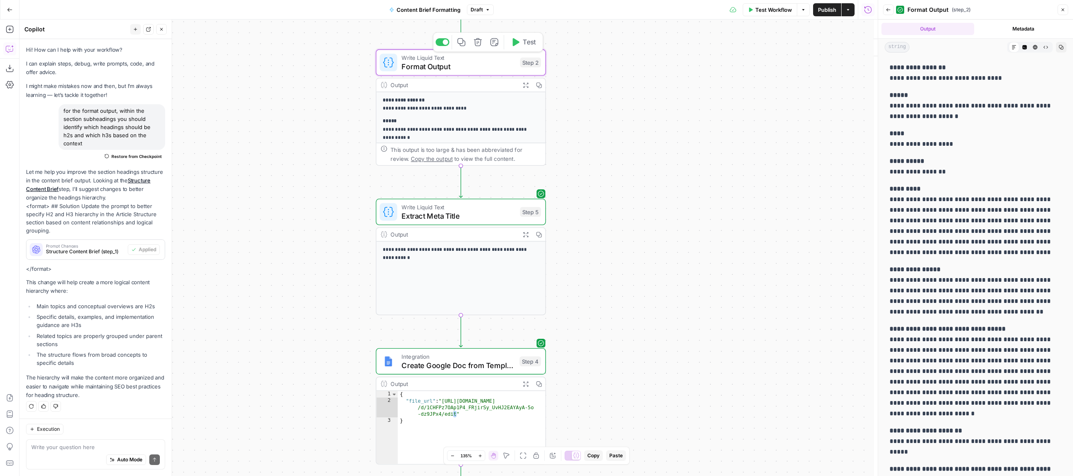
type textarea "Format Output"
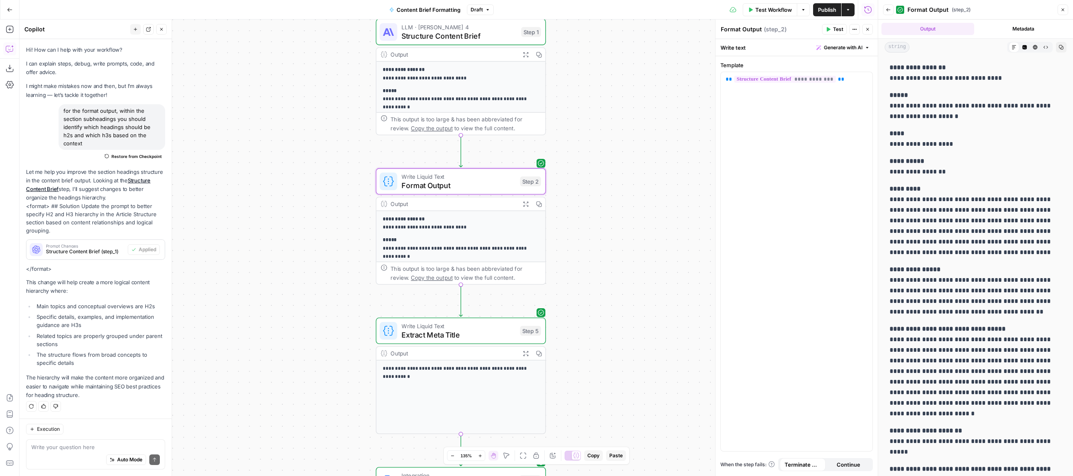
click at [486, 51] on div "Output" at bounding box center [453, 54] width 125 height 9
click at [482, 38] on span "Structure Content Brief" at bounding box center [459, 35] width 115 height 11
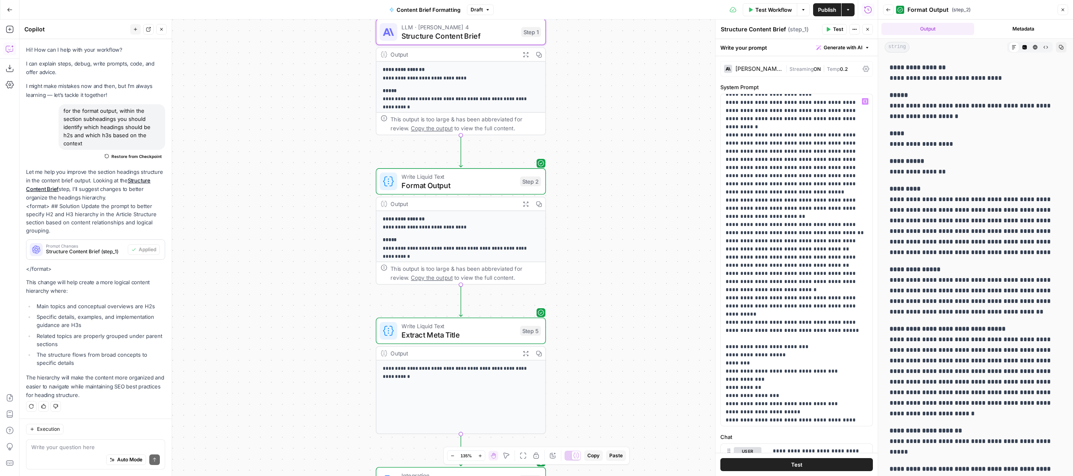
scroll to position [472, 0]
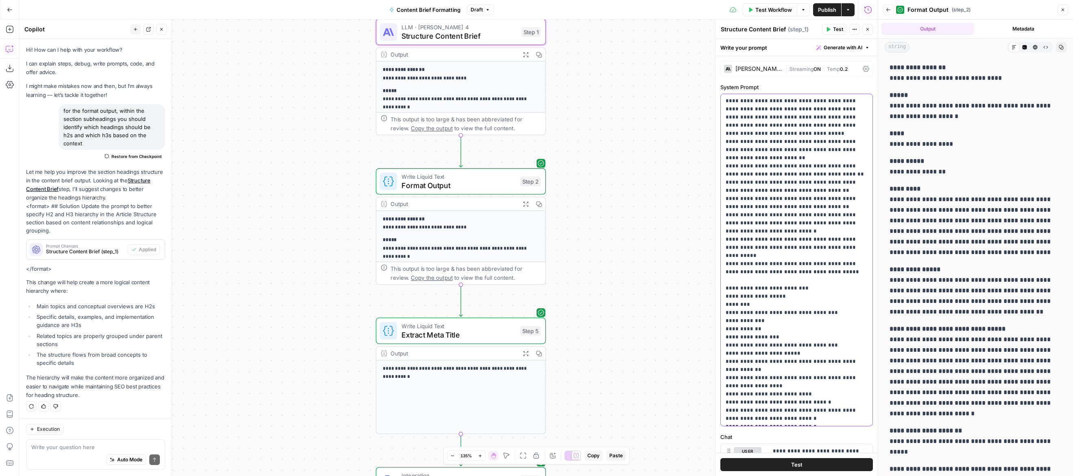
click at [841, 420] on p "**********" at bounding box center [797, 23] width 142 height 797
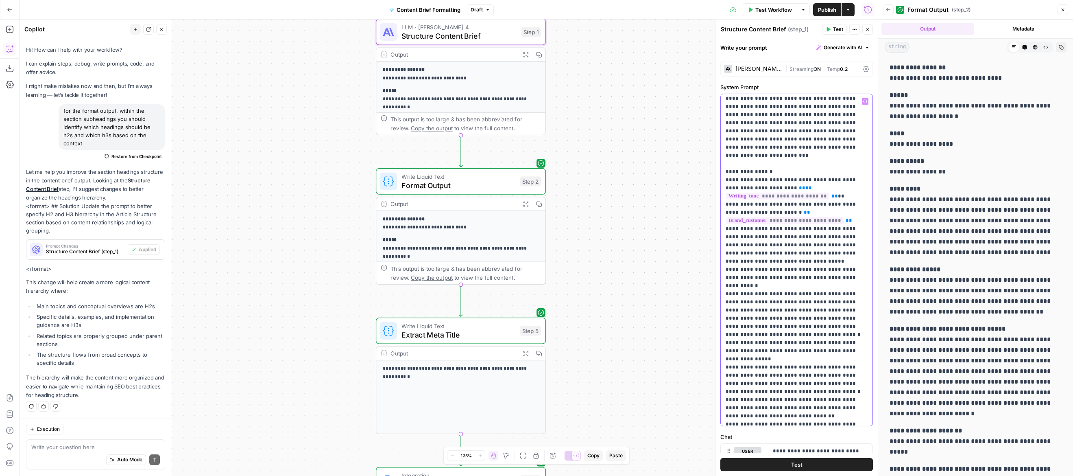
scroll to position [0, 0]
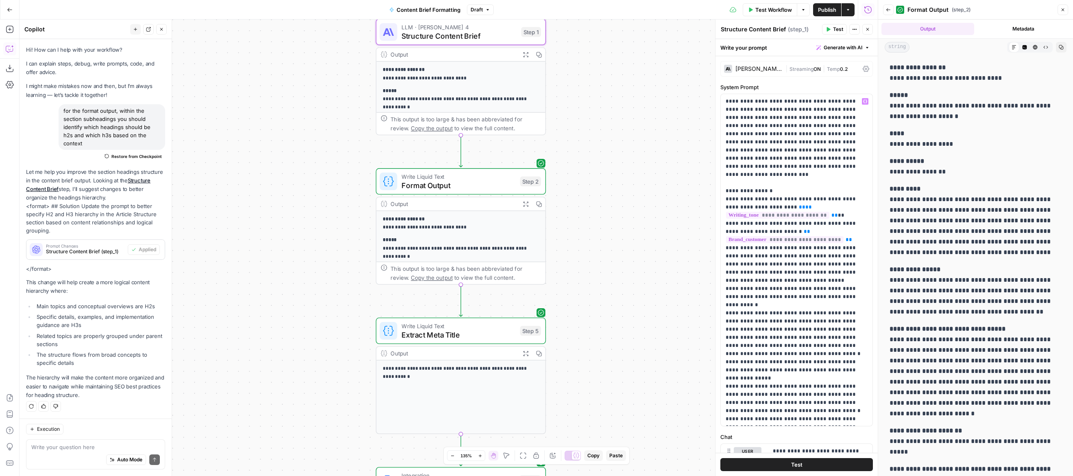
click at [677, 154] on div "**********" at bounding box center [449, 248] width 858 height 456
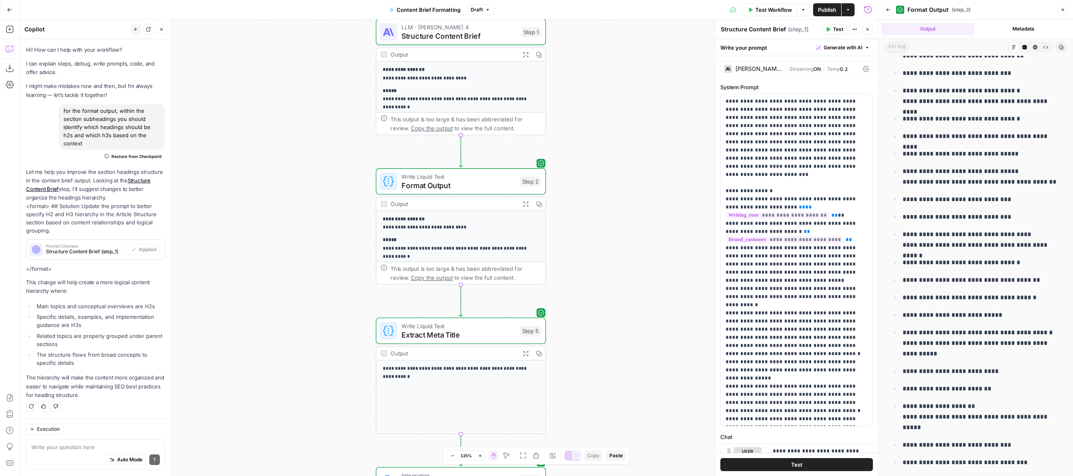
scroll to position [972, 0]
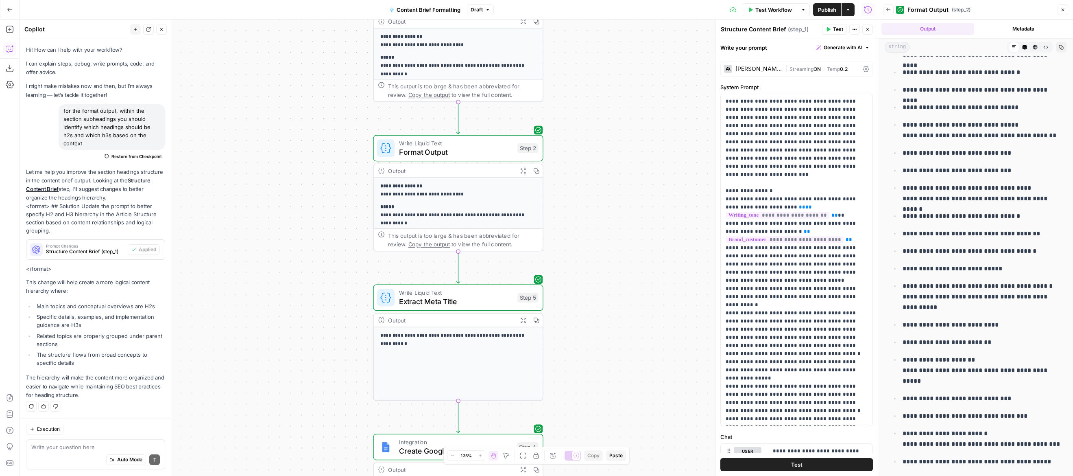
click at [825, 12] on span "Publish" at bounding box center [827, 10] width 18 height 8
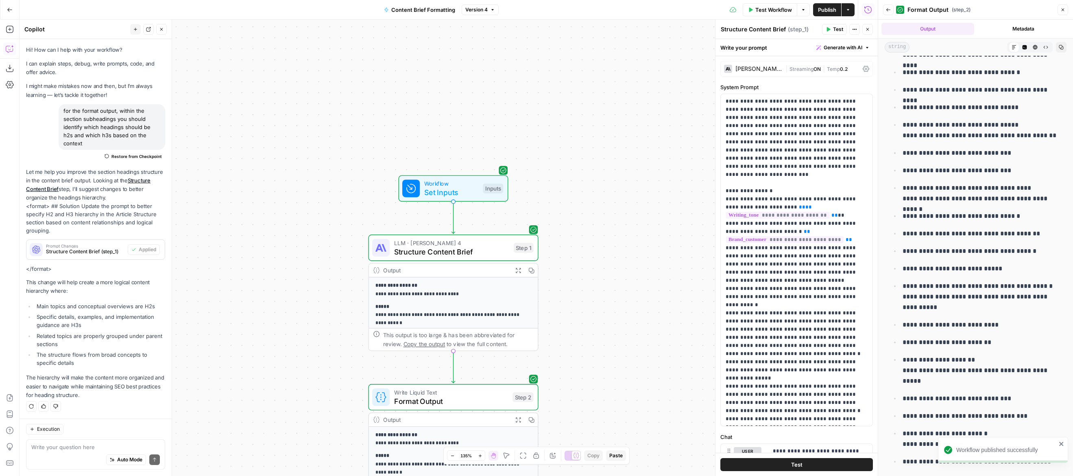
click at [11, 12] on icon "button" at bounding box center [10, 10] width 6 height 6
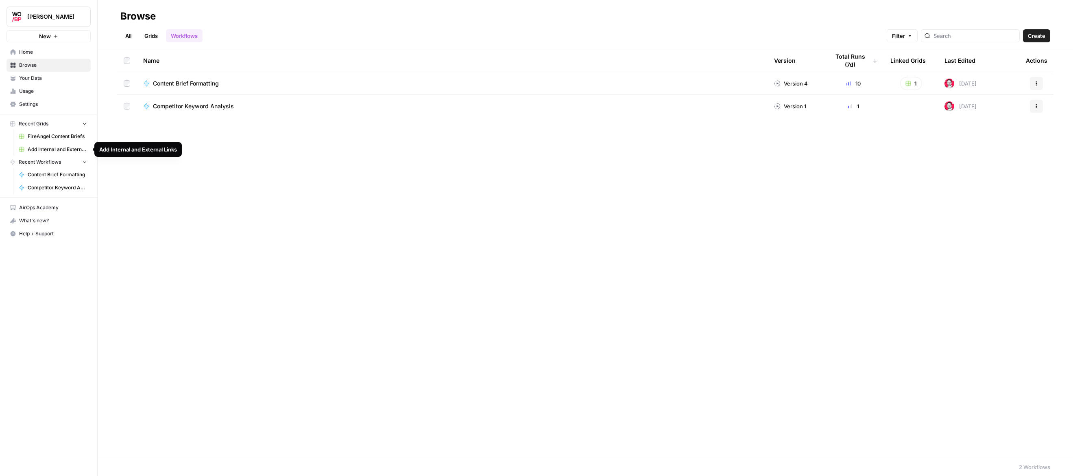
click at [51, 137] on span "FireAngel Content Briefs" at bounding box center [57, 136] width 59 height 7
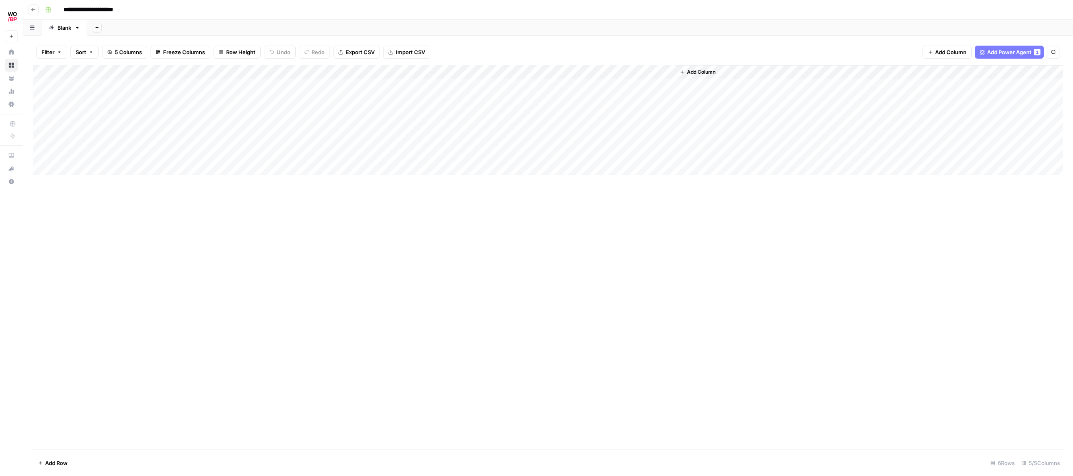
click at [584, 72] on div "Add Column" at bounding box center [548, 120] width 1031 height 110
click at [593, 72] on div at bounding box center [566, 73] width 74 height 16
click at [787, 204] on div "Add Column" at bounding box center [548, 257] width 1031 height 384
click at [597, 72] on div "Add Column" at bounding box center [548, 120] width 1031 height 110
click at [614, 95] on button "All Rows" at bounding box center [625, 90] width 61 height 11
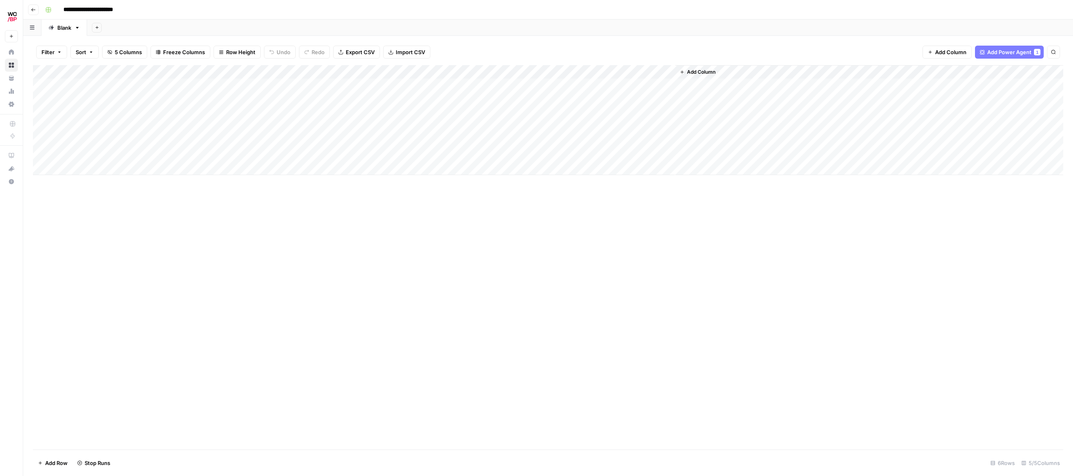
click at [639, 71] on div "Add Column" at bounding box center [548, 120] width 1031 height 110
drag, startPoint x: 640, startPoint y: 91, endPoint x: 608, endPoint y: 92, distance: 31.7
click at [608, 92] on div "Tidied Brief" at bounding box center [650, 91] width 90 height 13
type input "Google Doc"
drag, startPoint x: 714, startPoint y: 215, endPoint x: 715, endPoint y: 179, distance: 36.2
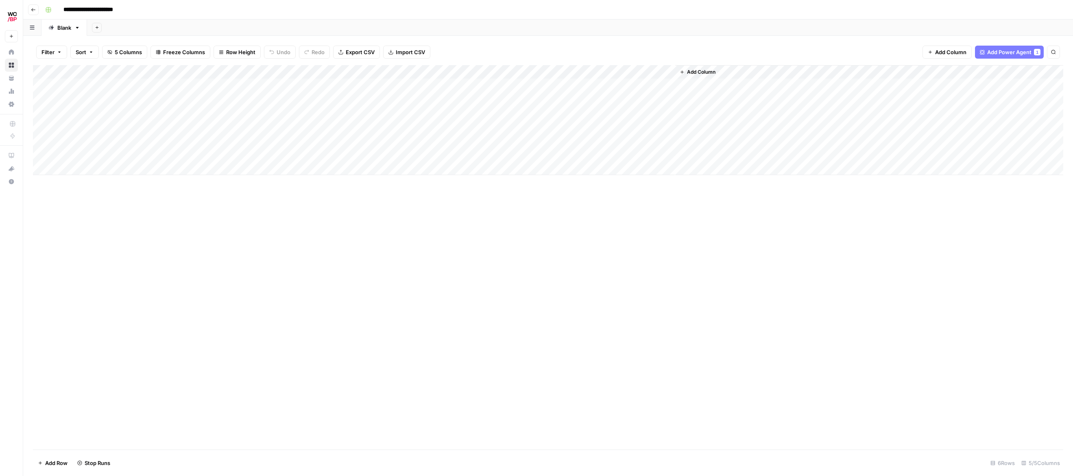
click at [714, 215] on div "Add Column" at bounding box center [548, 257] width 1031 height 384
click at [539, 85] on div "Add Column" at bounding box center [548, 120] width 1031 height 110
click at [581, 84] on div "Add Column" at bounding box center [548, 120] width 1031 height 110
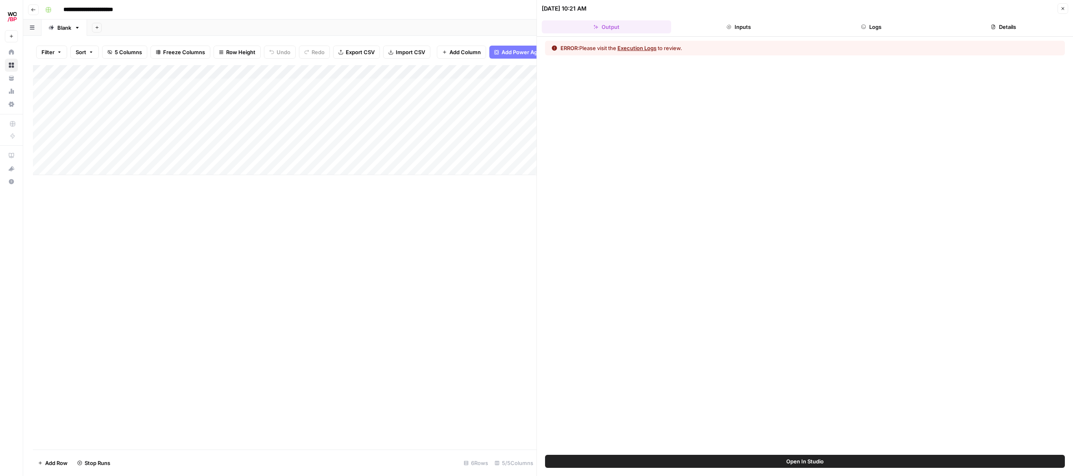
drag, startPoint x: 743, startPoint y: 28, endPoint x: 839, endPoint y: 20, distance: 96.7
click at [743, 28] on button "Inputs" at bounding box center [739, 26] width 129 height 13
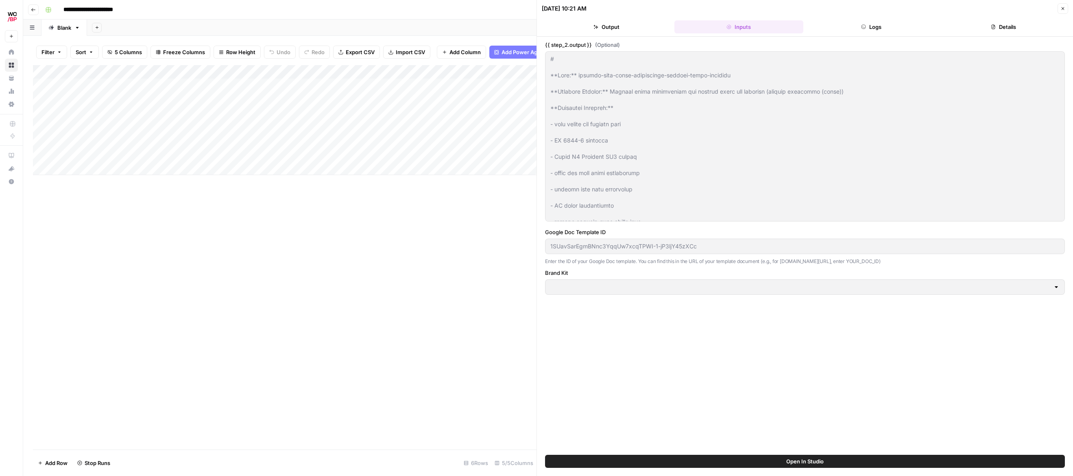
click at [878, 28] on button "Logs" at bounding box center [871, 26] width 129 height 13
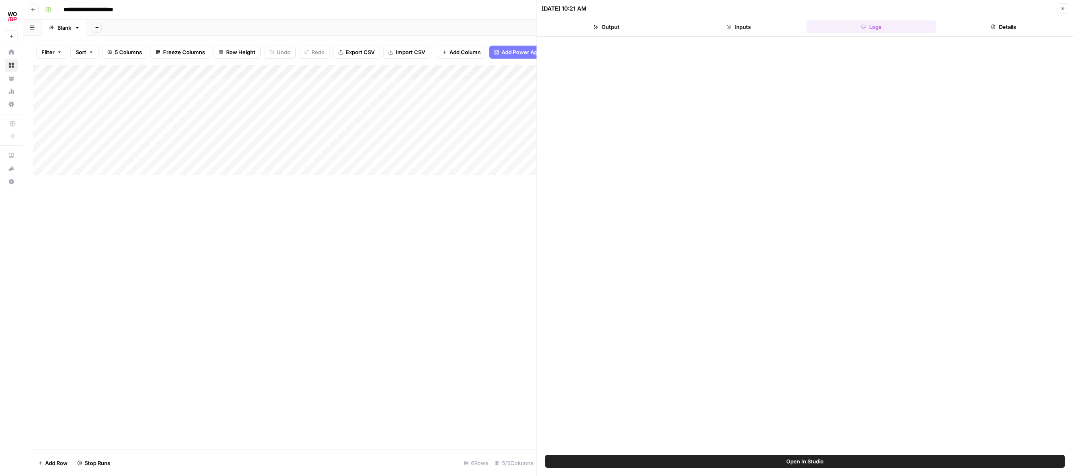
click at [751, 31] on button "Inputs" at bounding box center [739, 26] width 129 height 13
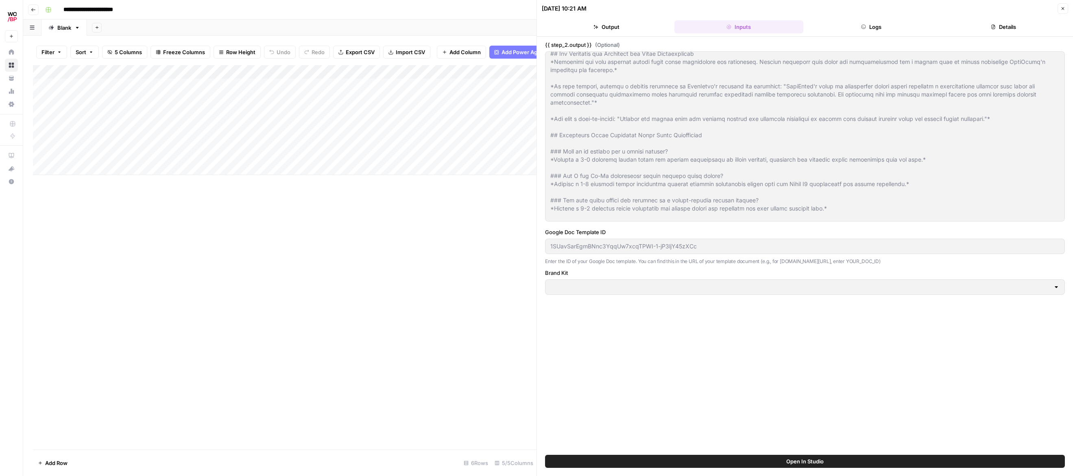
scroll to position [1188, 0]
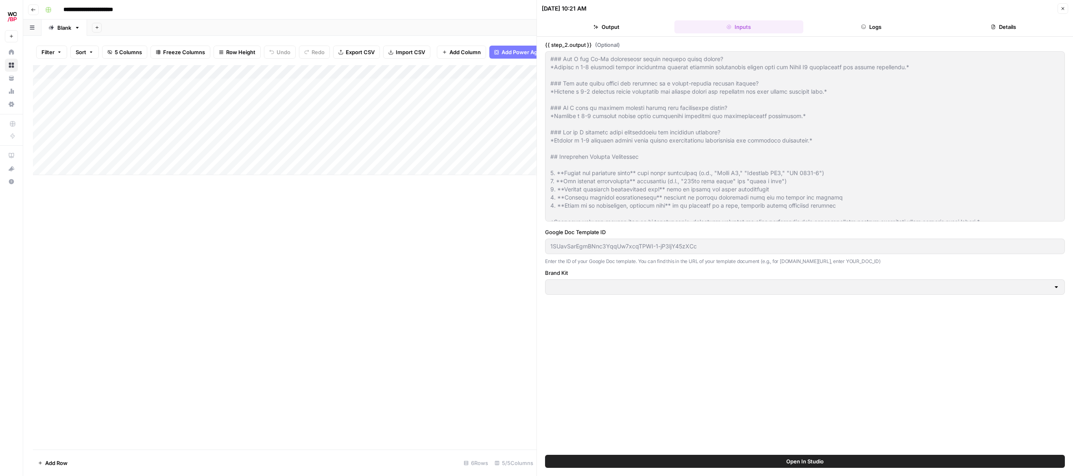
drag, startPoint x: 1062, startPoint y: 296, endPoint x: 1051, endPoint y: 286, distance: 14.4
click at [1055, 291] on div "{{ step_2.output }} (Optional) Google Doc Template ID 1SUavSarEgmBNnc3YqqUw7xcq…" at bounding box center [805, 246] width 520 height 410
click at [1059, 286] on div at bounding box center [1056, 287] width 7 height 8
drag, startPoint x: 1059, startPoint y: 286, endPoint x: 939, endPoint y: 66, distance: 251.4
click at [1058, 284] on div at bounding box center [1056, 287] width 7 height 8
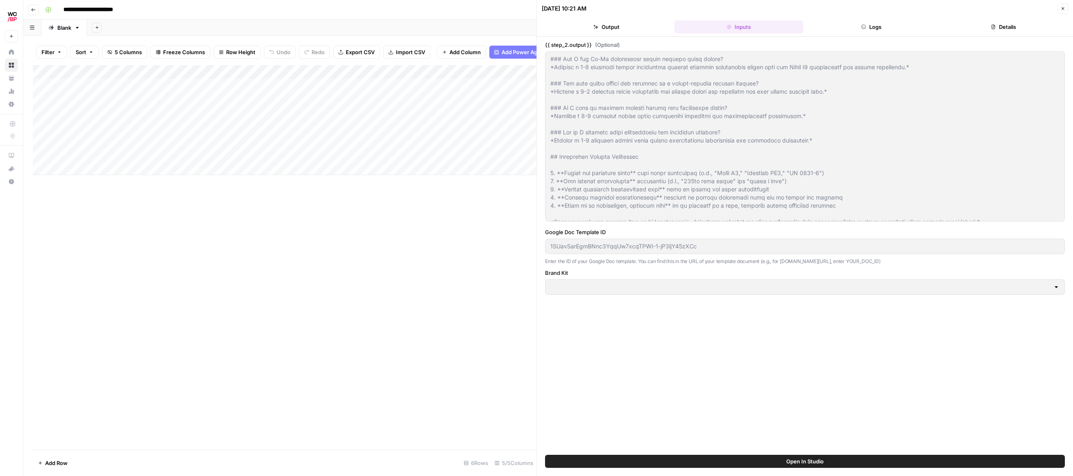
click at [867, 30] on button "Logs" at bounding box center [871, 26] width 129 height 13
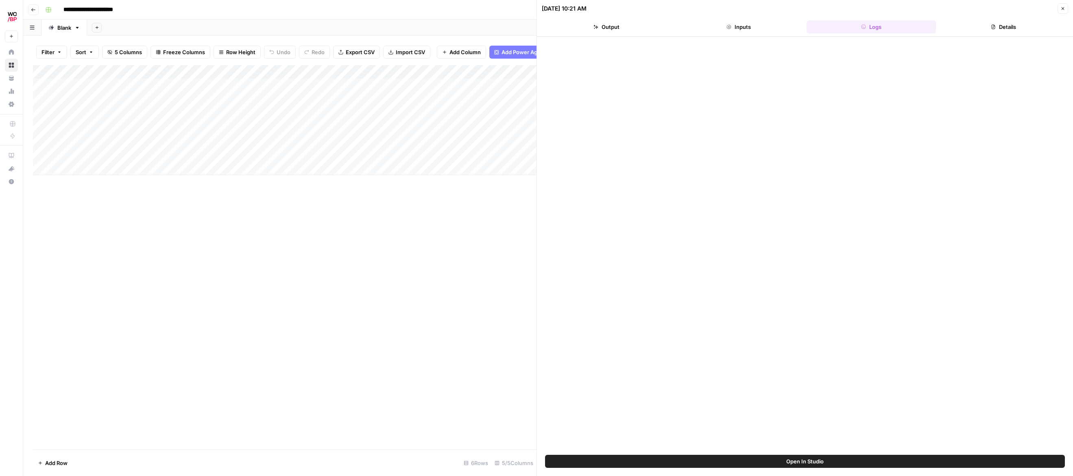
click at [1027, 29] on button "Details" at bounding box center [1003, 26] width 129 height 13
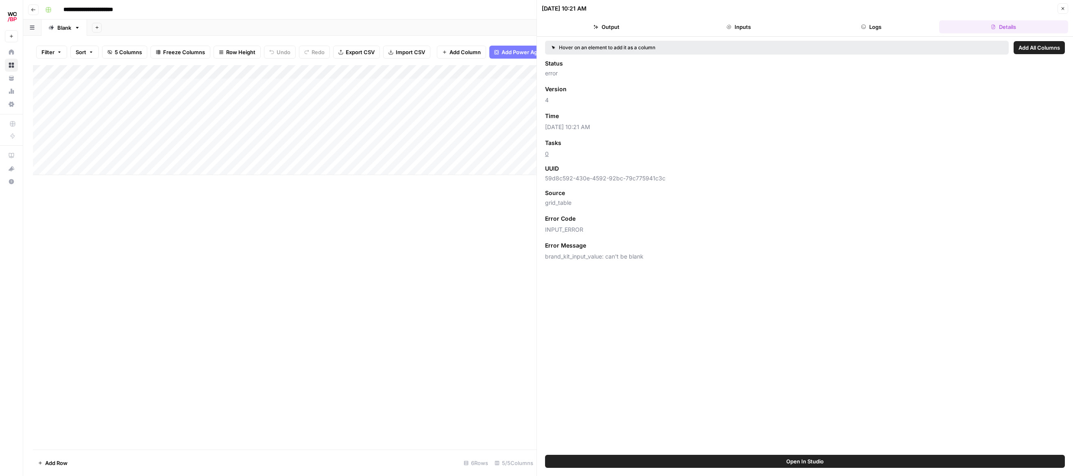
click at [623, 28] on button "Output" at bounding box center [606, 26] width 129 height 13
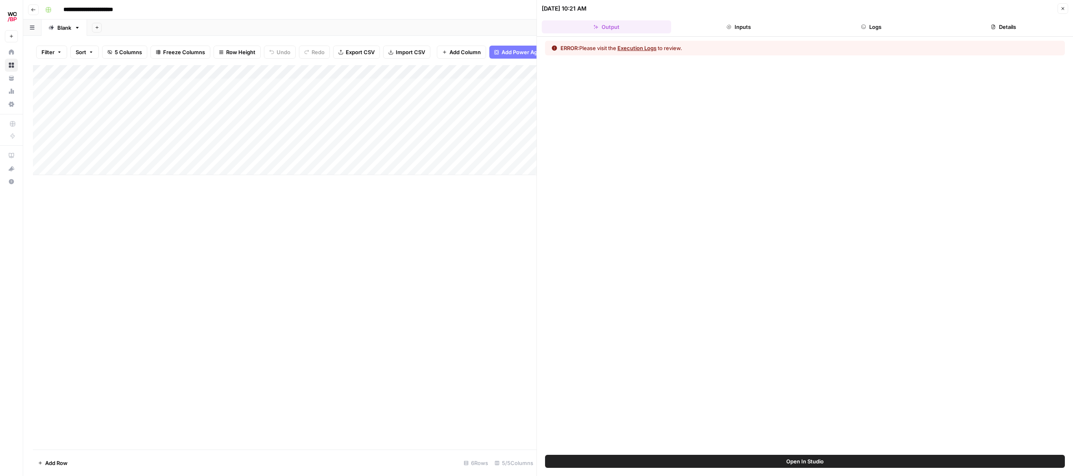
click at [636, 46] on button "Execution Logs" at bounding box center [637, 48] width 39 height 8
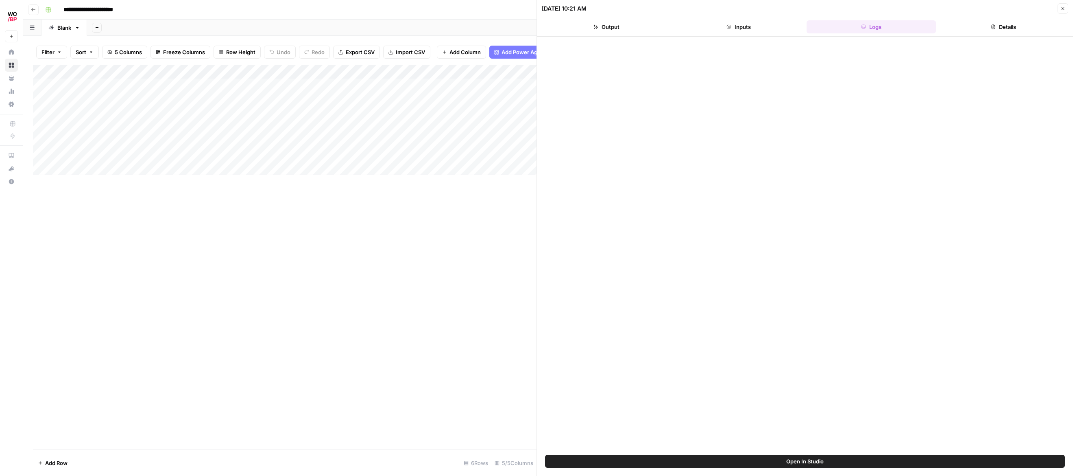
drag, startPoint x: 425, startPoint y: 239, endPoint x: 429, endPoint y: 235, distance: 5.5
click at [425, 239] on div "Add Column" at bounding box center [285, 257] width 504 height 384
click at [1062, 11] on icon "button" at bounding box center [1063, 8] width 5 height 5
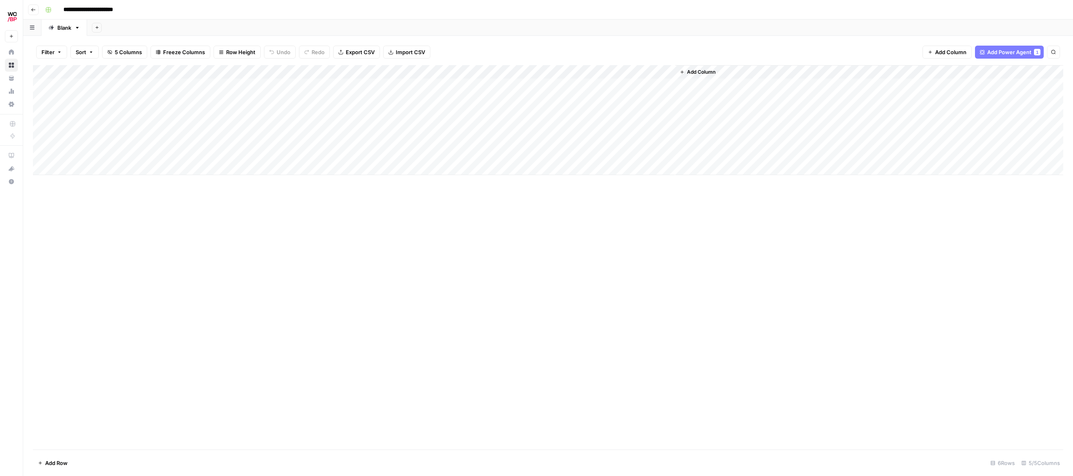
click at [618, 69] on div "Add Column" at bounding box center [548, 120] width 1031 height 110
click at [565, 73] on div "Add Column" at bounding box center [548, 120] width 1031 height 110
drag, startPoint x: 443, startPoint y: 203, endPoint x: 437, endPoint y: 103, distance: 99.5
click at [443, 203] on div "Add Column" at bounding box center [548, 257] width 1031 height 384
click at [553, 87] on div "Add Column" at bounding box center [548, 120] width 1031 height 110
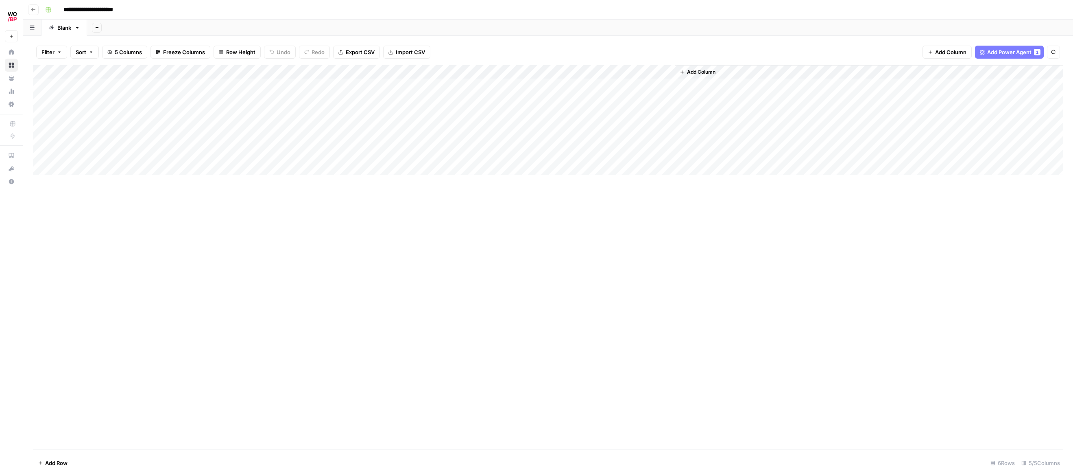
click at [585, 71] on div "Add Column" at bounding box center [548, 120] width 1031 height 110
click at [561, 149] on span "Edit Workflow" at bounding box center [579, 152] width 71 height 8
click at [85, 72] on div "Add Column" at bounding box center [548, 120] width 1031 height 110
drag, startPoint x: 168, startPoint y: 227, endPoint x: 159, endPoint y: 224, distance: 8.6
click at [168, 227] on div "Add Column" at bounding box center [548, 257] width 1031 height 384
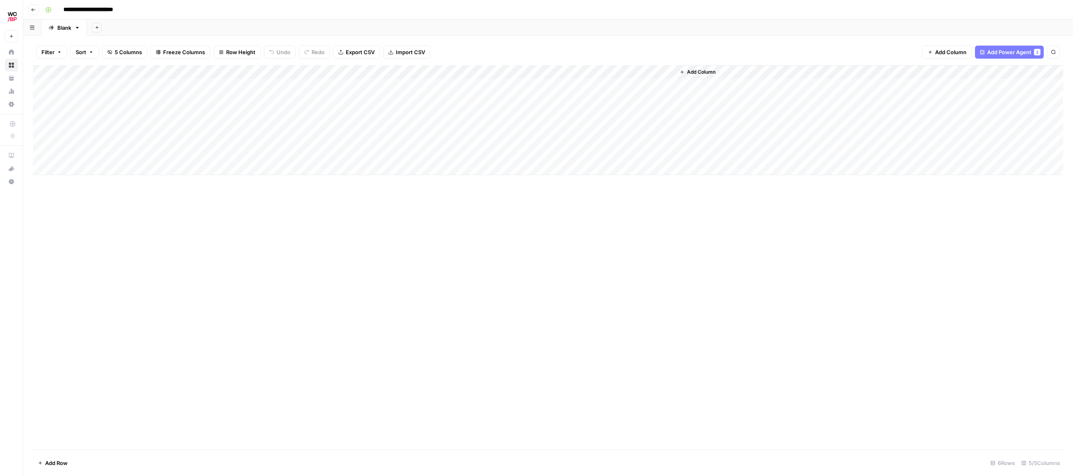
click at [927, 53] on button "Add Column" at bounding box center [947, 52] width 49 height 13
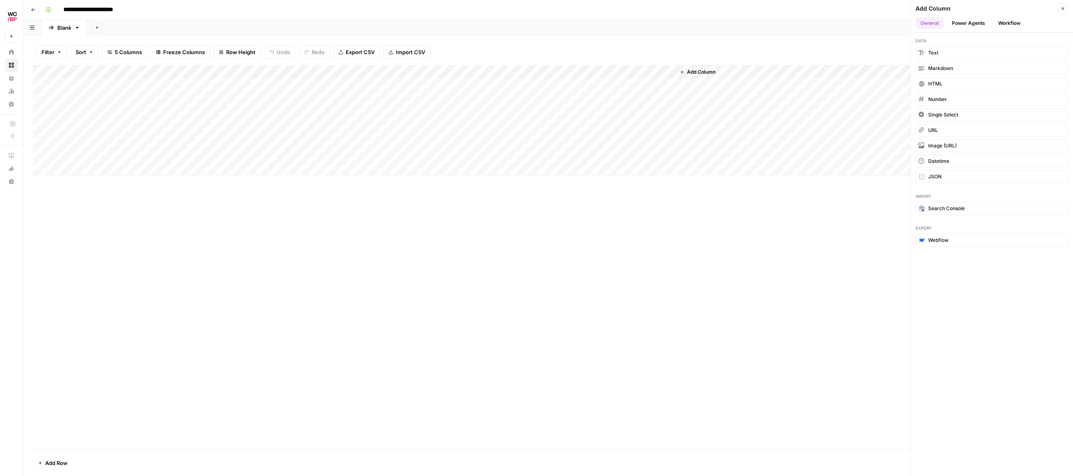
drag, startPoint x: 649, startPoint y: 200, endPoint x: 602, endPoint y: 118, distance: 94.8
click at [649, 200] on div "Add Column" at bounding box center [548, 257] width 1031 height 384
click at [584, 72] on div "Add Column" at bounding box center [548, 120] width 1031 height 110
click at [577, 144] on button "Configure Inputs" at bounding box center [577, 140] width 90 height 11
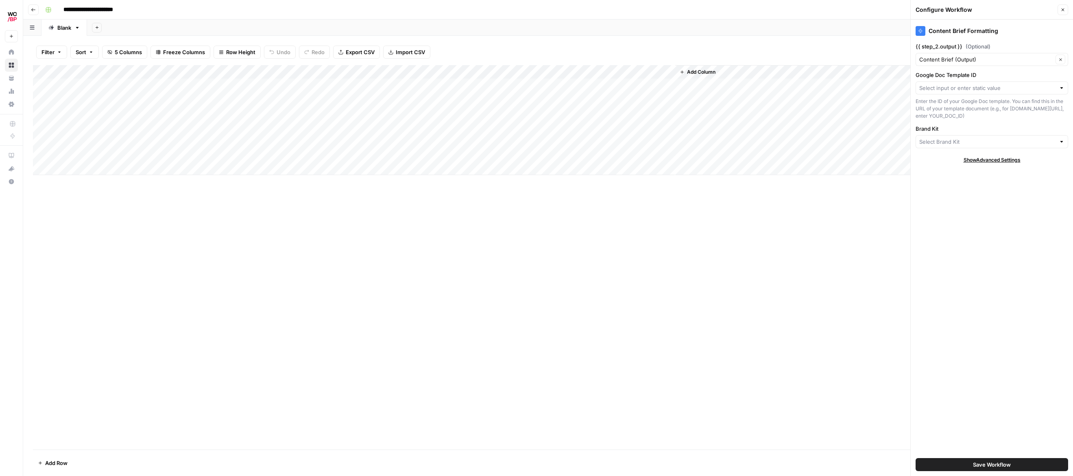
click at [1062, 146] on div at bounding box center [1062, 142] width 6 height 8
click at [940, 182] on span "FireAngel" at bounding box center [990, 179] width 135 height 8
type input "FireAngel"
click at [980, 420] on span "Save Workflow" at bounding box center [992, 464] width 38 height 8
click at [987, 90] on input "Google Doc Template ID" at bounding box center [988, 88] width 136 height 8
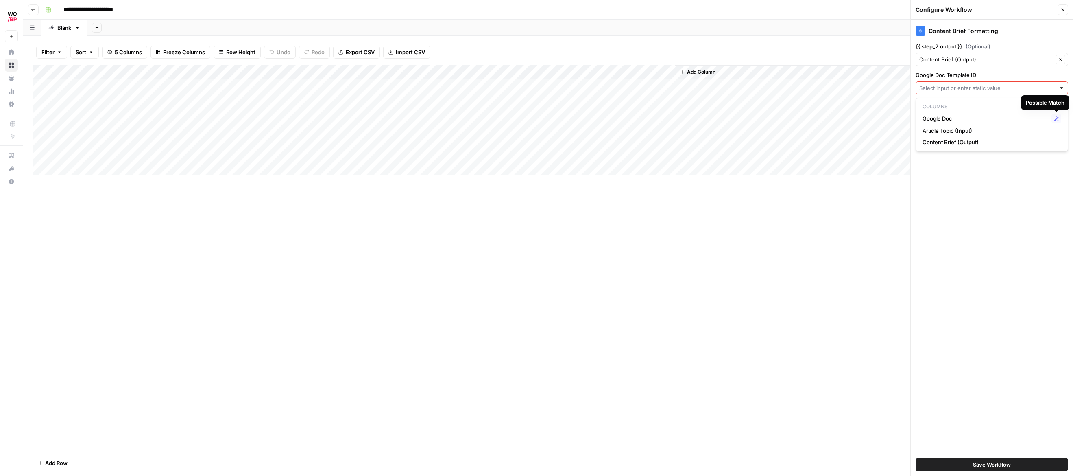
click at [1007, 86] on input "Google Doc Template ID" at bounding box center [988, 88] width 136 height 8
click at [1000, 81] on div "Google Doc Template ID Invalid input" at bounding box center [992, 88] width 153 height 34
click at [952, 85] on input "Google Doc Template ID" at bounding box center [988, 88] width 136 height 8
drag, startPoint x: 979, startPoint y: 74, endPoint x: 916, endPoint y: 75, distance: 63.5
click at [916, 75] on label "Google Doc Template ID" at bounding box center [992, 75] width 153 height 8
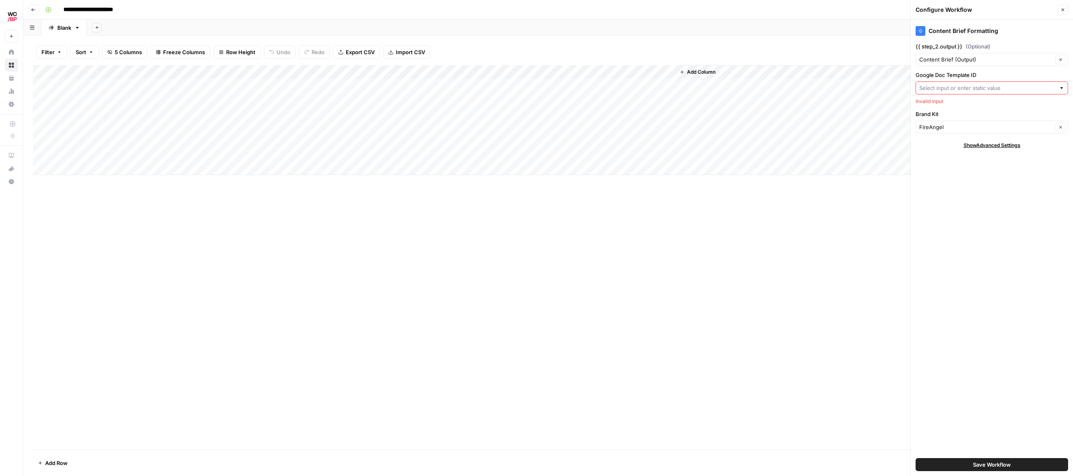
drag, startPoint x: 941, startPoint y: 77, endPoint x: 950, endPoint y: 85, distance: 12.4
click at [941, 78] on label "Google Doc Template ID" at bounding box center [992, 75] width 153 height 8
click at [941, 84] on input "Google Doc Template ID" at bounding box center [988, 88] width 136 height 8
click at [950, 85] on input "Google Doc Template ID" at bounding box center [988, 88] width 136 height 8
click at [986, 74] on label "Google Doc Template ID" at bounding box center [992, 75] width 153 height 8
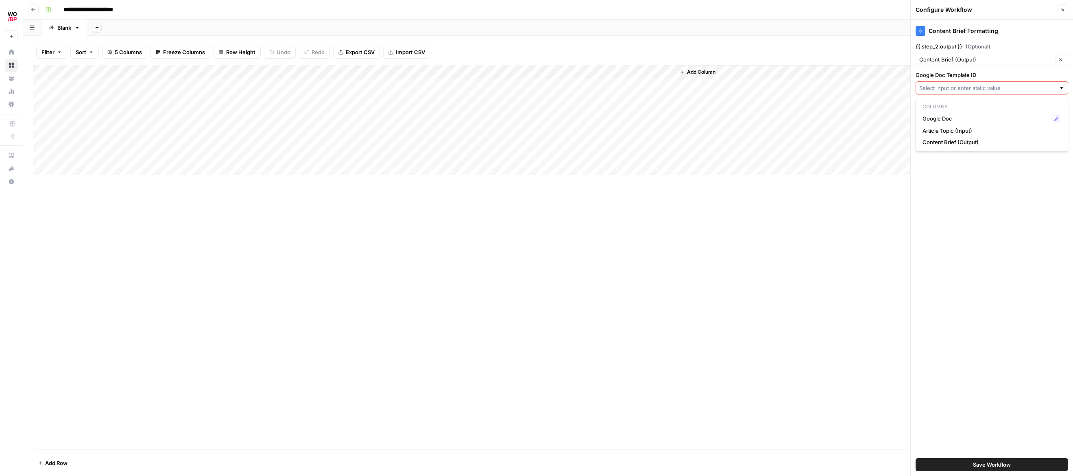
click at [986, 84] on input "Google Doc Template ID" at bounding box center [988, 88] width 136 height 8
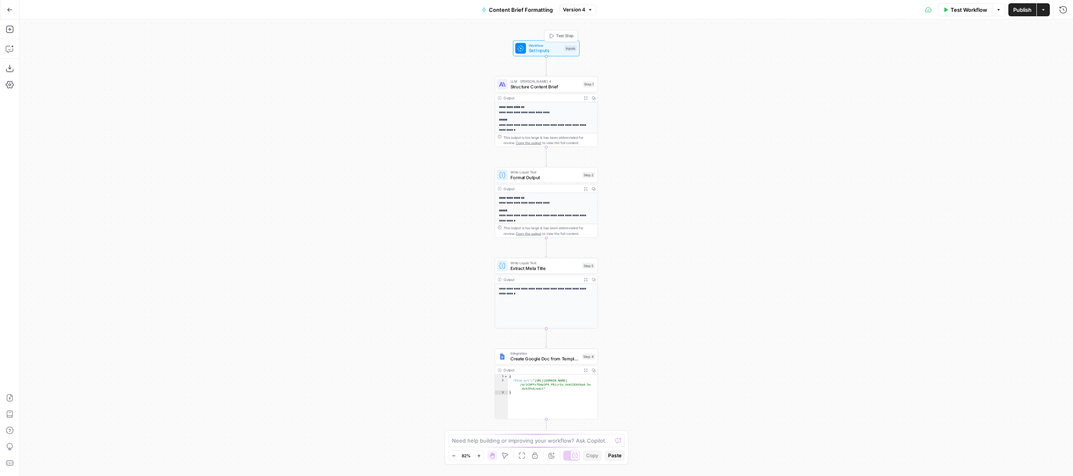
click at [543, 53] on span "Set Inputs" at bounding box center [545, 50] width 33 height 7
click at [959, 134] on Kit "Brand Kit" at bounding box center [997, 131] width 130 height 8
click at [1047, 116] on button "edit field" at bounding box center [1039, 116] width 31 height 10
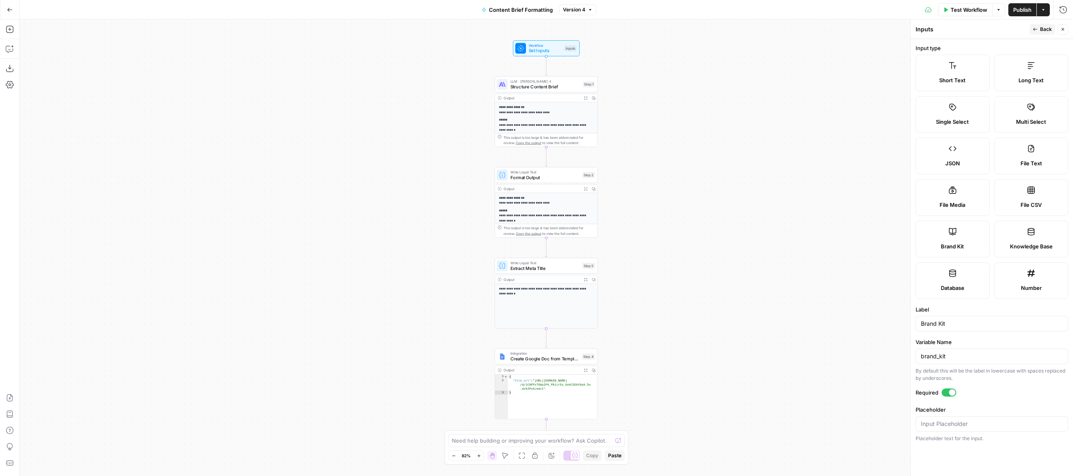
click at [1065, 32] on button "Close" at bounding box center [1063, 29] width 11 height 11
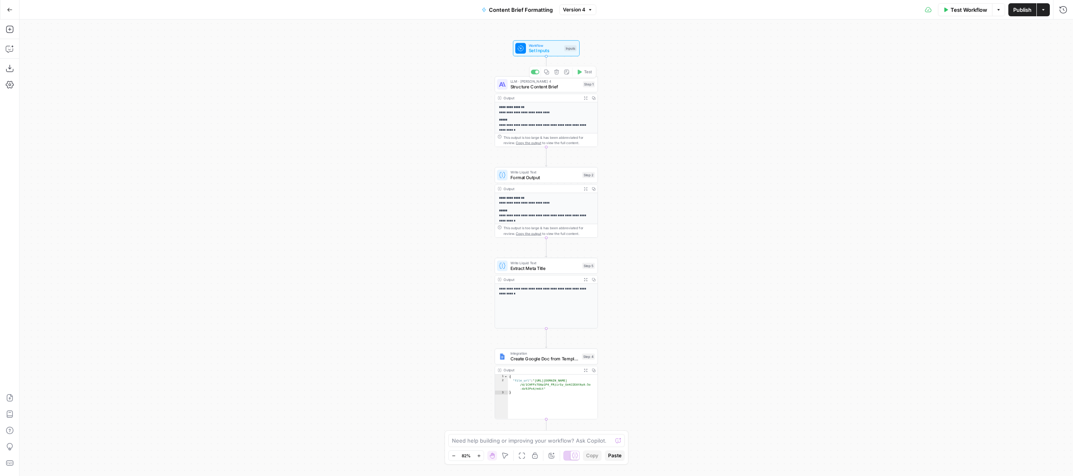
click at [539, 46] on span "Workflow" at bounding box center [545, 45] width 33 height 5
click at [947, 96] on ID "Google Doc Template ID" at bounding box center [997, 98] width 130 height 8
click at [1038, 82] on span "edit field" at bounding box center [1036, 83] width 18 height 7
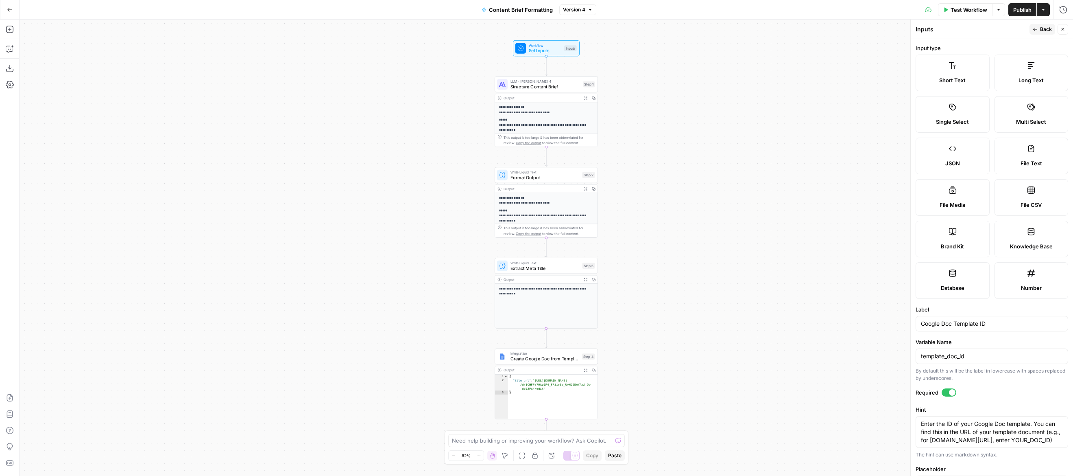
scroll to position [91, 0]
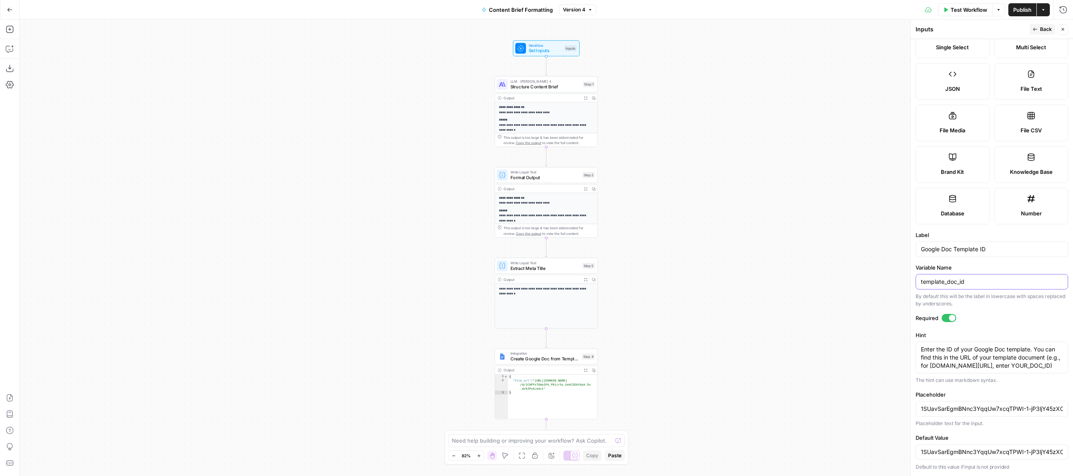
click at [975, 277] on input "template_doc_id" at bounding box center [990, 281] width 139 height 8
click at [990, 241] on div "Google Doc Template ID" at bounding box center [992, 248] width 153 height 15
click at [949, 315] on div at bounding box center [952, 318] width 7 height 7
click at [1023, 12] on span "Publish" at bounding box center [1023, 10] width 18 height 8
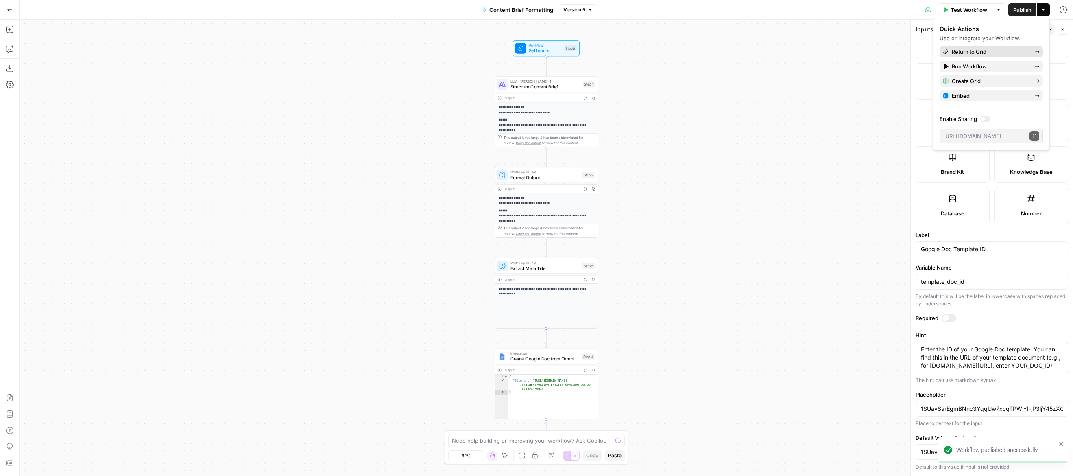
click at [978, 54] on span "Return to Grid" at bounding box center [990, 52] width 76 height 8
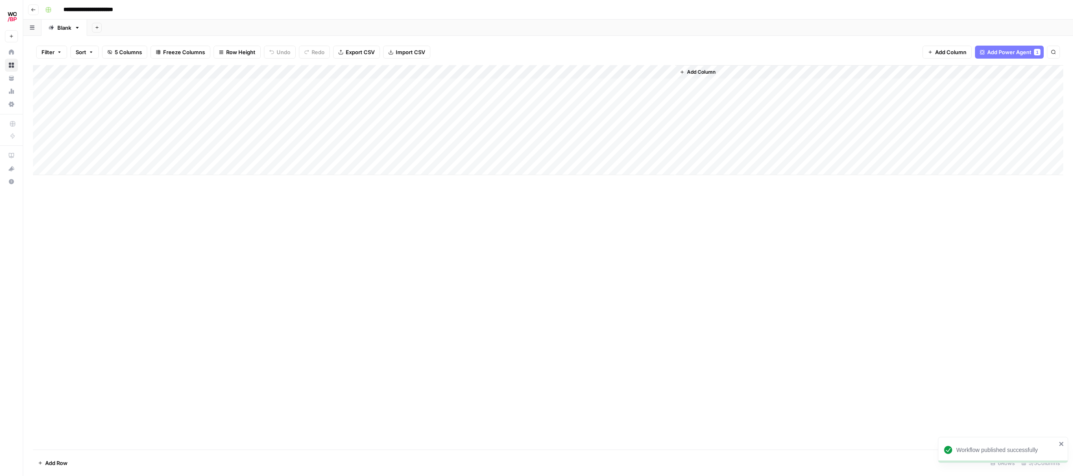
click at [594, 72] on div "Add Column" at bounding box center [548, 120] width 1031 height 110
click at [616, 92] on span "All Rows" at bounding box center [623, 91] width 51 height 8
click at [576, 89] on div "Add Column" at bounding box center [548, 120] width 1031 height 110
click at [580, 83] on div "Add Column" at bounding box center [548, 120] width 1031 height 110
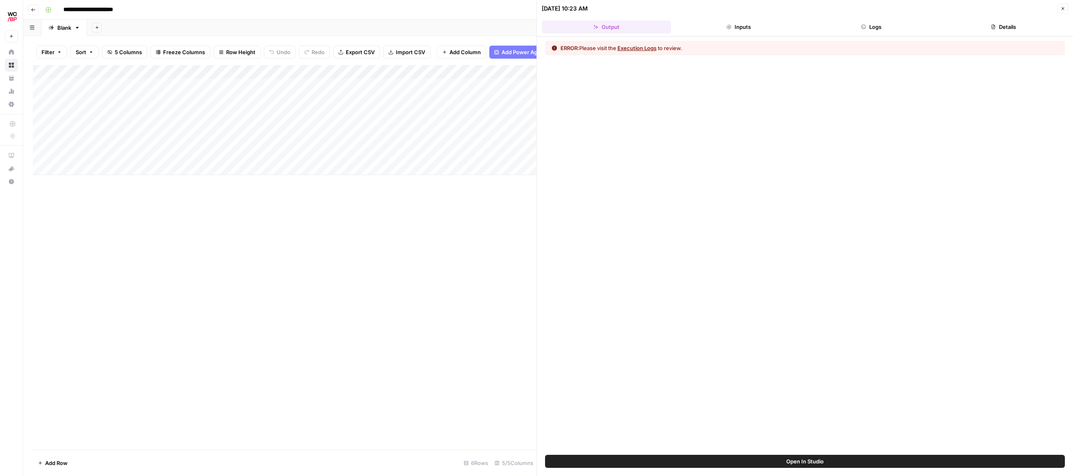
click at [635, 49] on button "Execution Logs" at bounding box center [637, 48] width 39 height 8
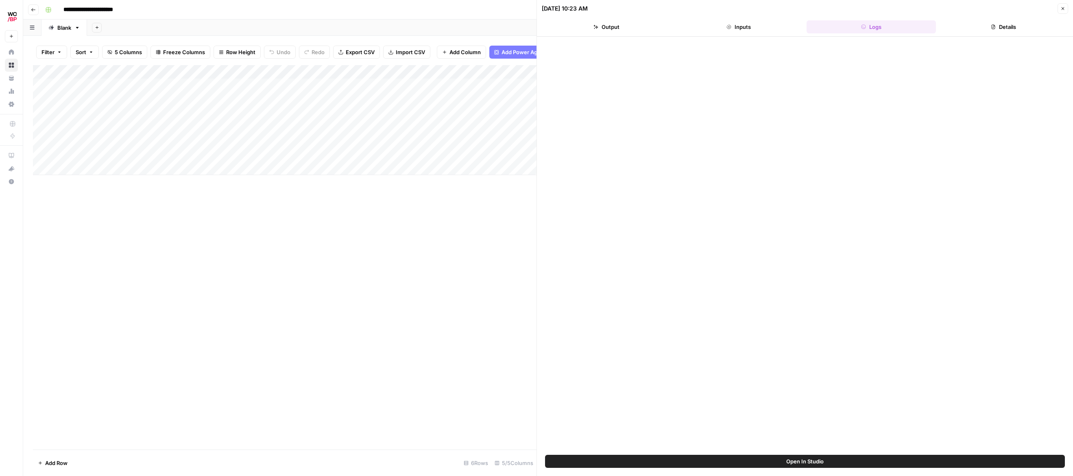
click at [740, 16] on header "[DATE] 10:23 AM Close Output Inputs Logs Details" at bounding box center [805, 18] width 536 height 37
click at [736, 26] on button "Inputs" at bounding box center [739, 26] width 129 height 13
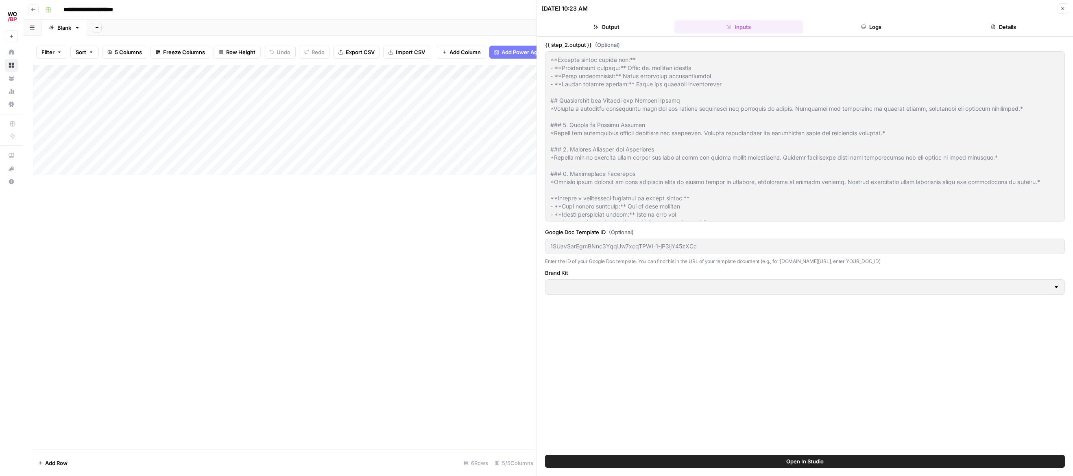
scroll to position [1093, 0]
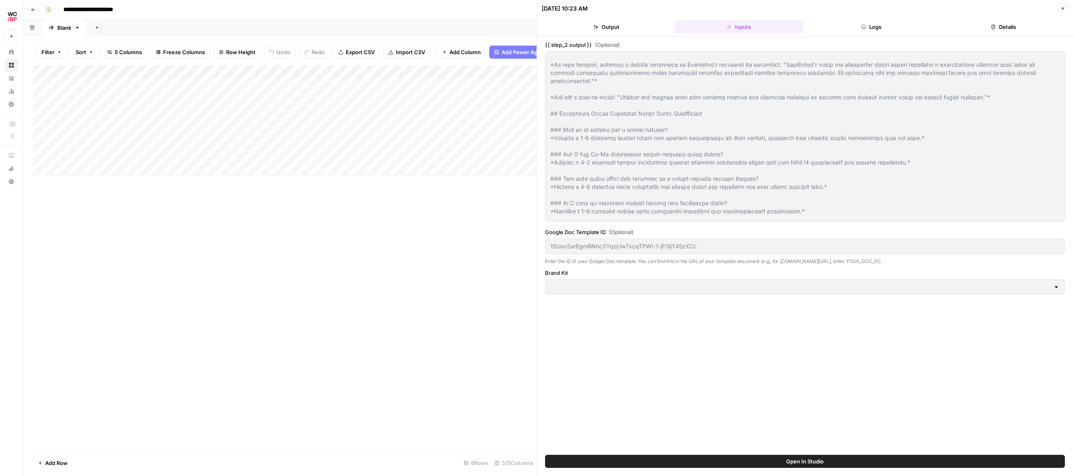
drag, startPoint x: 1050, startPoint y: 286, endPoint x: 1057, endPoint y: 286, distance: 6.5
click at [1051, 286] on div at bounding box center [805, 286] width 520 height 15
click at [1058, 286] on div at bounding box center [1056, 287] width 7 height 8
click at [623, 26] on button "Output" at bounding box center [606, 26] width 129 height 13
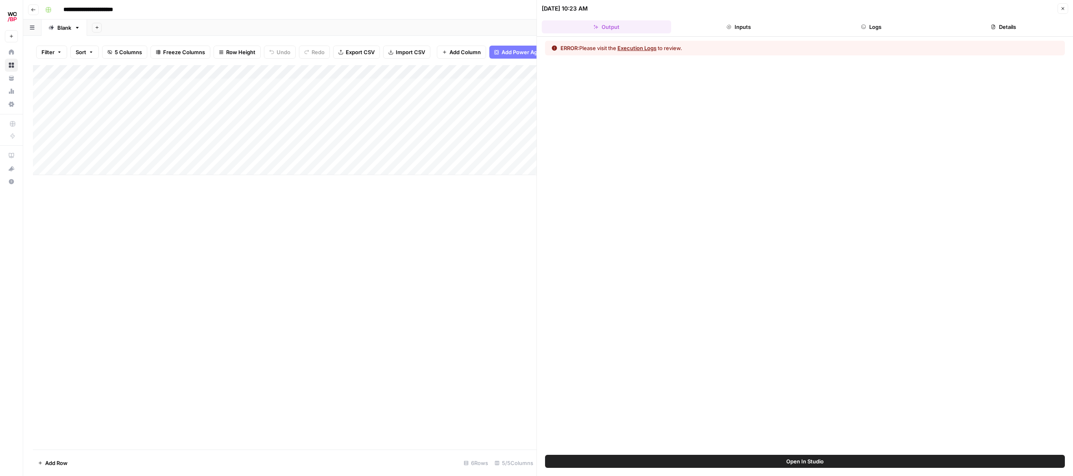
click at [634, 46] on button "Execution Logs" at bounding box center [637, 48] width 39 height 8
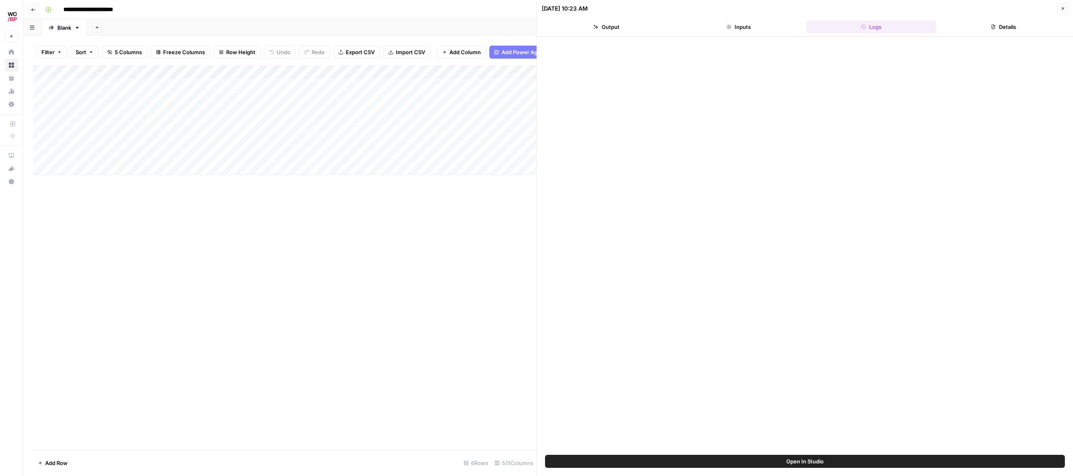
drag, startPoint x: 451, startPoint y: 251, endPoint x: 584, endPoint y: 114, distance: 191.1
click at [451, 251] on div "Add Column" at bounding box center [285, 257] width 504 height 384
drag, startPoint x: 1062, startPoint y: 8, endPoint x: 988, endPoint y: 9, distance: 73.7
click at [1061, 8] on icon "button" at bounding box center [1063, 8] width 5 height 5
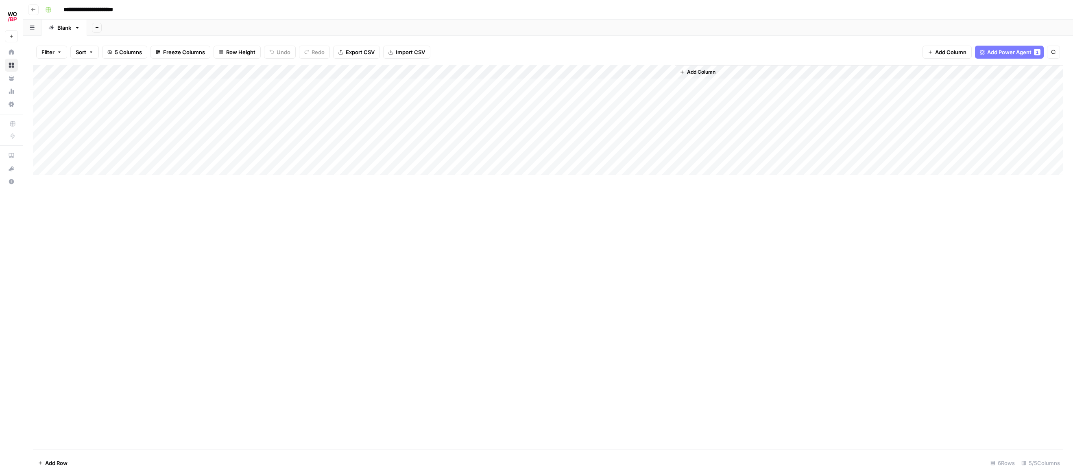
click at [584, 72] on div "Add Column" at bounding box center [548, 120] width 1031 height 110
click at [571, 139] on span "Configure Inputs" at bounding box center [579, 140] width 71 height 8
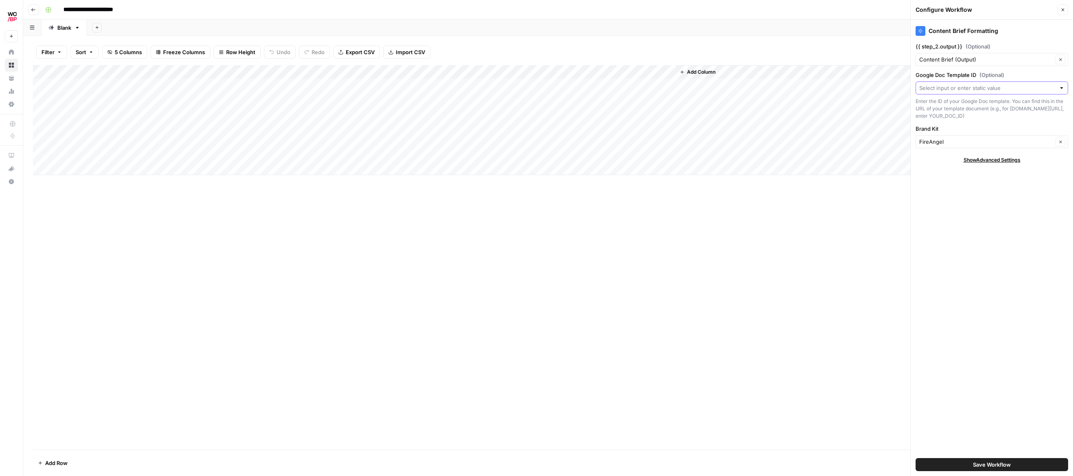
click at [989, 90] on input "Google Doc Template ID (Optional)" at bounding box center [988, 88] width 136 height 8
drag, startPoint x: 987, startPoint y: 199, endPoint x: 989, endPoint y: 188, distance: 11.7
click at [987, 198] on div "Content Brief Formatting {{ step_2.output }} (Optional) Content Brief (Output) …" at bounding box center [992, 248] width 162 height 456
click at [996, 164] on span "Show Advanced Settings" at bounding box center [992, 159] width 57 height 7
click at [974, 187] on input "Version" at bounding box center [988, 184] width 136 height 8
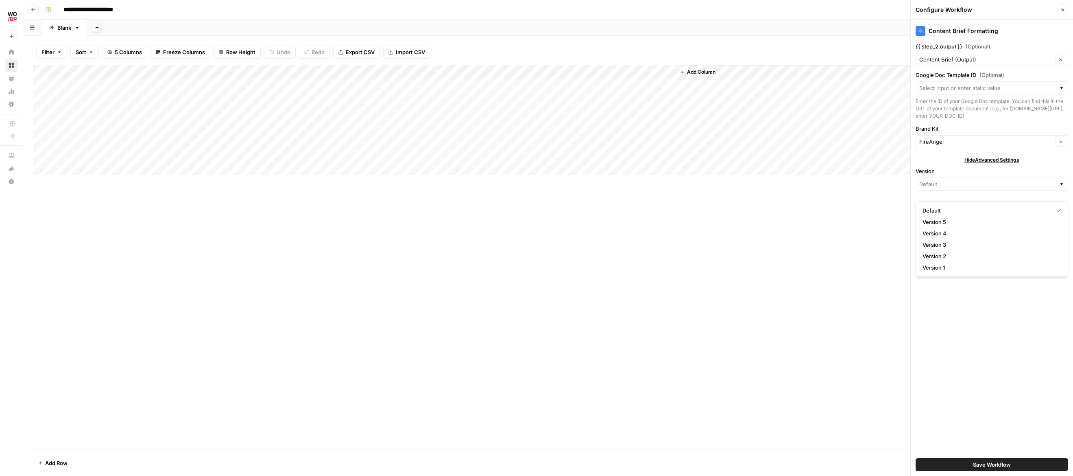
type input "Default"
click at [998, 164] on span "Hide Advanced Settings" at bounding box center [992, 159] width 55 height 7
click at [1066, 11] on button "Close" at bounding box center [1063, 9] width 11 height 11
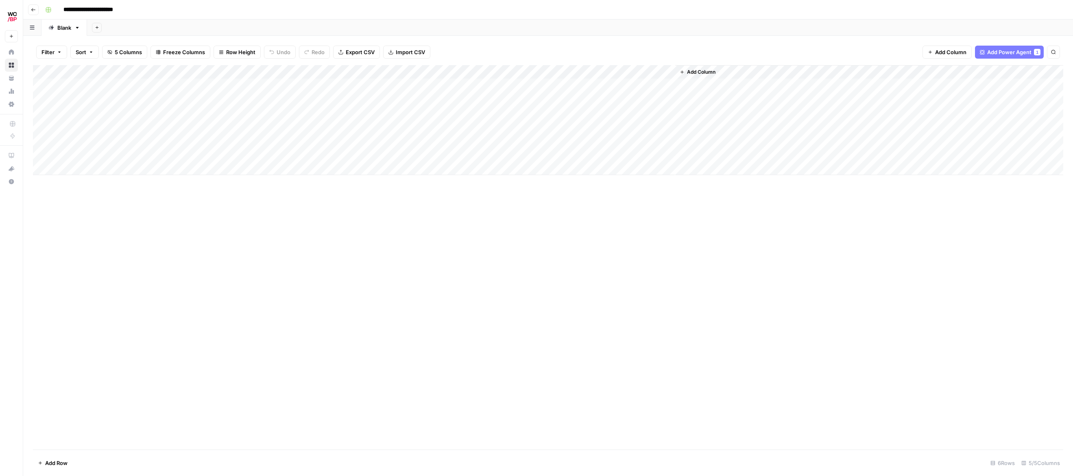
click at [586, 71] on div "Add Column" at bounding box center [548, 120] width 1031 height 110
drag, startPoint x: 666, startPoint y: 263, endPoint x: 619, endPoint y: 109, distance: 160.8
click at [665, 262] on div "Add Column" at bounding box center [548, 257] width 1031 height 384
click at [534, 85] on div "Add Column" at bounding box center [548, 120] width 1031 height 110
click at [537, 85] on div "Add Column" at bounding box center [548, 120] width 1031 height 110
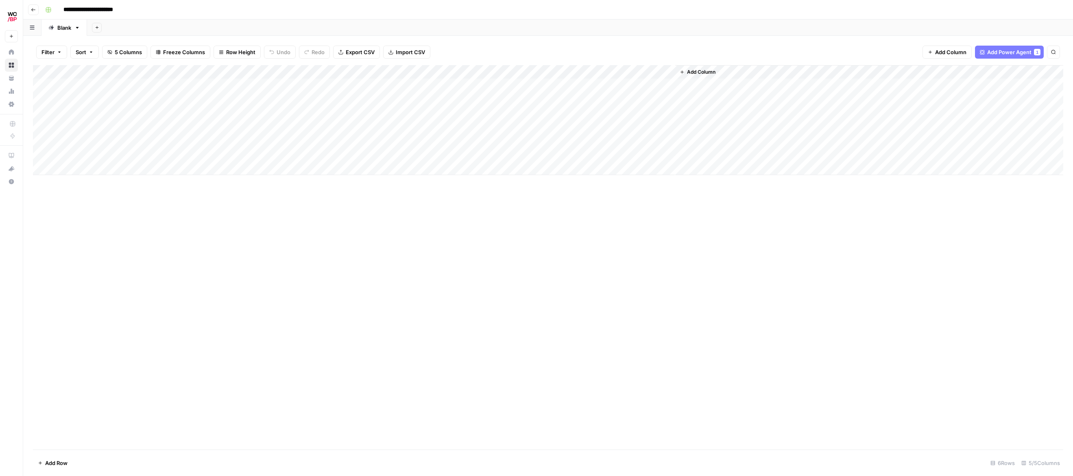
click at [537, 85] on body "**********" at bounding box center [536, 238] width 1073 height 476
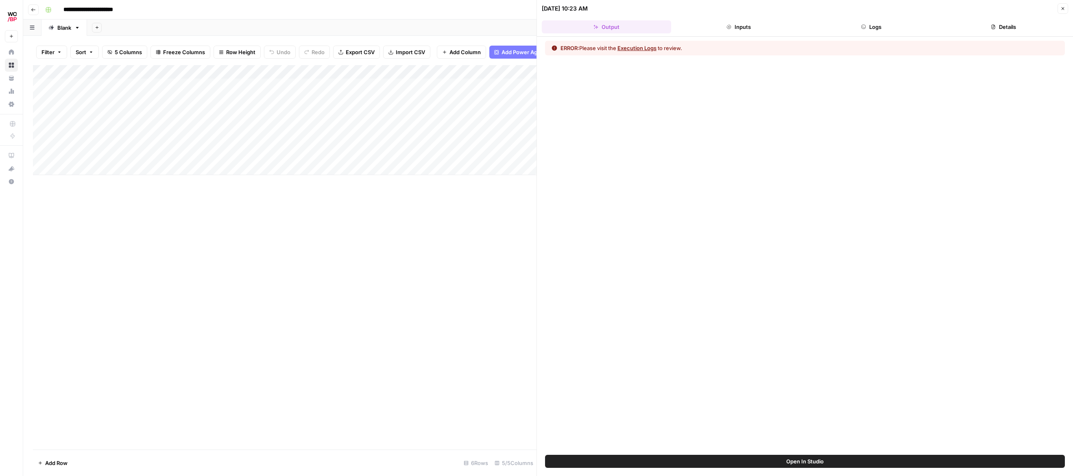
click at [635, 49] on button "Execution Logs" at bounding box center [637, 48] width 39 height 8
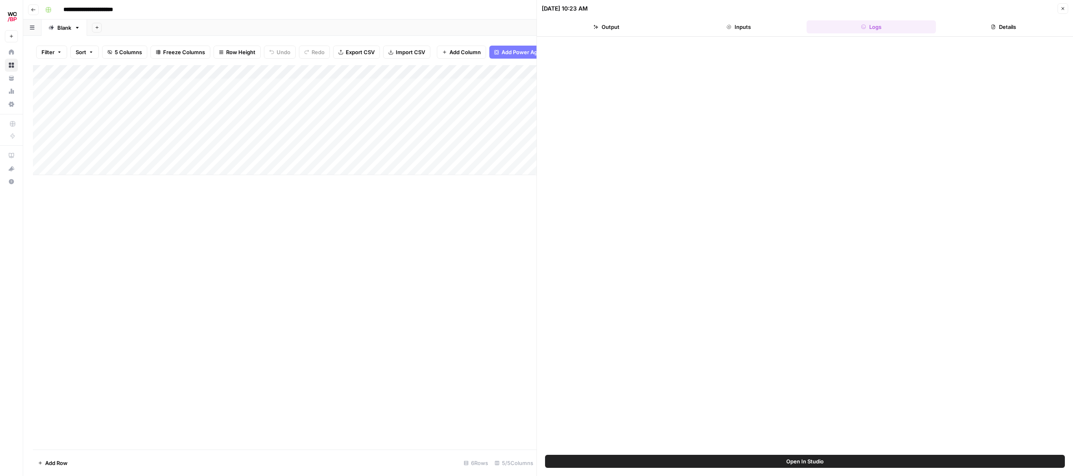
click at [452, 181] on div "Add Column" at bounding box center [285, 257] width 504 height 384
drag, startPoint x: 448, startPoint y: 221, endPoint x: 558, endPoint y: 91, distance: 170.9
click at [448, 221] on div "Add Column" at bounding box center [285, 257] width 504 height 384
drag, startPoint x: 1062, startPoint y: 3, endPoint x: 1048, endPoint y: 7, distance: 15.0
click at [1062, 3] on button "Close" at bounding box center [1063, 8] width 11 height 11
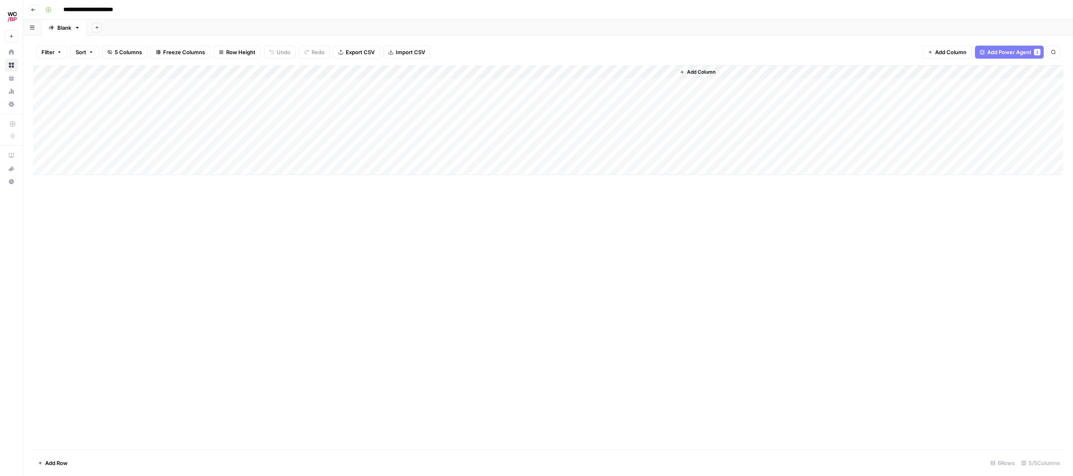
click at [567, 84] on div "Add Column" at bounding box center [548, 120] width 1031 height 110
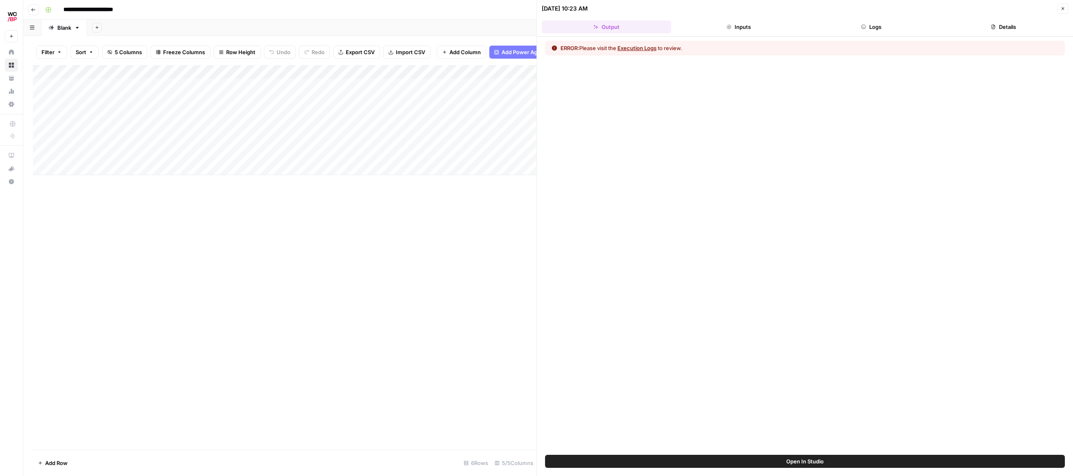
click at [644, 48] on button "Execution Logs" at bounding box center [637, 48] width 39 height 8
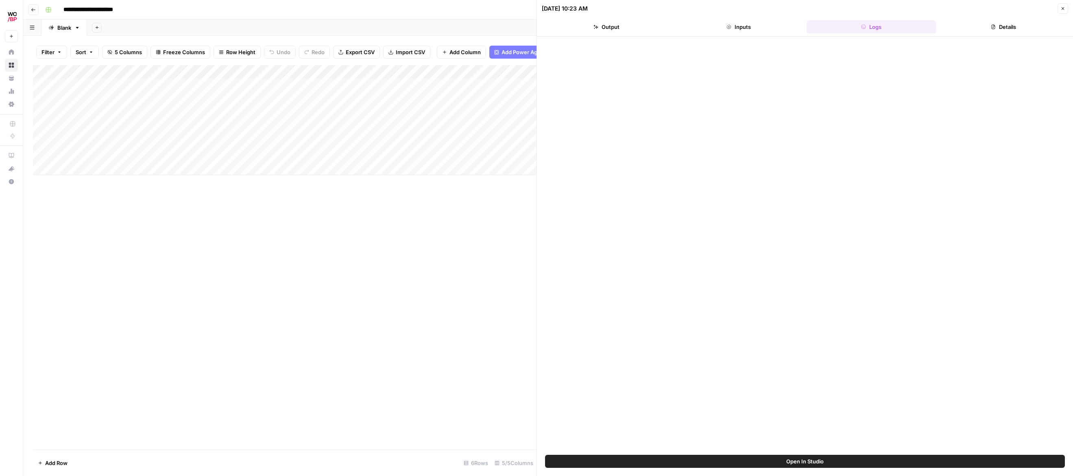
click at [796, 459] on span "Open In Studio" at bounding box center [804, 461] width 37 height 8
click at [255, 254] on div "Add Column" at bounding box center [285, 257] width 504 height 384
click at [460, 49] on span "Add Column" at bounding box center [465, 52] width 31 height 8
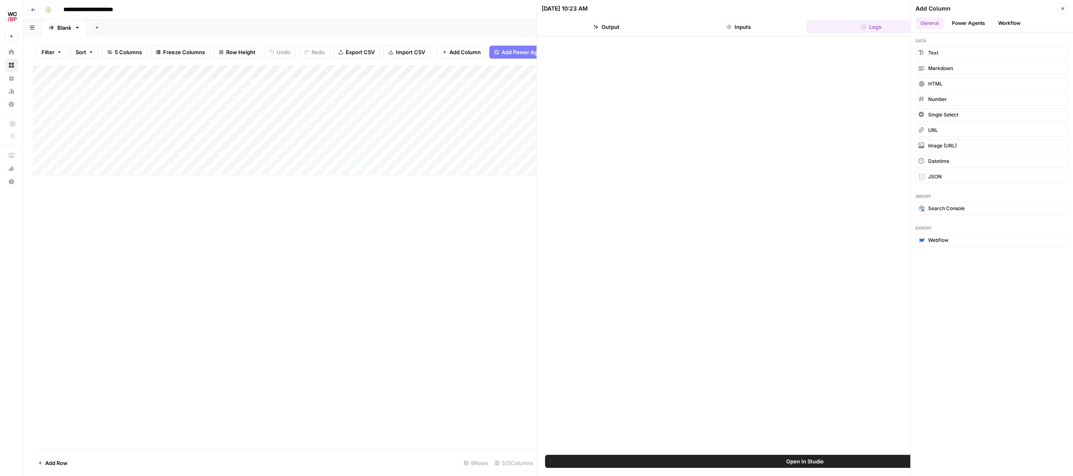
click at [978, 23] on button "Power Agents" at bounding box center [968, 23] width 43 height 12
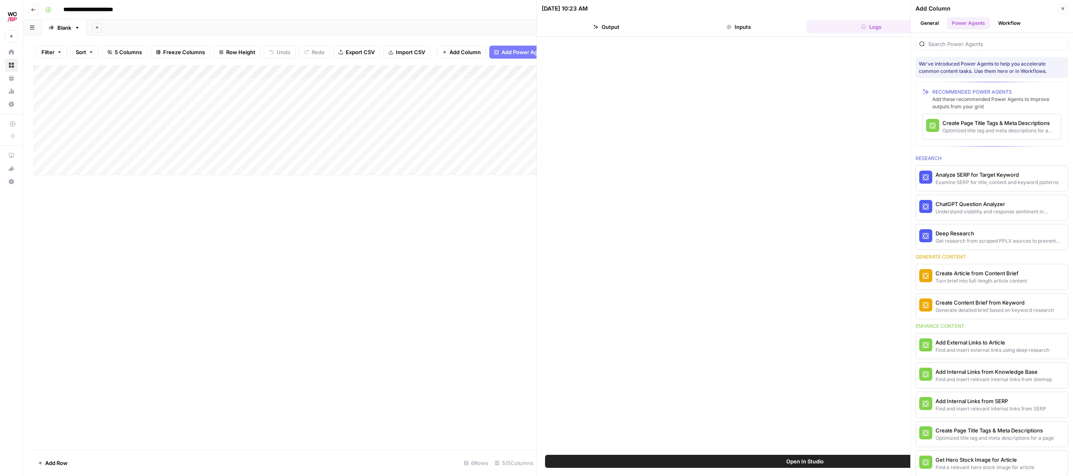
click at [1011, 21] on button "Workflow" at bounding box center [1010, 23] width 32 height 12
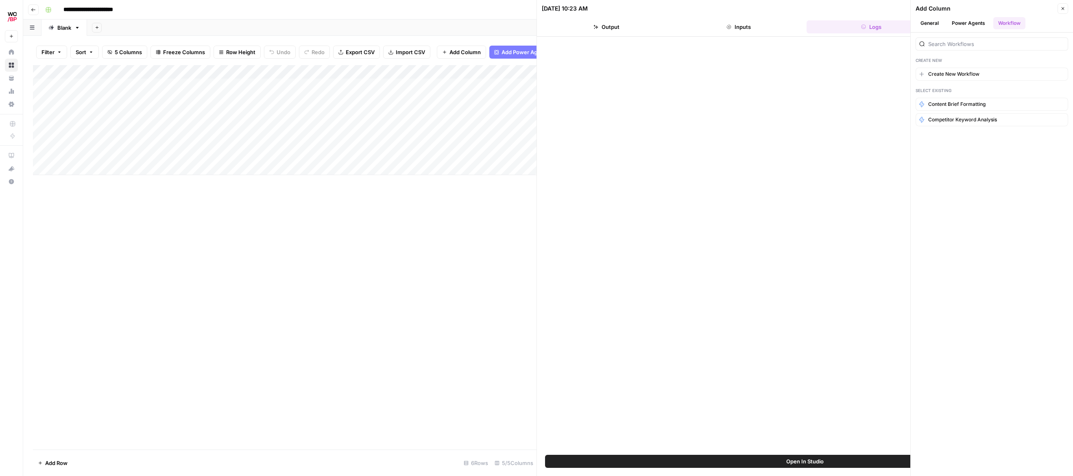
click at [944, 21] on button "General" at bounding box center [930, 23] width 28 height 12
click at [950, 111] on span "Single Select" at bounding box center [943, 114] width 30 height 7
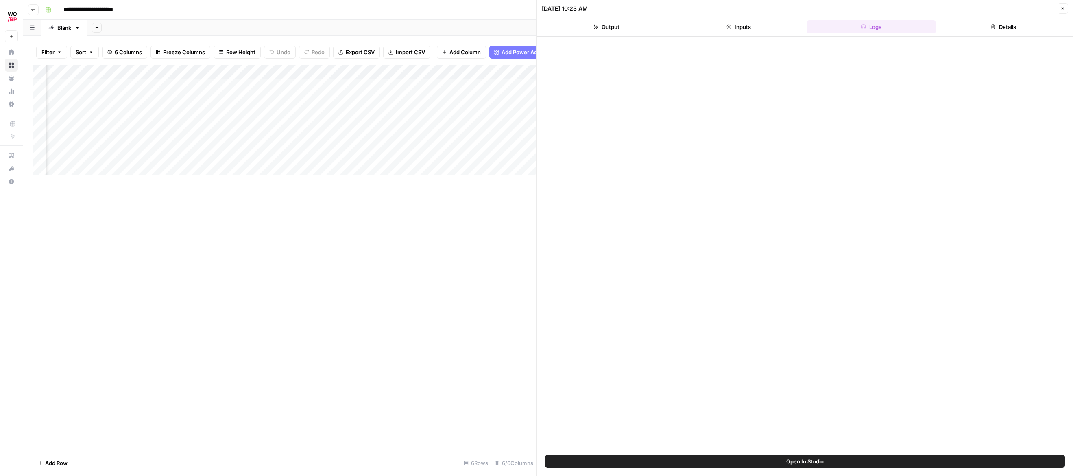
scroll to position [0, 257]
click at [446, 75] on div "Add Column" at bounding box center [285, 120] width 504 height 110
click at [435, 282] on div "Add Column" at bounding box center [285, 257] width 504 height 384
click at [438, 86] on div "Add Column" at bounding box center [285, 120] width 504 height 110
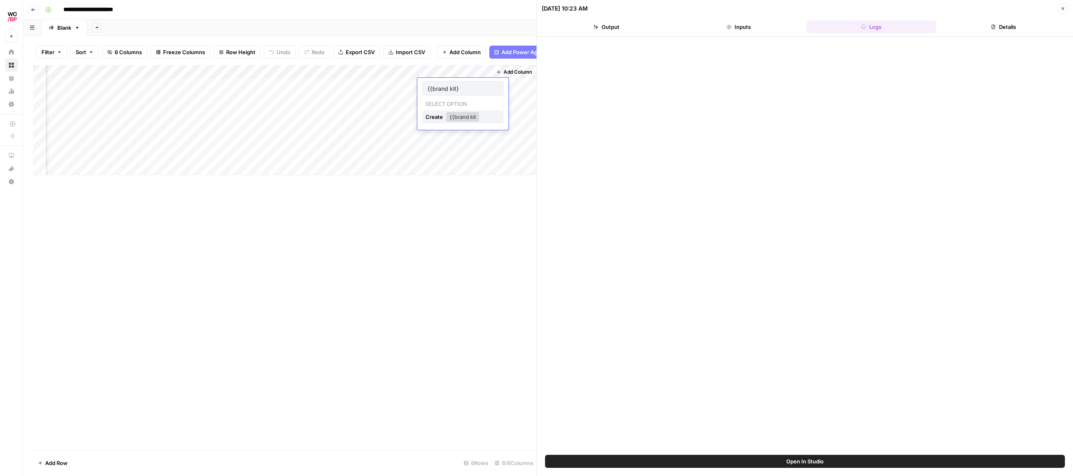
type input "{{brand kit}}"
drag, startPoint x: 432, startPoint y: 194, endPoint x: 448, endPoint y: 142, distance: 55.2
click at [432, 194] on div "Add Column" at bounding box center [285, 257] width 504 height 384
click at [447, 78] on div "Add Column" at bounding box center [285, 120] width 504 height 110
click at [446, 195] on span "Remove Column" at bounding box center [477, 192] width 87 height 8
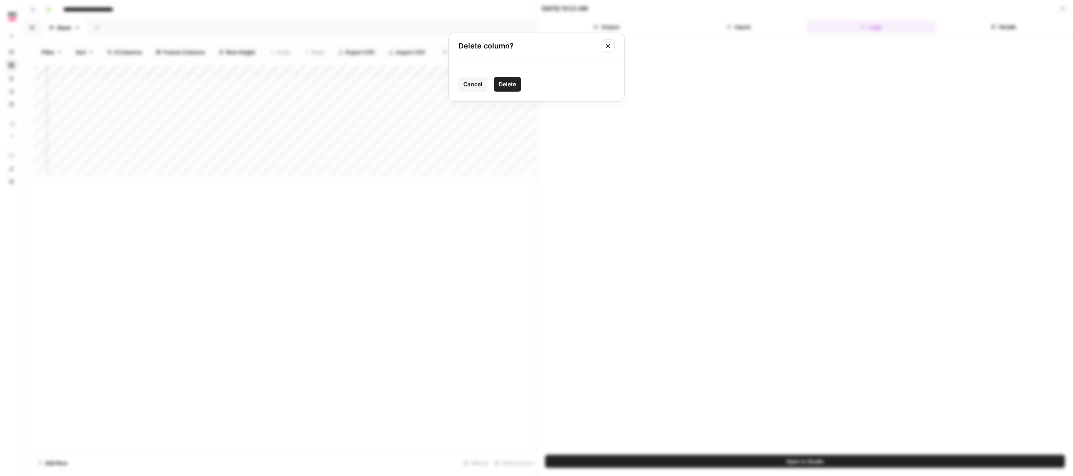
click at [500, 83] on span "Delete" at bounding box center [507, 84] width 17 height 8
click at [746, 34] on header "[DATE] 10:23 AM Close Output Inputs Logs Details" at bounding box center [805, 18] width 536 height 37
click at [743, 29] on button "Inputs" at bounding box center [739, 26] width 129 height 13
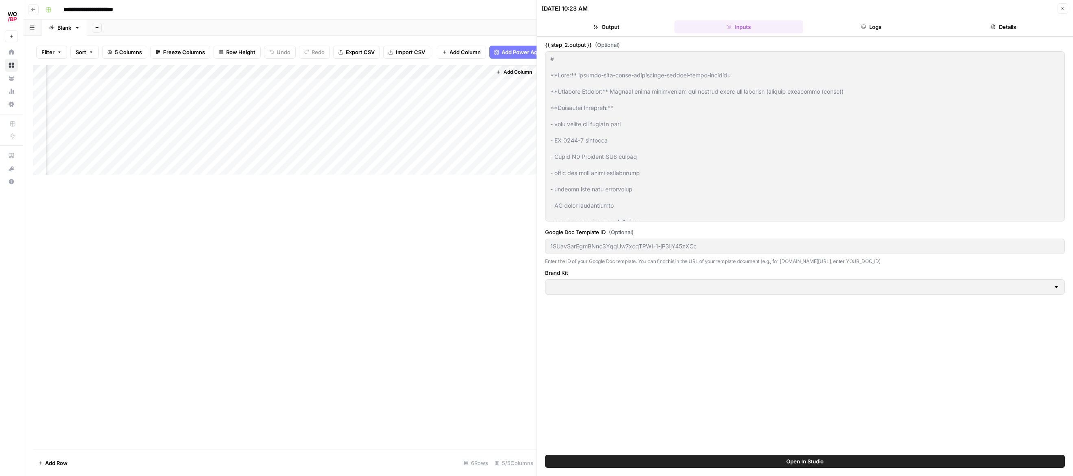
click at [617, 28] on button "Output" at bounding box center [606, 26] width 129 height 13
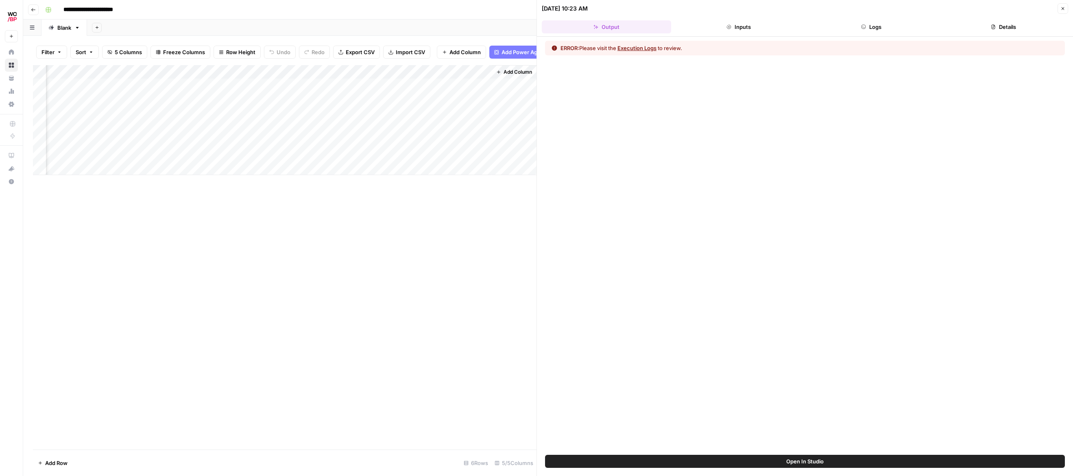
drag, startPoint x: 1065, startPoint y: 6, endPoint x: 1042, endPoint y: 10, distance: 23.5
click at [1065, 6] on icon "button" at bounding box center [1063, 8] width 5 height 5
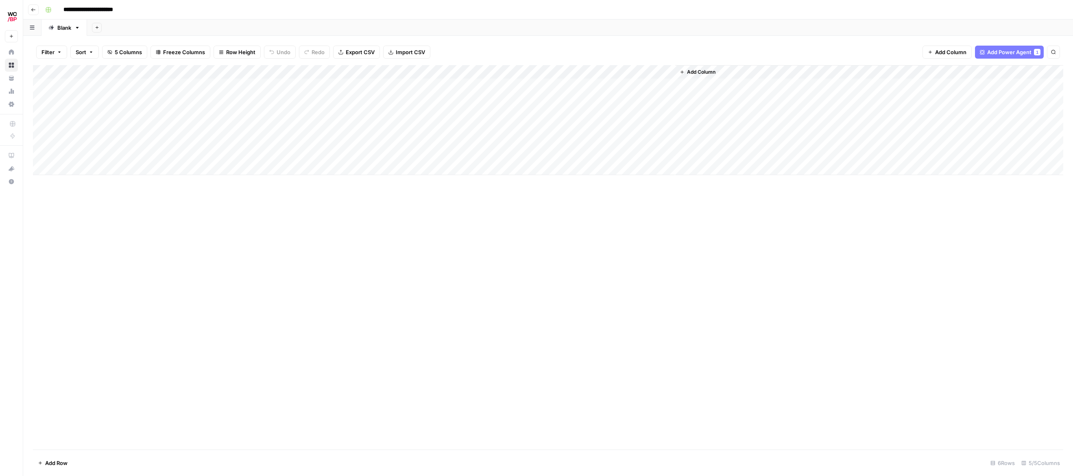
click at [701, 74] on span "Add Column" at bounding box center [701, 71] width 28 height 7
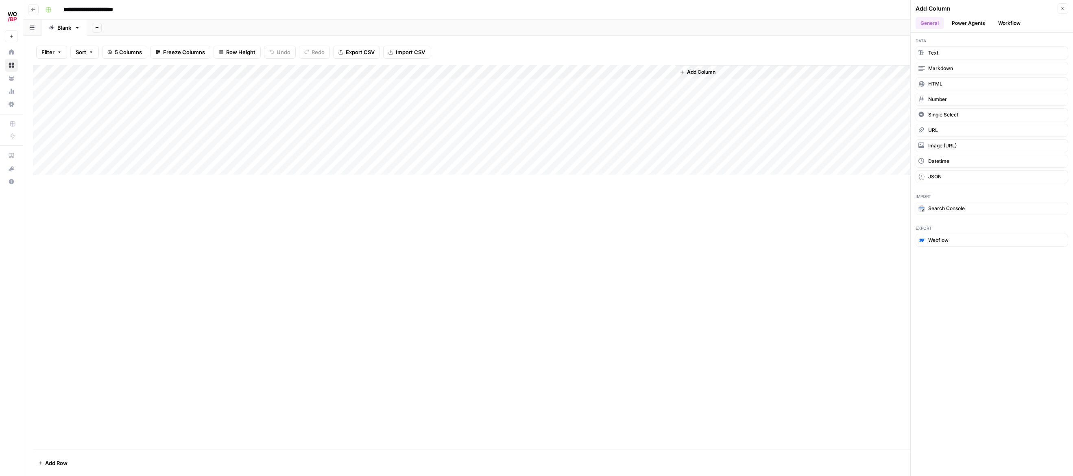
click at [974, 22] on button "Power Agents" at bounding box center [968, 23] width 43 height 12
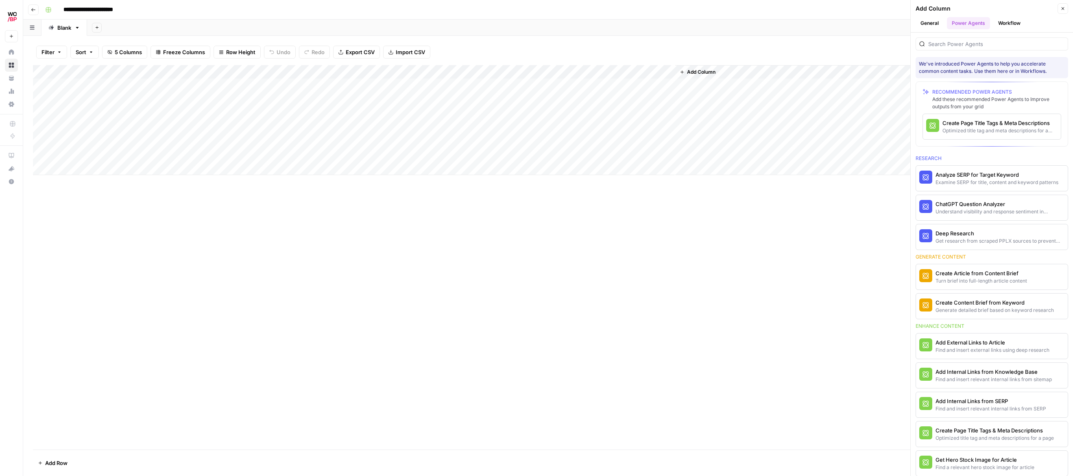
click at [963, 52] on div "We've introduced Power Agents to help you accelerate common content tasks. Use …" at bounding box center [992, 254] width 162 height 443
click at [965, 46] on input "search" at bounding box center [996, 44] width 136 height 8
click at [1011, 21] on button "Workflow" at bounding box center [1010, 23] width 32 height 12
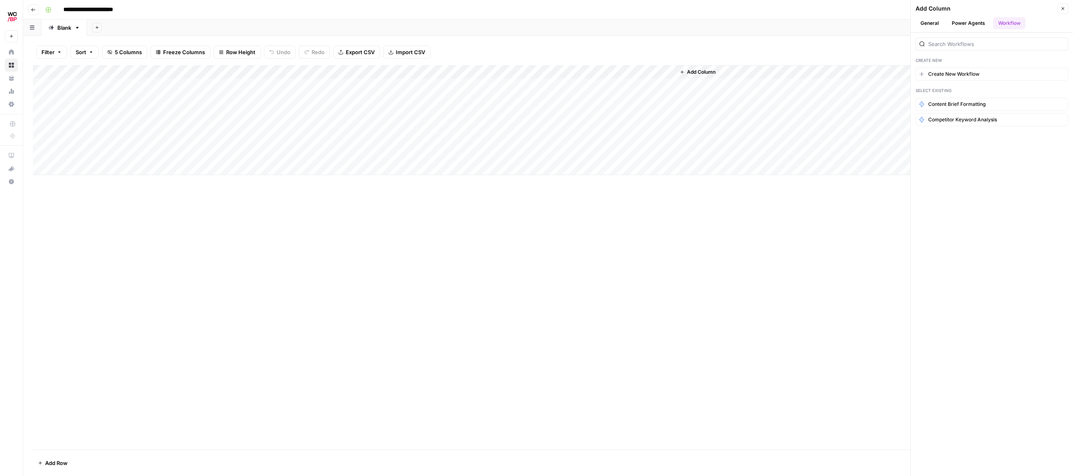
click at [920, 23] on button "General" at bounding box center [930, 23] width 28 height 12
click at [957, 52] on button "Text" at bounding box center [992, 52] width 153 height 13
click at [712, 70] on div "Add Column" at bounding box center [548, 120] width 1031 height 110
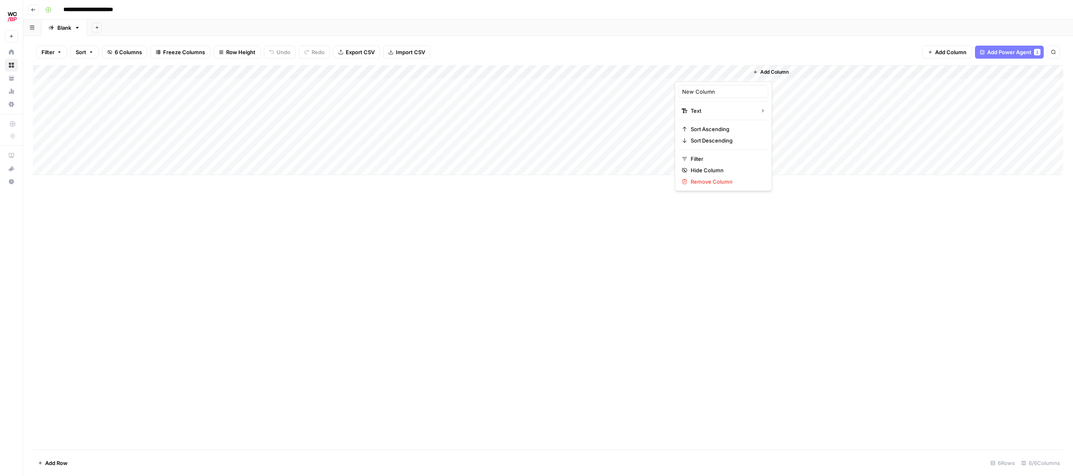
drag, startPoint x: 706, startPoint y: 84, endPoint x: 713, endPoint y: 92, distance: 10.1
click at [706, 85] on div "New Column Text Sort Ascending Sort Descending Filter Hide Column Remove Column" at bounding box center [723, 135] width 97 height 109
drag, startPoint x: 713, startPoint y: 92, endPoint x: 725, endPoint y: 83, distance: 14.7
click at [713, 92] on input "New Column" at bounding box center [723, 91] width 83 height 8
click at [716, 69] on div "Add Column" at bounding box center [548, 120] width 1031 height 110
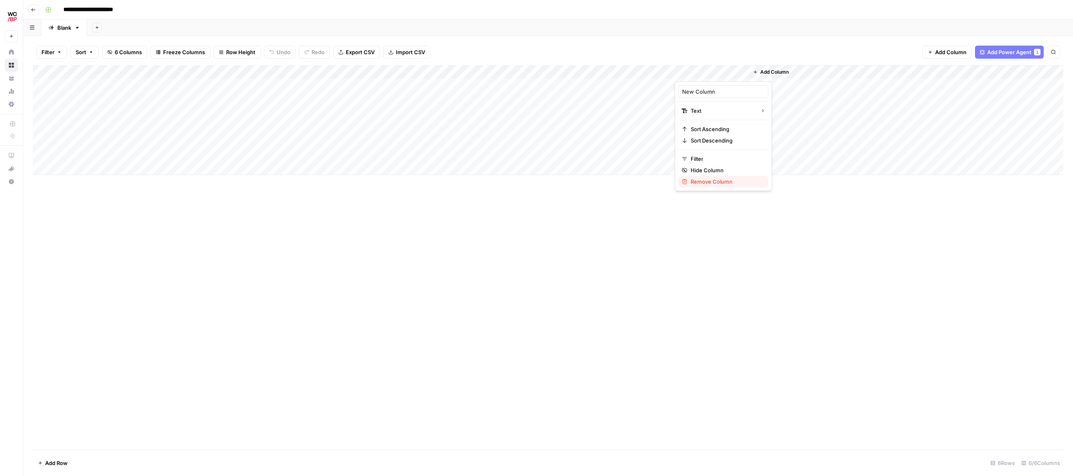
click at [702, 179] on span "Remove Column" at bounding box center [726, 181] width 71 height 8
click at [509, 84] on span "Delete" at bounding box center [507, 84] width 17 height 8
click at [559, 86] on div "Add Column" at bounding box center [548, 120] width 1031 height 110
click at [571, 76] on div "Add Column" at bounding box center [548, 120] width 1031 height 110
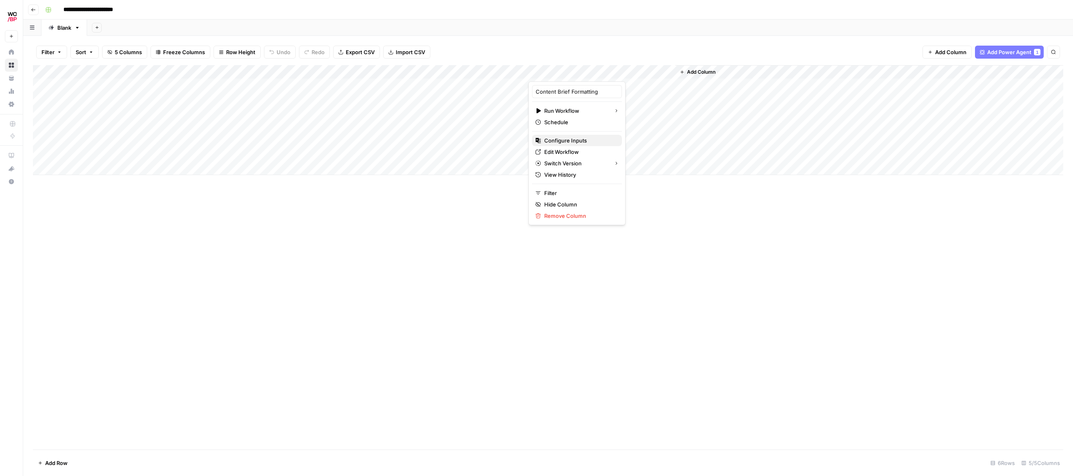
click at [567, 141] on span "Configure Inputs" at bounding box center [579, 140] width 71 height 8
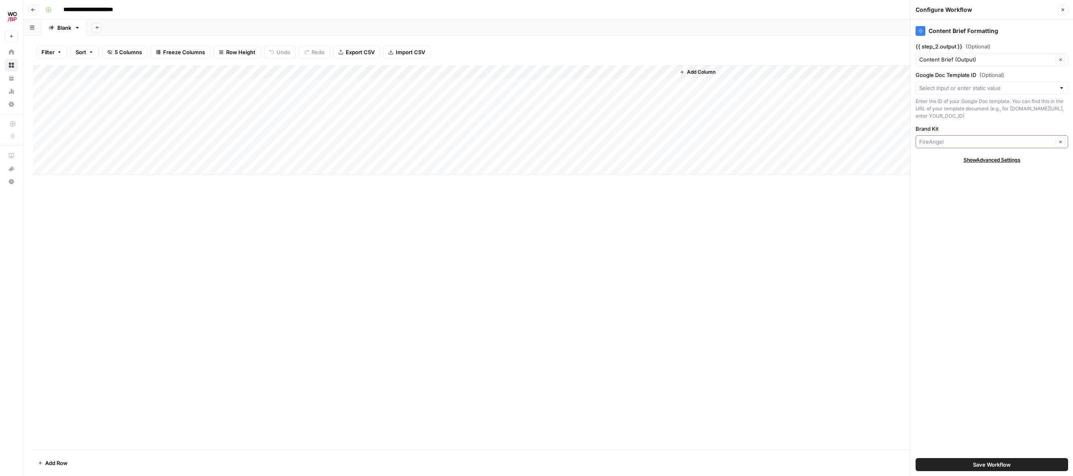
click at [977, 146] on input "Brand Kit" at bounding box center [987, 142] width 134 height 8
type input "FireAngel"
click at [989, 85] on input "Google Doc Template ID (Optional)" at bounding box center [988, 88] width 136 height 8
drag, startPoint x: 981, startPoint y: 198, endPoint x: 1004, endPoint y: 114, distance: 87.5
click at [981, 197] on div "Content Brief Formatting {{ step_2.output }} (Optional) Content Brief (Output) …" at bounding box center [992, 248] width 162 height 456
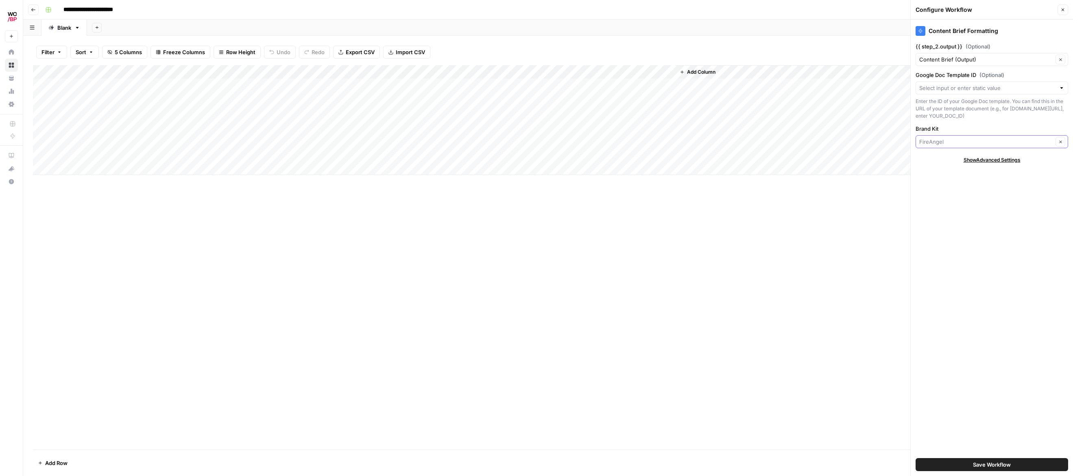
click at [957, 146] on input "Brand Kit" at bounding box center [987, 142] width 134 height 8
type input "FireAngel"
drag, startPoint x: 968, startPoint y: 216, endPoint x: 981, endPoint y: 181, distance: 38.1
click at [968, 216] on div "Content Brief Formatting {{ step_2.output }} (Optional) Content Brief (Output) …" at bounding box center [992, 248] width 162 height 456
click at [990, 465] on span "Save Workflow" at bounding box center [992, 464] width 38 height 8
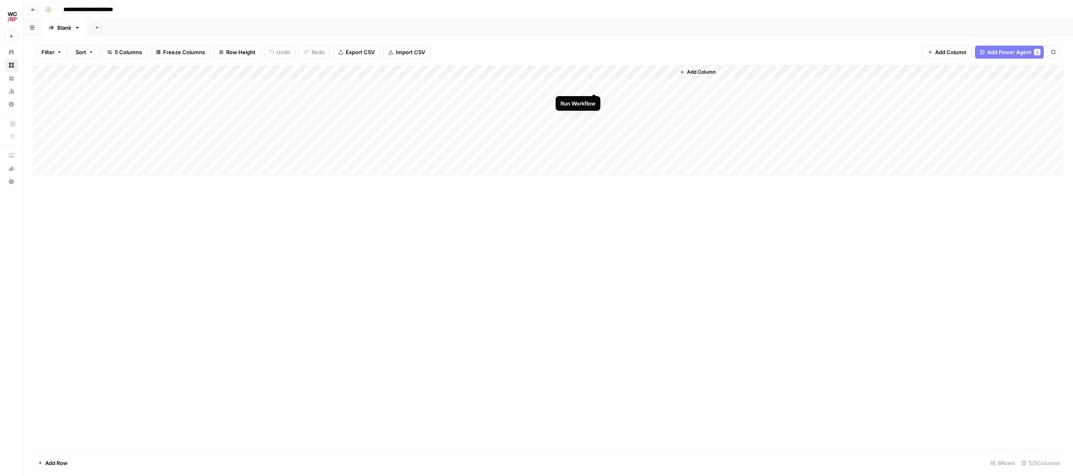
click at [592, 85] on div "Add Column" at bounding box center [548, 120] width 1031 height 110
click at [582, 87] on div "Add Column" at bounding box center [548, 120] width 1031 height 110
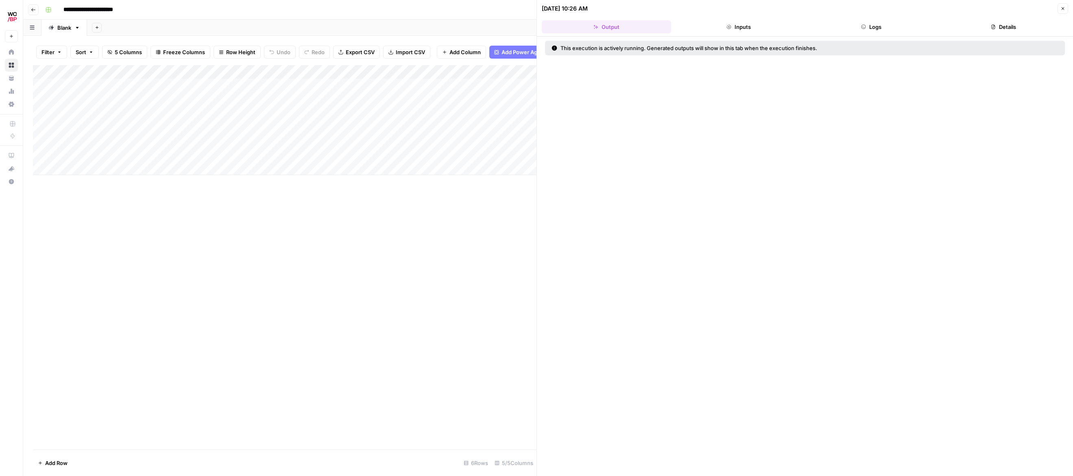
click at [722, 25] on button "Inputs" at bounding box center [739, 26] width 129 height 13
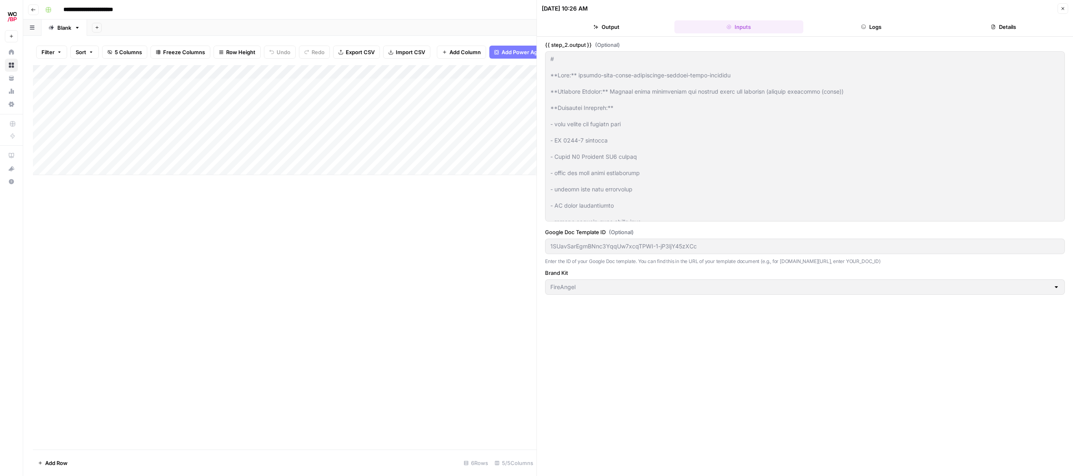
click at [848, 25] on button "Logs" at bounding box center [871, 26] width 129 height 13
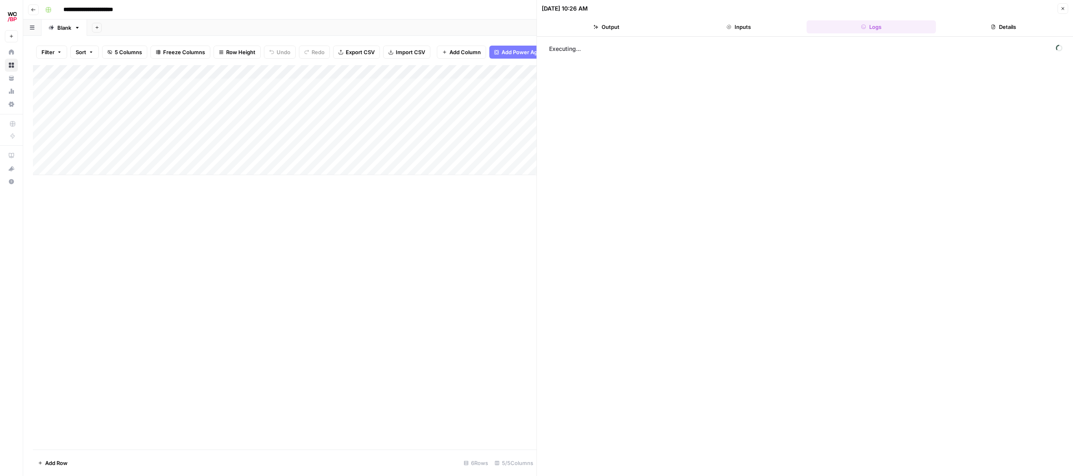
click at [989, 24] on button "Details" at bounding box center [1003, 26] width 129 height 13
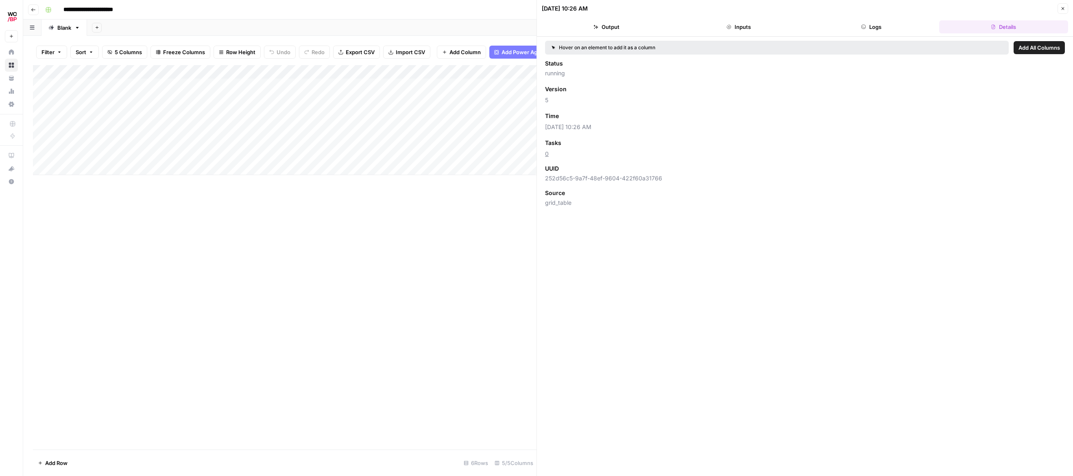
click at [599, 24] on button "Output" at bounding box center [606, 26] width 129 height 13
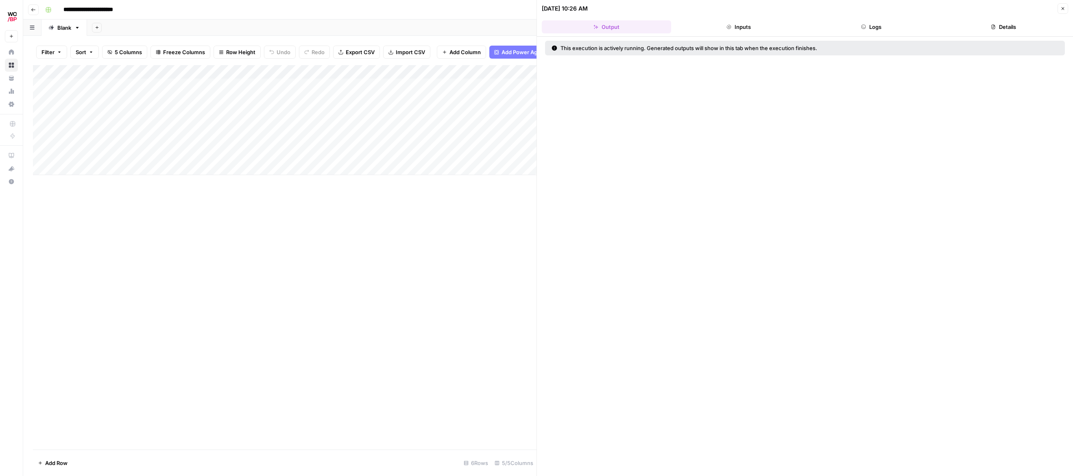
click at [1063, 8] on icon "button" at bounding box center [1063, 8] width 3 height 3
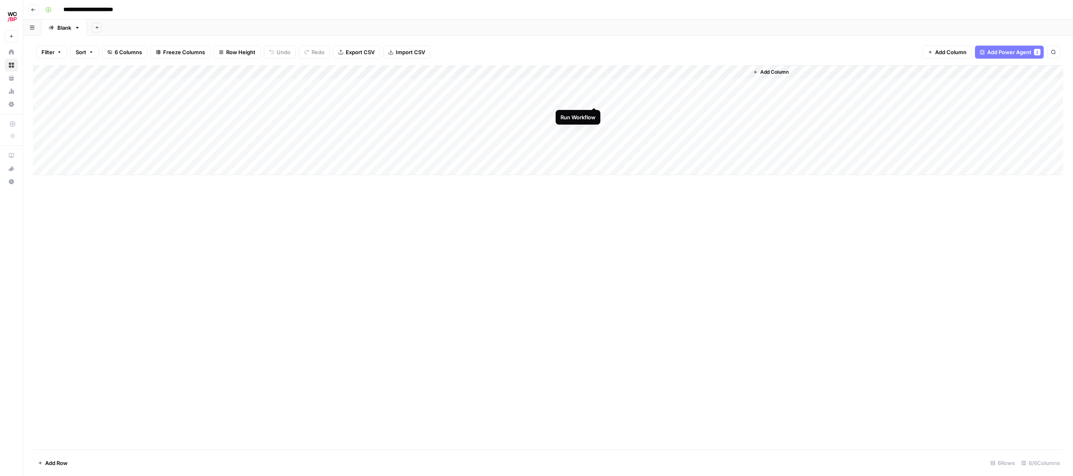
click at [595, 100] on div "Add Column" at bounding box center [548, 120] width 1031 height 110
click at [594, 113] on div "Add Column" at bounding box center [548, 120] width 1031 height 110
click at [593, 127] on div "Add Column" at bounding box center [548, 120] width 1031 height 110
click at [594, 139] on div "Add Column" at bounding box center [548, 120] width 1031 height 110
drag, startPoint x: 787, startPoint y: 197, endPoint x: 757, endPoint y: 146, distance: 59.1
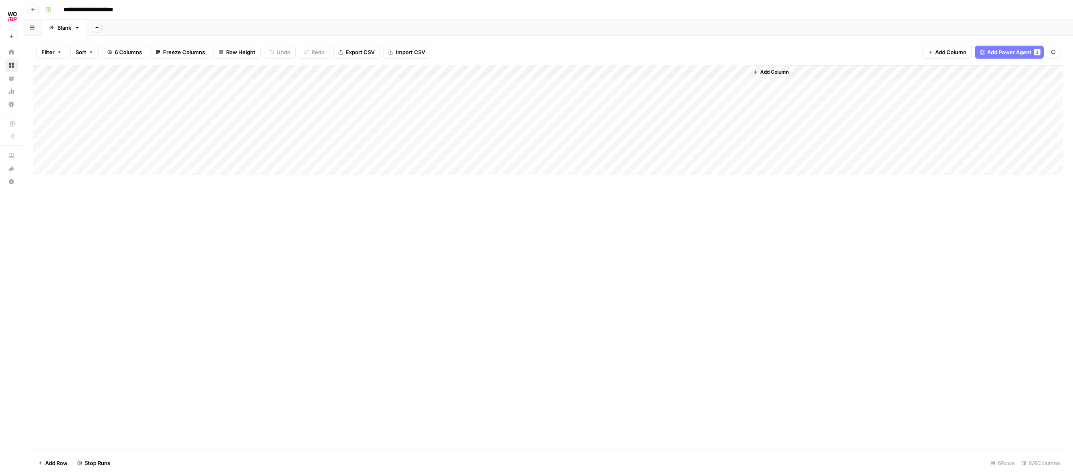
click at [782, 189] on div "Add Column" at bounding box center [548, 257] width 1031 height 384
click at [742, 85] on div "Add Column" at bounding box center [548, 120] width 1031 height 110
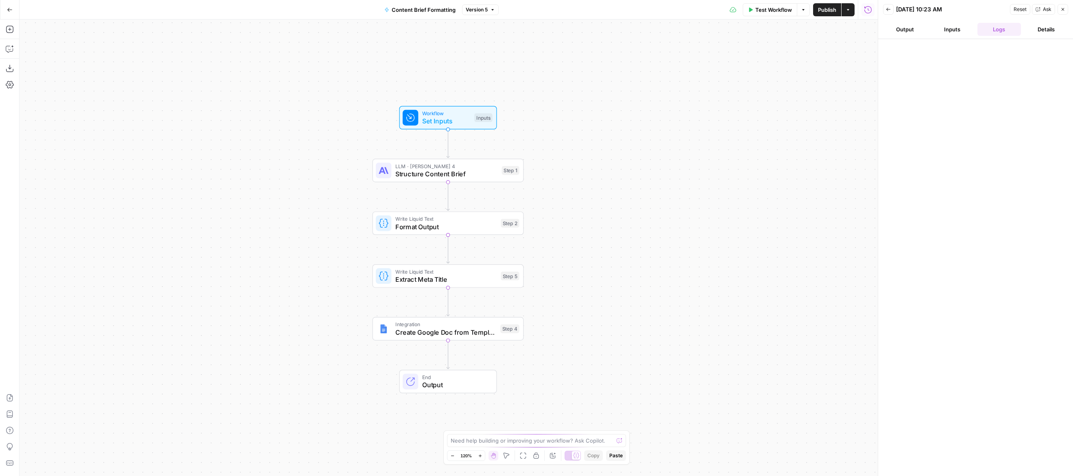
click at [951, 28] on button "Inputs" at bounding box center [953, 29] width 44 height 13
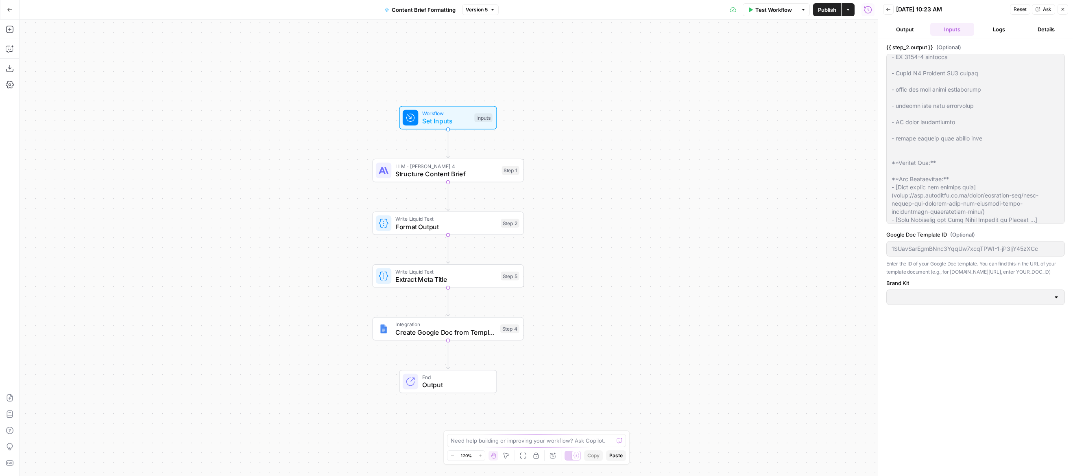
scroll to position [103, 0]
click at [989, 239] on div "Google Doc Template ID (Optional) 1SUavSarEgmBNnc3YqqUw7xcqTPWI-1-jP3ljY45zXCc …" at bounding box center [976, 252] width 179 height 45
click at [1046, 30] on button "Details" at bounding box center [1046, 29] width 44 height 13
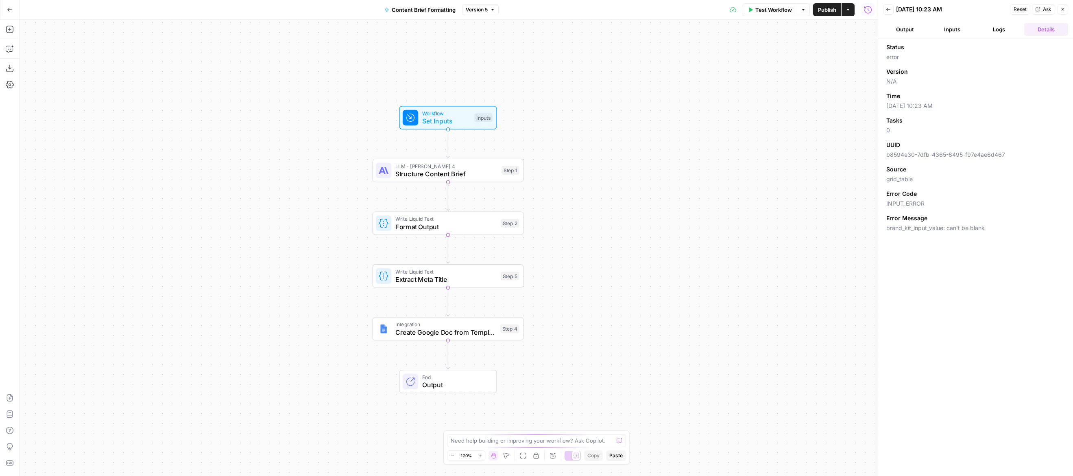
drag, startPoint x: 888, startPoint y: 230, endPoint x: 995, endPoint y: 233, distance: 106.6
click at [995, 233] on div "Status error Version N/A Time [DATE] 10:23 AM Tasks 0 UUID b8594e30-7dfb-4365-8…" at bounding box center [975, 257] width 195 height 437
click at [901, 33] on button "Output" at bounding box center [905, 29] width 44 height 13
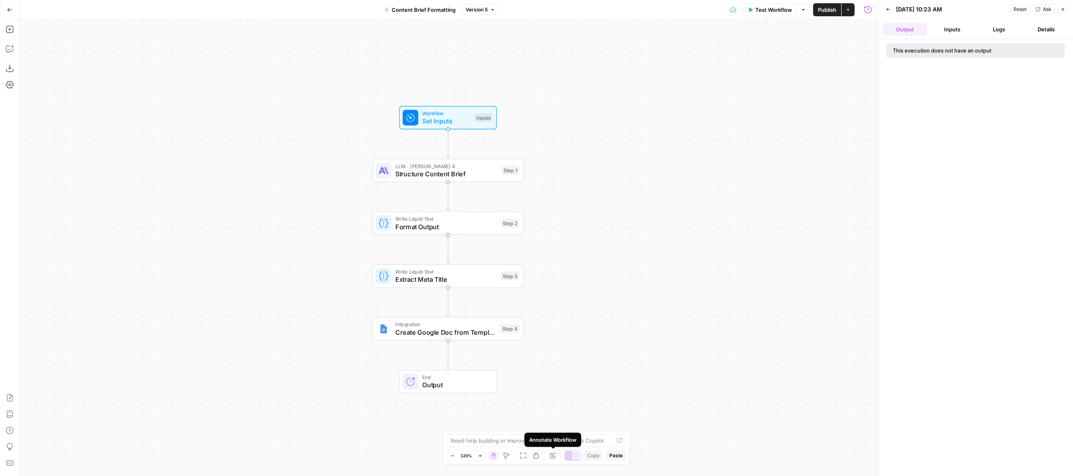
click at [547, 442] on div "Annotate Workflow" at bounding box center [552, 439] width 47 height 8
click at [513, 441] on textarea at bounding box center [532, 440] width 163 height 8
click at [518, 441] on textarea "this is part of a workflow and the brand kit has already been selected as an in…" at bounding box center [528, 436] width 156 height 16
type textarea "this is part of a workflow and the brand kit has already been selected as an in…"
click at [605, 450] on div "Zoom Out 120% Zoom In Hand Move Fit to View Lock/Unlock Annotate Workflow Copy …" at bounding box center [537, 455] width 180 height 11
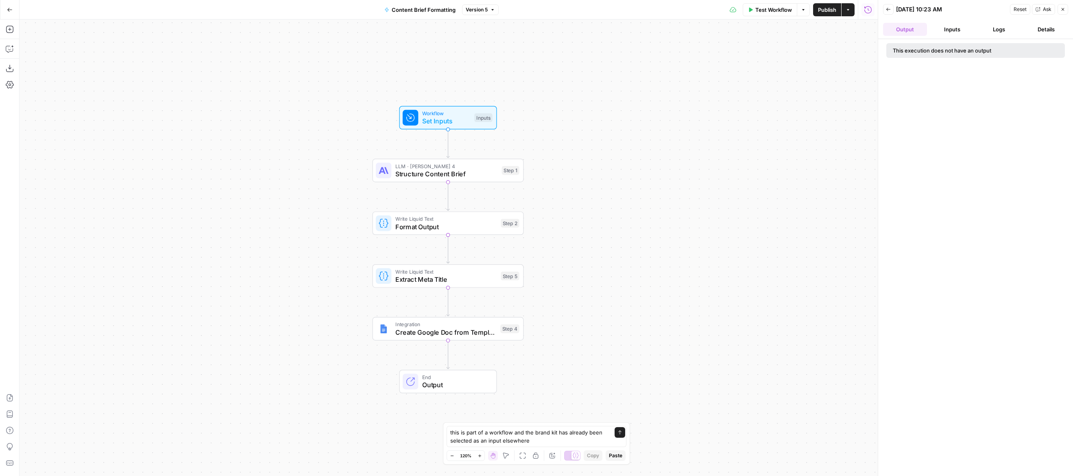
click at [623, 459] on button "Paste" at bounding box center [616, 455] width 20 height 11
type textarea "this is part of a workflow and the brand kit has already been selected as an in…"
click at [617, 431] on button "Send" at bounding box center [620, 432] width 11 height 11
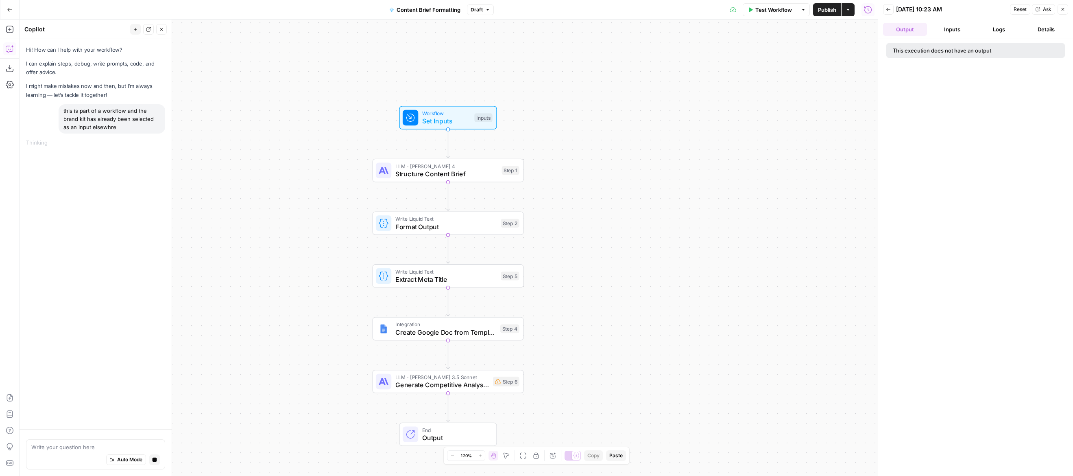
click at [453, 386] on span "Generate Competitive Analysis Report" at bounding box center [442, 385] width 94 height 10
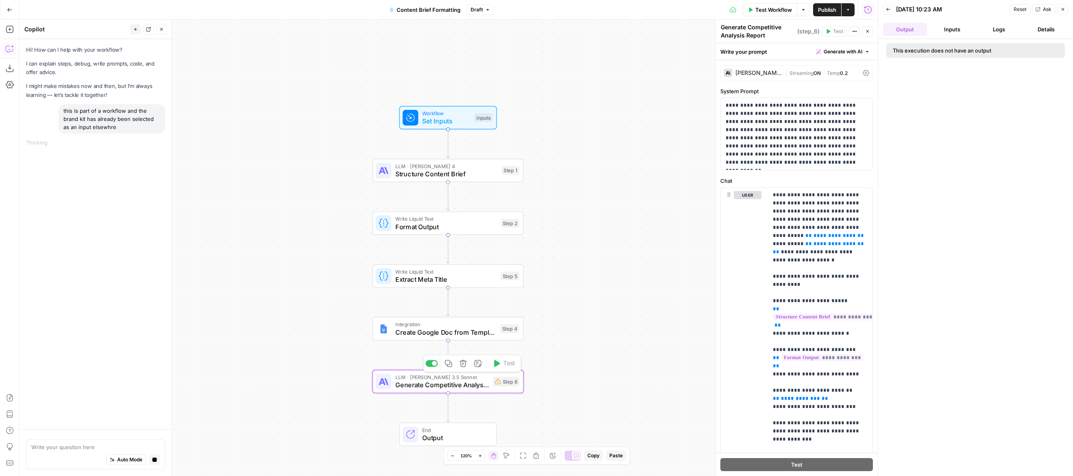
click at [464, 364] on icon "button" at bounding box center [463, 363] width 7 height 7
click at [509, 105] on span "Delete Step" at bounding box center [515, 104] width 32 height 8
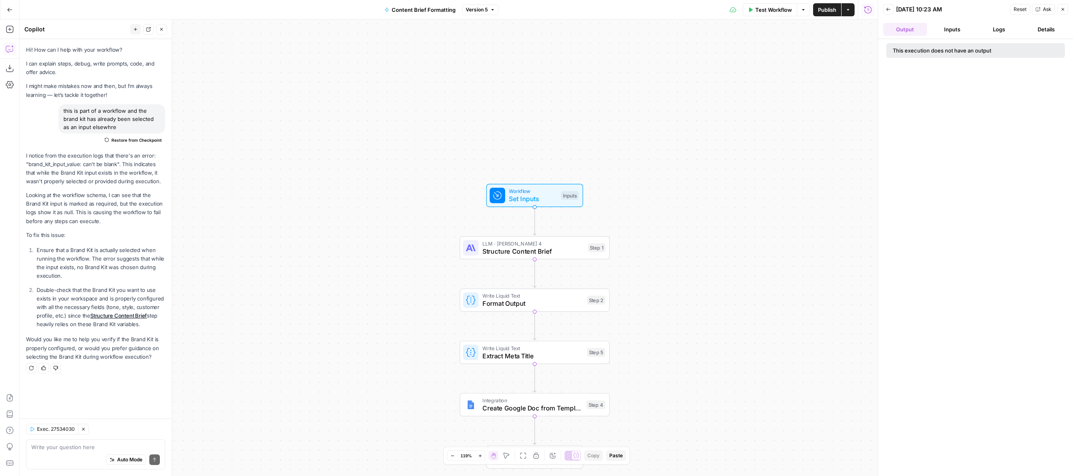
click at [11, 9] on icon "button" at bounding box center [10, 10] width 6 height 6
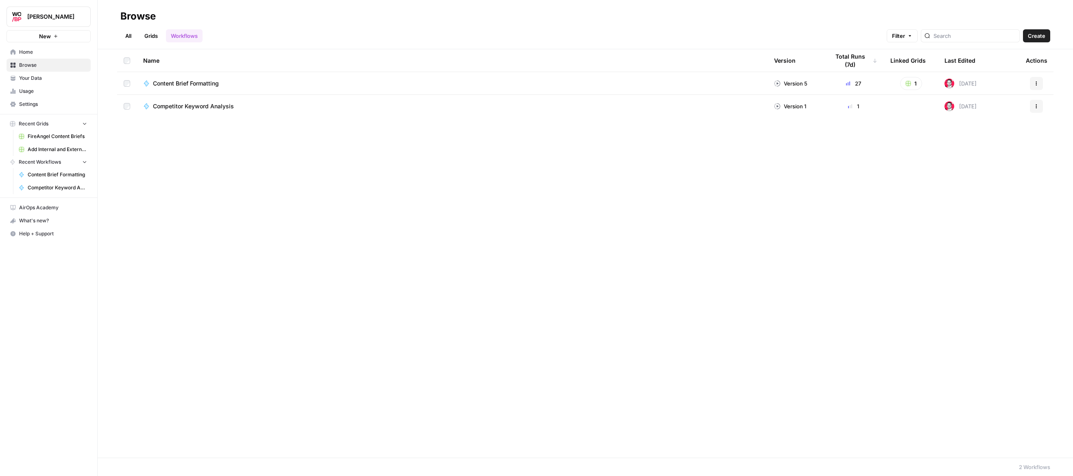
click at [39, 86] on link "Usage" at bounding box center [49, 91] width 84 height 13
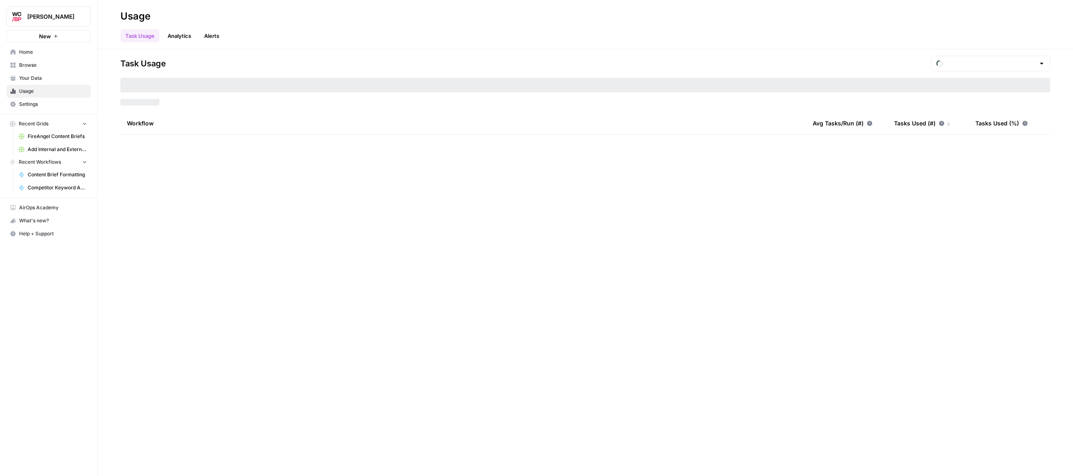
type input "August Included Tasks"
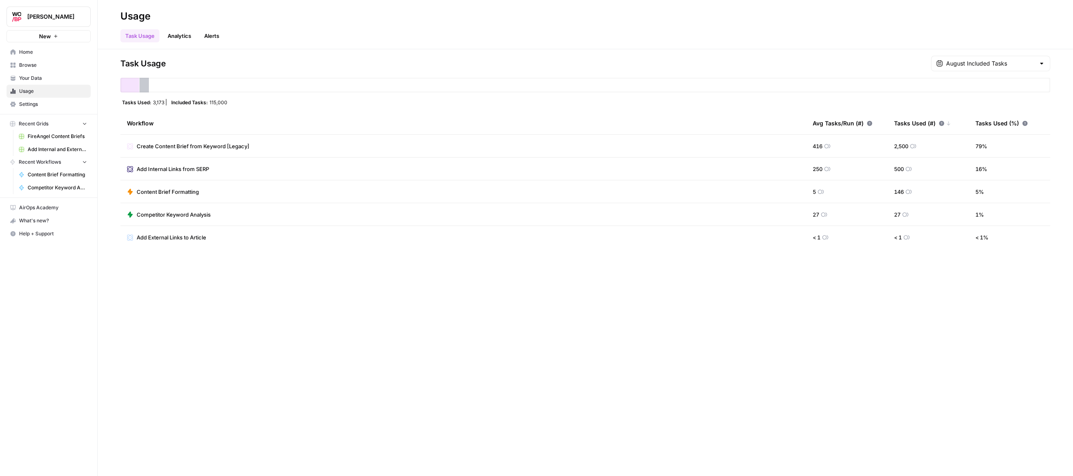
click at [150, 104] on span "Tasks Used:" at bounding box center [136, 102] width 29 height 7
click at [243, 106] on div "Task Usage August Included Tasks Tasks Used: 3,173 Included Tasks: 115,000 Work…" at bounding box center [585, 152] width 930 height 193
click at [841, 168] on td "250" at bounding box center [846, 168] width 81 height 22
drag, startPoint x: 900, startPoint y: 145, endPoint x: 918, endPoint y: 144, distance: 18.7
click at [918, 144] on td "2,500" at bounding box center [928, 146] width 81 height 22
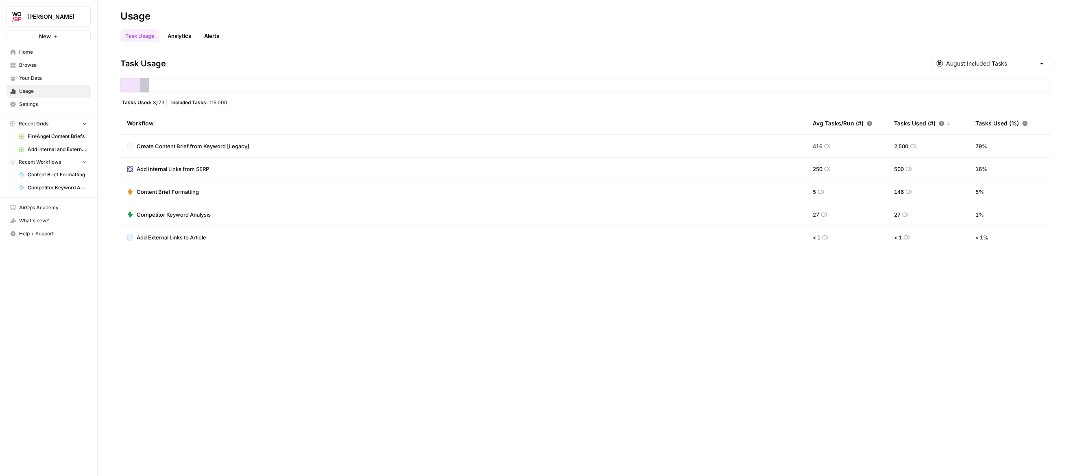
drag, startPoint x: 918, startPoint y: 144, endPoint x: 1000, endPoint y: 149, distance: 81.5
click at [918, 144] on td "2,500" at bounding box center [928, 146] width 81 height 22
click at [198, 146] on span "Create Content Brief from Keyword [Legacy]" at bounding box center [193, 146] width 113 height 8
click at [24, 50] on span "Home" at bounding box center [53, 51] width 68 height 7
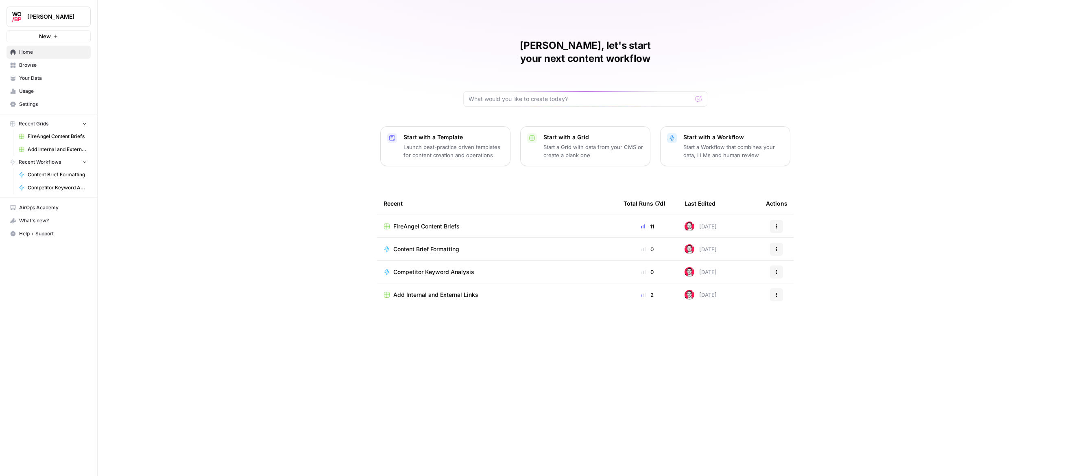
click at [646, 222] on div "11" at bounding box center [648, 226] width 48 height 8
click at [444, 222] on span "FireAngel Content Briefs" at bounding box center [426, 226] width 66 height 8
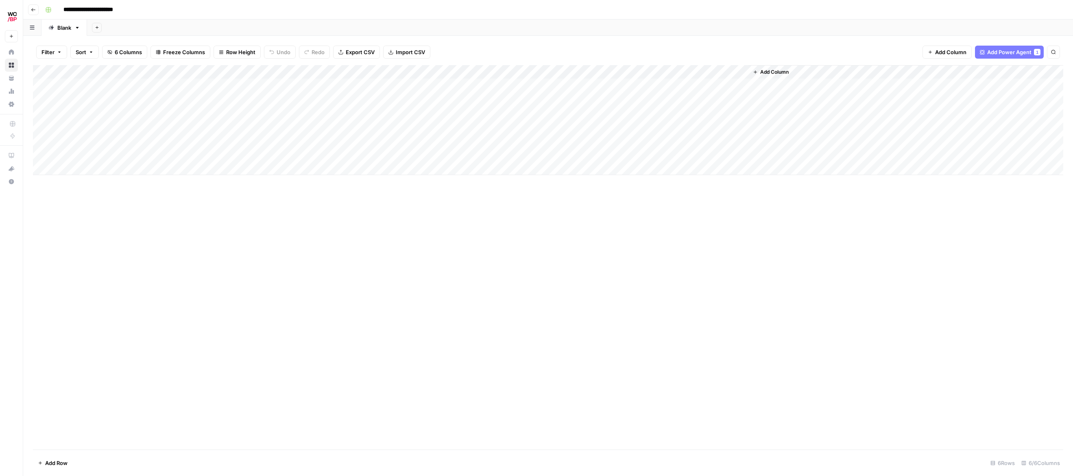
click at [562, 155] on div "Add Column" at bounding box center [548, 120] width 1031 height 110
click at [306, 247] on div "Add Column" at bounding box center [548, 257] width 1031 height 384
click at [32, 30] on button "button" at bounding box center [32, 28] width 18 height 16
click at [150, 30] on div "Add Sheet" at bounding box center [580, 28] width 986 height 16
click at [96, 11] on input "**********" at bounding box center [97, 9] width 75 height 13
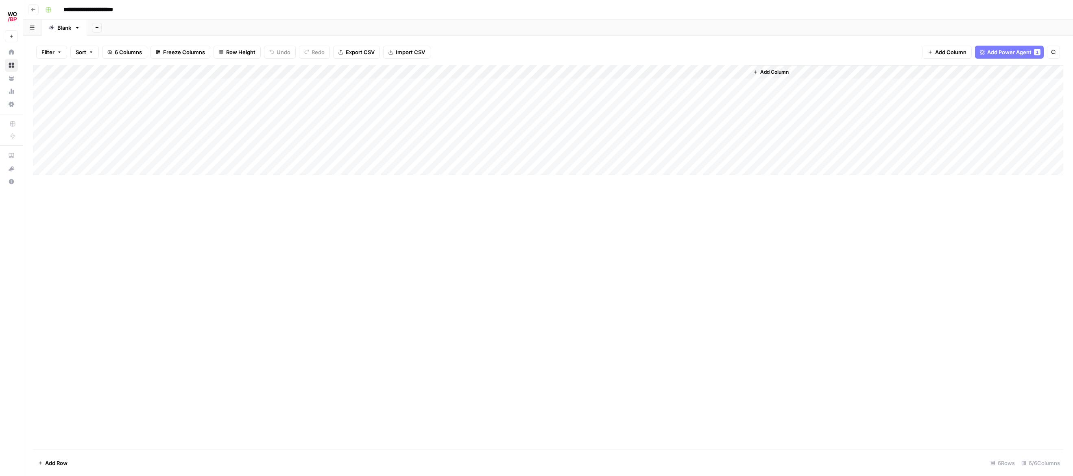
click at [92, 11] on input "**********" at bounding box center [97, 9] width 75 height 13
click at [72, 26] on link "Blank" at bounding box center [65, 28] width 46 height 16
click at [70, 27] on div "Blank" at bounding box center [64, 28] width 14 height 8
click at [70, 29] on input "*****" at bounding box center [64, 27] width 15 height 11
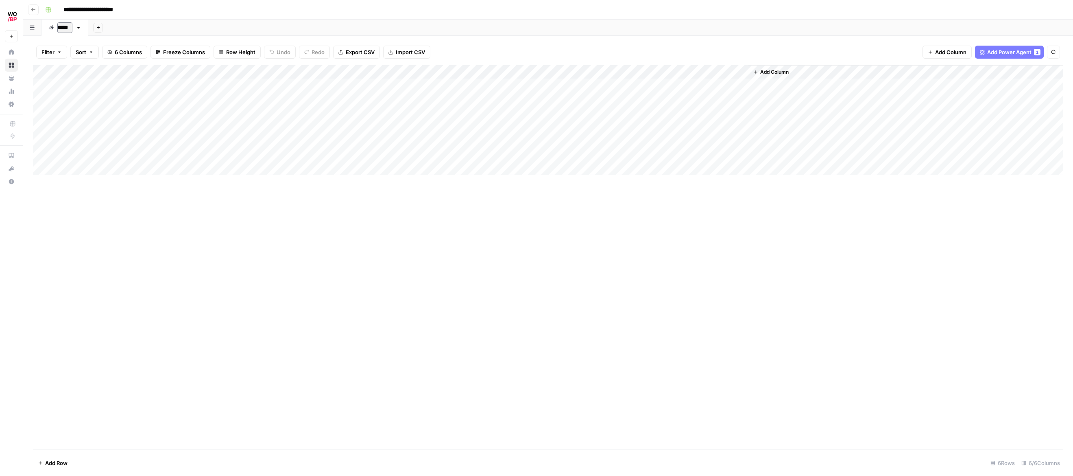
click at [71, 28] on input "*****" at bounding box center [64, 27] width 15 height 11
click at [90, 8] on input "**********" at bounding box center [97, 9] width 75 height 13
drag, startPoint x: 93, startPoint y: 12, endPoint x: 63, endPoint y: 12, distance: 30.1
click at [63, 12] on input "**********" at bounding box center [97, 9] width 75 height 13
click at [70, 26] on div "Blank" at bounding box center [64, 28] width 14 height 8
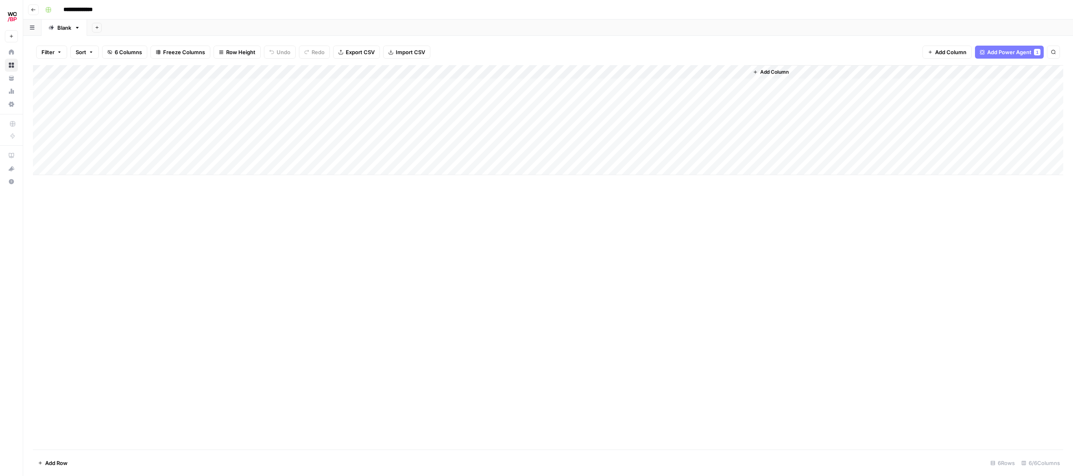
type input "**********"
click at [70, 28] on div "Blank" at bounding box center [64, 28] width 14 height 8
drag, startPoint x: 71, startPoint y: 26, endPoint x: 54, endPoint y: 28, distance: 17.1
click at [55, 28] on div "*****" at bounding box center [60, 28] width 24 height 12
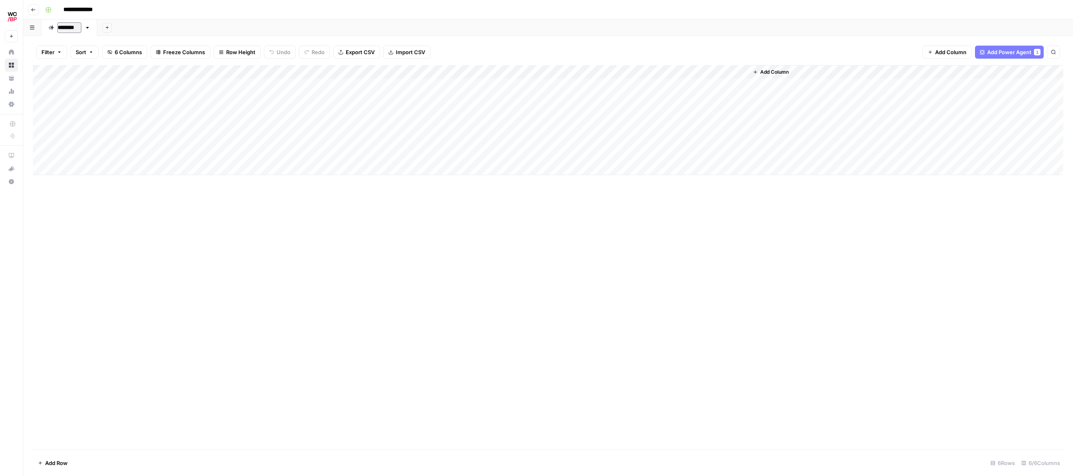
type input "*********"
click at [138, 23] on div "Add Sheet" at bounding box center [585, 28] width 975 height 16
click at [91, 28] on link "FireAngel" at bounding box center [70, 28] width 56 height 16
click at [87, 28] on icon "button" at bounding box center [88, 28] width 6 height 6
click at [108, 56] on span "Duplicate Sheet" at bounding box center [120, 54] width 39 height 8
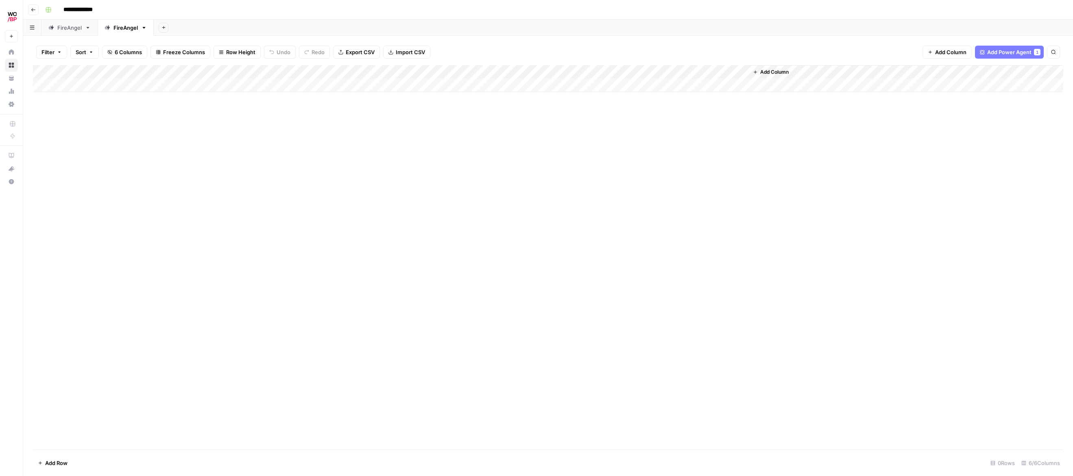
click at [123, 29] on div "FireAngel" at bounding box center [126, 28] width 24 height 8
drag, startPoint x: 138, startPoint y: 28, endPoint x: 113, endPoint y: 27, distance: 24.4
click at [114, 27] on input "*********" at bounding box center [126, 27] width 25 height 11
type input "*"
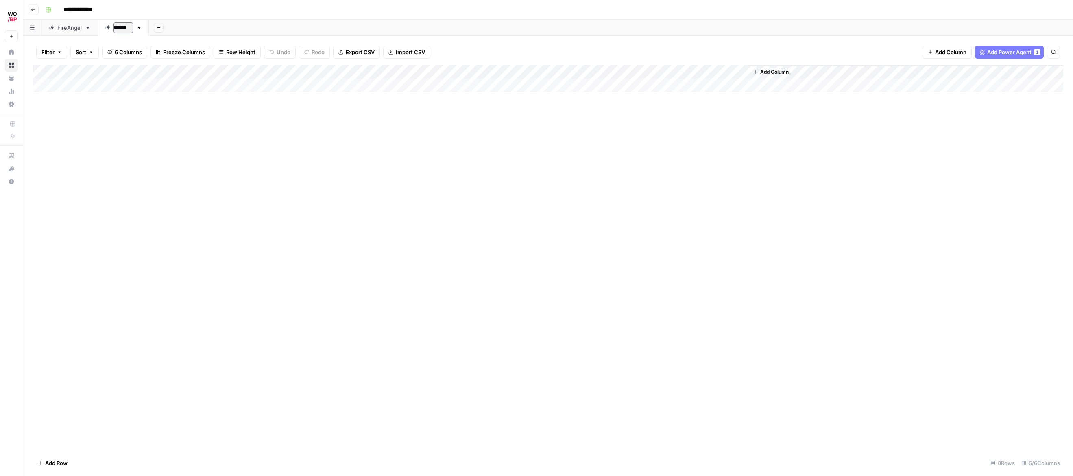
type input "*******"
drag, startPoint x: 144, startPoint y: 126, endPoint x: 138, endPoint y: 120, distance: 8.6
click at [142, 125] on div "Add Column" at bounding box center [548, 257] width 1031 height 384
click at [79, 85] on div "Add Column" at bounding box center [548, 78] width 1031 height 27
click at [173, 69] on div "Add Column" at bounding box center [548, 85] width 1031 height 41
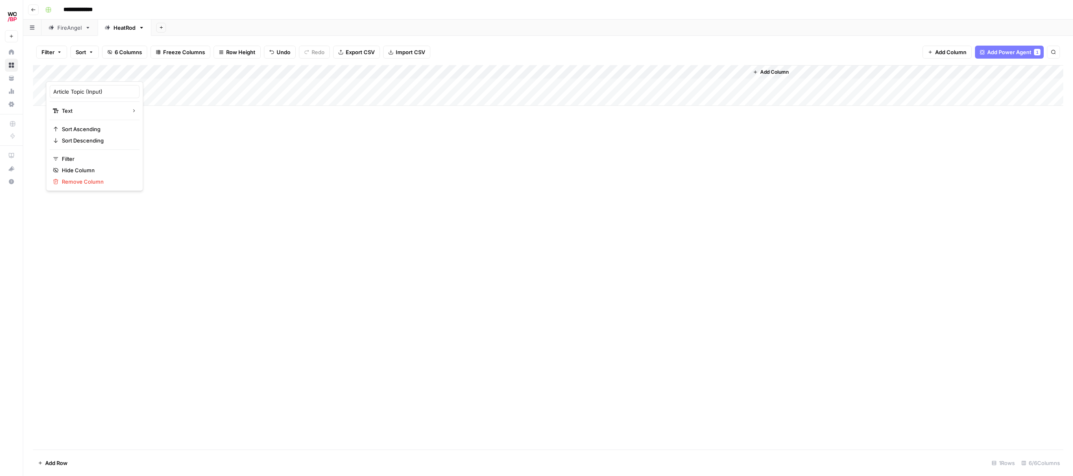
click at [292, 69] on div at bounding box center [170, 73] width 249 height 16
click at [288, 71] on div at bounding box center [170, 73] width 249 height 16
drag, startPoint x: 213, startPoint y: 120, endPoint x: 168, endPoint y: 120, distance: 44.8
click at [212, 120] on div "Add Column" at bounding box center [548, 257] width 1031 height 384
click at [77, 70] on div "Add Column" at bounding box center [548, 85] width 1031 height 41
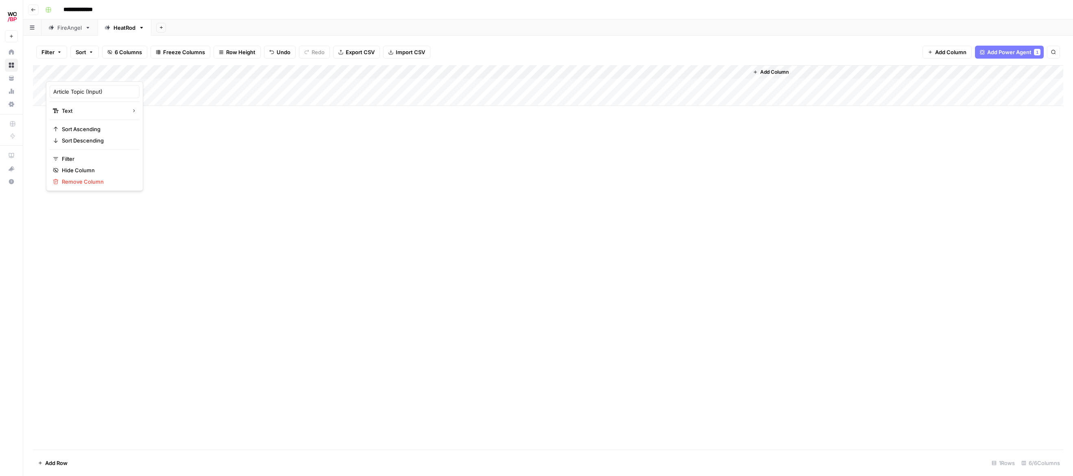
click at [191, 139] on div "Add Column" at bounding box center [548, 257] width 1031 height 384
click at [583, 72] on div "Add Column" at bounding box center [548, 85] width 1031 height 41
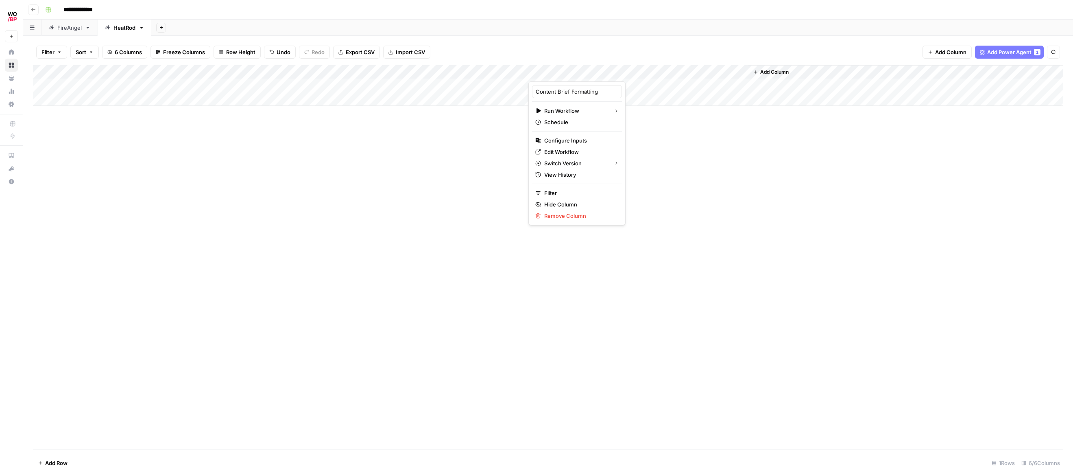
drag, startPoint x: 446, startPoint y: 156, endPoint x: 454, endPoint y: 132, distance: 25.6
click at [447, 151] on div "Add Column" at bounding box center [548, 257] width 1031 height 384
click at [399, 70] on div "Add Column" at bounding box center [548, 85] width 1031 height 41
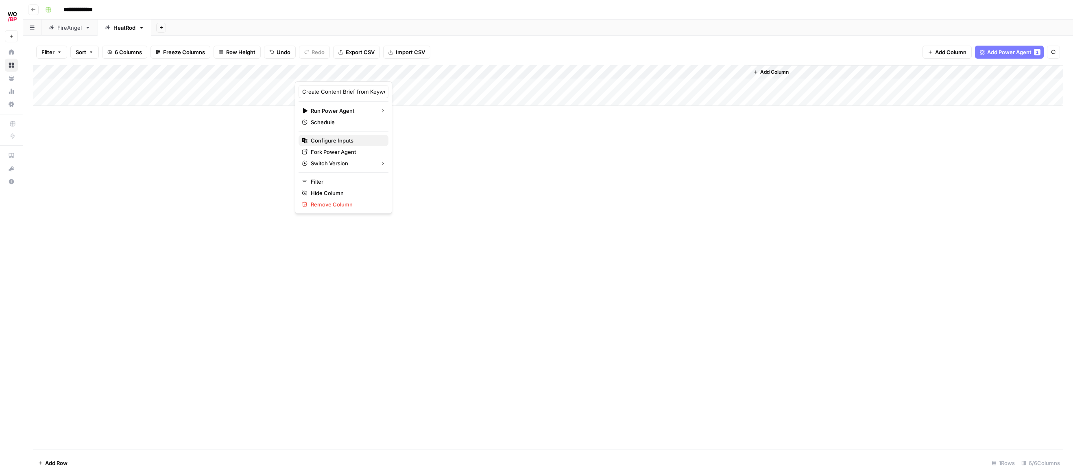
click at [327, 137] on span "Configure Inputs" at bounding box center [346, 140] width 71 height 8
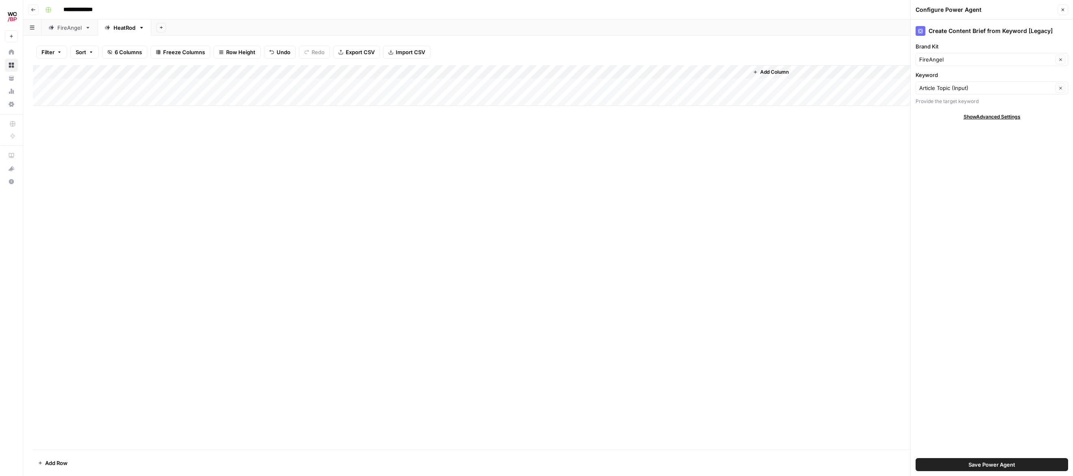
click at [977, 116] on span "Show Advanced Settings" at bounding box center [992, 116] width 57 height 7
click at [963, 57] on input "Brand Kit" at bounding box center [987, 59] width 134 height 8
click at [956, 103] on span "Heatrod Elements" at bounding box center [990, 101] width 135 height 8
type input "Heatrod Elements"
click at [1008, 458] on button "Save Power Agent" at bounding box center [992, 464] width 153 height 13
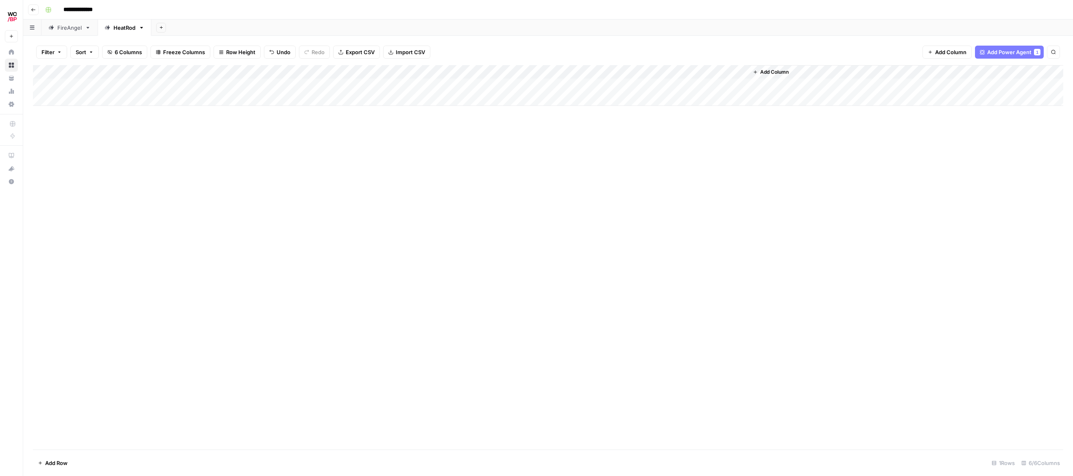
click at [55, 28] on div "FireAngel" at bounding box center [64, 28] width 33 height 8
click at [397, 70] on div "Add Column" at bounding box center [548, 120] width 1031 height 110
click at [326, 137] on span "Configure Inputs" at bounding box center [346, 140] width 71 height 8
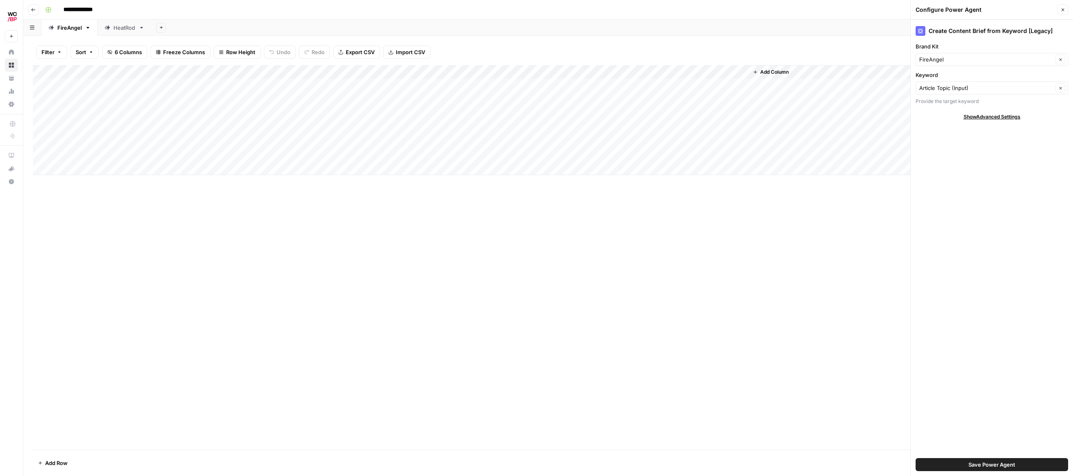
click at [1068, 12] on header "Configure Power Agent Close" at bounding box center [992, 10] width 162 height 20
click at [1064, 11] on icon "button" at bounding box center [1063, 9] width 5 height 5
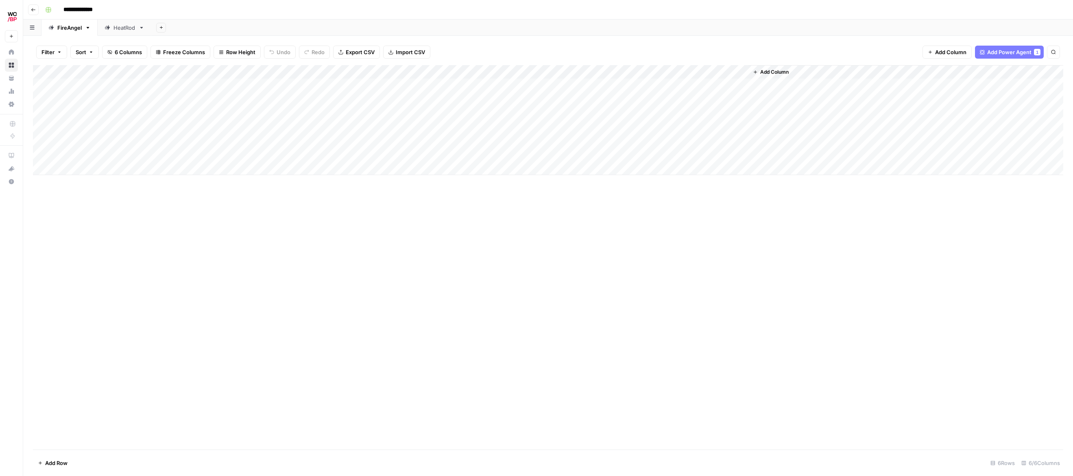
click at [106, 29] on icon at bounding box center [108, 28] width 6 height 6
click at [586, 69] on div "Add Column" at bounding box center [548, 85] width 1031 height 41
click at [566, 138] on span "Configure Inputs" at bounding box center [579, 140] width 71 height 8
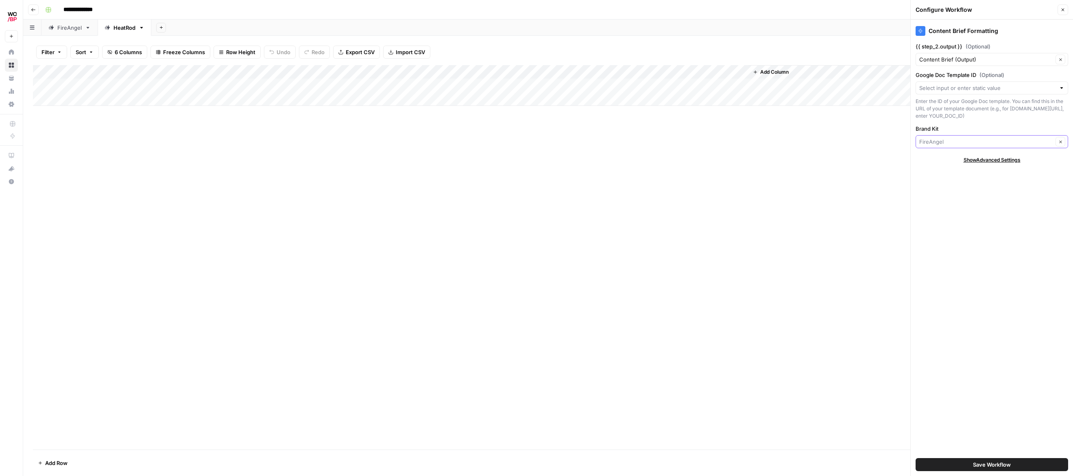
click at [1009, 146] on input "Brand Kit" at bounding box center [987, 142] width 134 height 8
click at [939, 190] on span "Heatrod Elements" at bounding box center [990, 191] width 135 height 8
type input "Heatrod Elements"
click at [996, 468] on button "Save Workflow" at bounding box center [992, 464] width 153 height 13
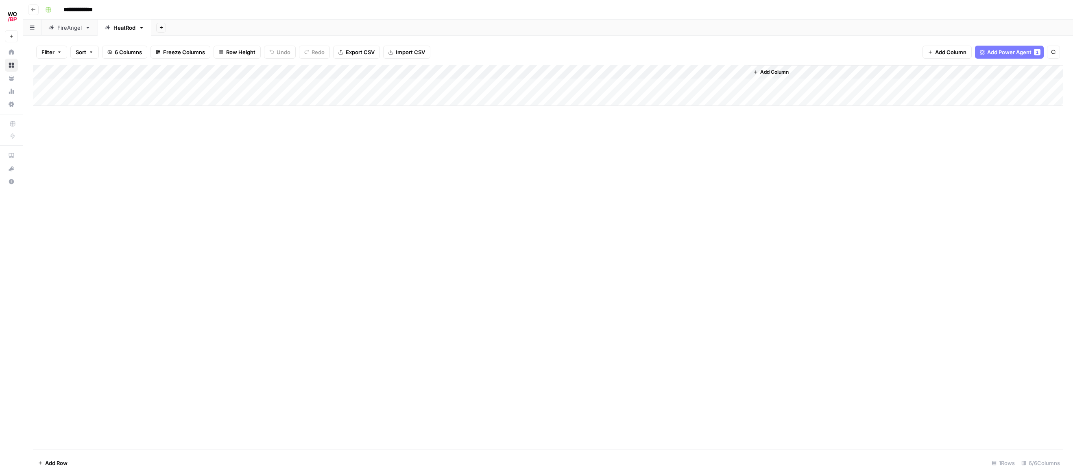
click at [333, 204] on div "Add Column" at bounding box center [548, 257] width 1031 height 384
click at [65, 11] on input "**********" at bounding box center [83, 9] width 47 height 13
drag, startPoint x: 103, startPoint y: 10, endPoint x: 149, endPoint y: 28, distance: 50.2
click at [103, 11] on input "**********" at bounding box center [83, 9] width 47 height 13
type input "**********"
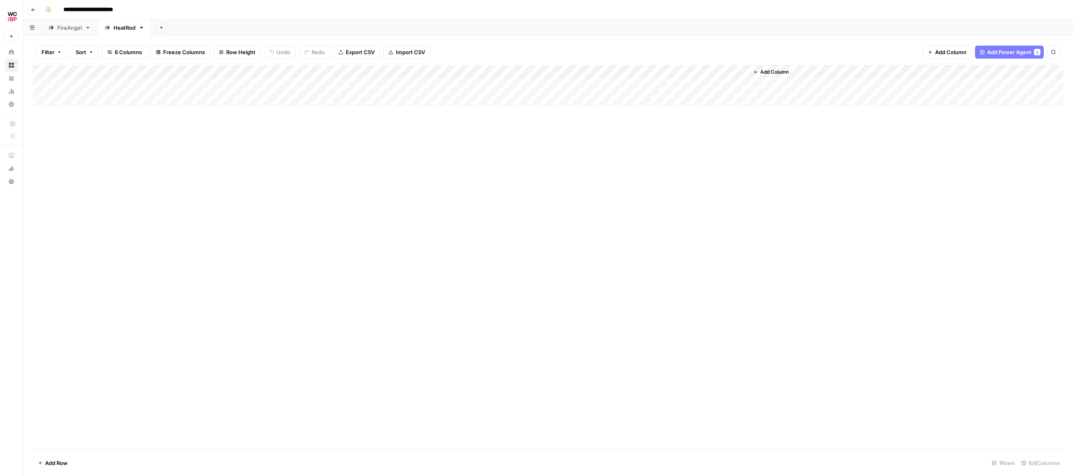
click at [288, 150] on div "Add Column" at bounding box center [548, 257] width 1031 height 384
click at [208, 74] on div "Add Column" at bounding box center [548, 85] width 1031 height 41
click at [334, 73] on div "Add Column" at bounding box center [548, 85] width 1031 height 41
click at [335, 142] on span "Configure Inputs" at bounding box center [346, 140] width 71 height 8
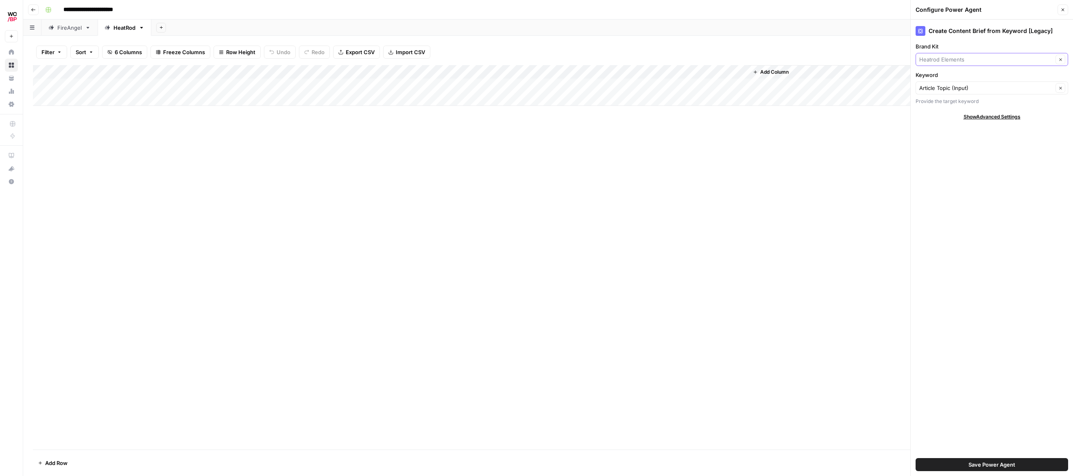
click at [988, 59] on input "Brand Kit" at bounding box center [987, 59] width 134 height 8
type input "Heatrod Elements"
click at [992, 45] on label "Brand Kit" at bounding box center [992, 46] width 153 height 8
click at [992, 55] on input "Heatrod Elements" at bounding box center [987, 59] width 134 height 8
type input "Heatrod Elements"
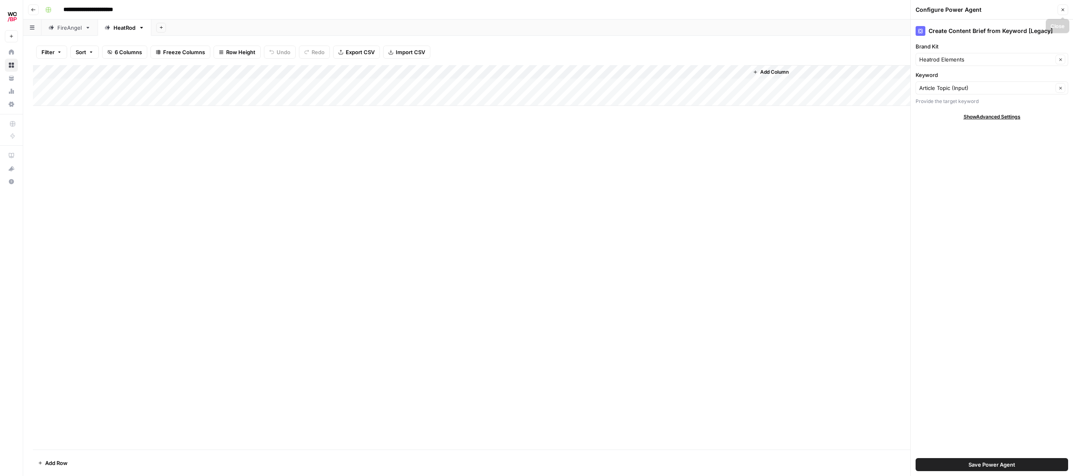
click at [1064, 8] on icon "button" at bounding box center [1063, 9] width 5 height 5
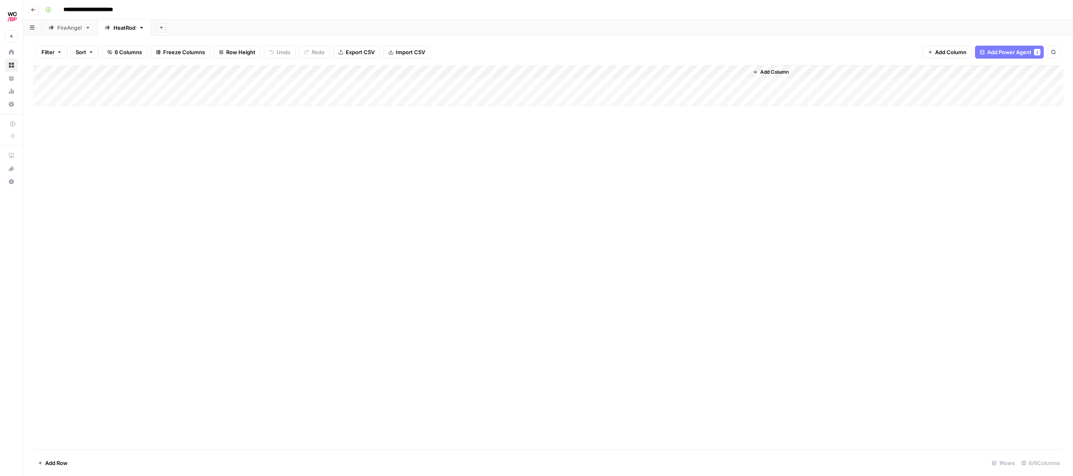
click at [74, 29] on div "FireAngel" at bounding box center [69, 28] width 24 height 8
click at [235, 88] on div "Add Column" at bounding box center [548, 120] width 1031 height 110
click at [288, 70] on div "Add Column" at bounding box center [548, 120] width 1031 height 110
click at [340, 224] on div "Add Column" at bounding box center [548, 257] width 1031 height 384
drag, startPoint x: 413, startPoint y: 284, endPoint x: 403, endPoint y: 284, distance: 9.4
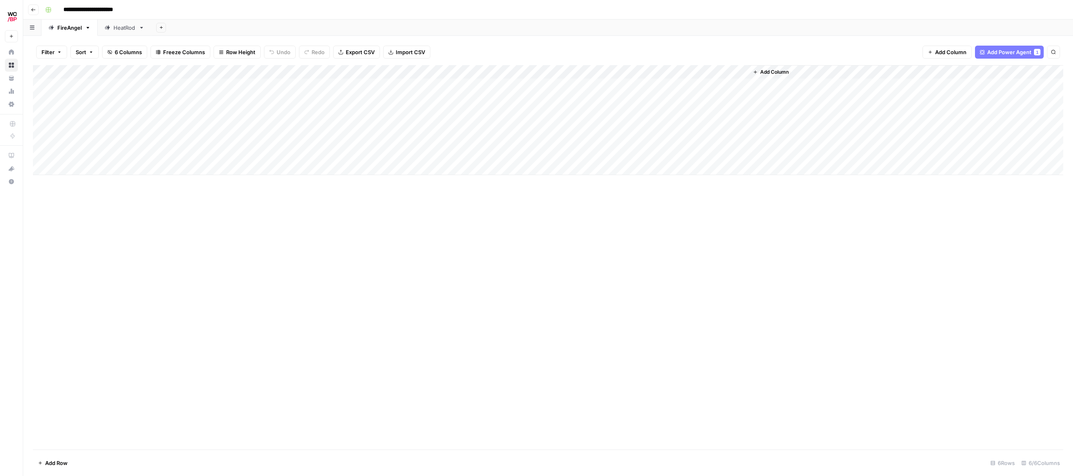
click at [413, 284] on div "Add Column" at bounding box center [548, 257] width 1031 height 384
click at [202, 218] on div "Add Column" at bounding box center [548, 257] width 1031 height 384
click at [104, 207] on div "Add Column" at bounding box center [548, 257] width 1031 height 384
click at [72, 202] on div "Add Column" at bounding box center [548, 257] width 1031 height 384
drag, startPoint x: 651, startPoint y: 222, endPoint x: 572, endPoint y: 210, distance: 80.3
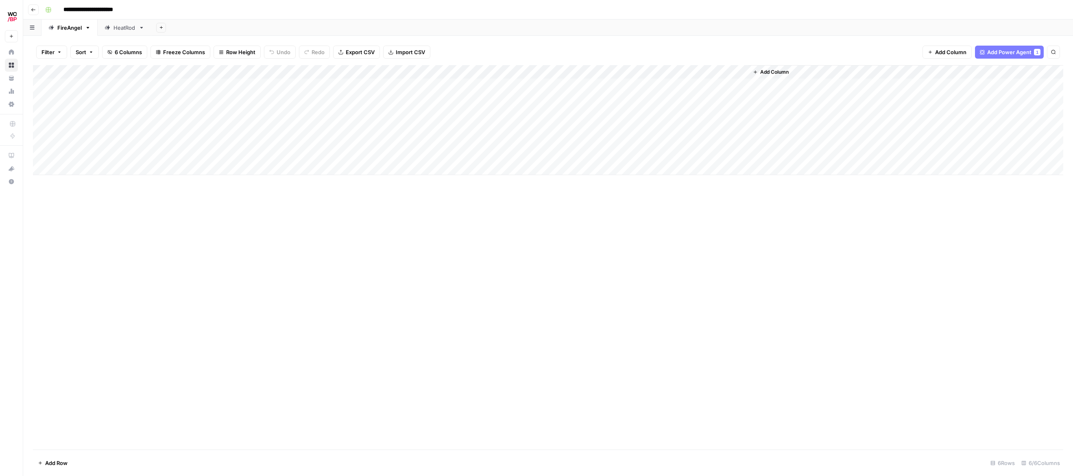
click at [651, 222] on div "Add Column" at bounding box center [548, 257] width 1031 height 384
click at [398, 73] on div "Add Column" at bounding box center [548, 120] width 1031 height 110
click at [332, 140] on span "Configure Inputs" at bounding box center [346, 140] width 71 height 8
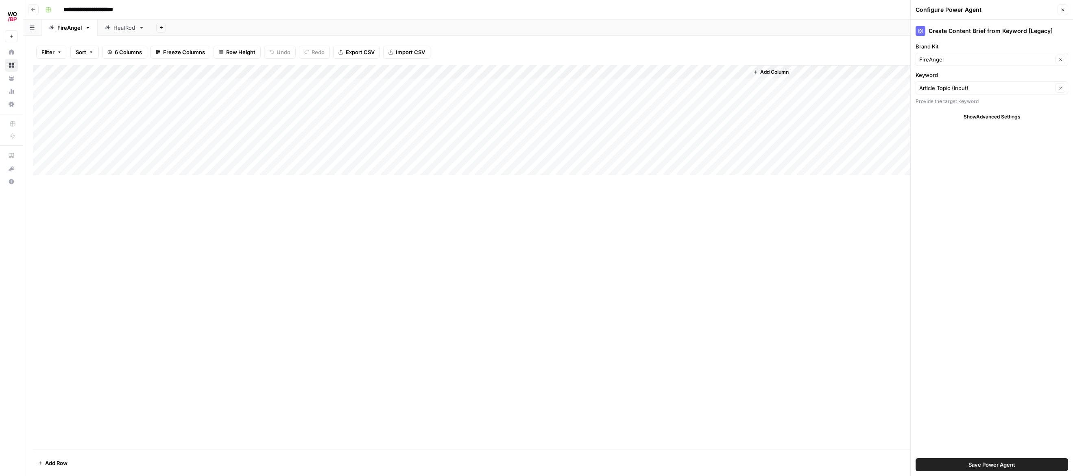
click at [998, 114] on span "Show Advanced Settings" at bounding box center [992, 116] width 57 height 7
click at [972, 86] on input "Keyword" at bounding box center [987, 88] width 134 height 8
type input "Article Topic (Input)"
click at [976, 216] on div "Create Content Brief from Keyword [Legacy] Brand Kit FireAngel Clear Keyword Ar…" at bounding box center [992, 248] width 162 height 456
click at [1068, 9] on button "Close" at bounding box center [1063, 9] width 11 height 11
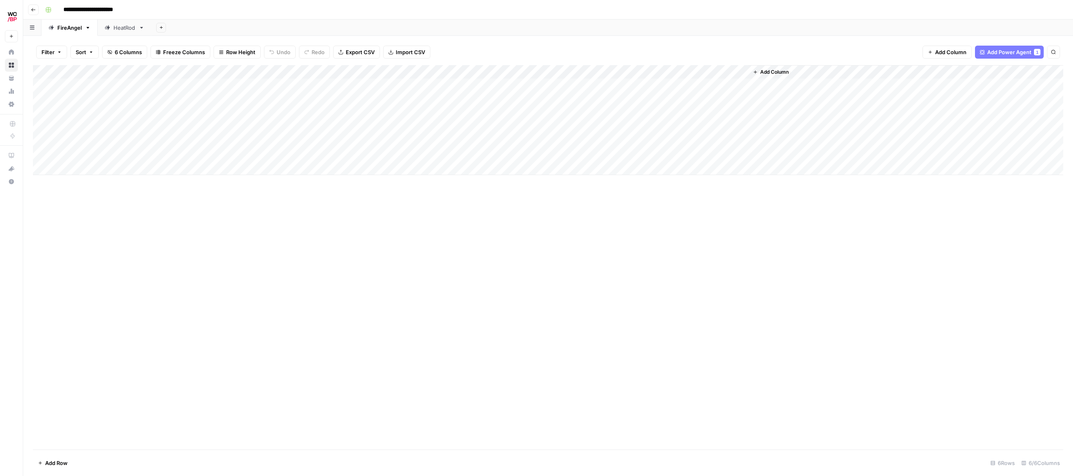
click at [542, 236] on div "Add Column" at bounding box center [548, 257] width 1031 height 384
drag, startPoint x: 199, startPoint y: 84, endPoint x: 198, endPoint y: 140, distance: 55.3
click at [198, 140] on div "Add Column" at bounding box center [548, 120] width 1031 height 110
click at [288, 69] on div "Add Column" at bounding box center [548, 120] width 1031 height 110
drag, startPoint x: 284, startPoint y: 196, endPoint x: 704, endPoint y: 48, distance: 445.0
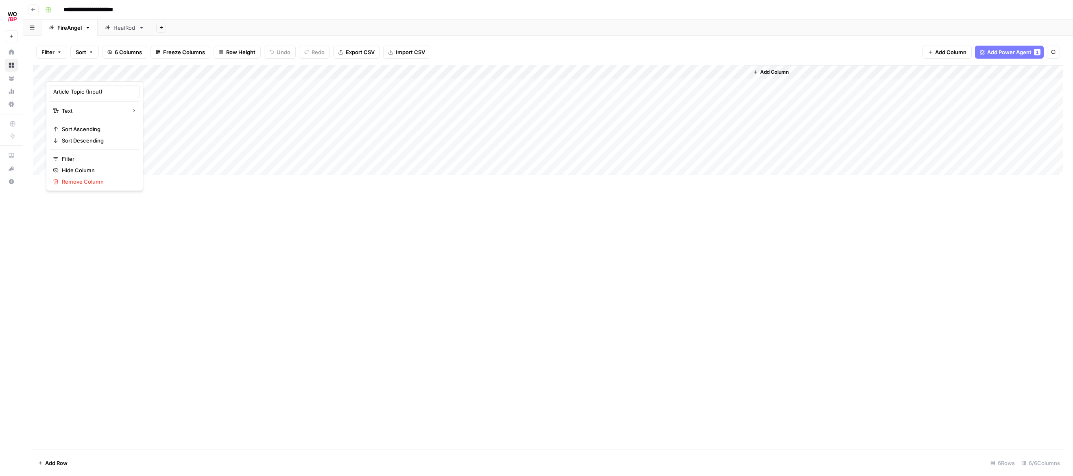
click at [284, 196] on div "Add Column" at bounding box center [548, 257] width 1031 height 384
click at [776, 72] on span "Add Column" at bounding box center [774, 71] width 28 height 7
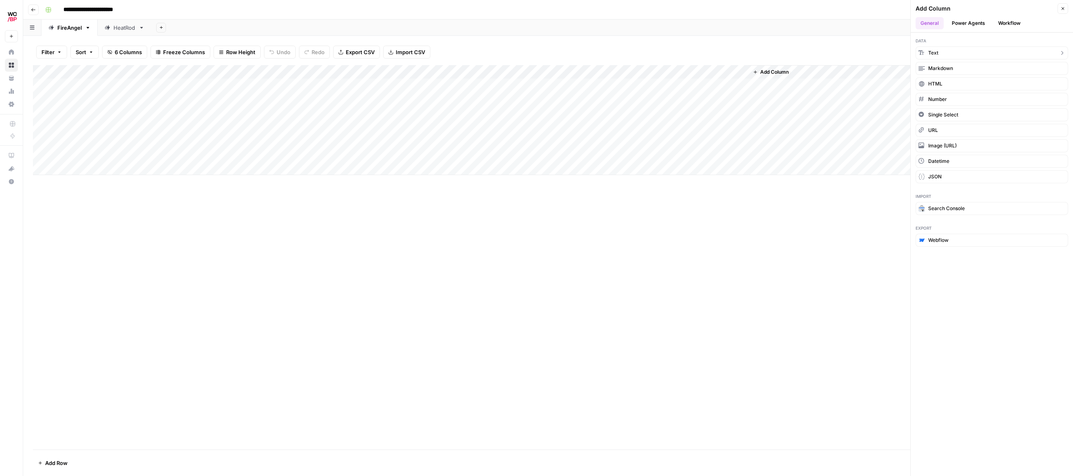
click at [939, 53] on button "Text" at bounding box center [992, 52] width 153 height 13
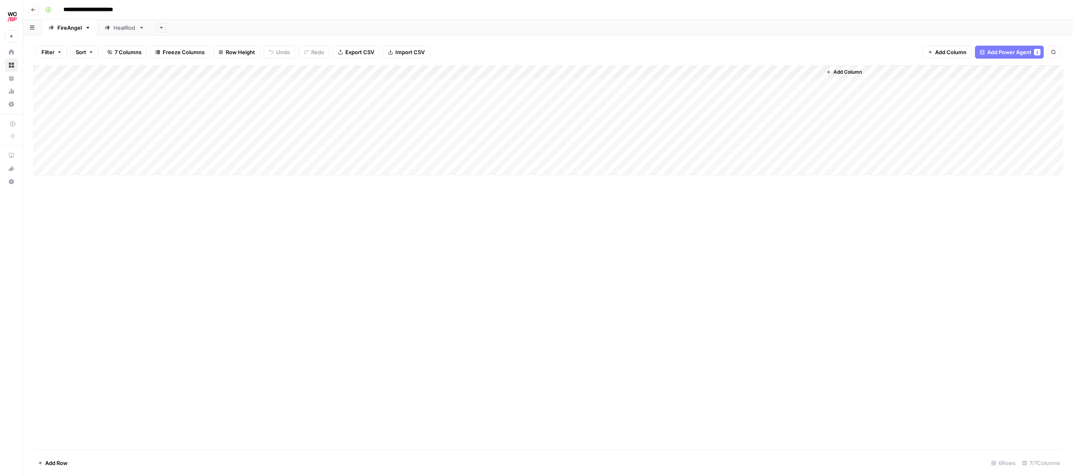
drag, startPoint x: 722, startPoint y: 76, endPoint x: 323, endPoint y: 74, distance: 398.7
click at [323, 74] on div "Add Column" at bounding box center [548, 120] width 1031 height 110
click at [319, 70] on div "Add Column" at bounding box center [548, 120] width 1031 height 110
click at [319, 90] on input "New Column" at bounding box center [343, 91] width 83 height 8
drag, startPoint x: 334, startPoint y: 90, endPoint x: 297, endPoint y: 90, distance: 37.0
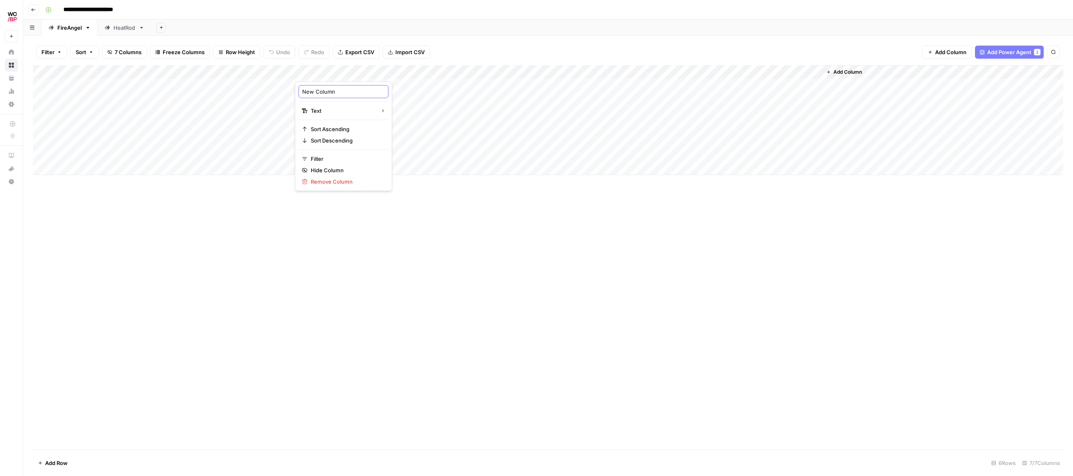
click at [297, 90] on div "New Column Text Sort Ascending Sort Descending Filter Hide Column Remove Column" at bounding box center [343, 135] width 97 height 109
type input "Article Description"
click at [386, 206] on div "Add Column" at bounding box center [548, 257] width 1031 height 384
click at [472, 70] on div "Add Column" at bounding box center [548, 120] width 1031 height 110
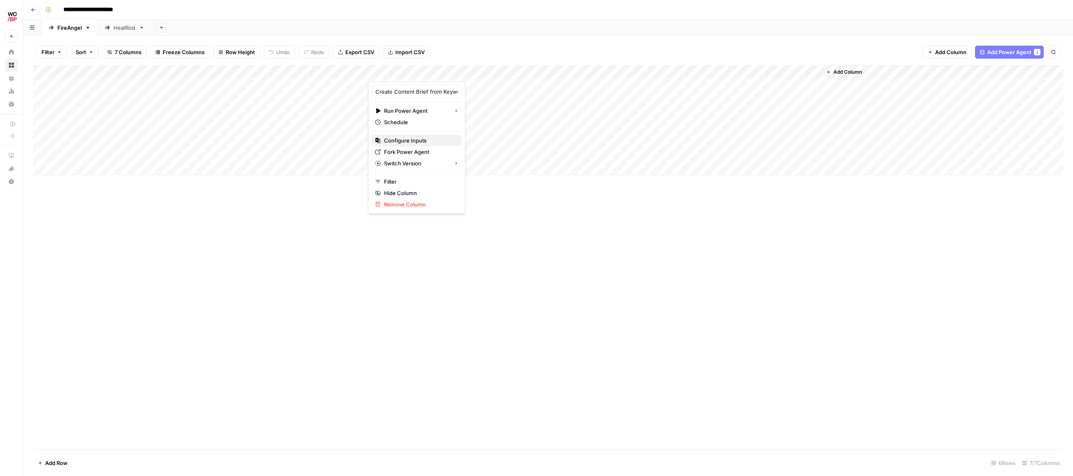
click at [416, 140] on span "Configure Inputs" at bounding box center [419, 140] width 71 height 8
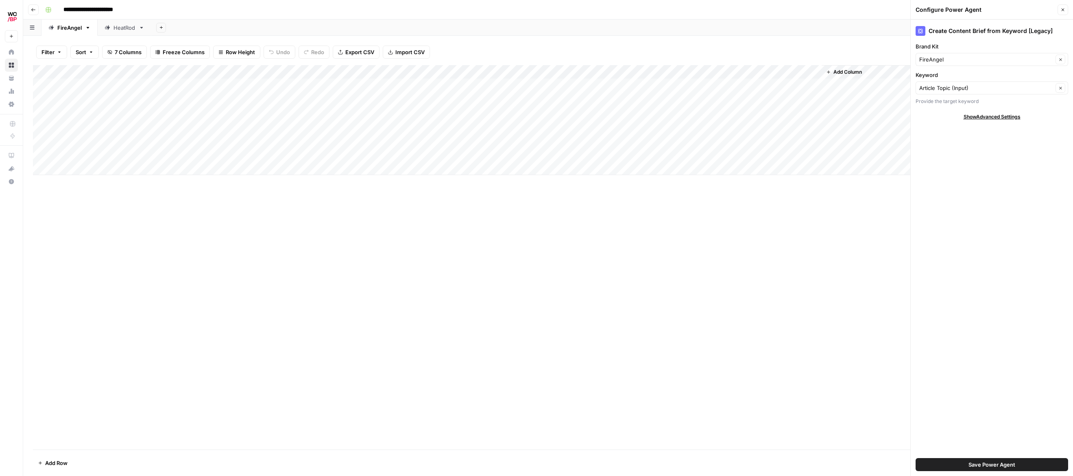
click at [992, 74] on label "Keyword" at bounding box center [992, 75] width 153 height 8
click at [992, 84] on input "Article Topic (Input)" at bounding box center [987, 88] width 134 height 8
type input "Article Topic (Input)"
drag, startPoint x: 1002, startPoint y: 203, endPoint x: 1002, endPoint y: 165, distance: 37.4
click at [1002, 202] on div "Create Content Brief from Keyword [Legacy] Brand Kit FireAngel Clear Keyword Ar…" at bounding box center [992, 248] width 162 height 456
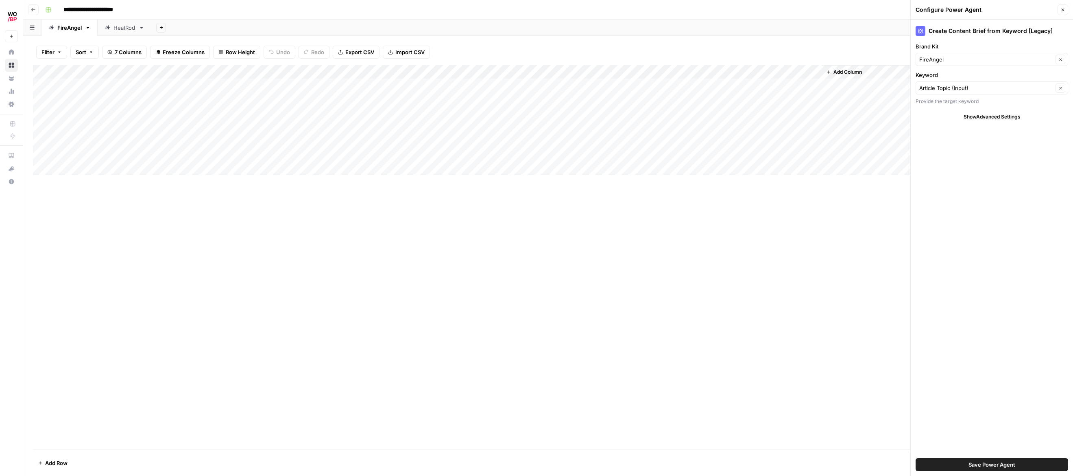
click at [991, 118] on span "Show Advanced Settings" at bounding box center [992, 116] width 57 height 7
click at [991, 116] on span "Hide Advanced Settings" at bounding box center [992, 116] width 55 height 7
click at [996, 81] on div "Article Topic (Input) Clear" at bounding box center [992, 87] width 153 height 13
type input "Article Topic (Input)"
click at [1006, 192] on div "Create Content Brief from Keyword [Legacy] Brand Kit FireAngel Clear Keyword Ar…" at bounding box center [992, 248] width 162 height 456
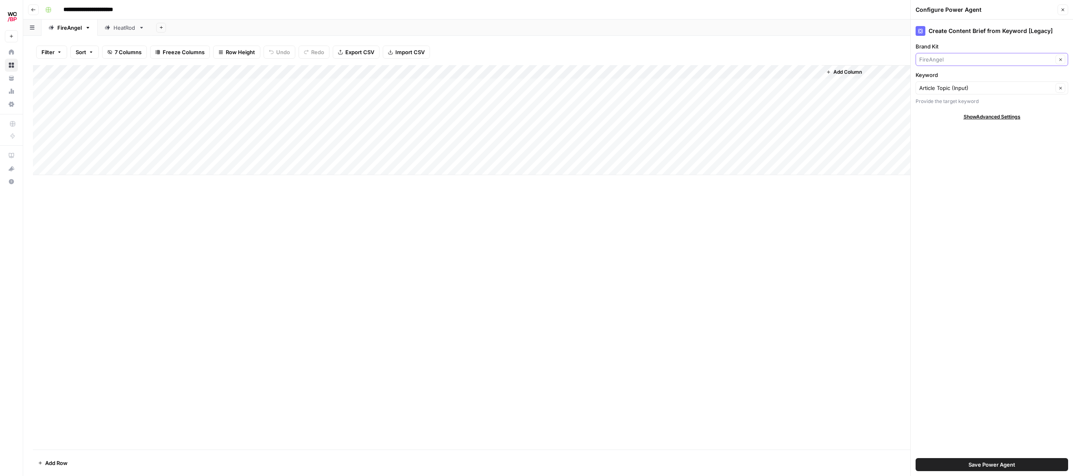
click at [977, 57] on input "Brand Kit" at bounding box center [987, 59] width 134 height 8
type input "FireAngel"
click at [1063, 10] on icon "button" at bounding box center [1063, 10] width 3 height 3
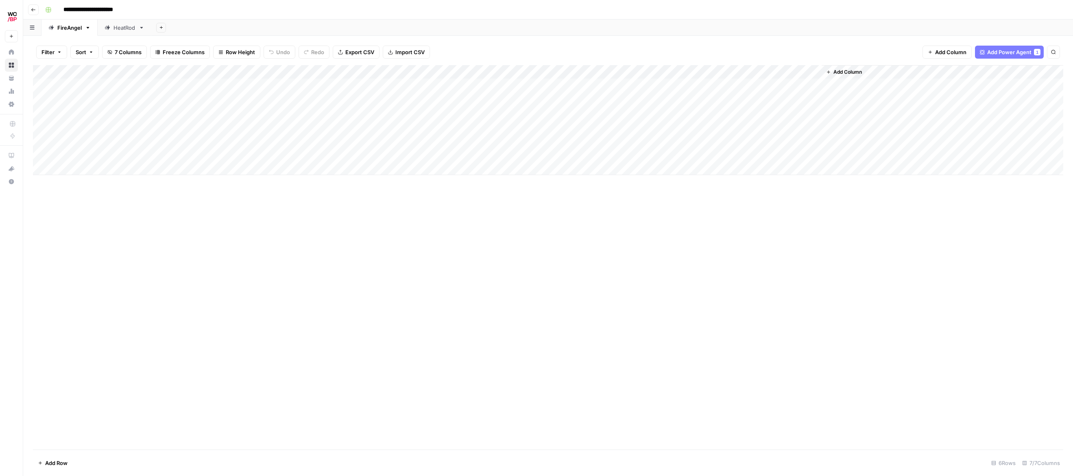
click at [256, 88] on div "Add Column" at bounding box center [548, 120] width 1031 height 110
click at [269, 87] on div "Add Column" at bounding box center [548, 120] width 1031 height 110
click at [269, 87] on textarea "**********" at bounding box center [171, 85] width 250 height 11
click at [271, 86] on textarea "**********" at bounding box center [171, 85] width 250 height 11
click at [136, 88] on textarea "**********" at bounding box center [171, 85] width 250 height 11
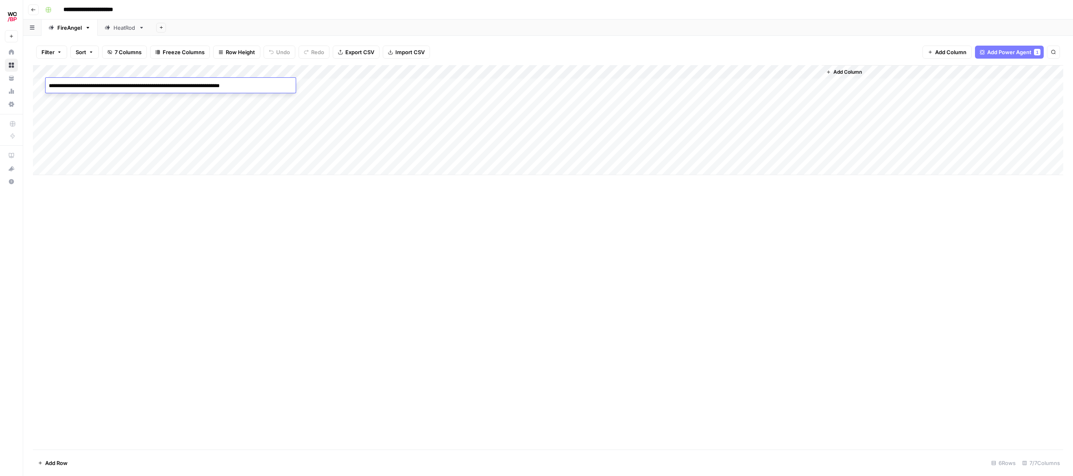
paste textarea "**********"
type textarea "**********"
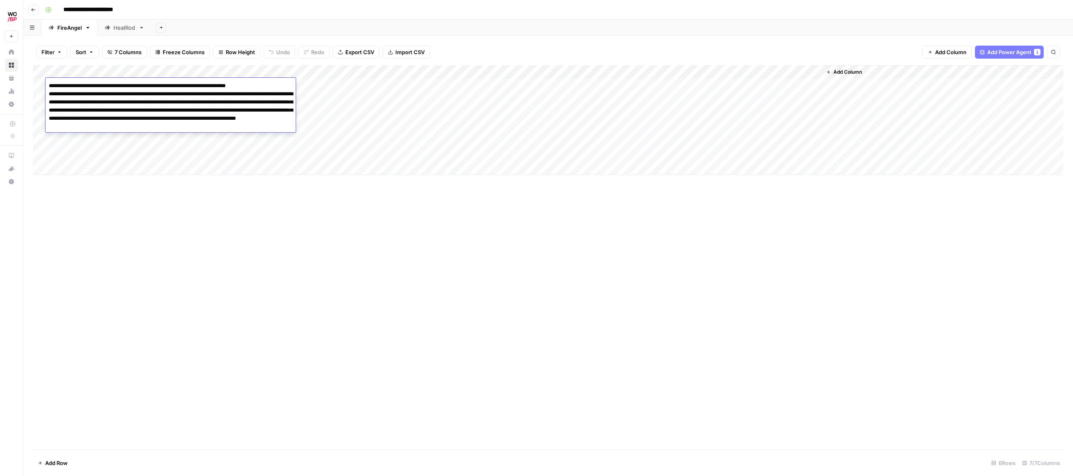
click at [179, 191] on div "Add Column" at bounding box center [548, 257] width 1031 height 384
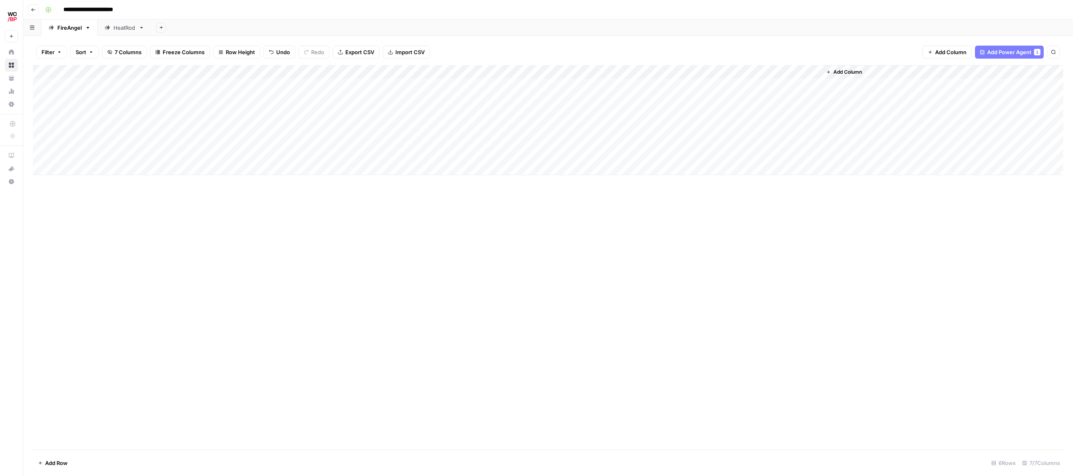
click at [155, 98] on div "Add Column" at bounding box center [548, 120] width 1031 height 110
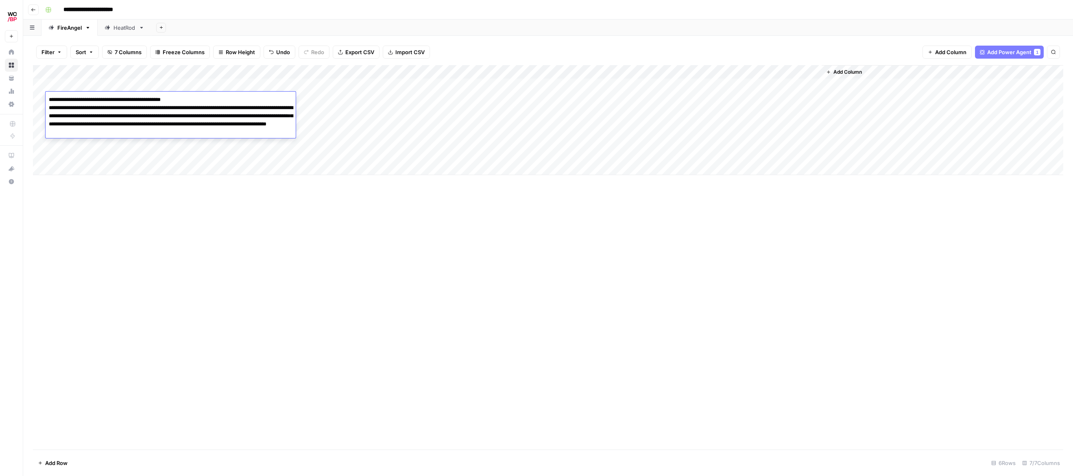
type textarea "**********"
click at [127, 199] on div "Add Column" at bounding box center [548, 257] width 1031 height 384
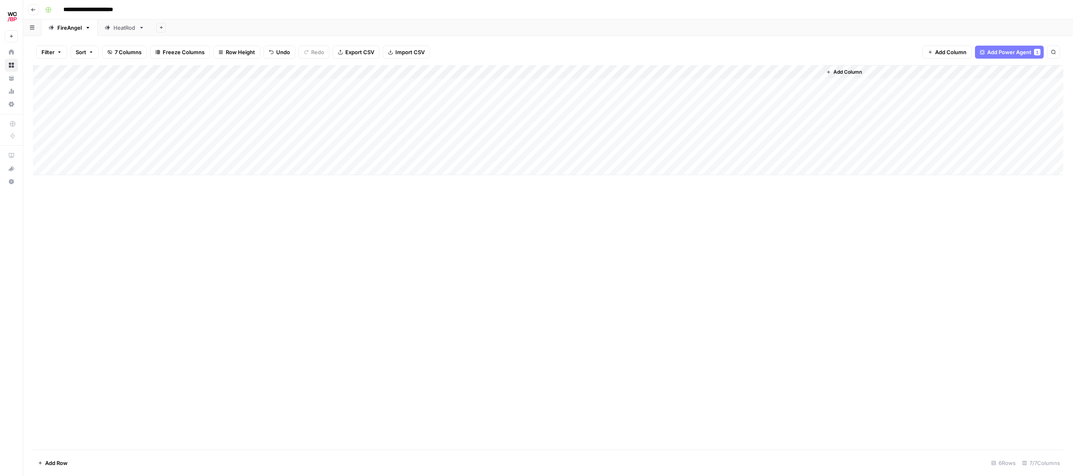
click at [106, 114] on div "Add Column" at bounding box center [548, 120] width 1031 height 110
type textarea "**********"
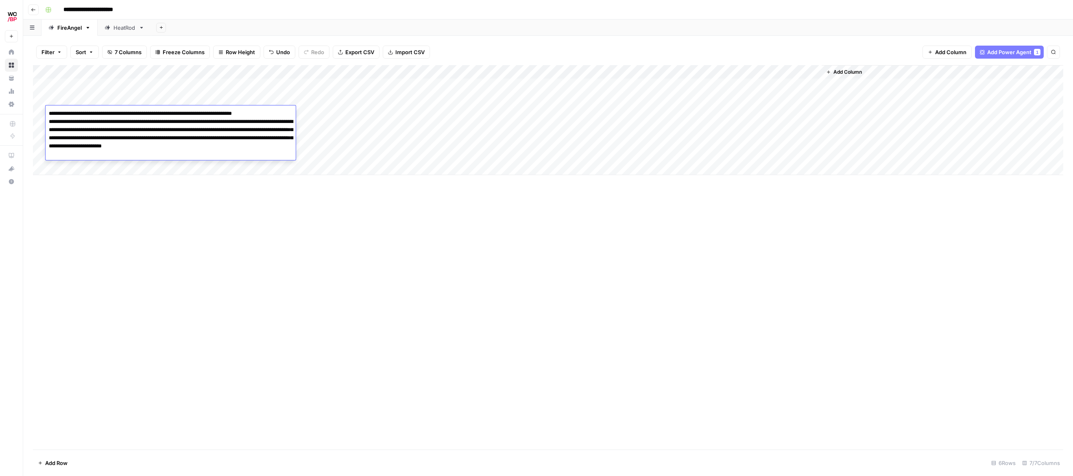
click at [153, 221] on div "Add Column" at bounding box center [548, 257] width 1031 height 384
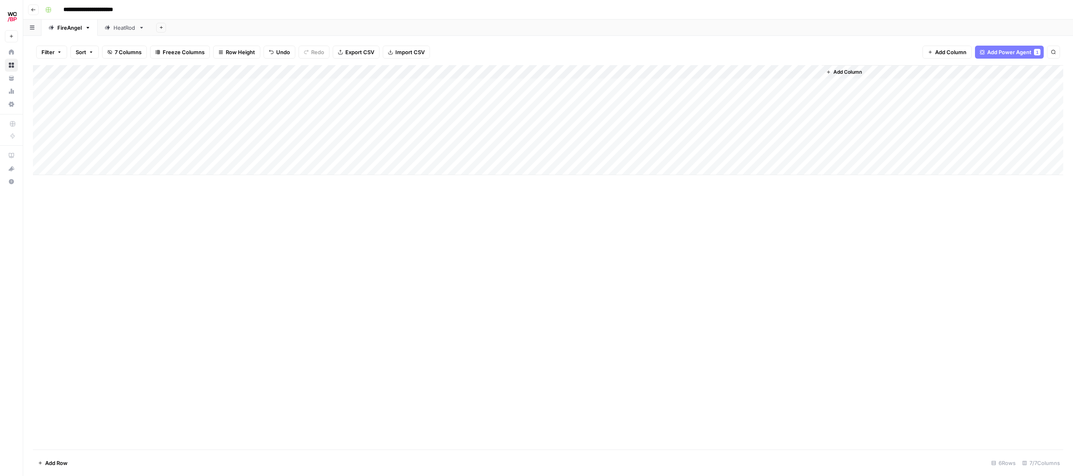
click at [114, 123] on div "Add Column" at bounding box center [548, 120] width 1031 height 110
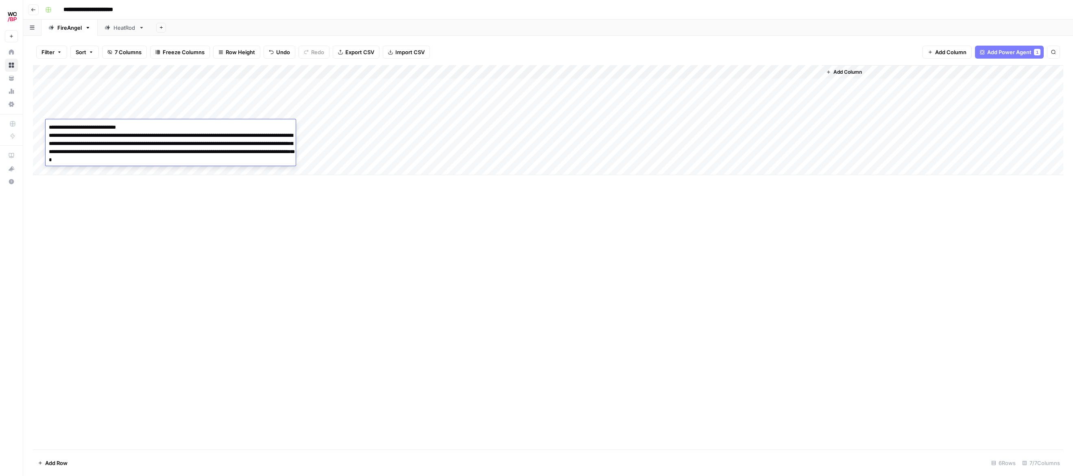
type textarea "**********"
drag, startPoint x: 107, startPoint y: 187, endPoint x: 82, endPoint y: 159, distance: 37.2
click at [107, 187] on div "Add Column" at bounding box center [548, 257] width 1031 height 384
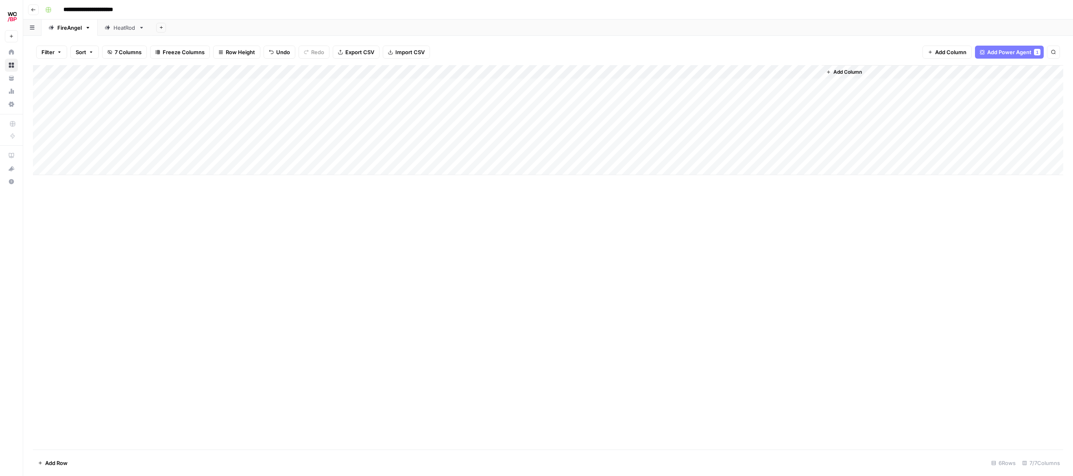
click at [81, 140] on div "Add Column" at bounding box center [548, 120] width 1031 height 110
type textarea "**********"
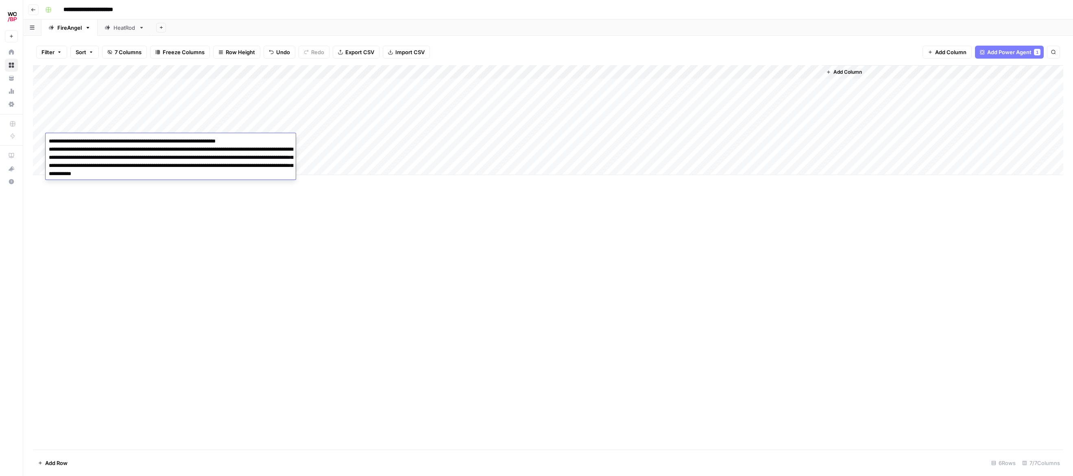
click at [360, 258] on div "Add Column" at bounding box center [548, 257] width 1031 height 384
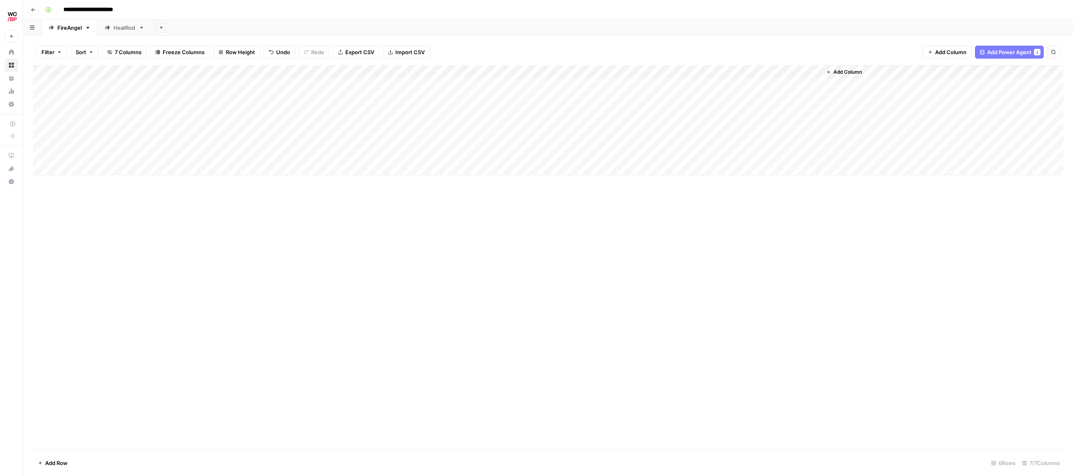
click at [363, 72] on div "Add Column" at bounding box center [548, 120] width 1031 height 110
click at [325, 181] on span "Remove Column" at bounding box center [346, 181] width 71 height 8
click at [512, 82] on span "Delete" at bounding box center [507, 84] width 17 height 8
click at [443, 212] on div "Add Column" at bounding box center [548, 257] width 1031 height 384
click at [127, 31] on div "HeatRod" at bounding box center [125, 28] width 22 height 8
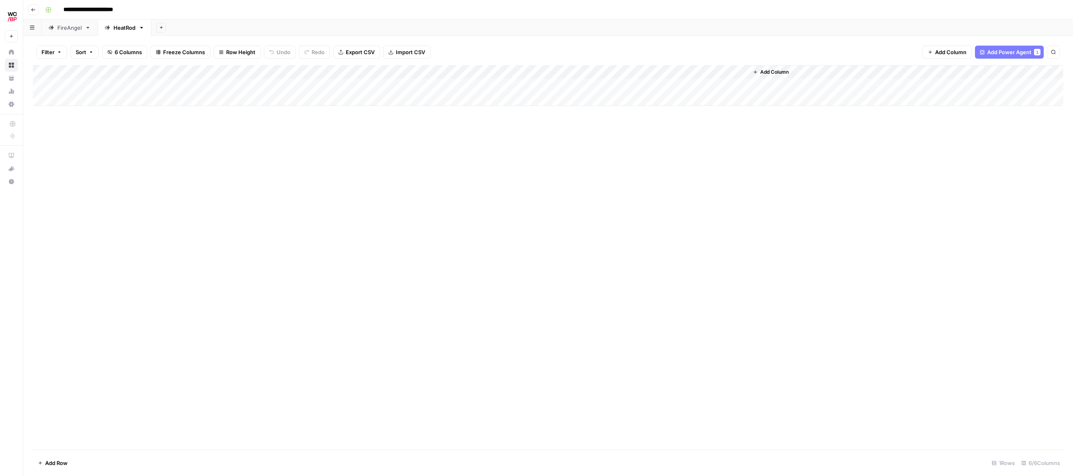
click at [141, 28] on icon "button" at bounding box center [142, 28] width 6 height 6
click at [165, 72] on span "Delete Sheet" at bounding box center [174, 73] width 39 height 8
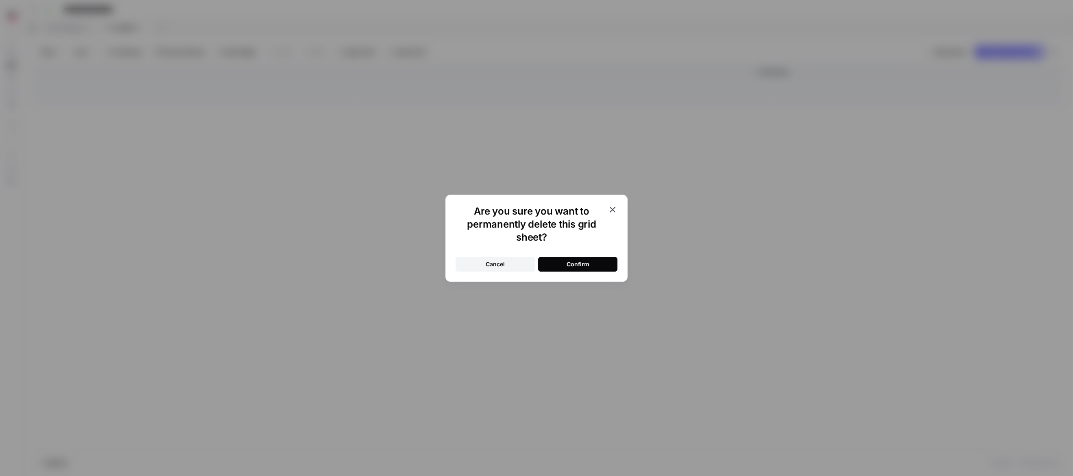
click at [573, 260] on div "Confirm" at bounding box center [578, 264] width 23 height 8
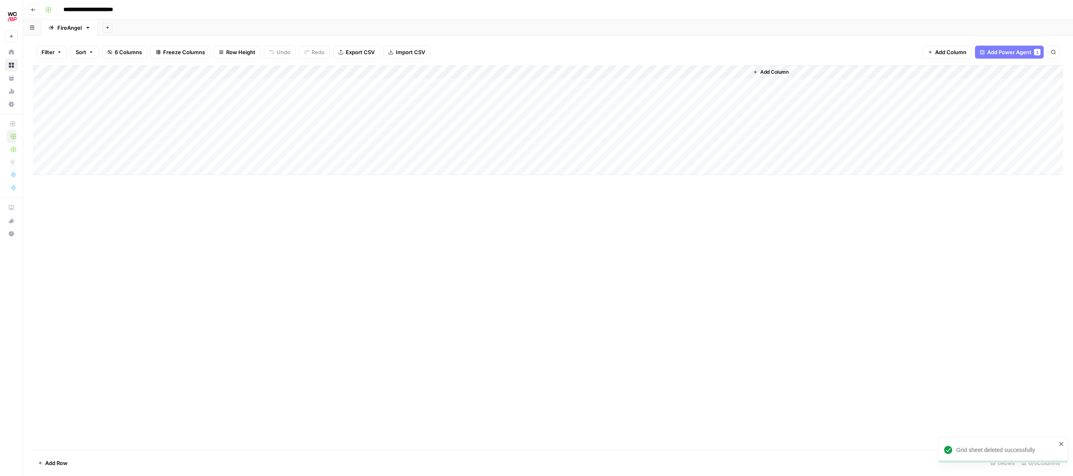
click at [408, 73] on div "Add Column" at bounding box center [548, 120] width 1031 height 110
click at [437, 95] on button "All Rows" at bounding box center [438, 90] width 61 height 11
click at [642, 256] on div "Add Column" at bounding box center [548, 257] width 1031 height 384
click at [123, 86] on div "Add Column" at bounding box center [548, 120] width 1031 height 110
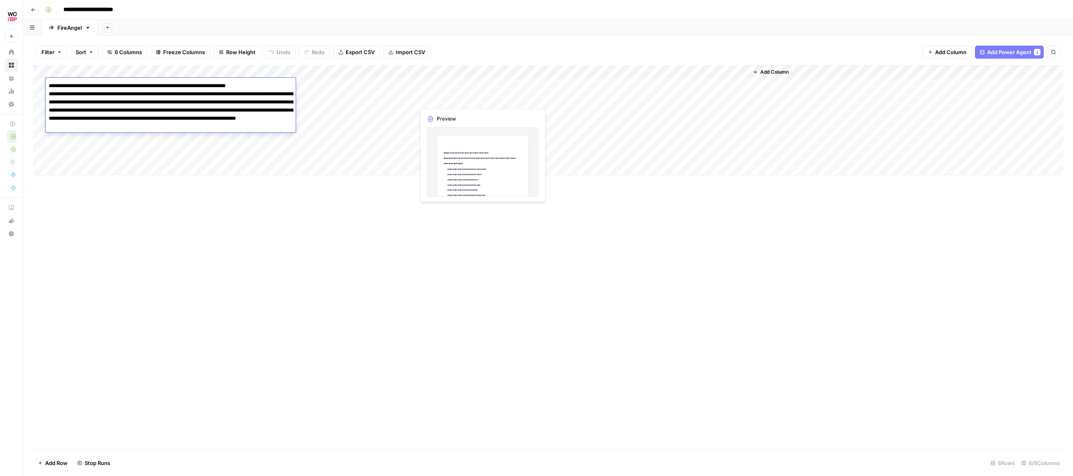
click at [237, 232] on div "Add Column" at bounding box center [548, 257] width 1031 height 384
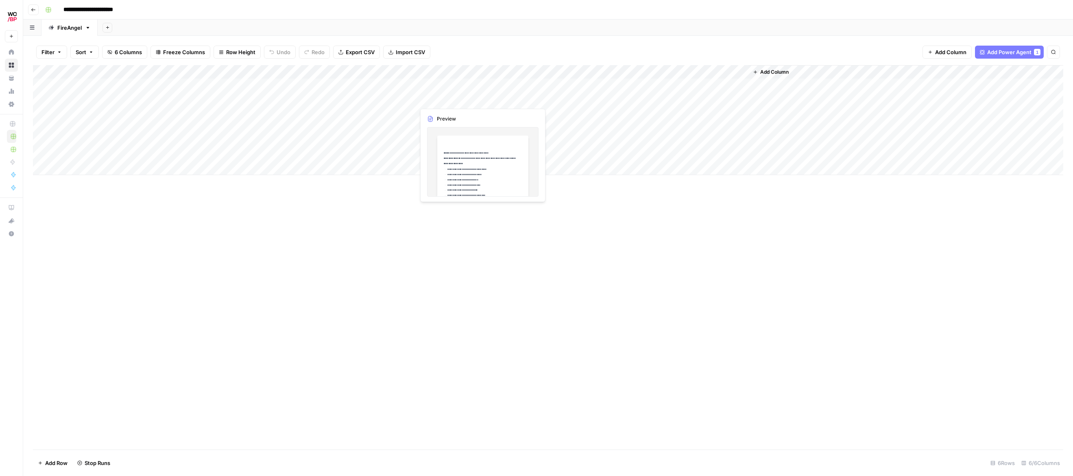
click at [55, 85] on div "Add Column" at bounding box center [548, 120] width 1031 height 110
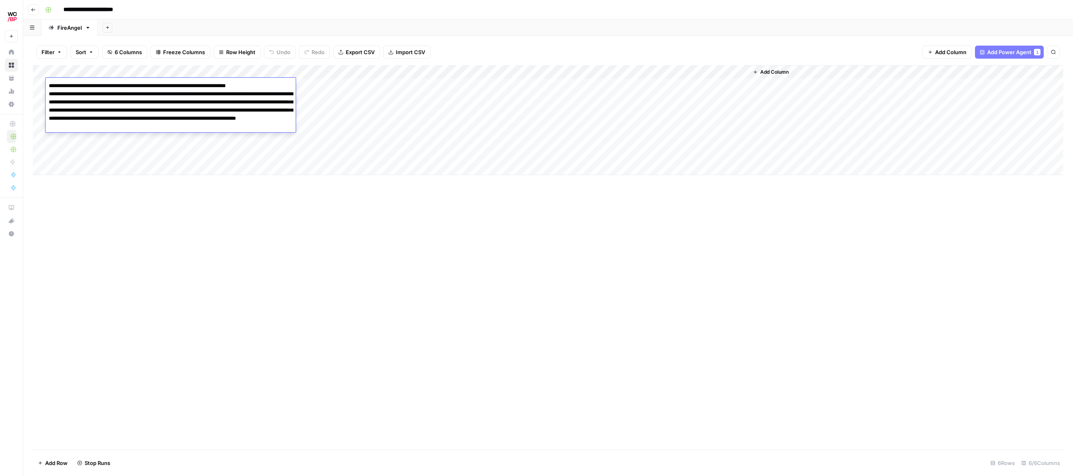
click at [282, 250] on div "Add Column" at bounding box center [548, 257] width 1031 height 384
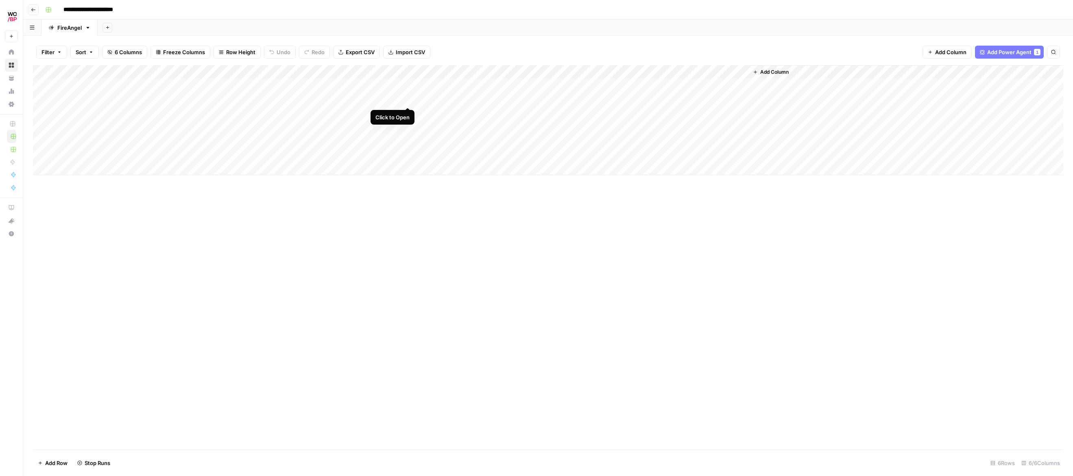
click at [408, 98] on div "Add Column" at bounding box center [548, 120] width 1031 height 110
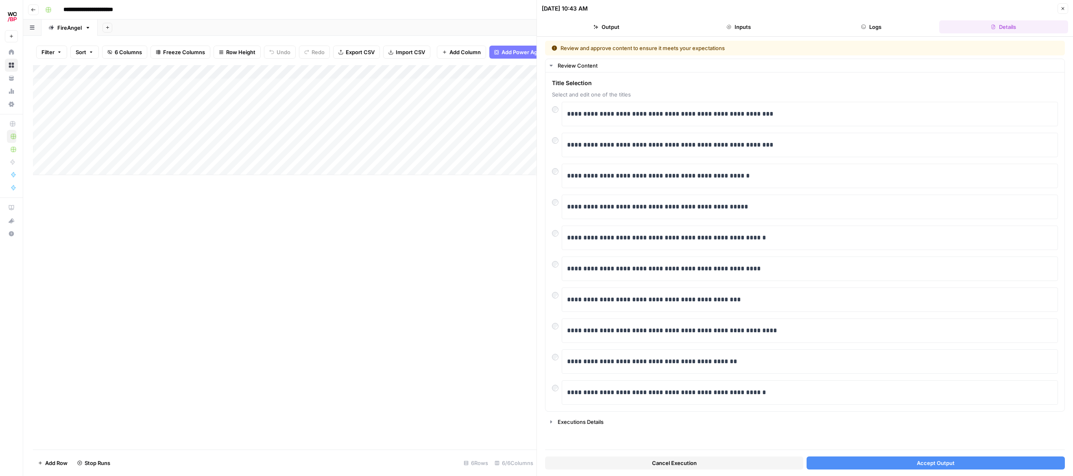
click at [917, 461] on span "Accept Output" at bounding box center [936, 463] width 38 height 8
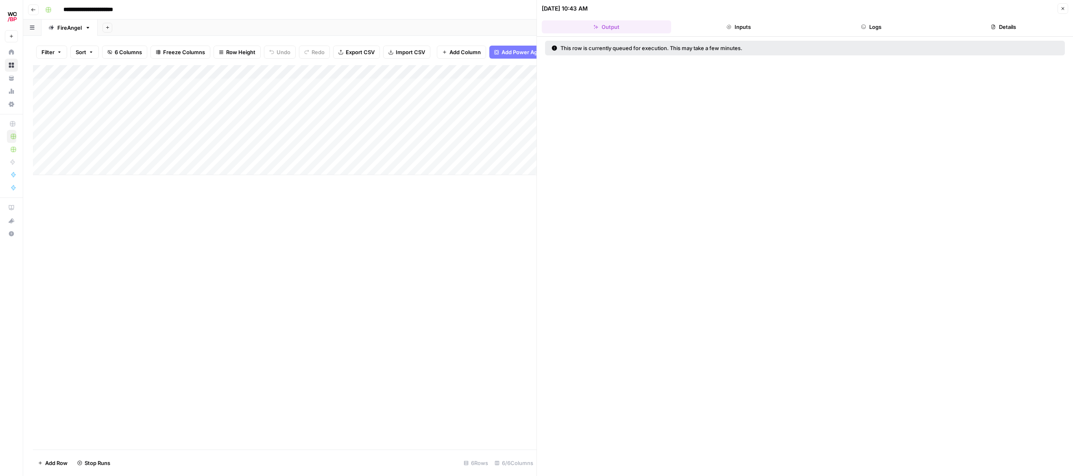
click at [370, 114] on div "Add Column" at bounding box center [285, 120] width 504 height 110
click at [407, 111] on div "Add Column" at bounding box center [285, 120] width 504 height 110
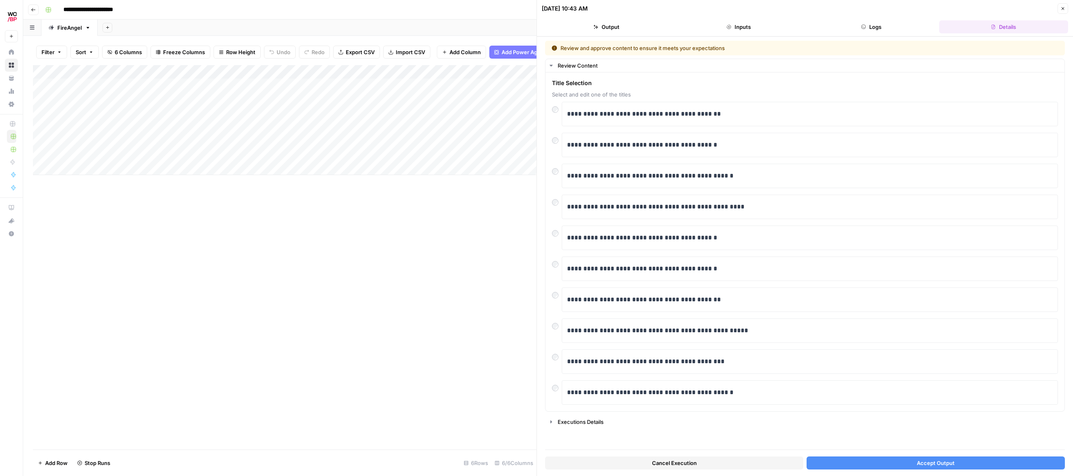
click at [930, 461] on span "Accept Output" at bounding box center [936, 463] width 38 height 8
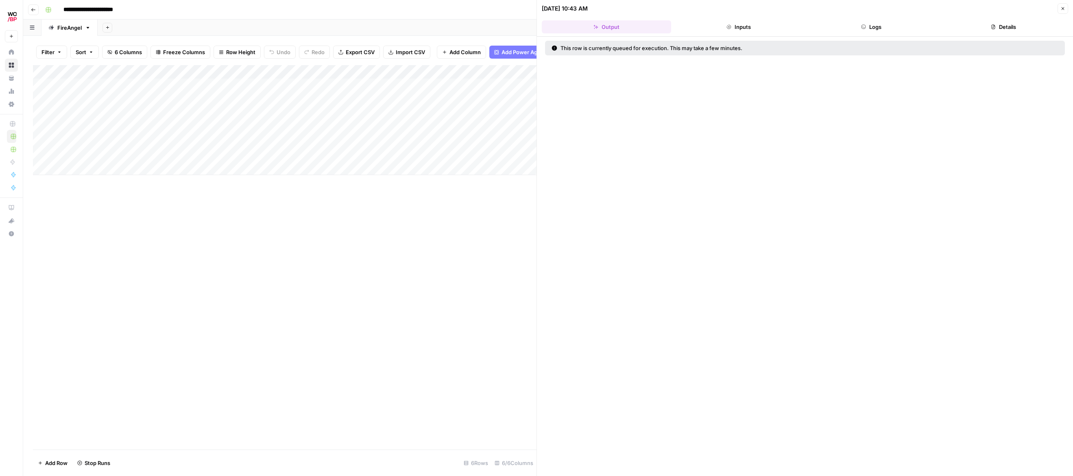
click at [339, 139] on div "Add Column" at bounding box center [285, 120] width 504 height 110
click at [410, 140] on div "Add Column" at bounding box center [285, 120] width 504 height 110
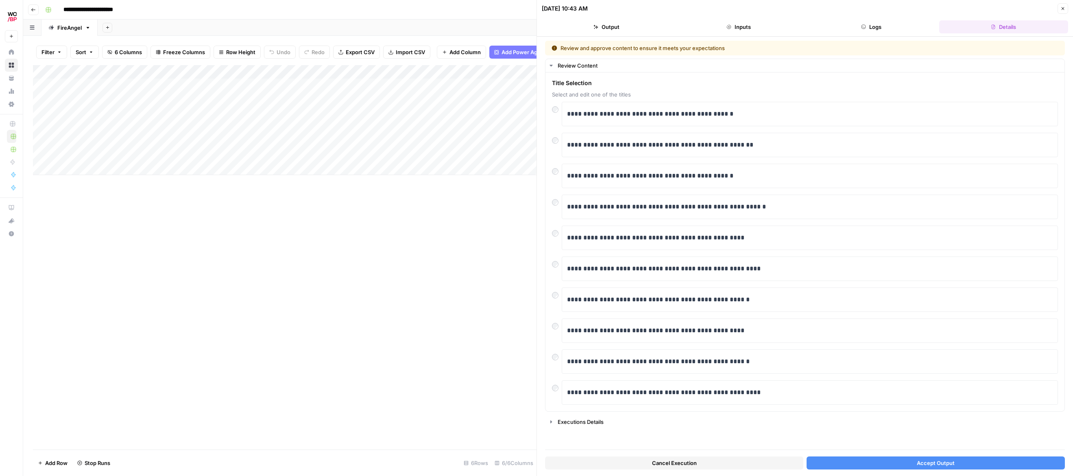
click at [875, 465] on button "Accept Output" at bounding box center [936, 462] width 258 height 13
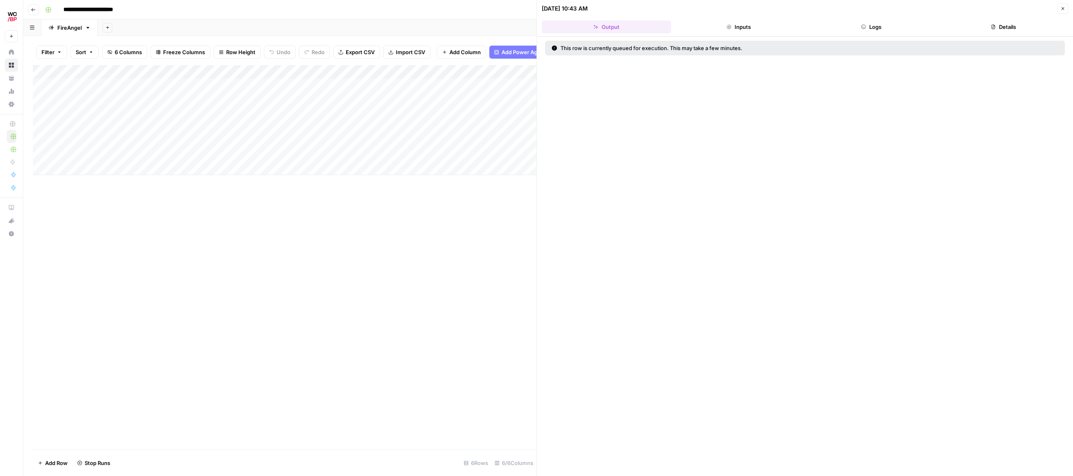
click at [397, 221] on div "Add Column" at bounding box center [285, 257] width 504 height 384
click at [246, 261] on div "Add Column" at bounding box center [285, 257] width 504 height 384
click at [379, 228] on div "Add Column" at bounding box center [285, 257] width 504 height 384
click at [410, 127] on div "Add Column" at bounding box center [285, 120] width 504 height 110
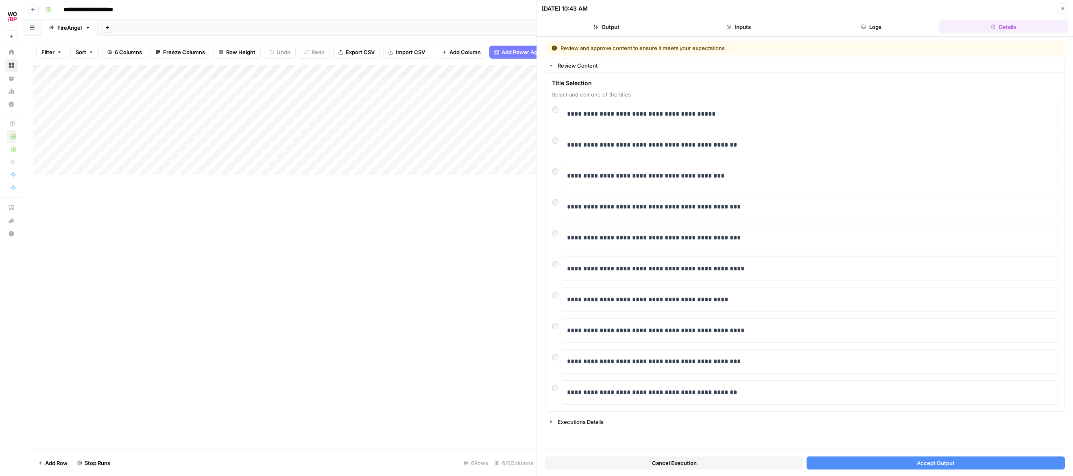
click at [920, 459] on span "Accept Output" at bounding box center [936, 463] width 38 height 8
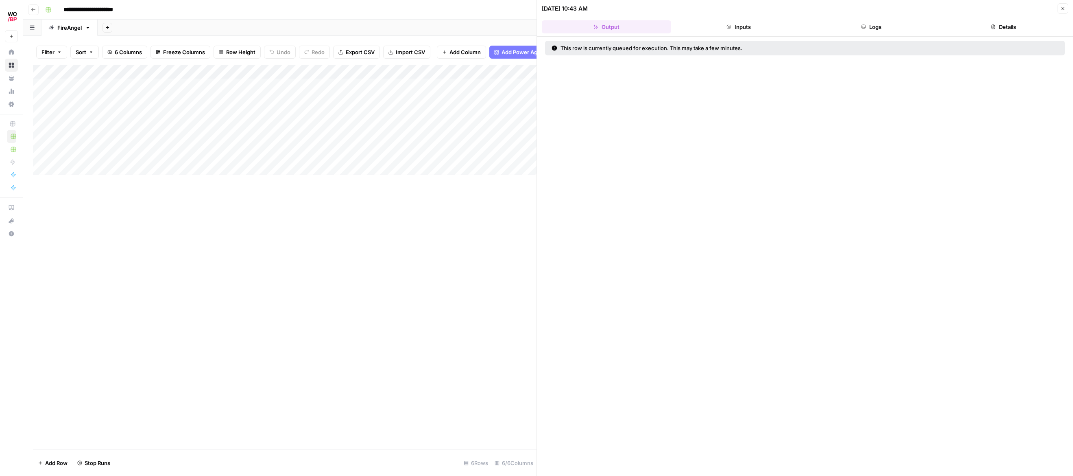
drag, startPoint x: 491, startPoint y: 230, endPoint x: 494, endPoint y: 217, distance: 13.8
click at [491, 229] on div "Add Column" at bounding box center [285, 257] width 504 height 384
click at [522, 99] on div "Add Column" at bounding box center [285, 120] width 504 height 110
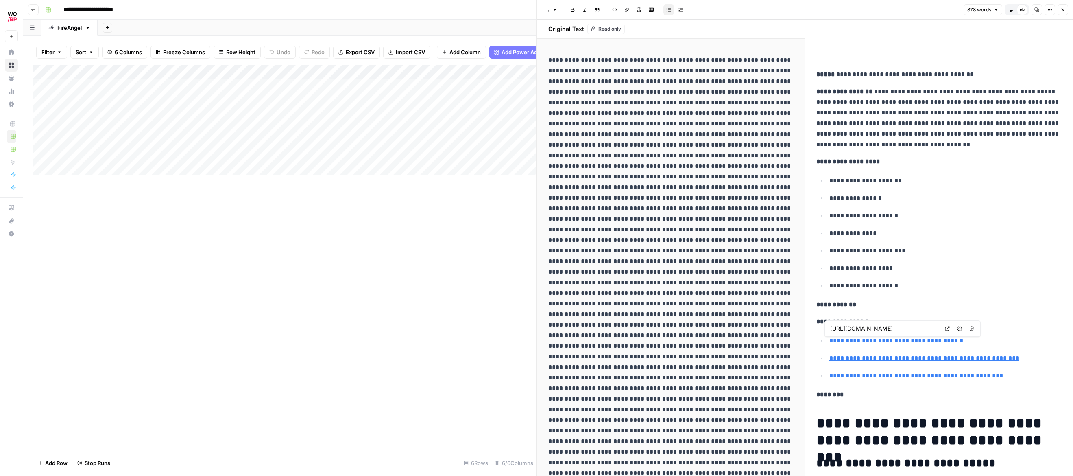
type input "[URL][DOMAIN_NAME]"
click at [419, 186] on div "Add Column" at bounding box center [285, 257] width 504 height 384
click at [1059, 9] on button "Close" at bounding box center [1063, 9] width 11 height 11
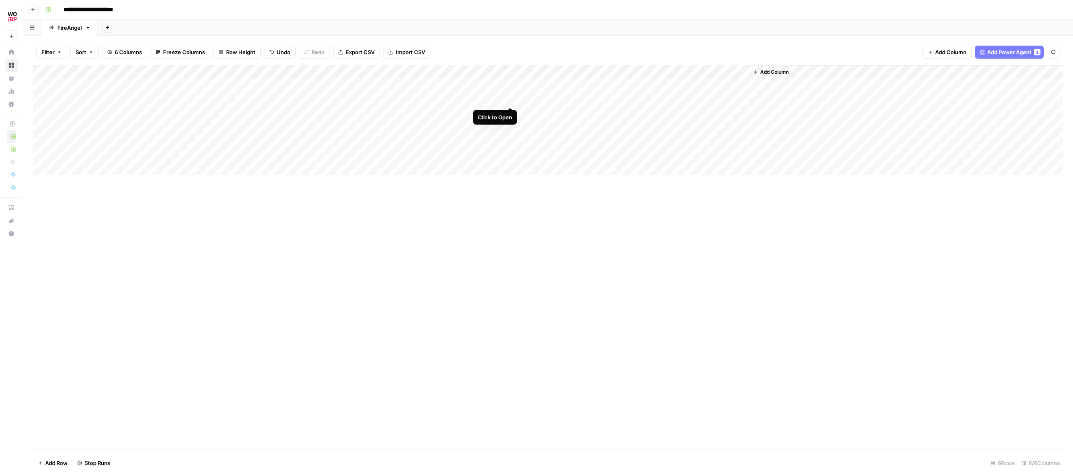
click at [511, 98] on div "Add Column" at bounding box center [548, 120] width 1031 height 110
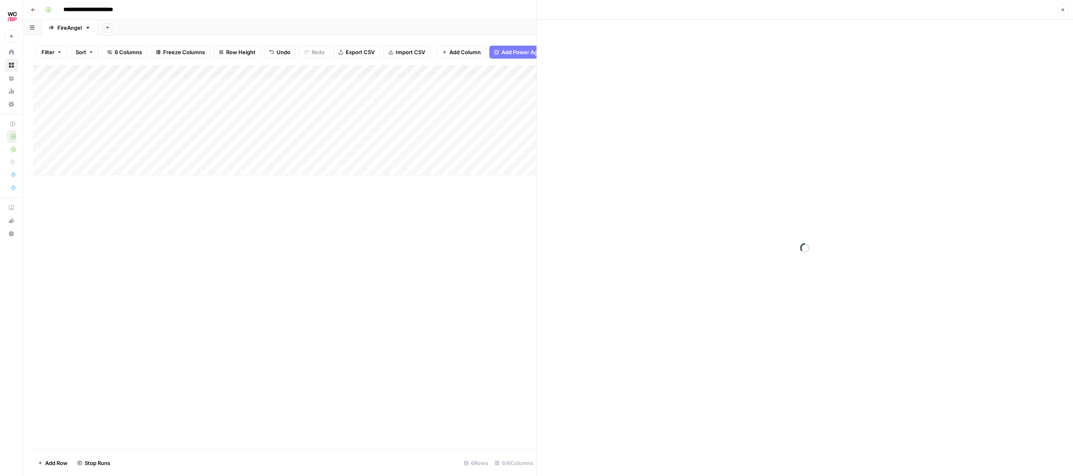
scroll to position [0, 0]
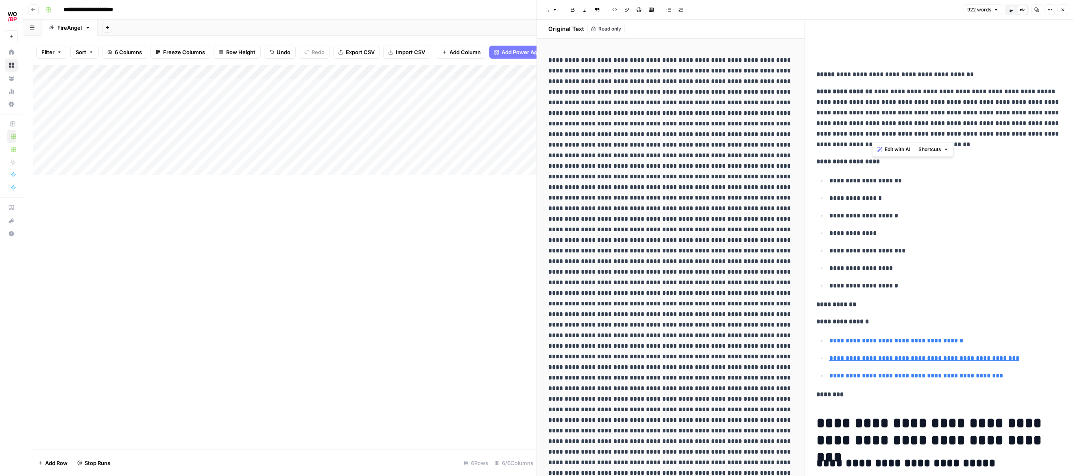
drag, startPoint x: 873, startPoint y: 89, endPoint x: 974, endPoint y: 145, distance: 116.2
click at [974, 145] on p "**********" at bounding box center [939, 117] width 245 height 63
click at [974, 145] on p "**********" at bounding box center [939, 116] width 245 height 63
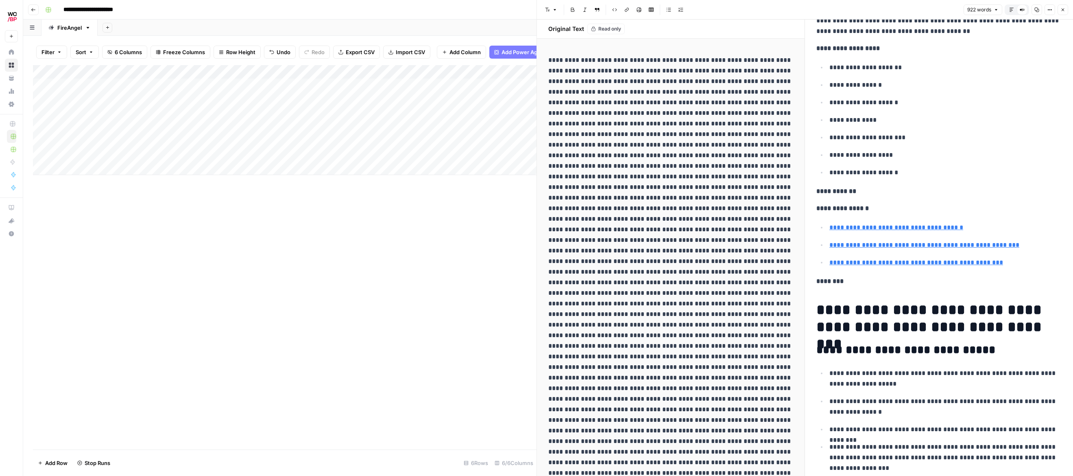
scroll to position [116, 0]
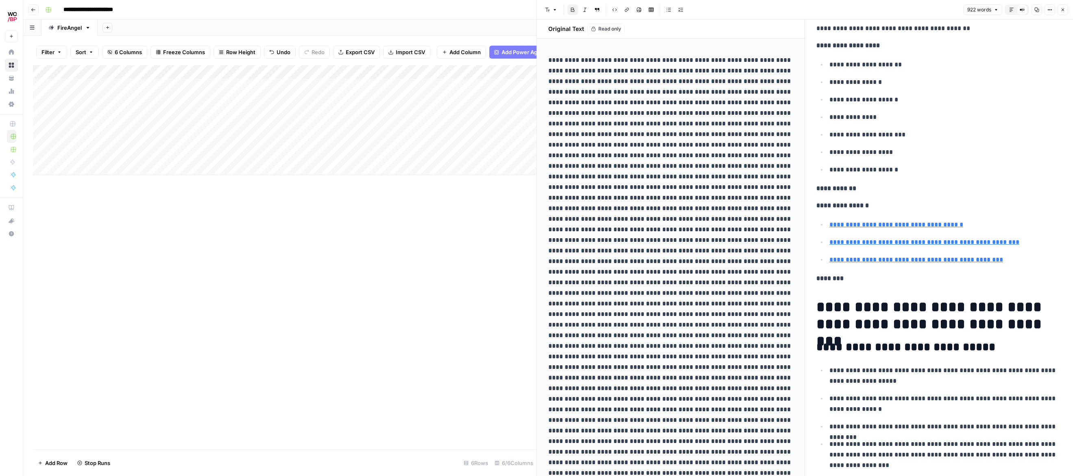
drag, startPoint x: 861, startPoint y: 189, endPoint x: 876, endPoint y: 190, distance: 15.1
click at [876, 190] on p "**********" at bounding box center [939, 188] width 245 height 11
drag, startPoint x: 876, startPoint y: 190, endPoint x: 885, endPoint y: 184, distance: 9.7
click at [876, 190] on p "**********" at bounding box center [939, 188] width 245 height 11
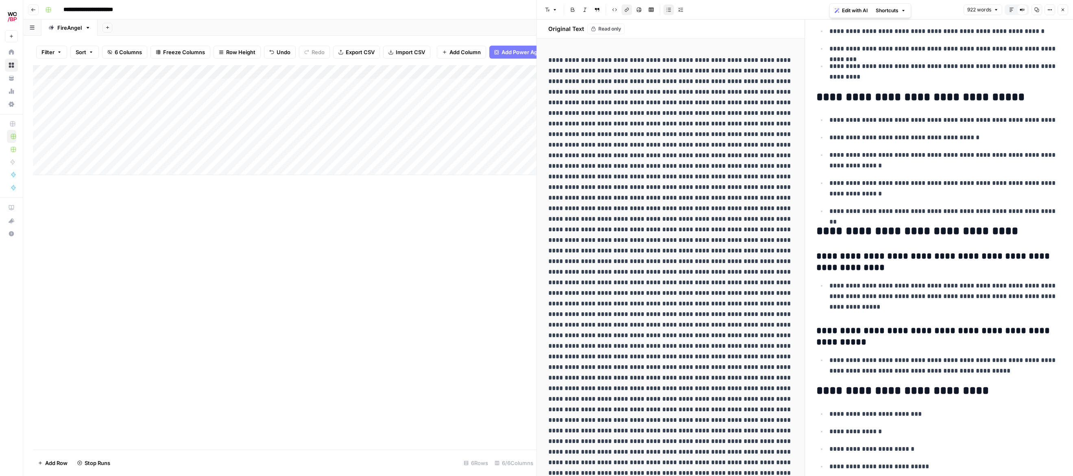
scroll to position [1960, 0]
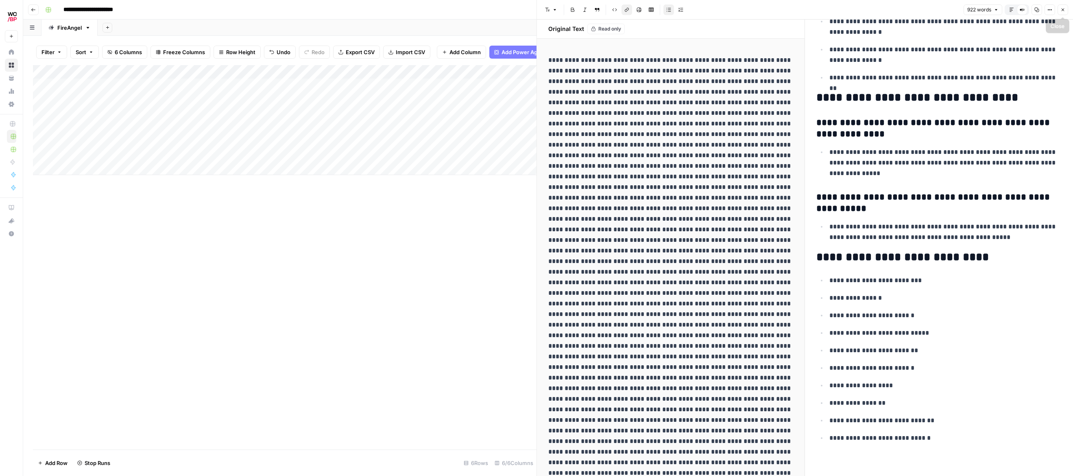
click at [1062, 7] on icon "button" at bounding box center [1063, 9] width 5 height 5
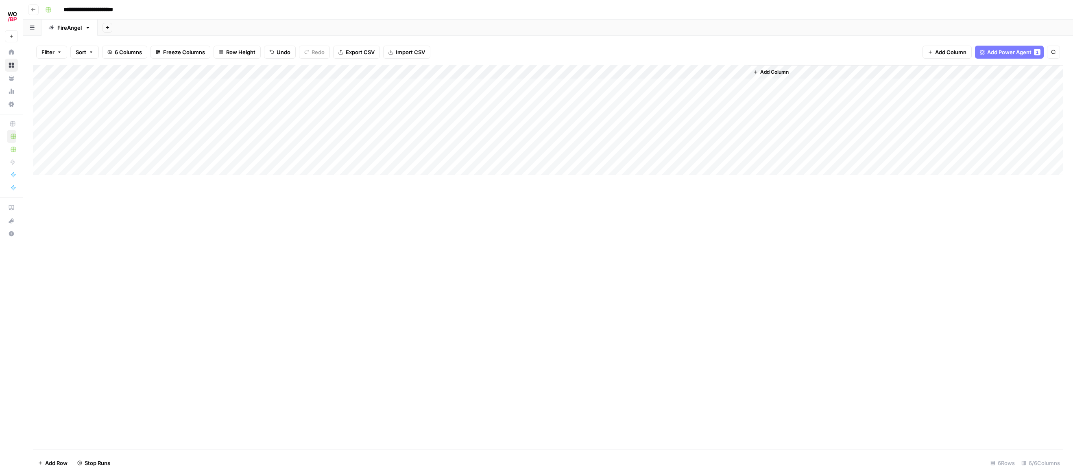
drag, startPoint x: 556, startPoint y: 251, endPoint x: 610, endPoint y: 88, distance: 171.1
click at [558, 245] on div "Add Column" at bounding box center [548, 257] width 1031 height 384
click at [472, 115] on div "Add Column" at bounding box center [548, 120] width 1031 height 110
click at [524, 113] on div "Add Column" at bounding box center [548, 120] width 1031 height 110
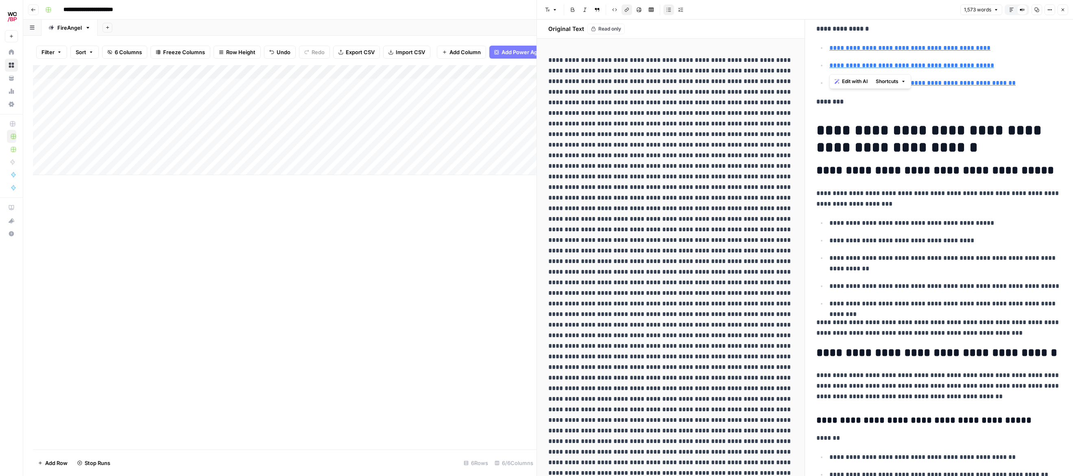
scroll to position [460, 0]
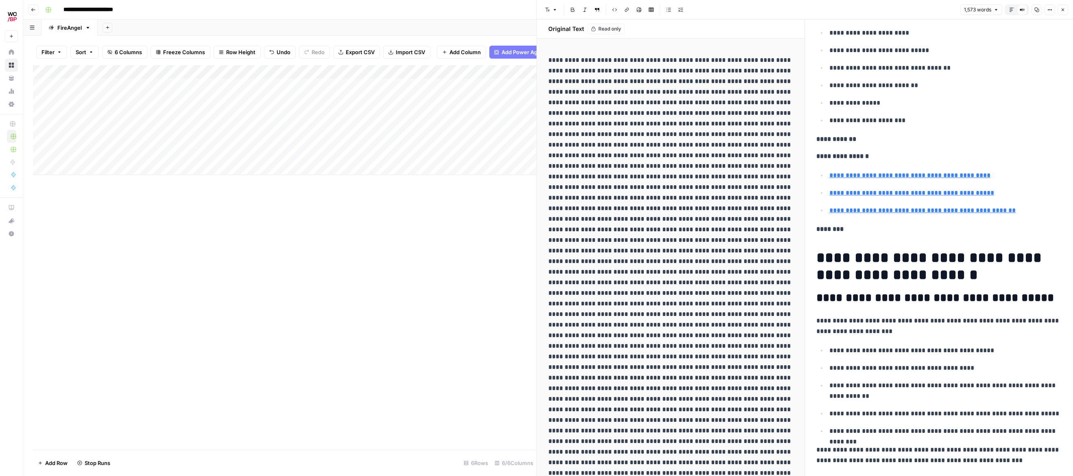
scroll to position [333, 0]
click at [512, 99] on div "Add Column" at bounding box center [285, 120] width 504 height 110
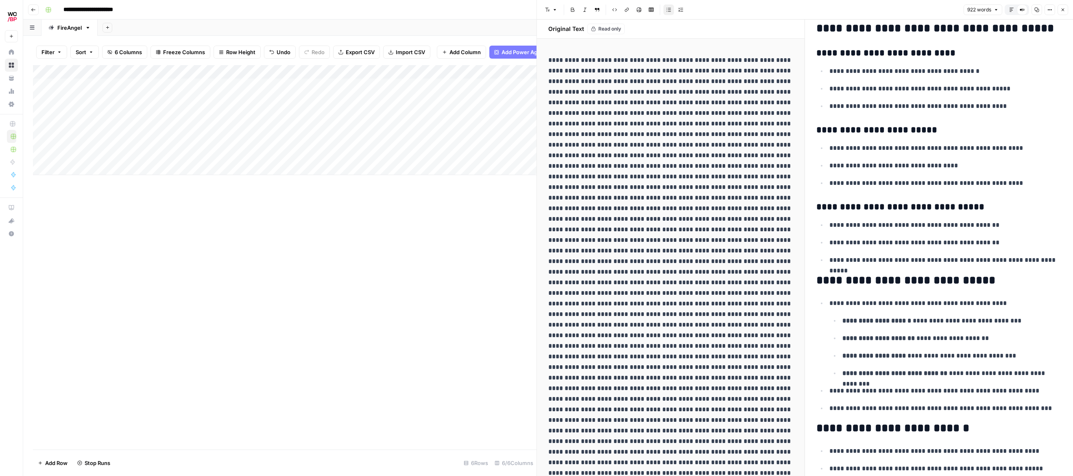
scroll to position [1415, 0]
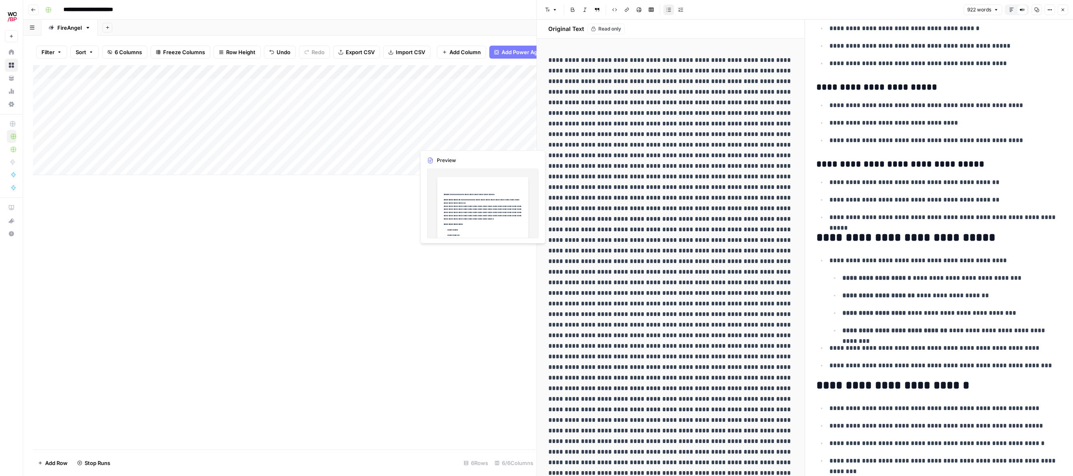
click at [475, 144] on div "Add Column" at bounding box center [285, 120] width 504 height 110
click at [524, 140] on div "Add Column" at bounding box center [285, 120] width 504 height 110
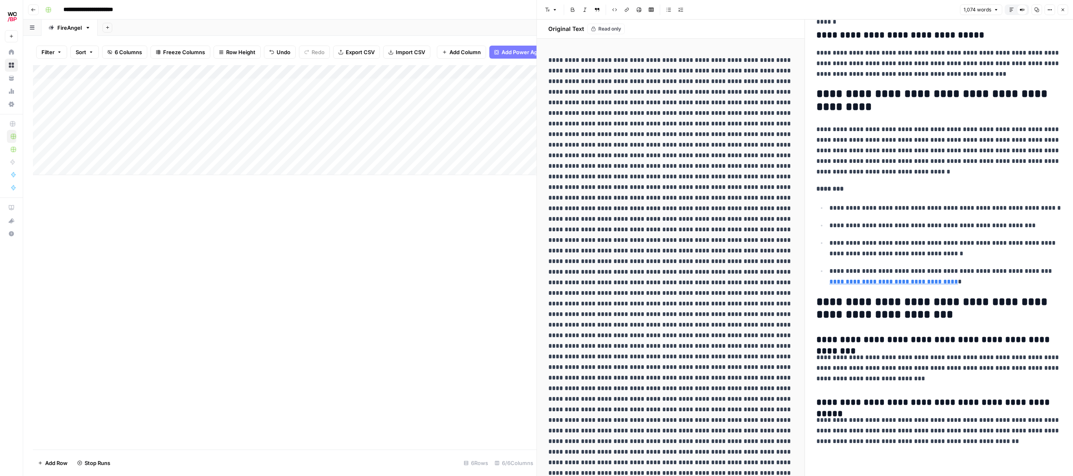
scroll to position [2029, 0]
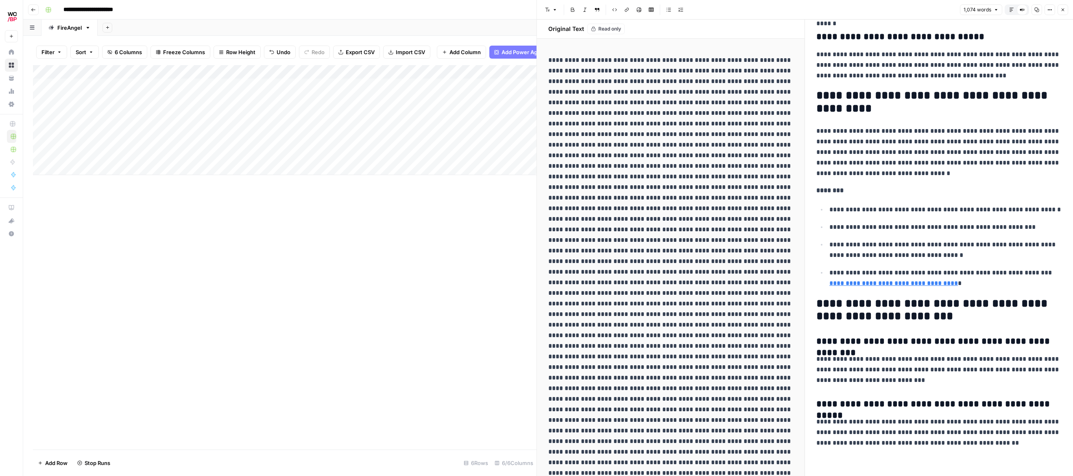
drag, startPoint x: 1062, startPoint y: 9, endPoint x: 1013, endPoint y: 42, distance: 58.7
click at [1062, 9] on icon "button" at bounding box center [1063, 9] width 5 height 5
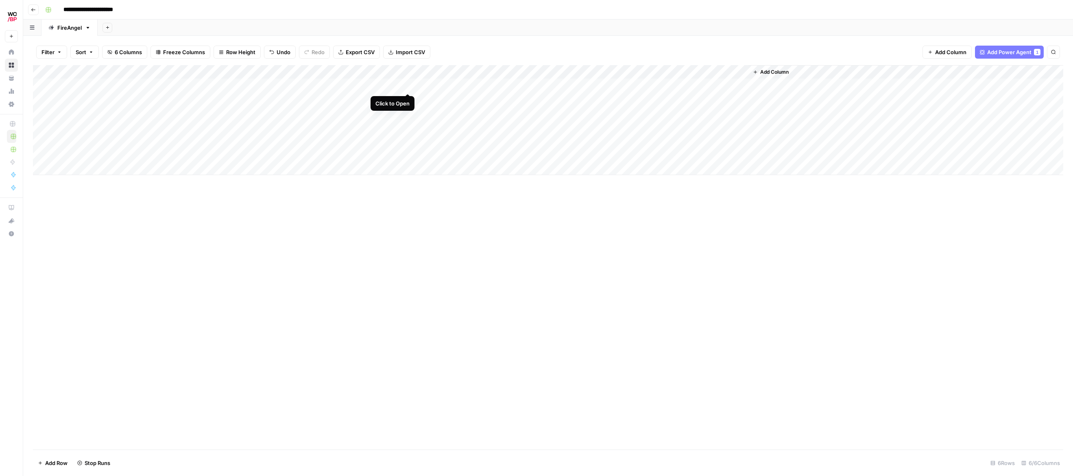
click at [409, 84] on div "Add Column" at bounding box center [548, 120] width 1031 height 110
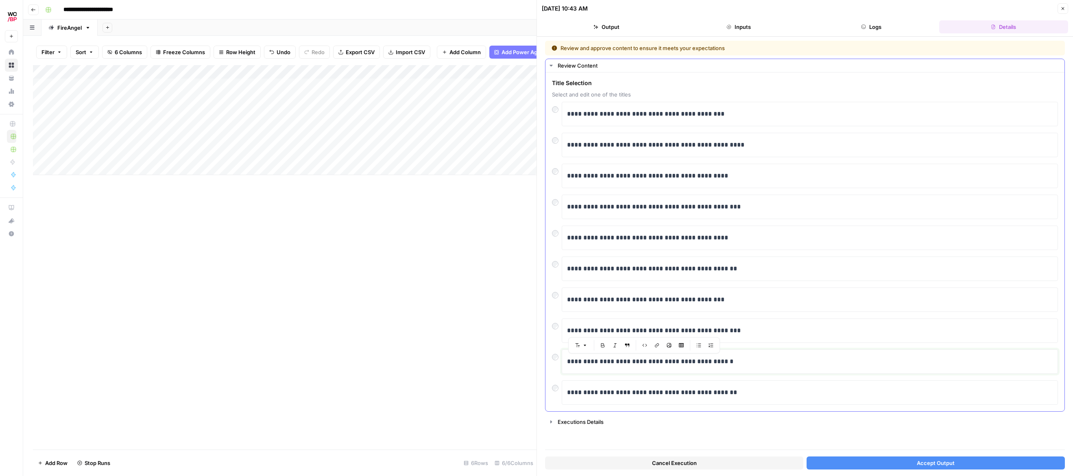
drag, startPoint x: 592, startPoint y: 361, endPoint x: 755, endPoint y: 360, distance: 162.7
click at [755, 360] on p "**********" at bounding box center [810, 361] width 486 height 11
click at [886, 460] on button "Accept Output" at bounding box center [936, 462] width 258 height 13
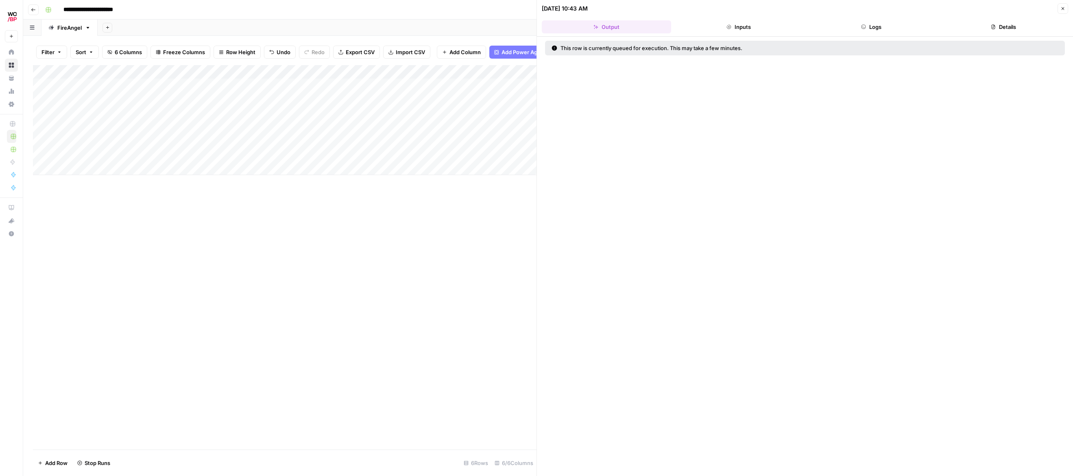
click at [365, 240] on div "Add Column" at bounding box center [285, 257] width 504 height 384
click at [1061, 11] on icon "button" at bounding box center [1063, 8] width 5 height 5
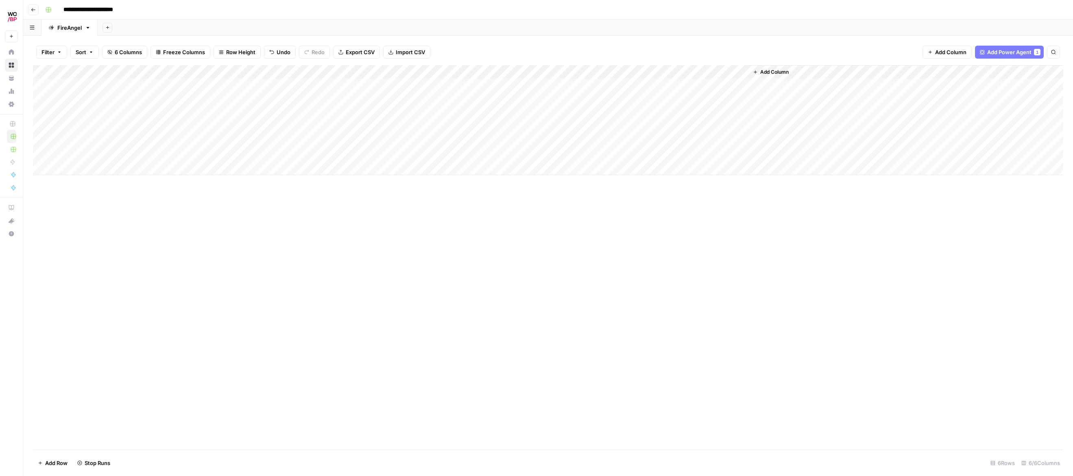
click at [471, 85] on div "Add Column" at bounding box center [548, 120] width 1031 height 110
click at [472, 127] on div "Add Column" at bounding box center [548, 120] width 1031 height 110
click at [522, 127] on div "Add Column" at bounding box center [548, 120] width 1031 height 110
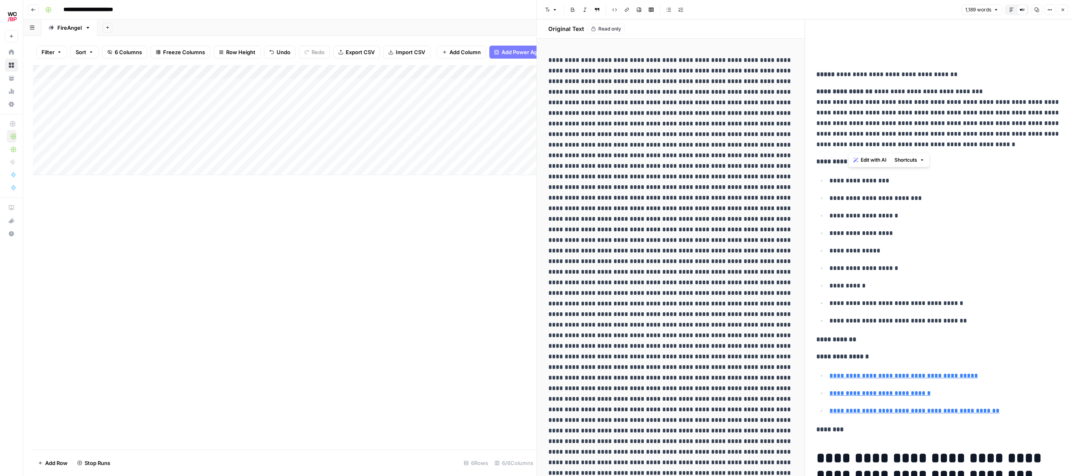
drag, startPoint x: 981, startPoint y: 123, endPoint x: 1012, endPoint y: 144, distance: 37.0
click at [1012, 144] on p "**********" at bounding box center [939, 117] width 245 height 63
drag, startPoint x: 1014, startPoint y: 143, endPoint x: 833, endPoint y: 105, distance: 184.6
click at [804, 104] on div "**********" at bounding box center [805, 248] width 536 height 456
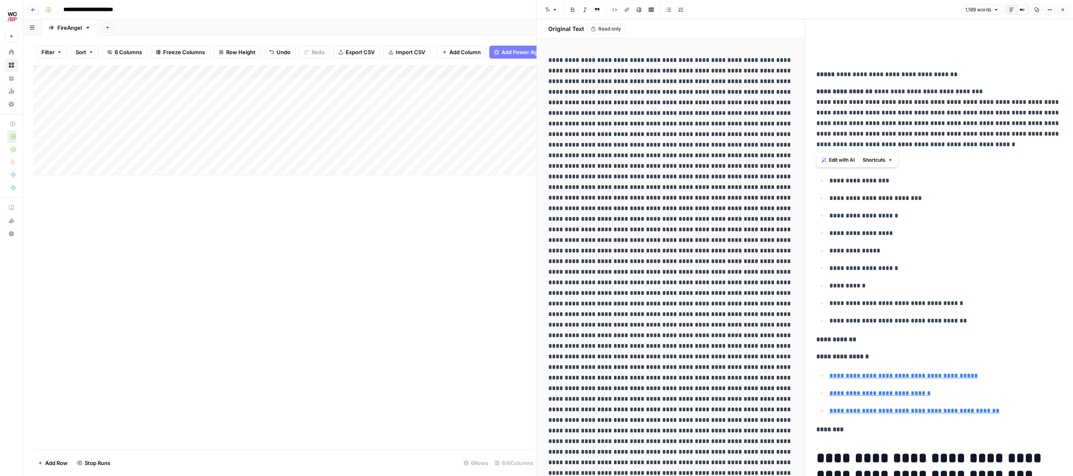
click at [924, 117] on p "**********" at bounding box center [939, 117] width 245 height 63
click at [155, 128] on div "Add Column" at bounding box center [285, 120] width 504 height 110
click at [155, 127] on div "Add Column" at bounding box center [285, 120] width 504 height 110
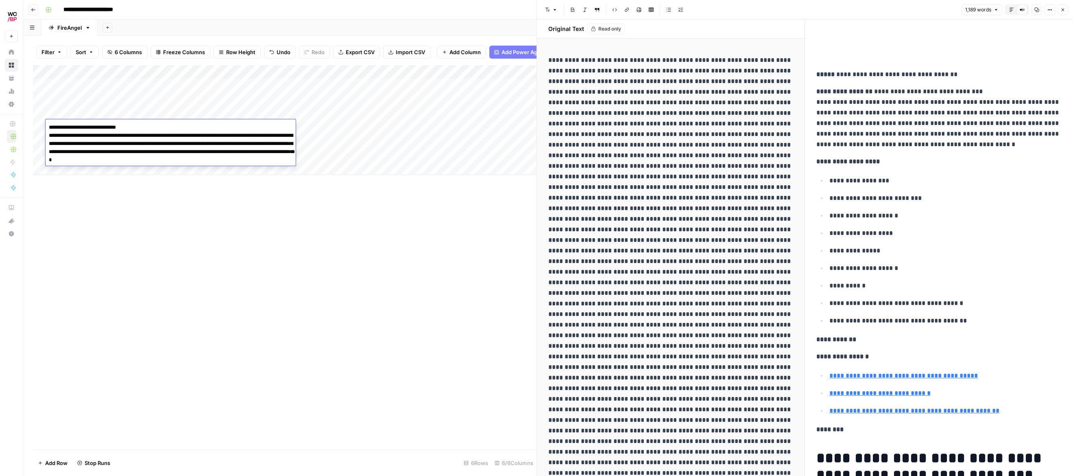
click at [913, 133] on p "**********" at bounding box center [939, 117] width 245 height 63
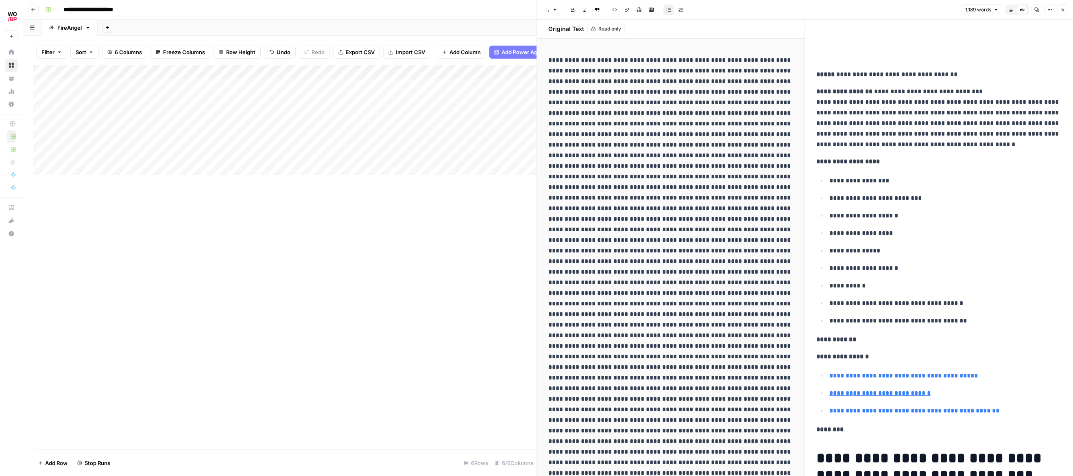
drag, startPoint x: 971, startPoint y: 248, endPoint x: 879, endPoint y: 238, distance: 92.5
click at [969, 248] on p "**********" at bounding box center [946, 250] width 232 height 11
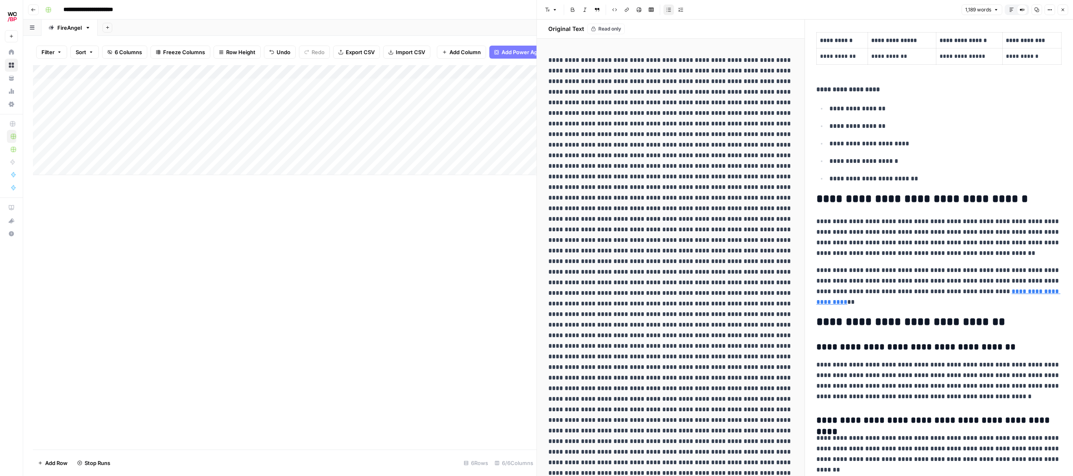
scroll to position [2592, 0]
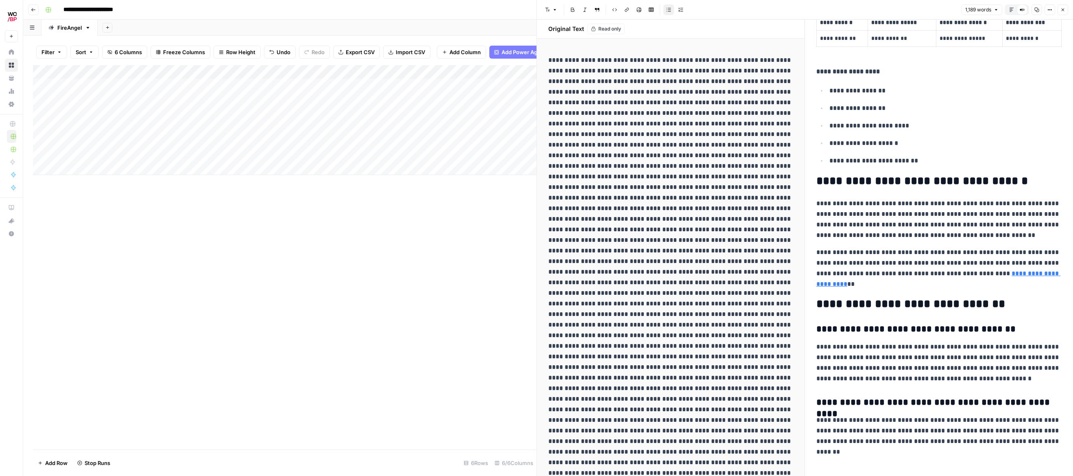
click at [1067, 10] on button "Close" at bounding box center [1063, 9] width 11 height 11
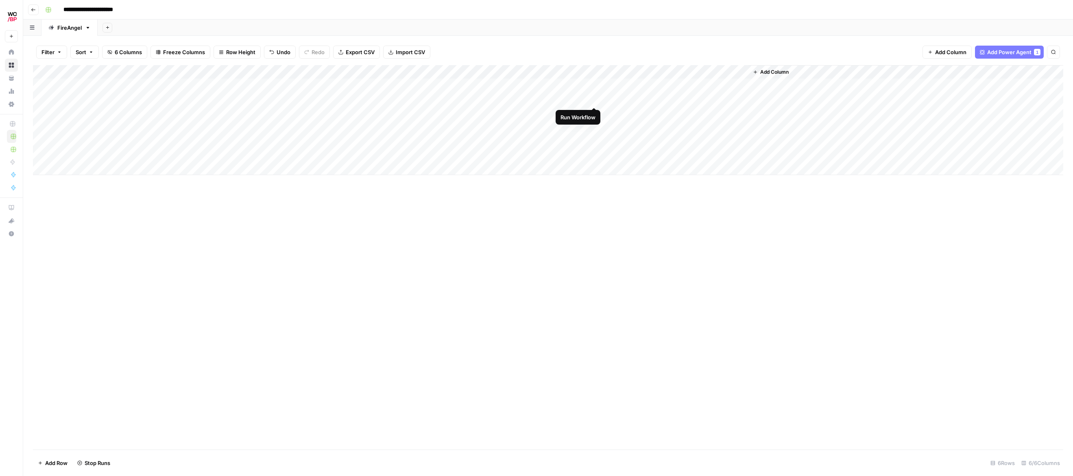
click at [592, 98] on div "Add Column" at bounding box center [548, 120] width 1031 height 110
click at [594, 111] on div "Add Column" at bounding box center [548, 120] width 1031 height 110
click at [593, 126] on div "Add Column" at bounding box center [548, 120] width 1031 height 110
click at [594, 140] on div "Add Column" at bounding box center [548, 120] width 1031 height 110
drag, startPoint x: 484, startPoint y: 209, endPoint x: 474, endPoint y: 201, distance: 12.7
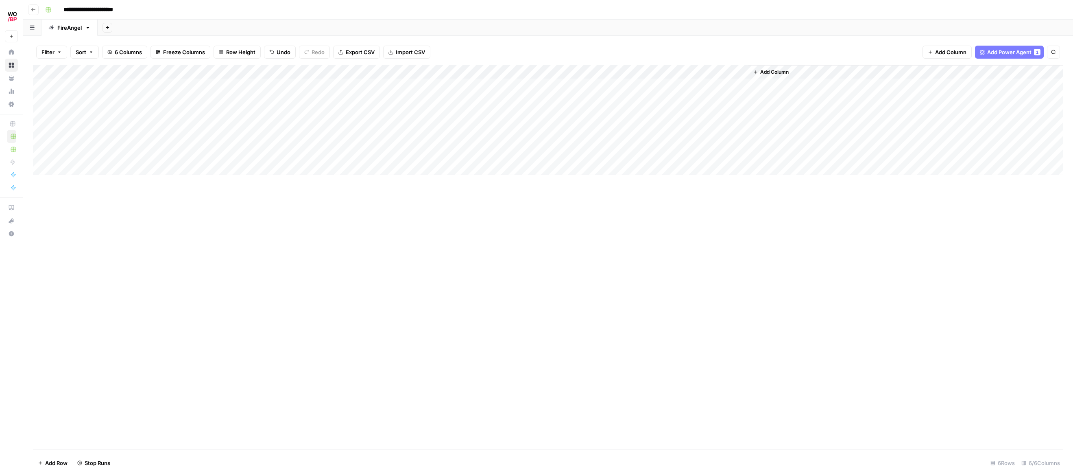
click at [484, 209] on div "Add Column" at bounding box center [548, 257] width 1031 height 384
click at [186, 127] on div "Add Column" at bounding box center [548, 120] width 1031 height 110
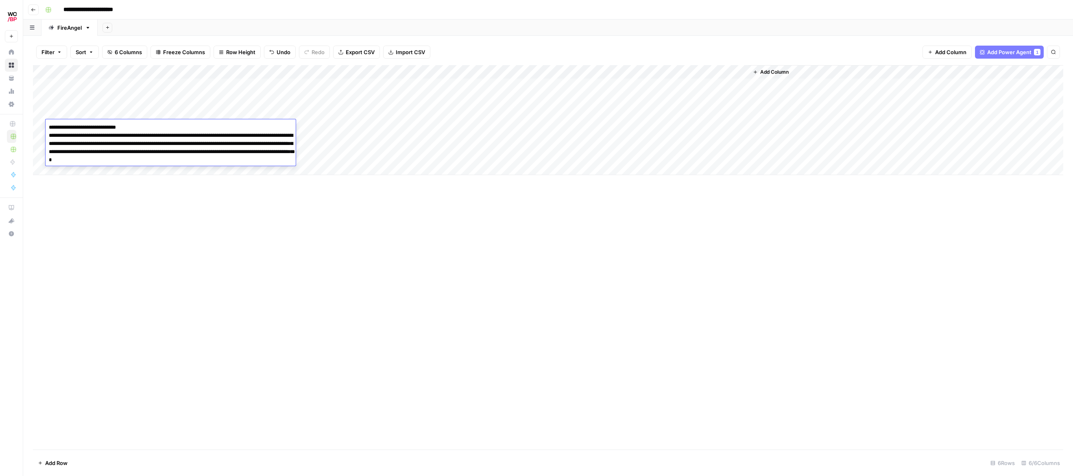
click at [271, 184] on div "Add Column" at bounding box center [548, 257] width 1031 height 384
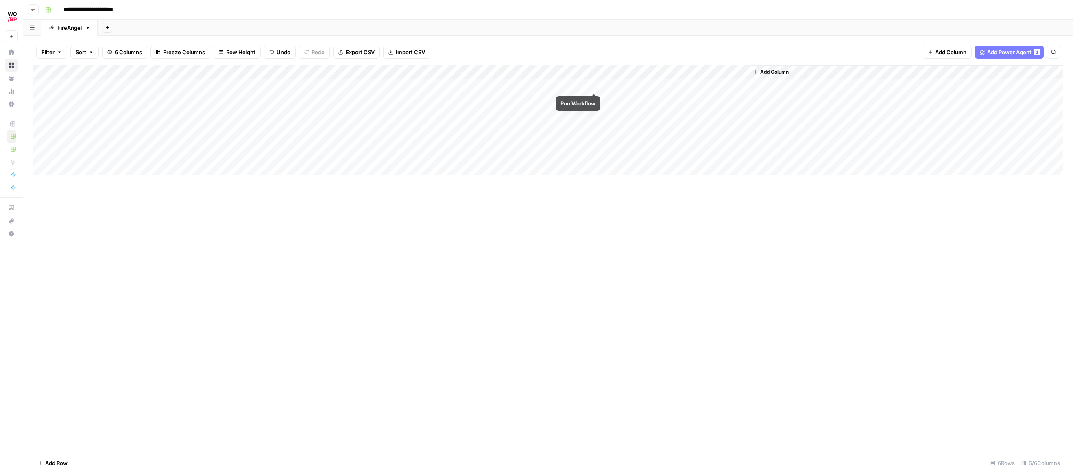
click at [591, 84] on div "Add Column" at bounding box center [548, 120] width 1031 height 110
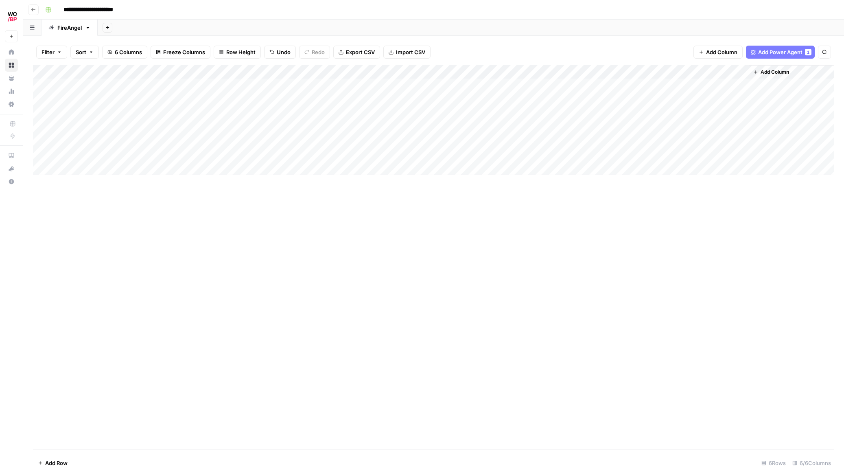
click at [638, 86] on div "Add Column" at bounding box center [433, 120] width 801 height 110
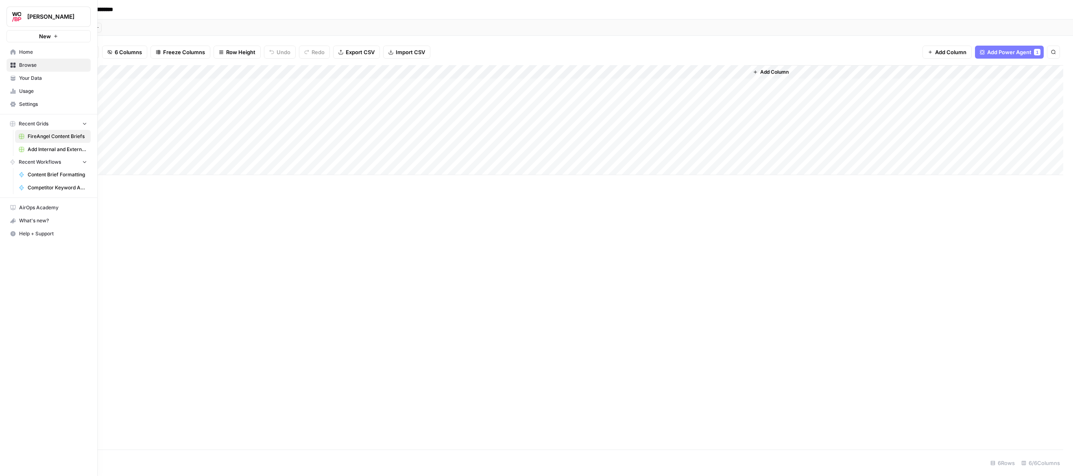
click at [11, 93] on icon at bounding box center [12, 93] width 2 height 2
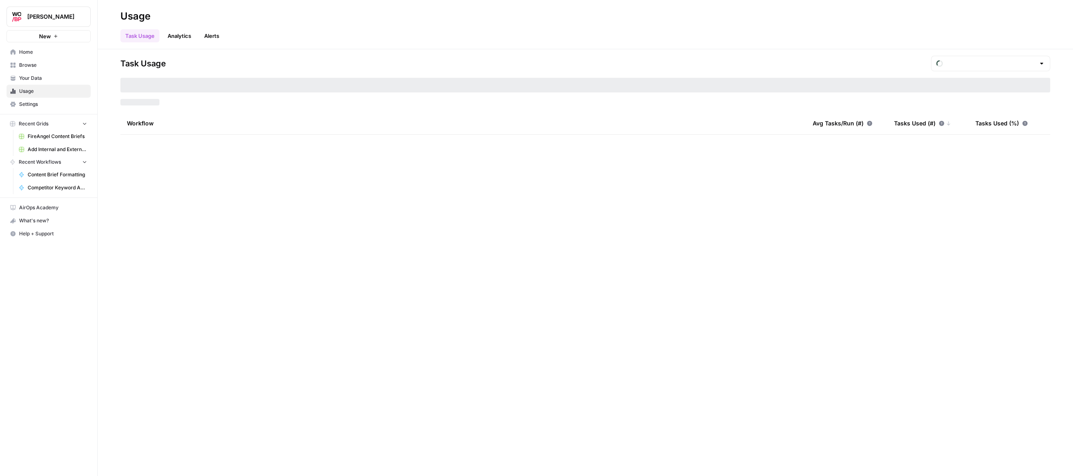
type input "August Included Tasks"
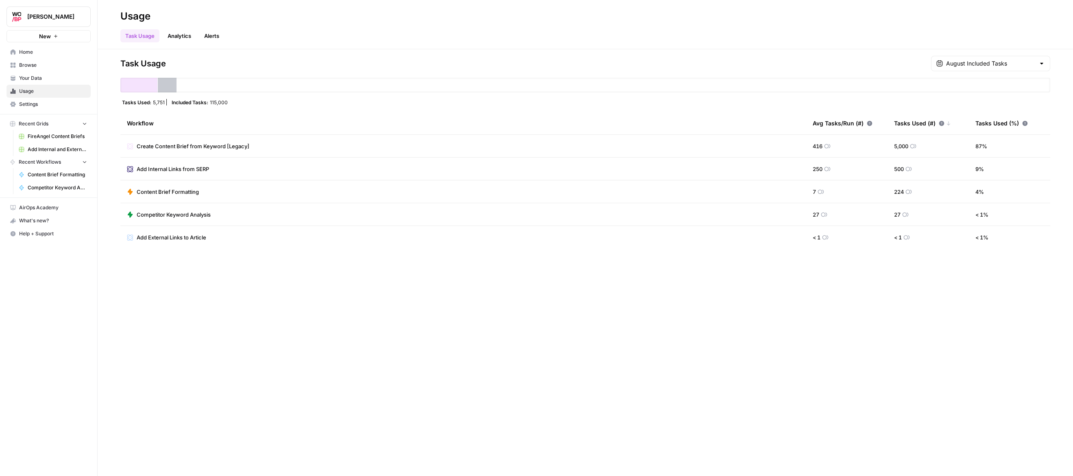
click at [34, 50] on span "Home" at bounding box center [53, 51] width 68 height 7
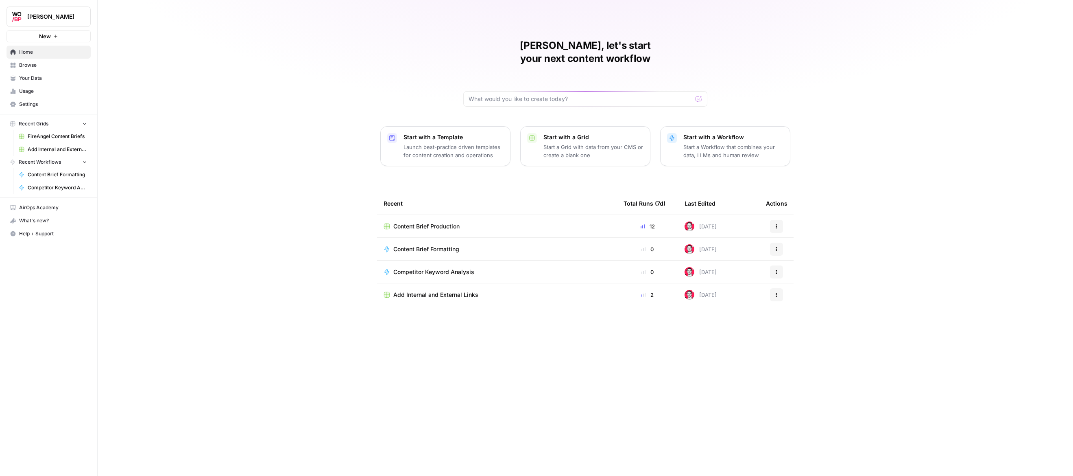
click at [242, 332] on div "[PERSON_NAME], let's start your next content workflow Start with a Template Lau…" at bounding box center [586, 238] width 976 height 476
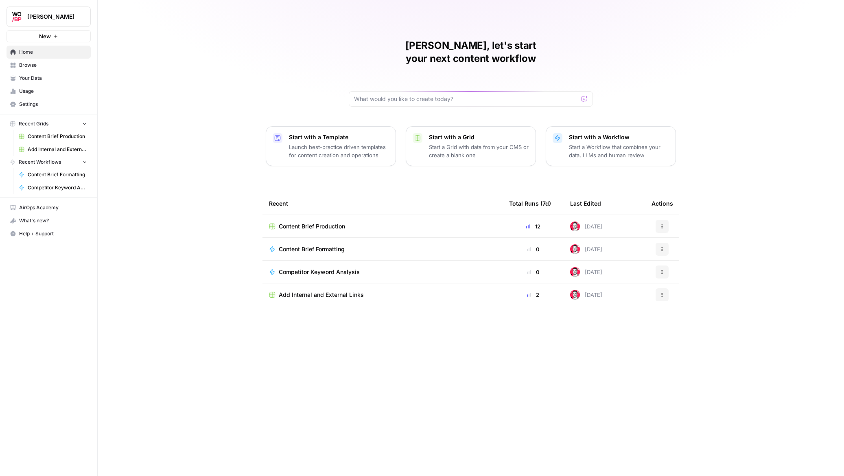
click at [62, 150] on span "Add Internal and External Links" at bounding box center [57, 149] width 59 height 7
click at [668, 288] on button "Actions" at bounding box center [661, 294] width 13 height 13
click at [682, 319] on span "Delete" at bounding box center [703, 319] width 65 height 8
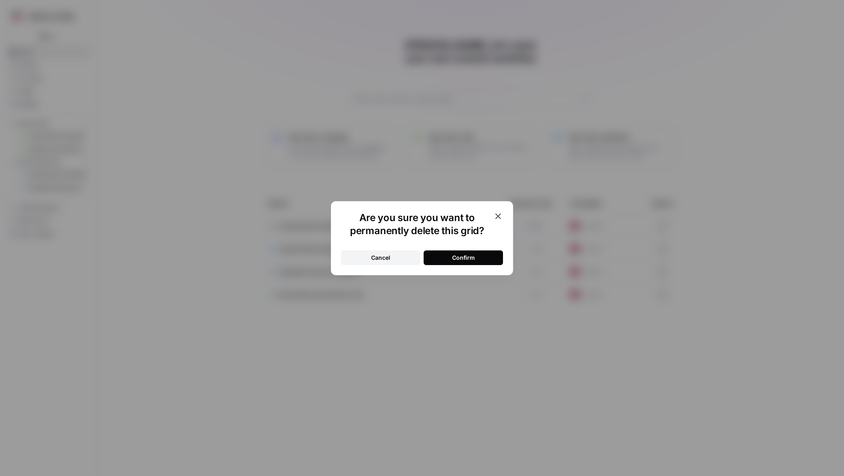
click at [470, 250] on button "Confirm" at bounding box center [463, 257] width 79 height 15
